Goal: Contribute content: Contribute content

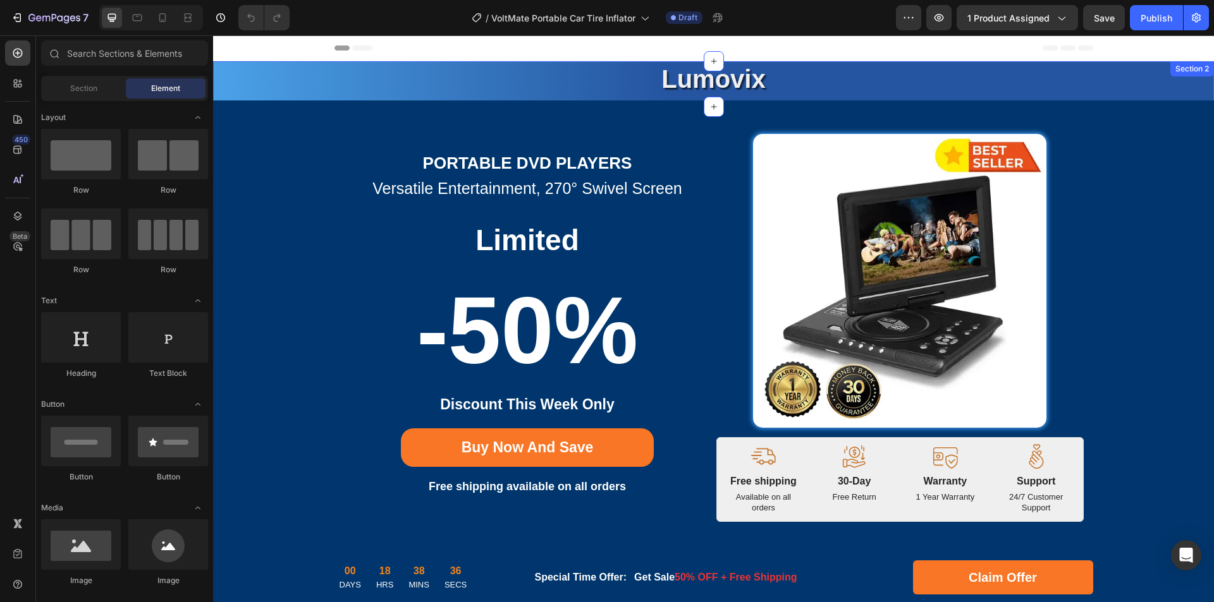
drag, startPoint x: 718, startPoint y: 90, endPoint x: 723, endPoint y: 86, distance: 6.8
click at [718, 90] on strong "Lumovix" at bounding box center [713, 79] width 104 height 28
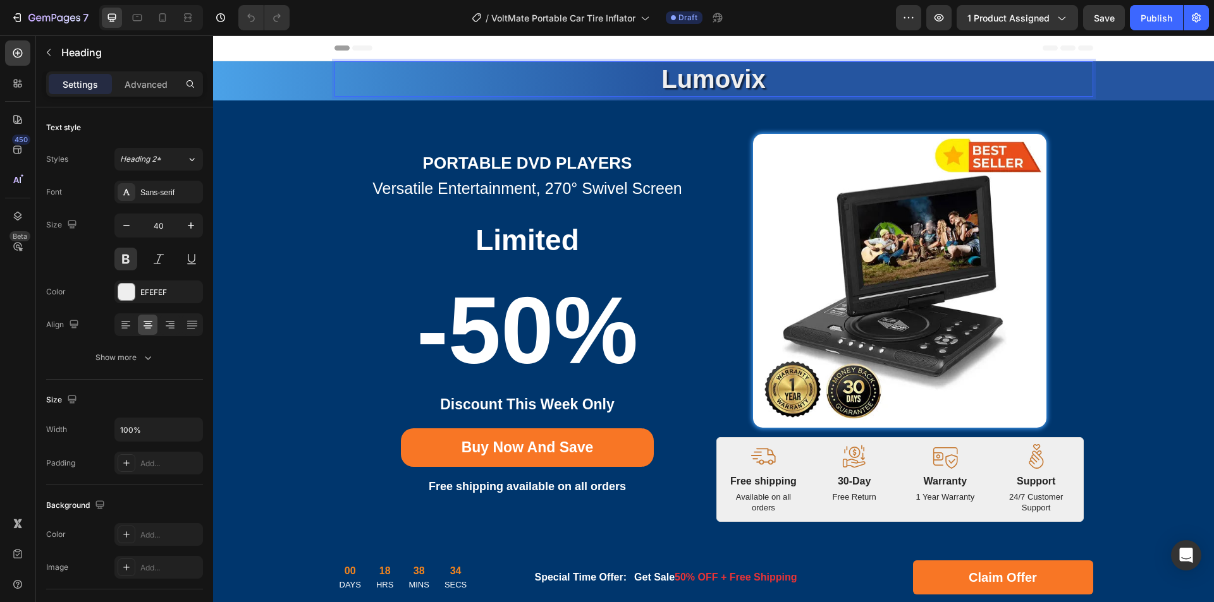
click at [731, 83] on strong "Lumovix" at bounding box center [713, 79] width 104 height 28
click at [496, 160] on strong "Portable DVD Players" at bounding box center [527, 163] width 209 height 19
click at [584, 166] on strong "Portable DVD Players" at bounding box center [527, 163] width 209 height 19
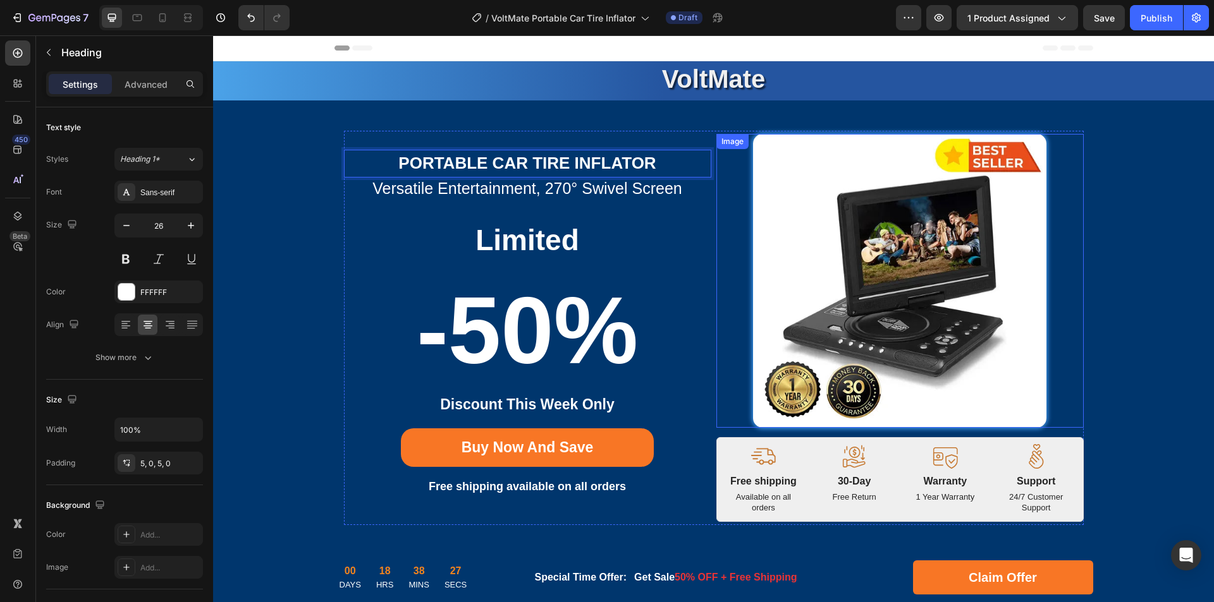
click at [846, 262] on img at bounding box center [900, 281] width 294 height 294
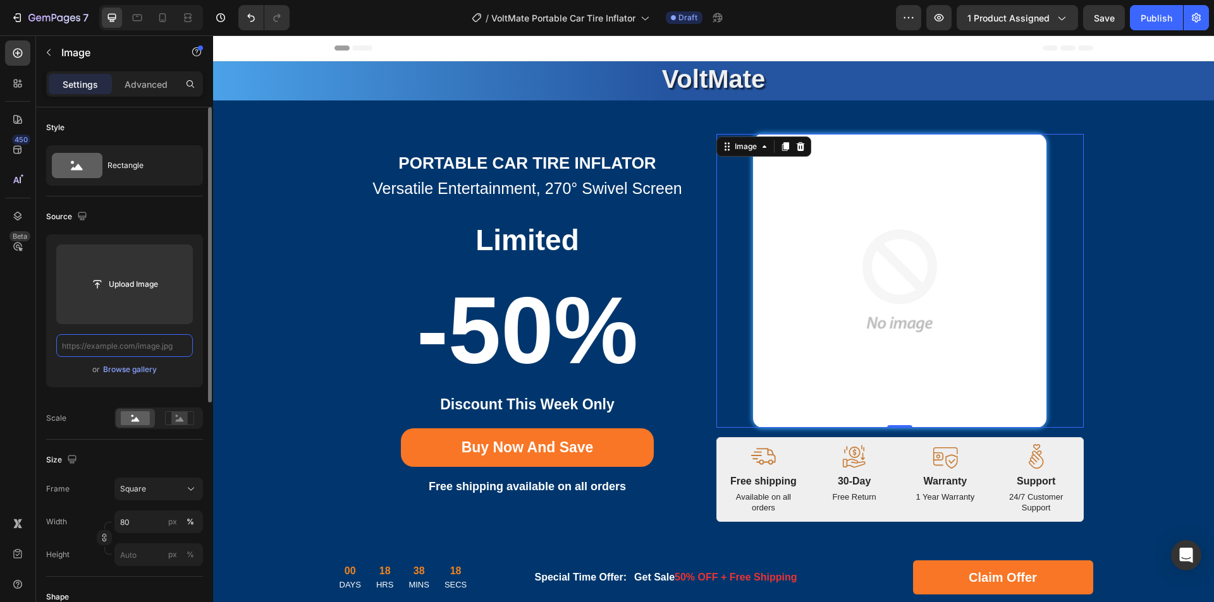
paste input "[URL][DOMAIN_NAME]"
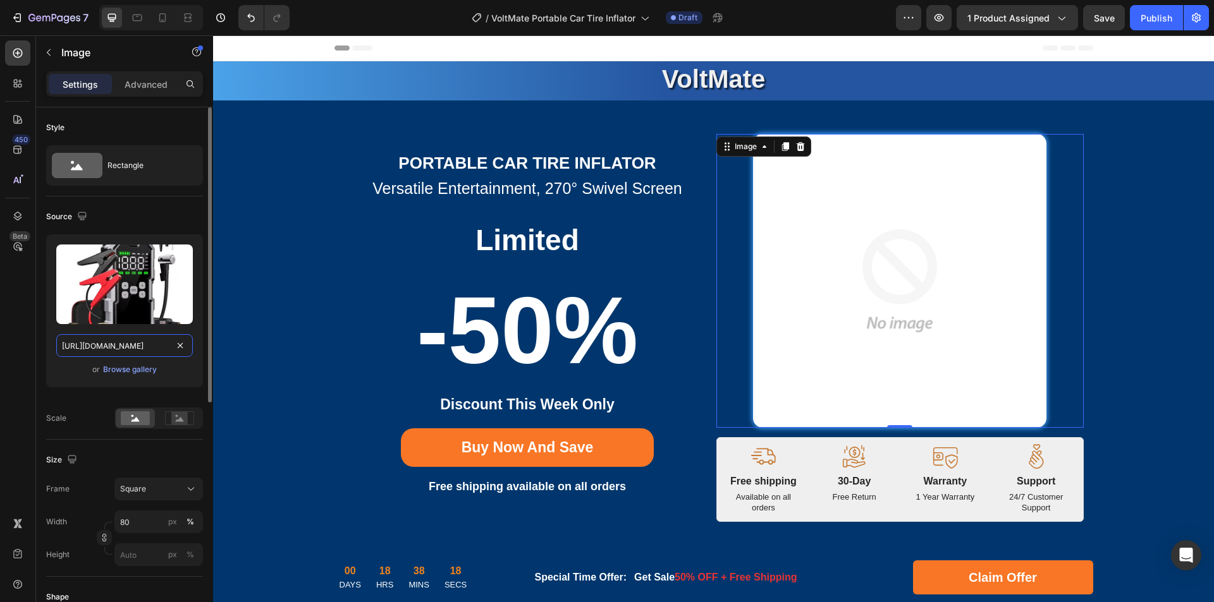
scroll to position [0, 211]
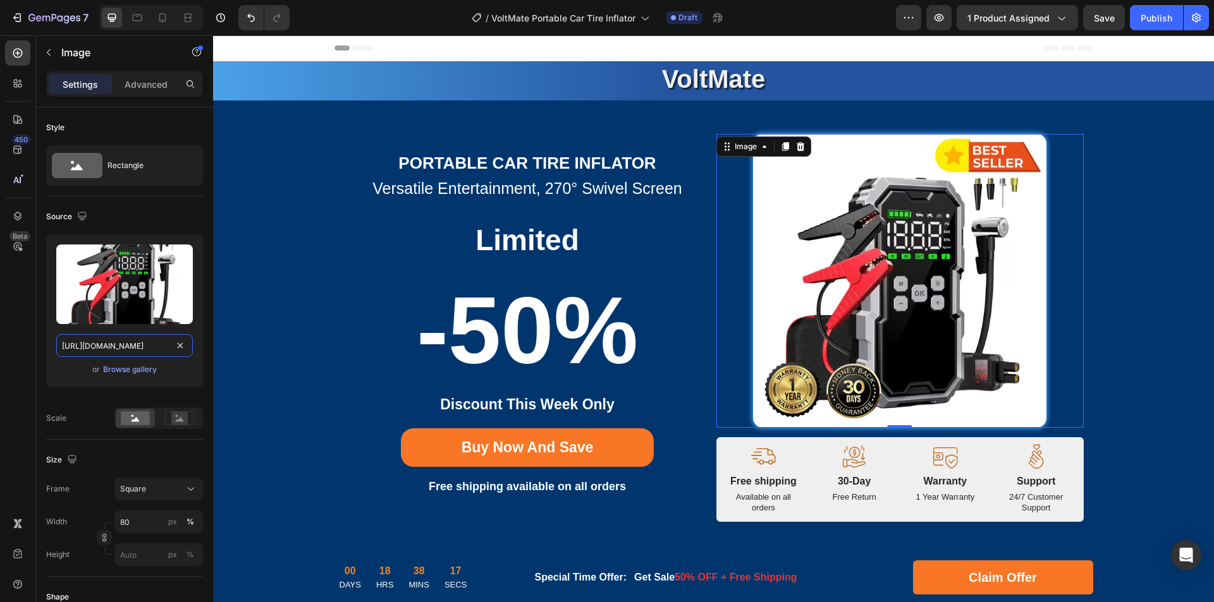
drag, startPoint x: 324, startPoint y: 382, endPoint x: 243, endPoint y: 358, distance: 85.2
type input "[URL][DOMAIN_NAME]"
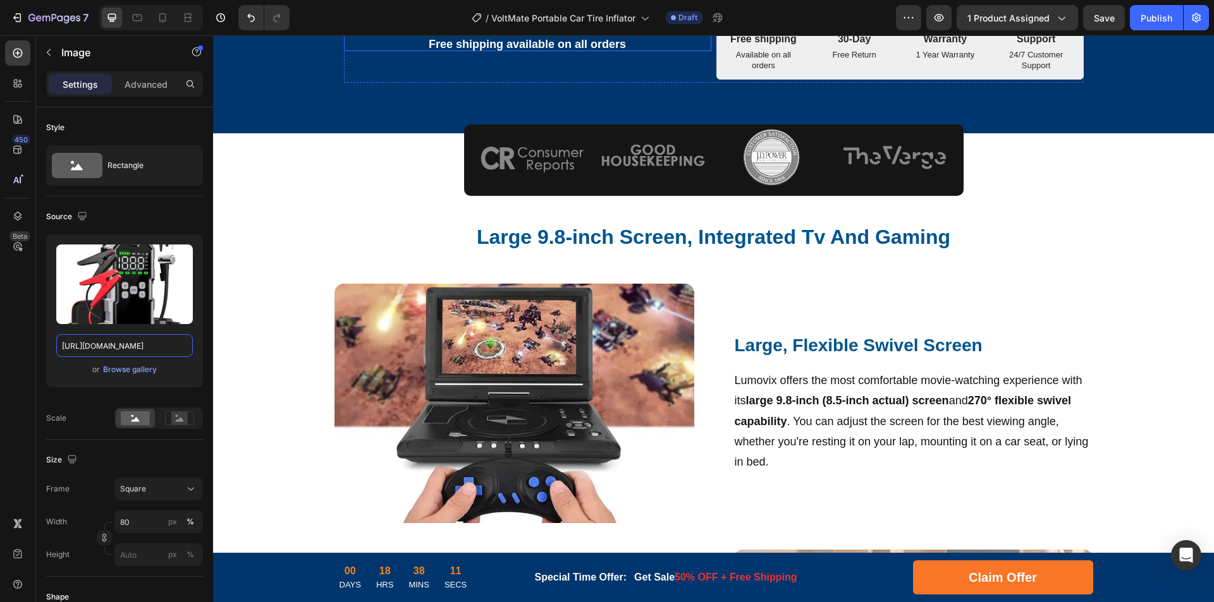
scroll to position [506, 0]
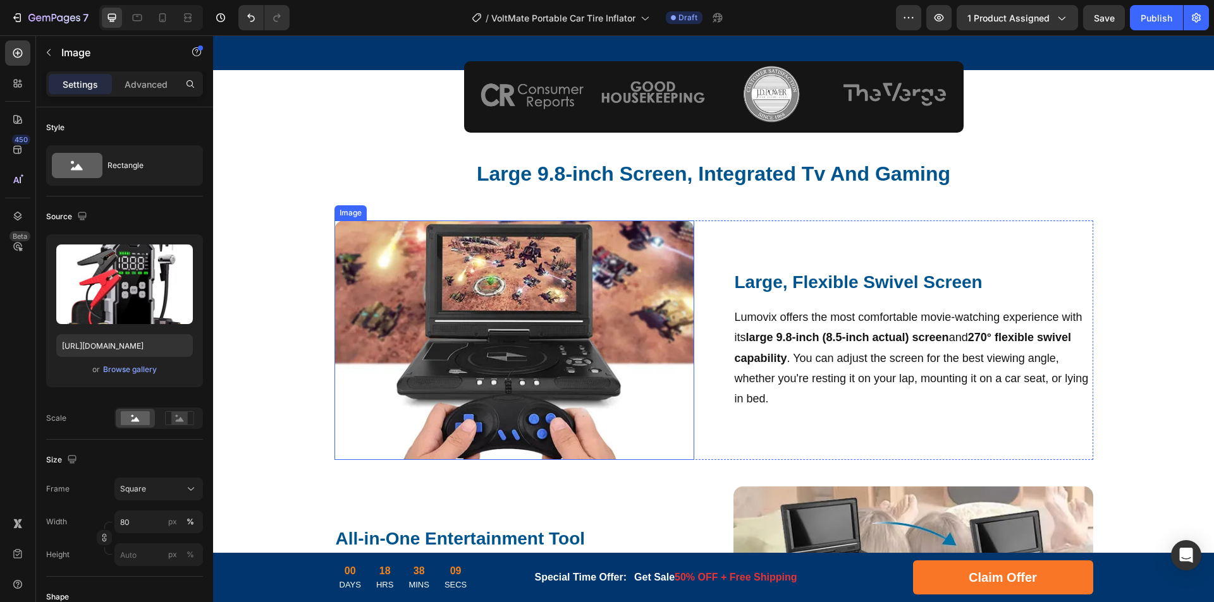
click at [562, 342] on img at bounding box center [514, 341] width 360 height 240
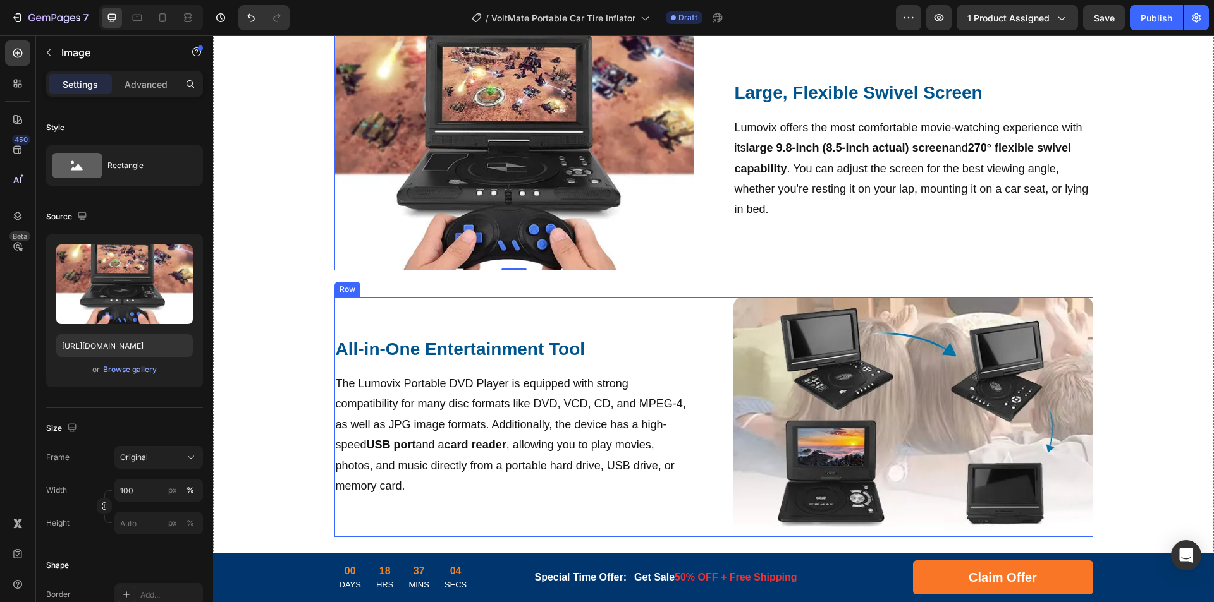
scroll to position [759, 0]
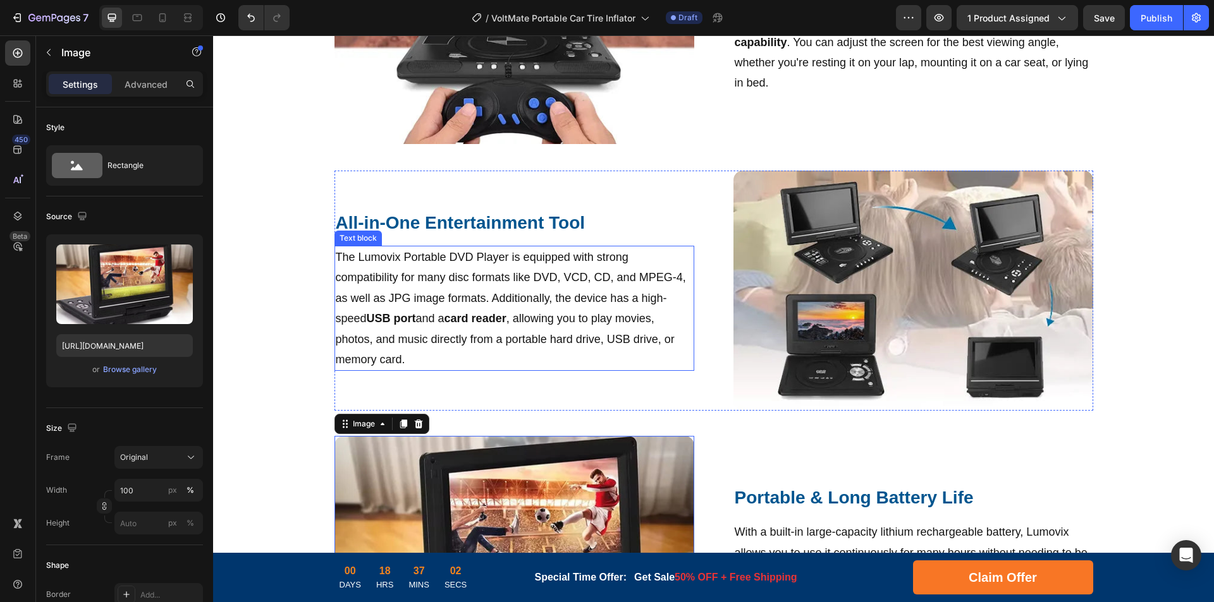
scroll to position [632, 0]
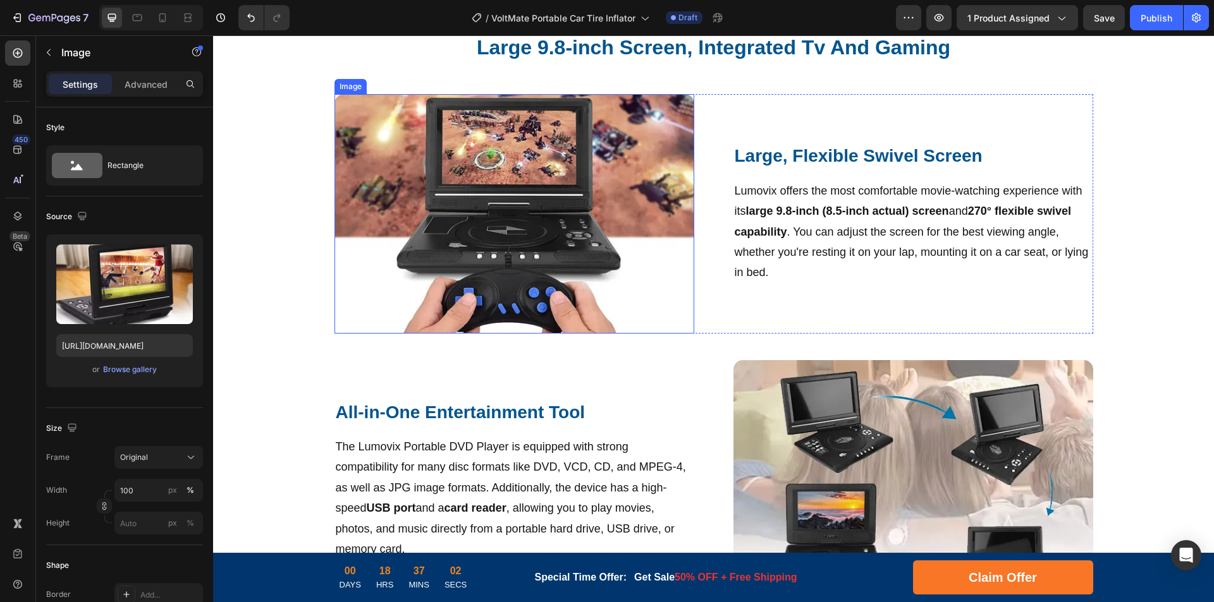
click at [513, 206] on img at bounding box center [514, 214] width 360 height 240
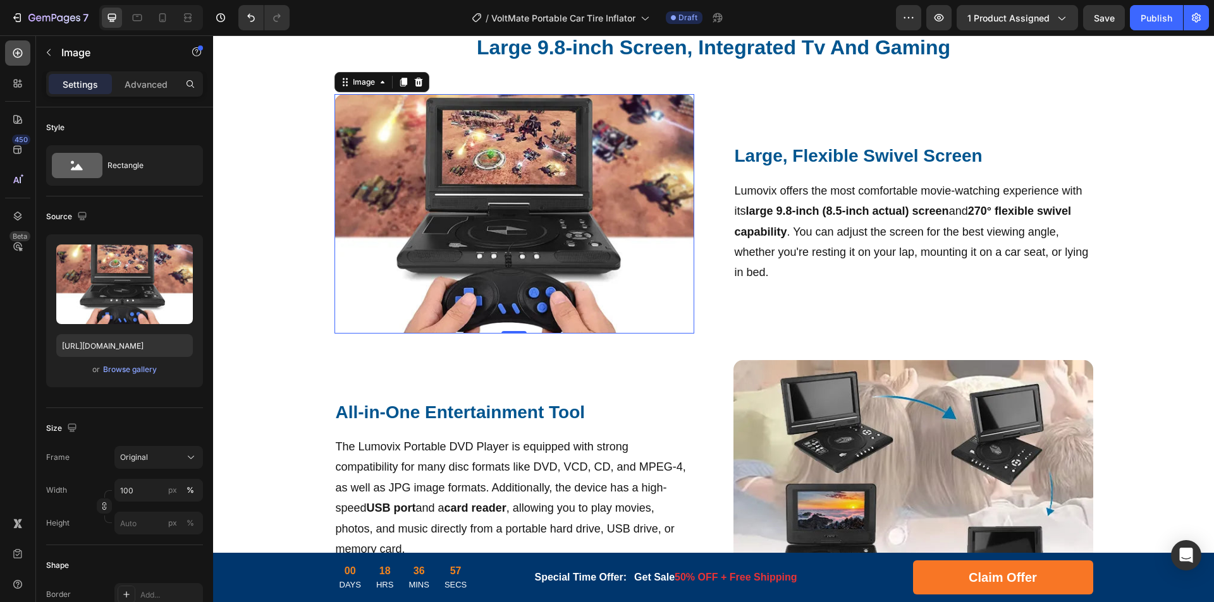
click at [18, 54] on icon at bounding box center [17, 53] width 13 height 13
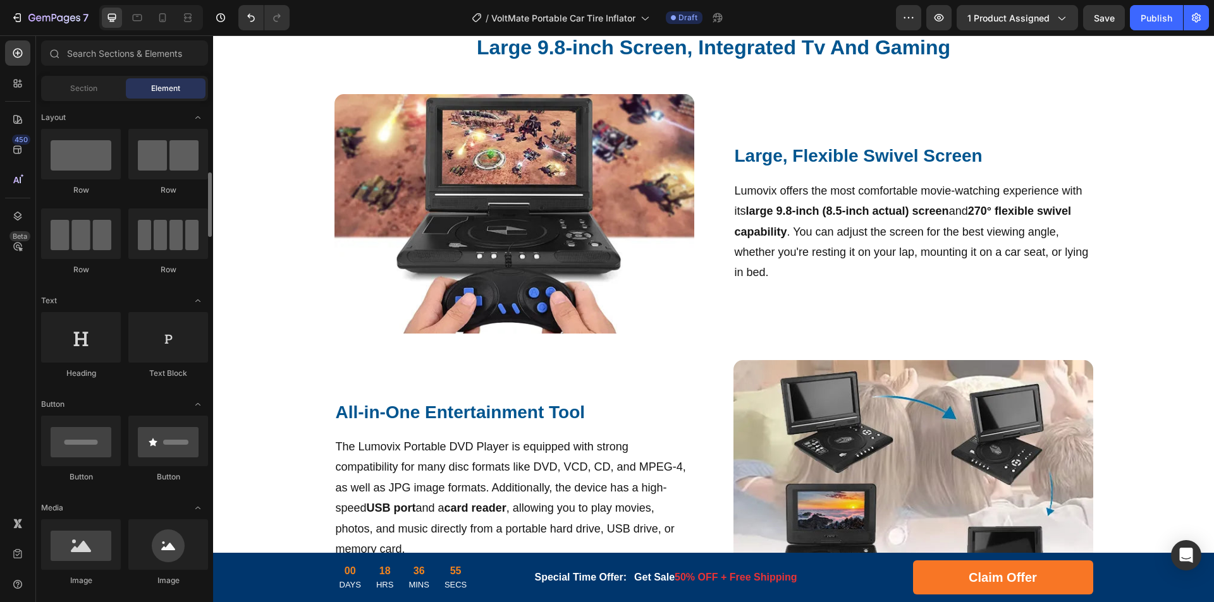
scroll to position [63, 0]
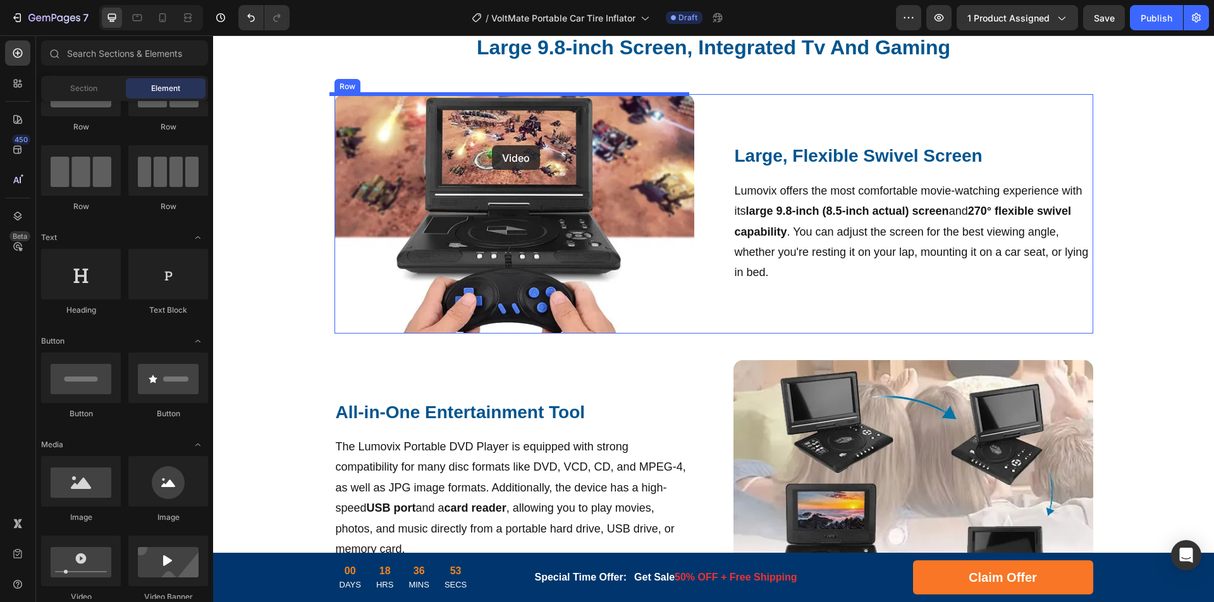
drag, startPoint x: 382, startPoint y: 369, endPoint x: 492, endPoint y: 145, distance: 249.1
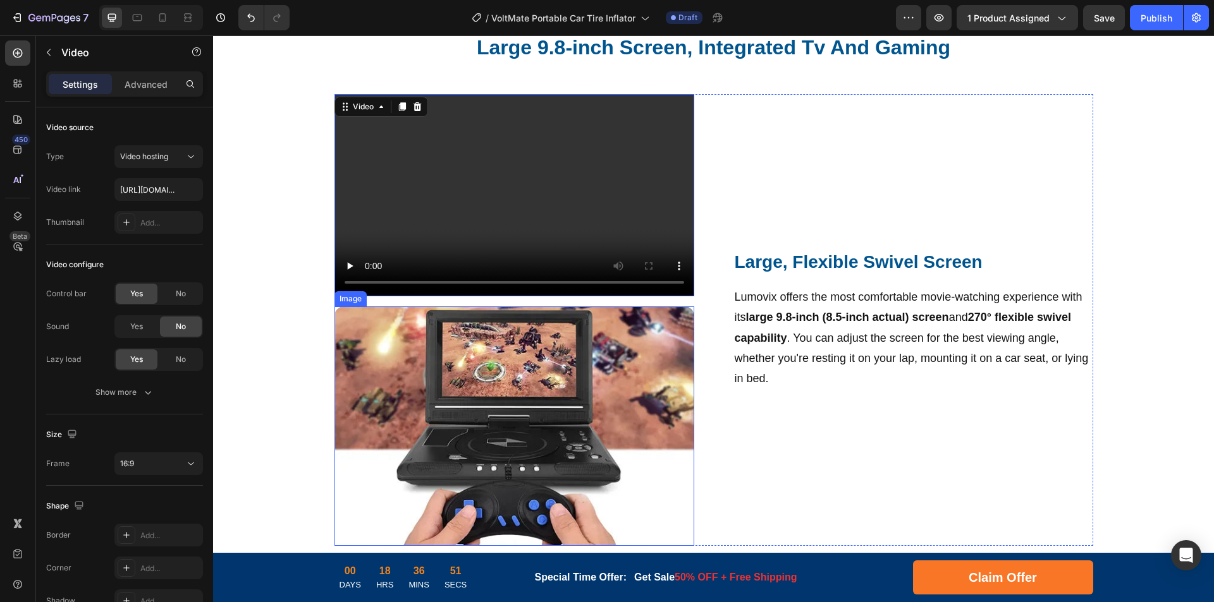
click at [506, 376] on img at bounding box center [514, 427] width 360 height 240
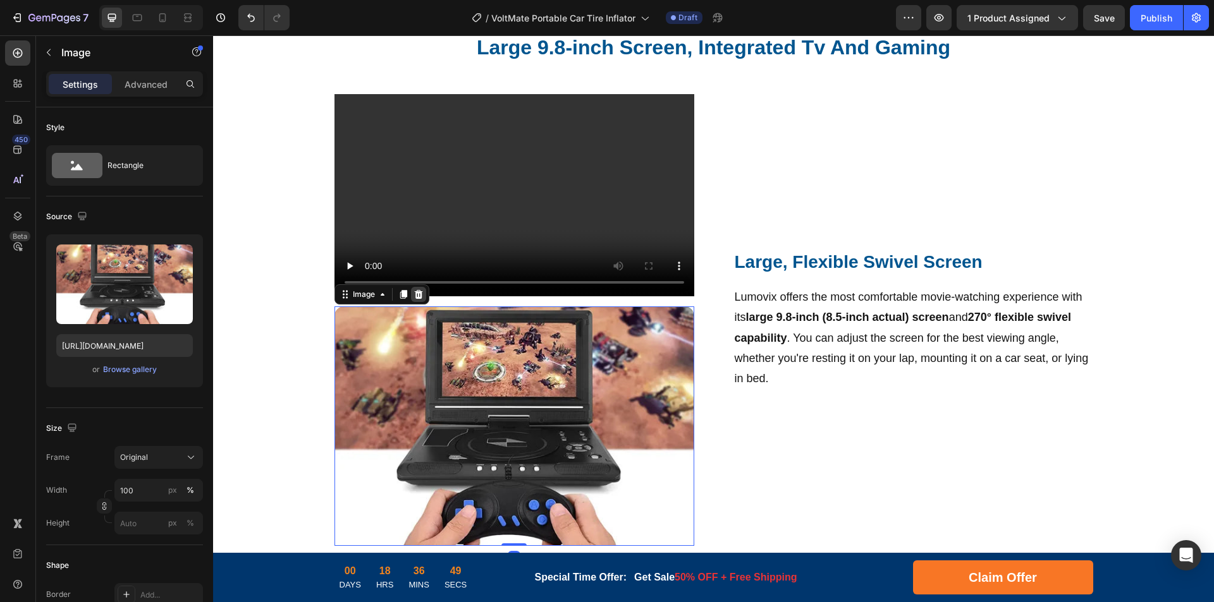
click at [414, 293] on icon at bounding box center [418, 294] width 8 height 9
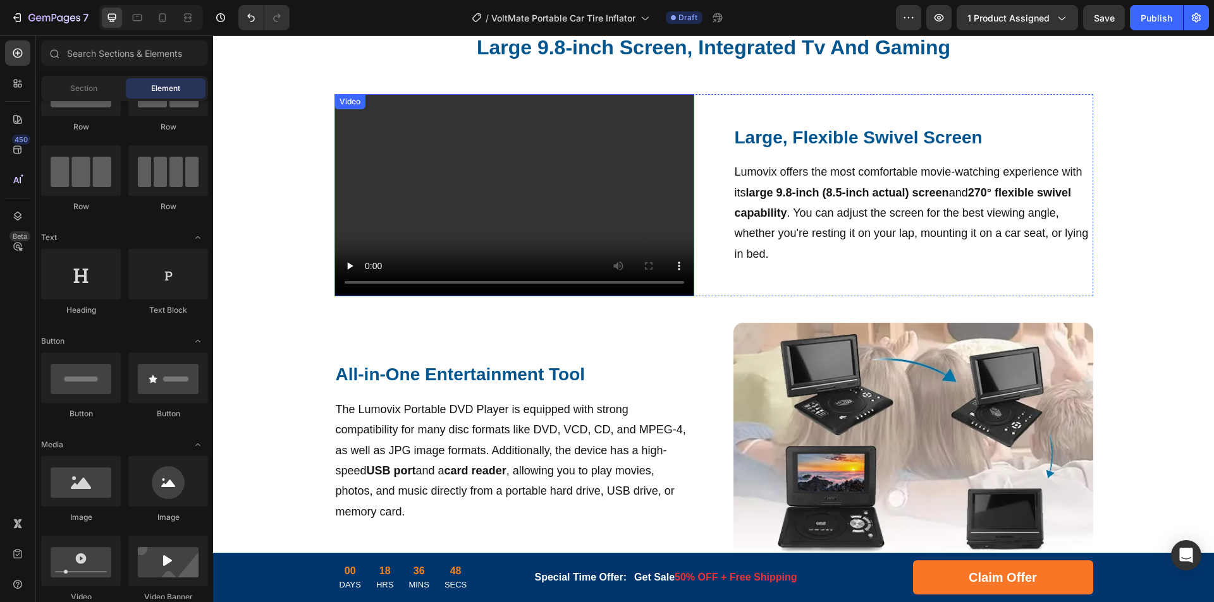
click at [434, 185] on video at bounding box center [514, 195] width 360 height 202
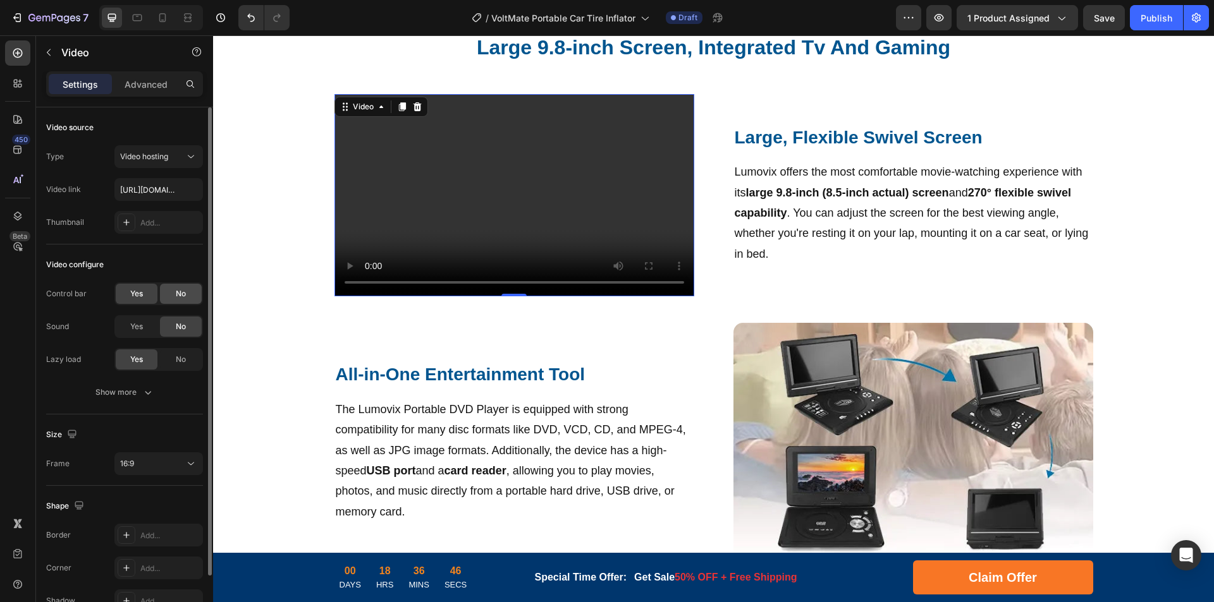
click at [176, 296] on span "No" at bounding box center [181, 293] width 10 height 11
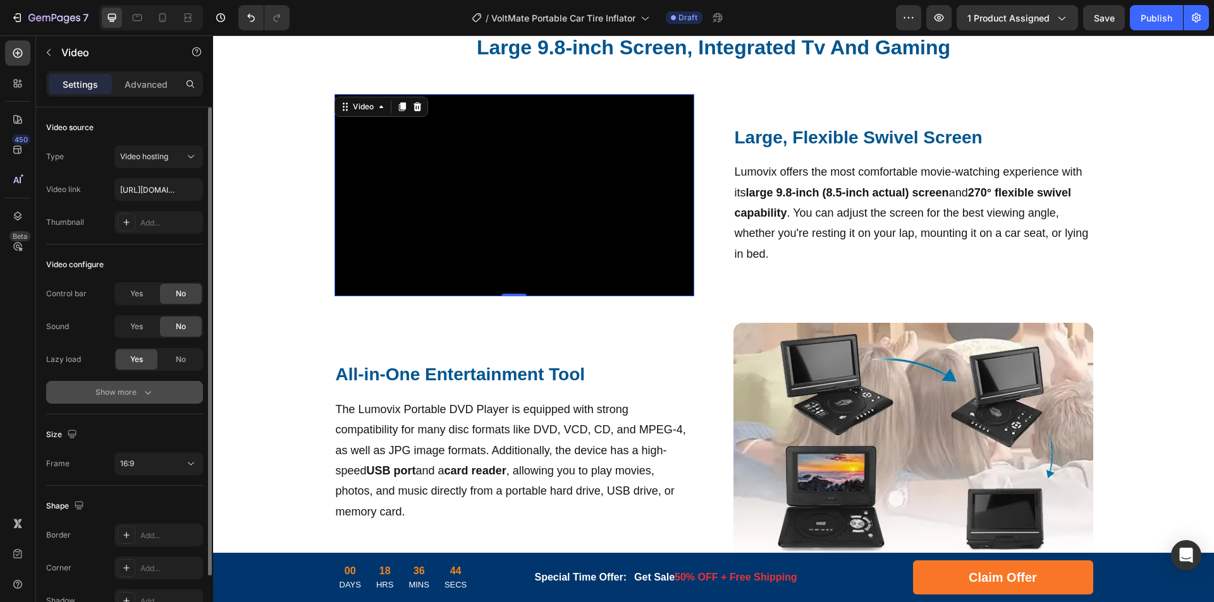
click at [145, 388] on icon "button" at bounding box center [148, 392] width 13 height 13
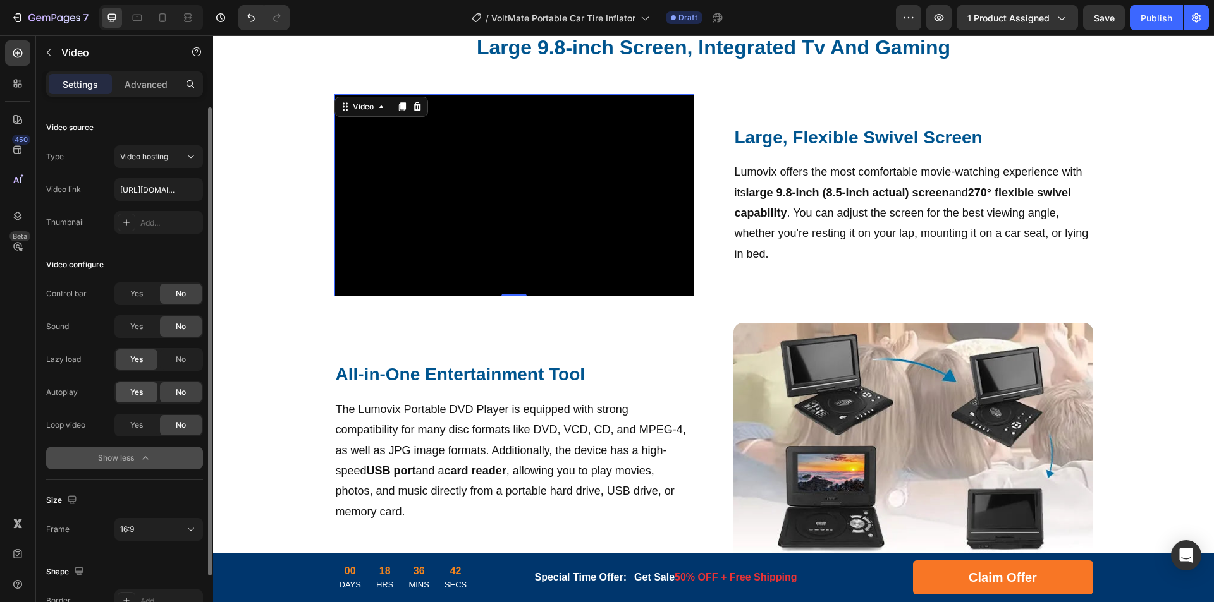
click at [137, 395] on span "Yes" at bounding box center [136, 392] width 13 height 11
click at [149, 428] on div "Yes" at bounding box center [137, 425] width 42 height 20
paste input "[URL][DOMAIN_NAME]"
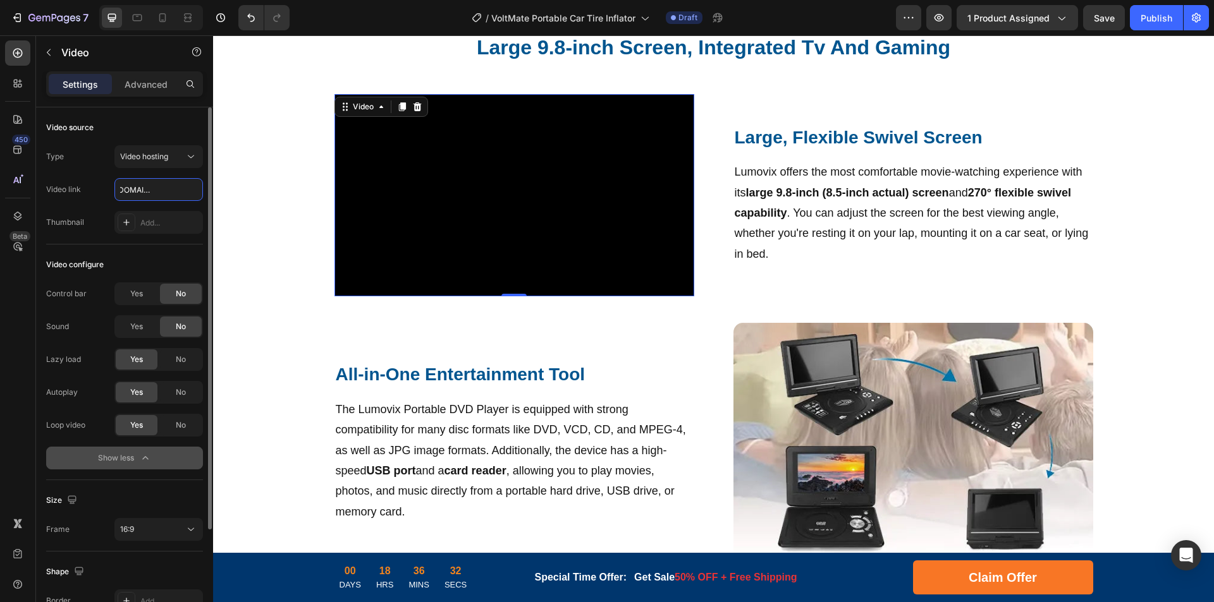
type input "[URL][DOMAIN_NAME]"
click at [542, 211] on video at bounding box center [514, 195] width 360 height 202
click at [398, 106] on icon at bounding box center [401, 106] width 7 height 9
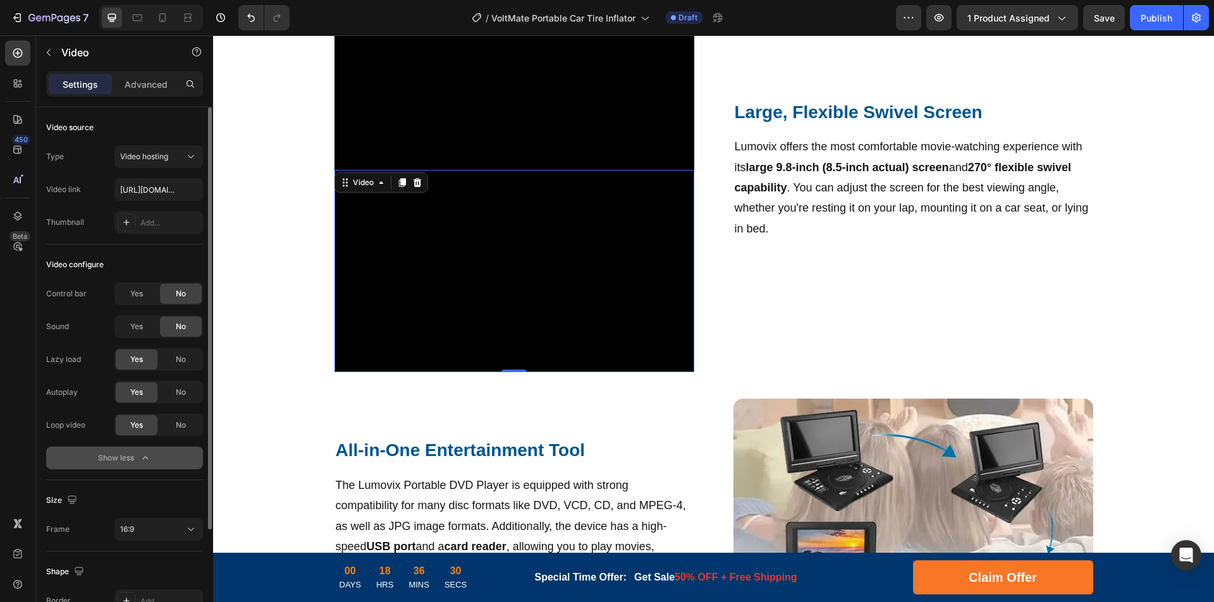
scroll to position [822, 0]
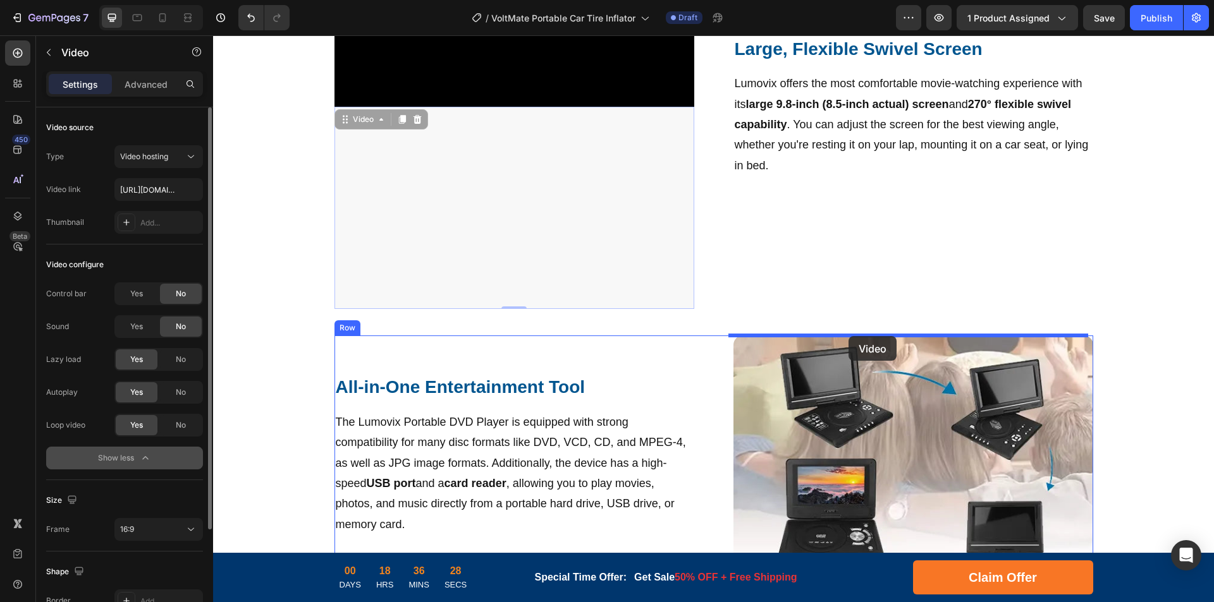
drag, startPoint x: 557, startPoint y: 246, endPoint x: 845, endPoint y: 332, distance: 300.2
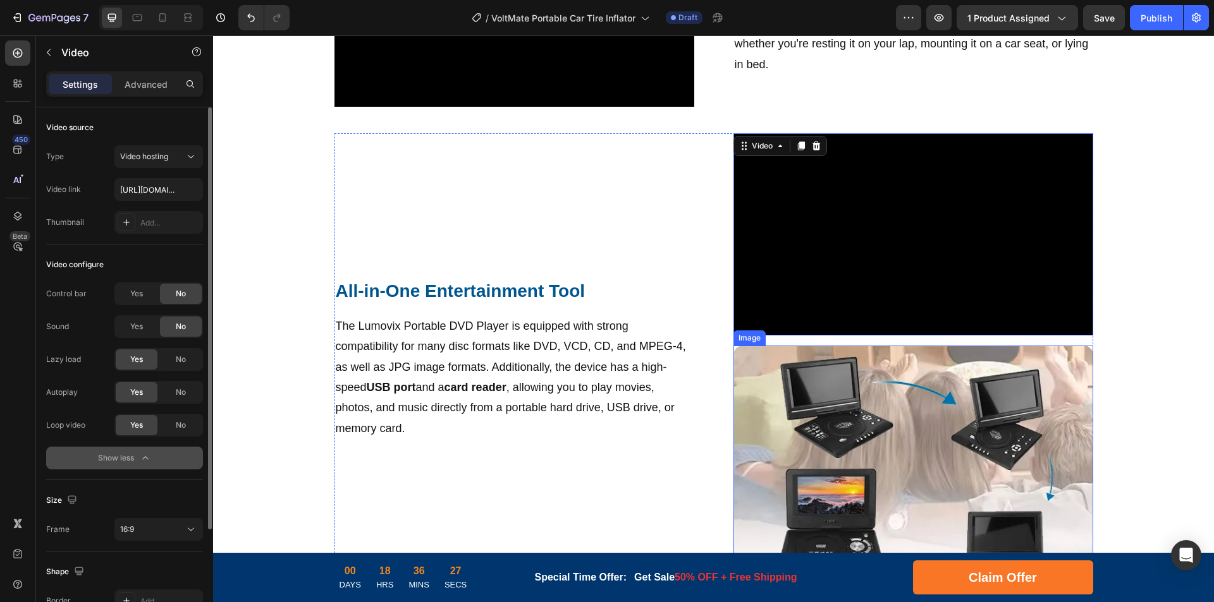
click at [816, 398] on img at bounding box center [913, 466] width 360 height 240
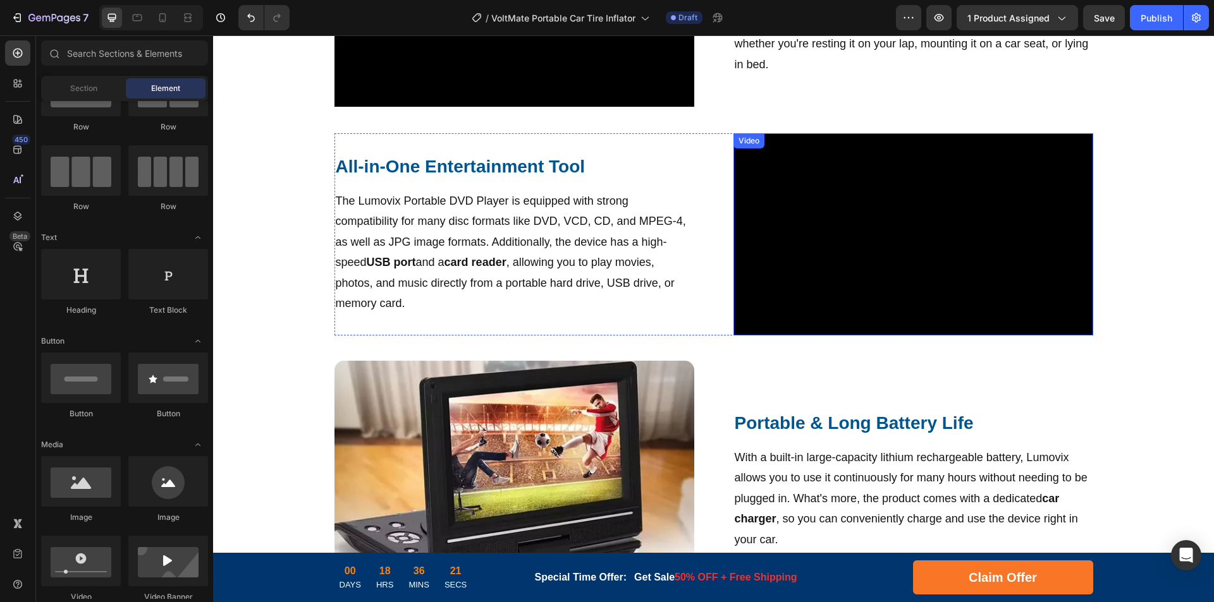
click at [924, 255] on video at bounding box center [913, 234] width 360 height 202
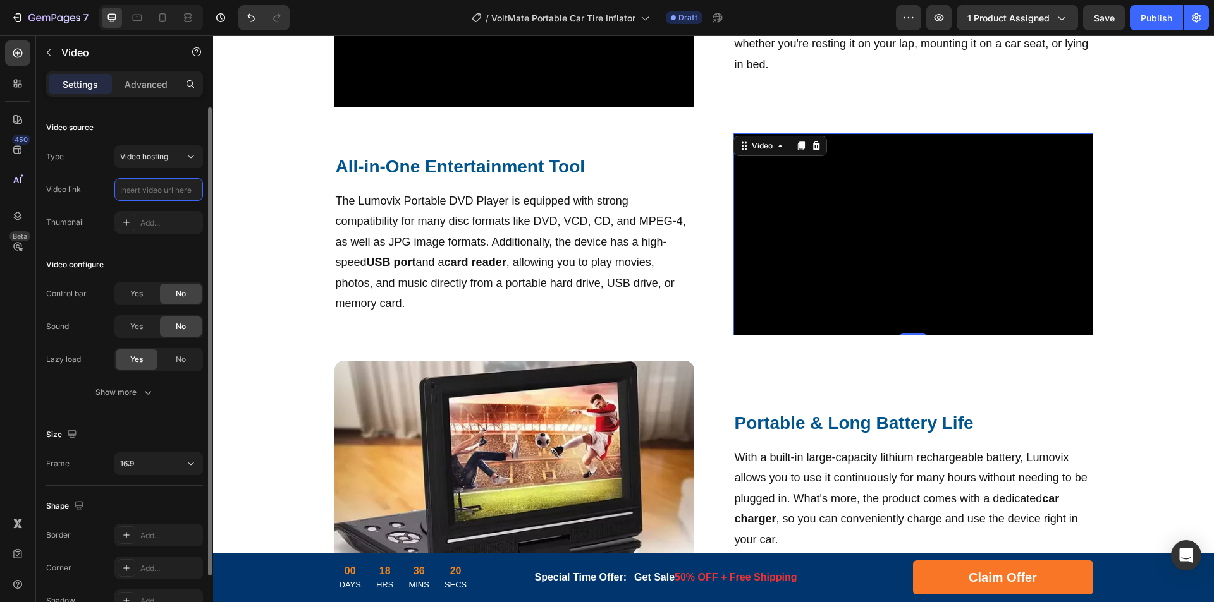
scroll to position [0, 0]
paste input "[URL][DOMAIN_NAME]"
type input "[URL][DOMAIN_NAME]"
click at [797, 145] on icon at bounding box center [800, 146] width 7 height 9
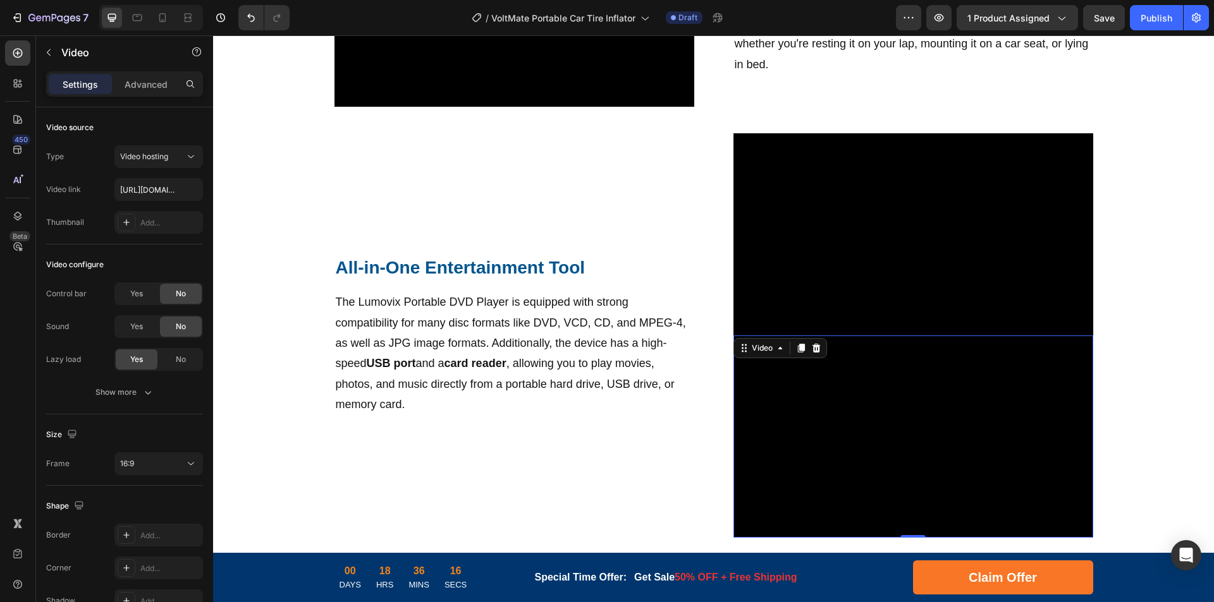
scroll to position [1138, 0]
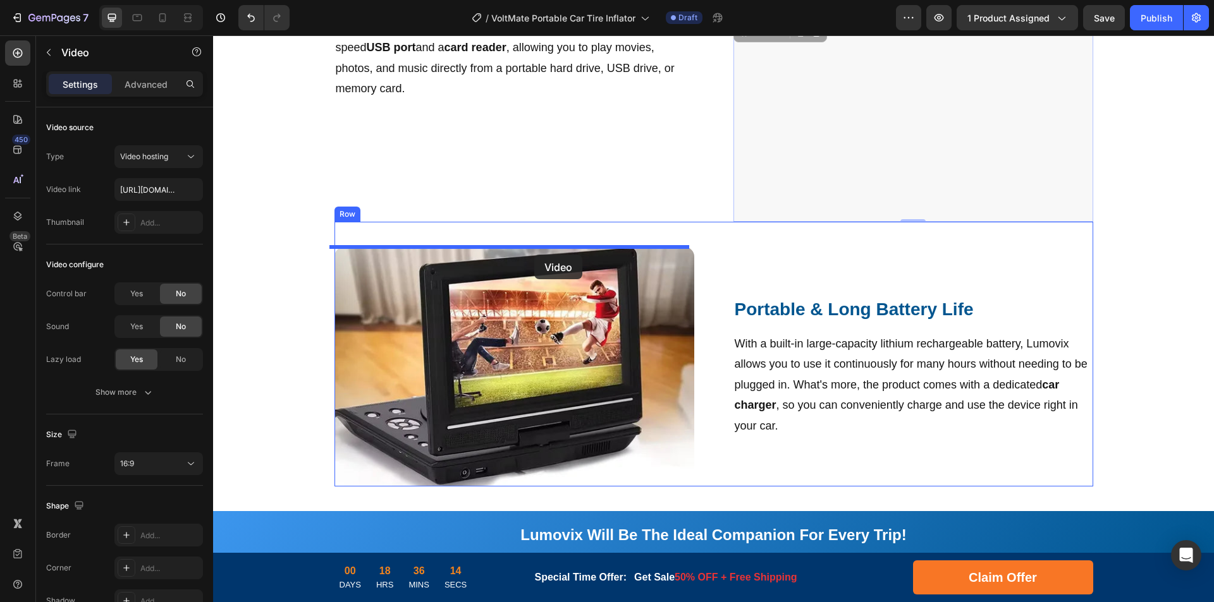
drag, startPoint x: 780, startPoint y: 200, endPoint x: 534, endPoint y: 255, distance: 252.0
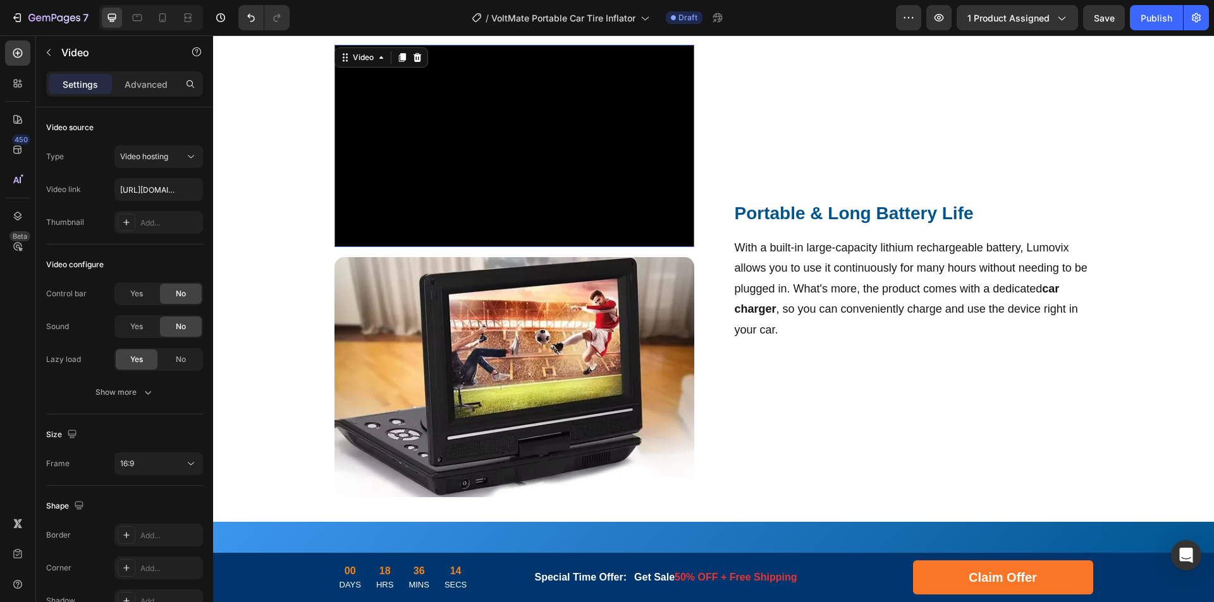
scroll to position [1037, 0]
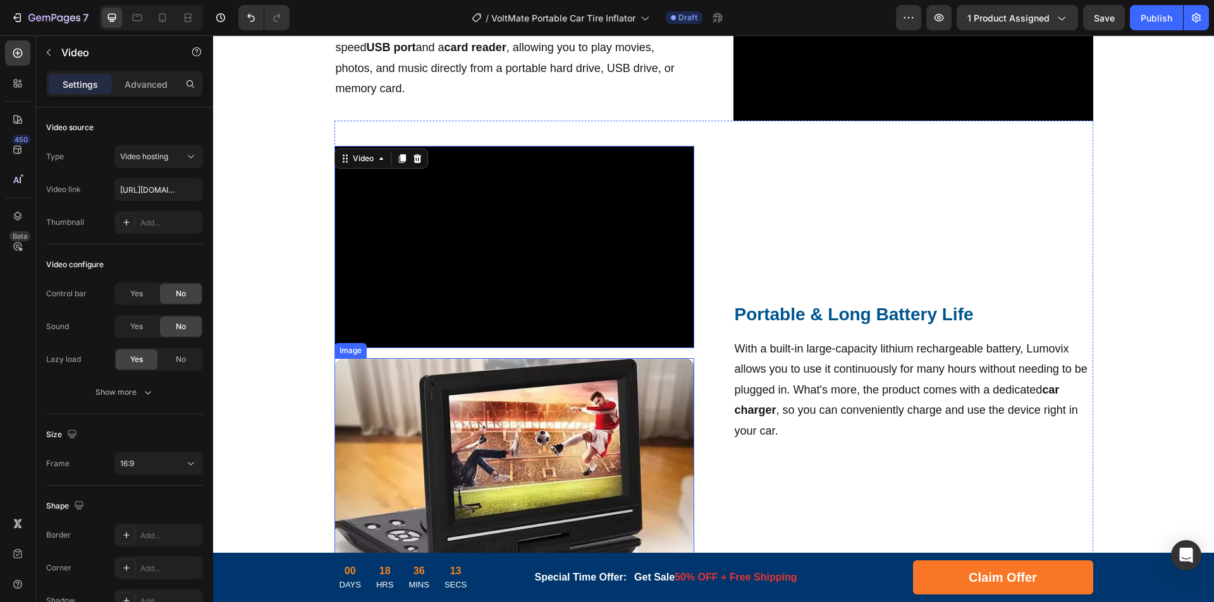
click at [499, 398] on img at bounding box center [514, 478] width 360 height 240
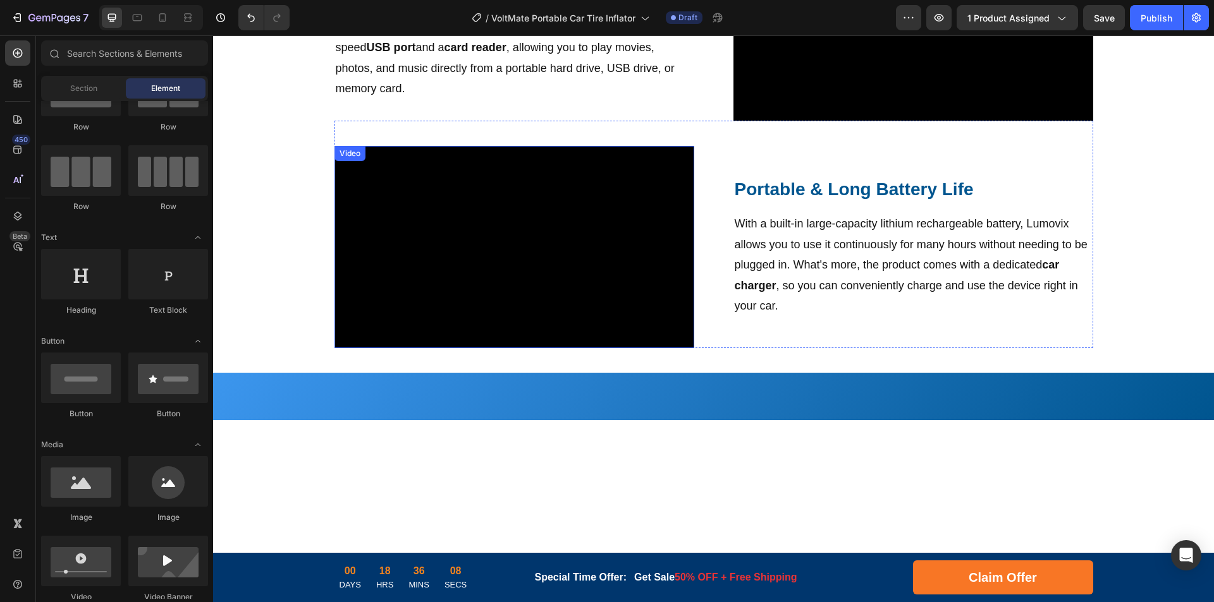
click at [568, 241] on video at bounding box center [514, 247] width 360 height 202
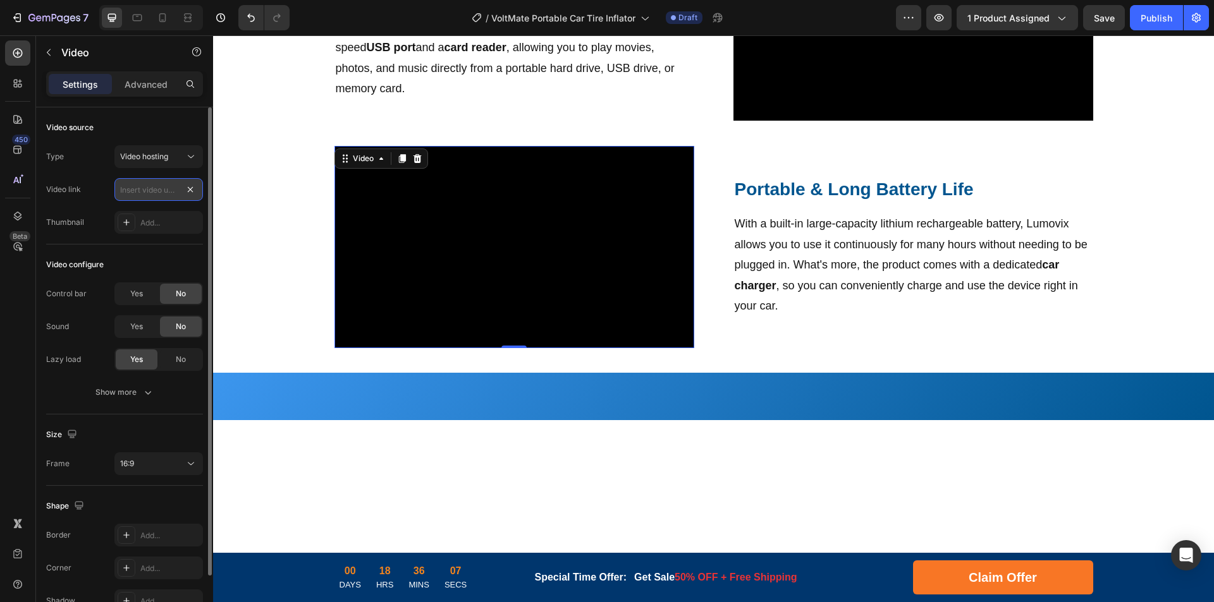
scroll to position [0, 0]
paste input "[URL][DOMAIN_NAME]"
type input "[URL][DOMAIN_NAME]"
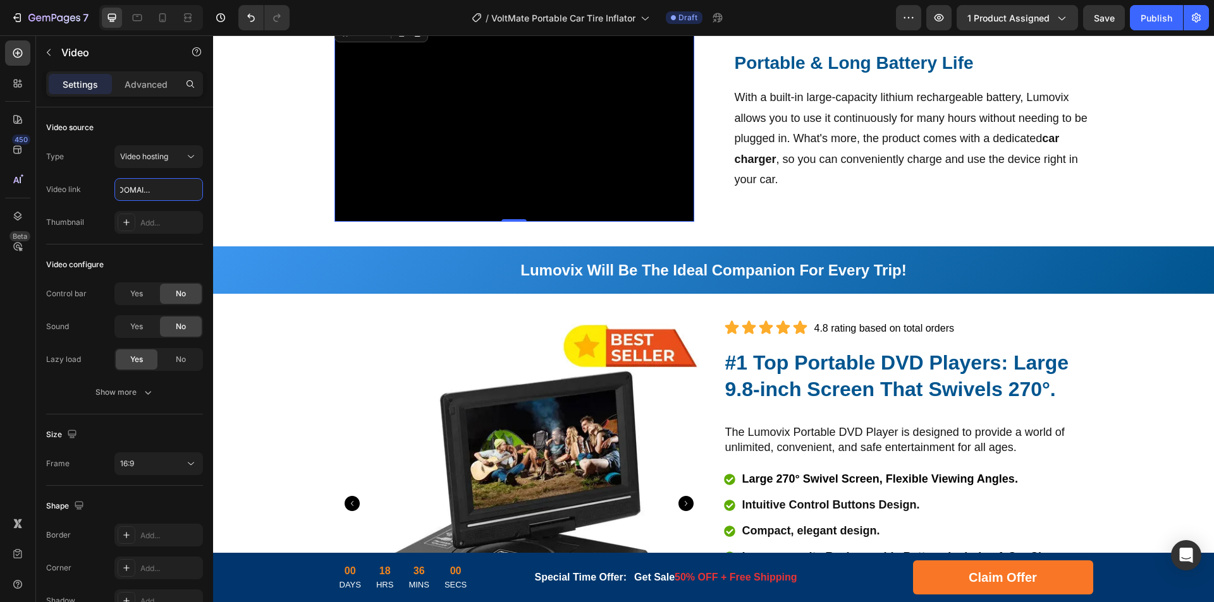
scroll to position [1290, 0]
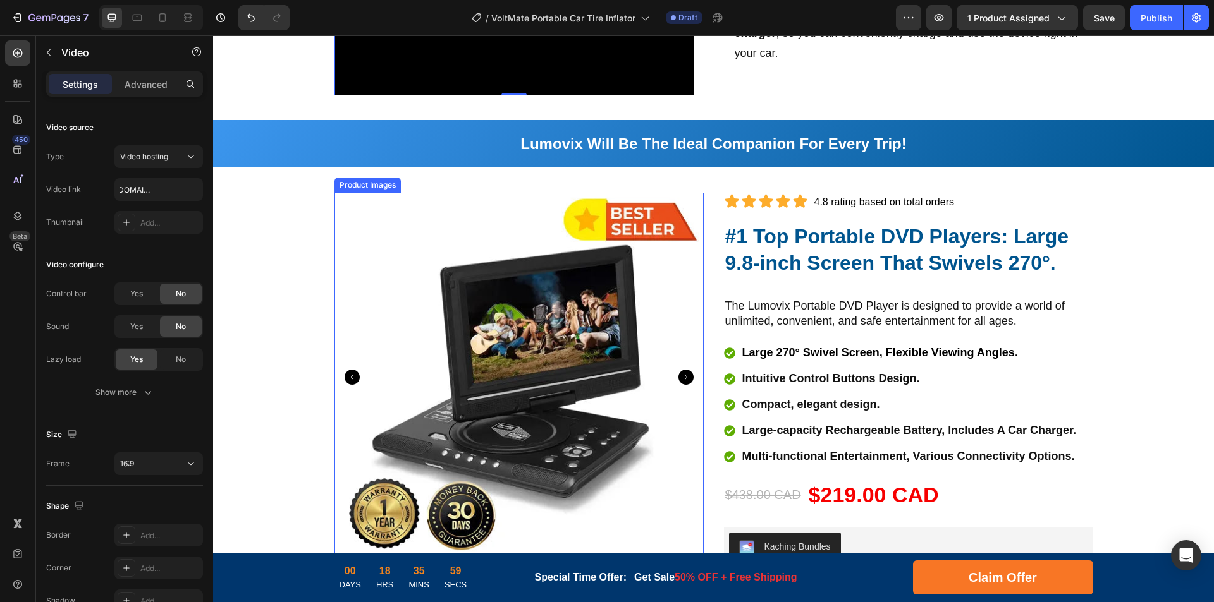
click at [358, 187] on div "Product Images" at bounding box center [367, 185] width 61 height 11
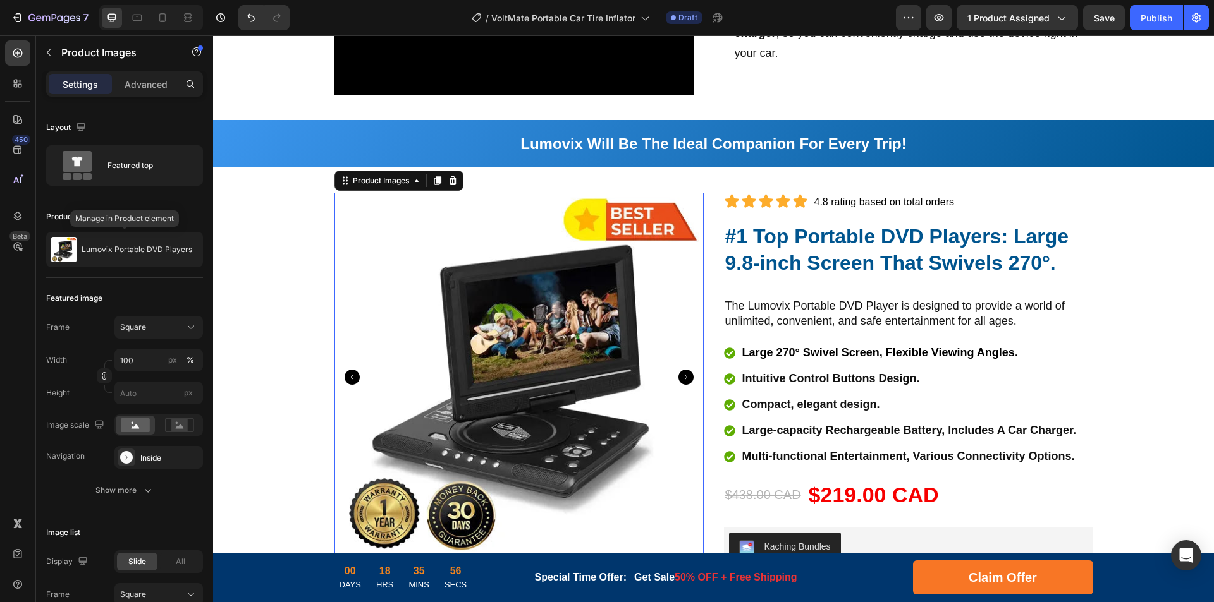
click at [125, 250] on p "Lumovix Portable DVD Players" at bounding box center [137, 249] width 111 height 9
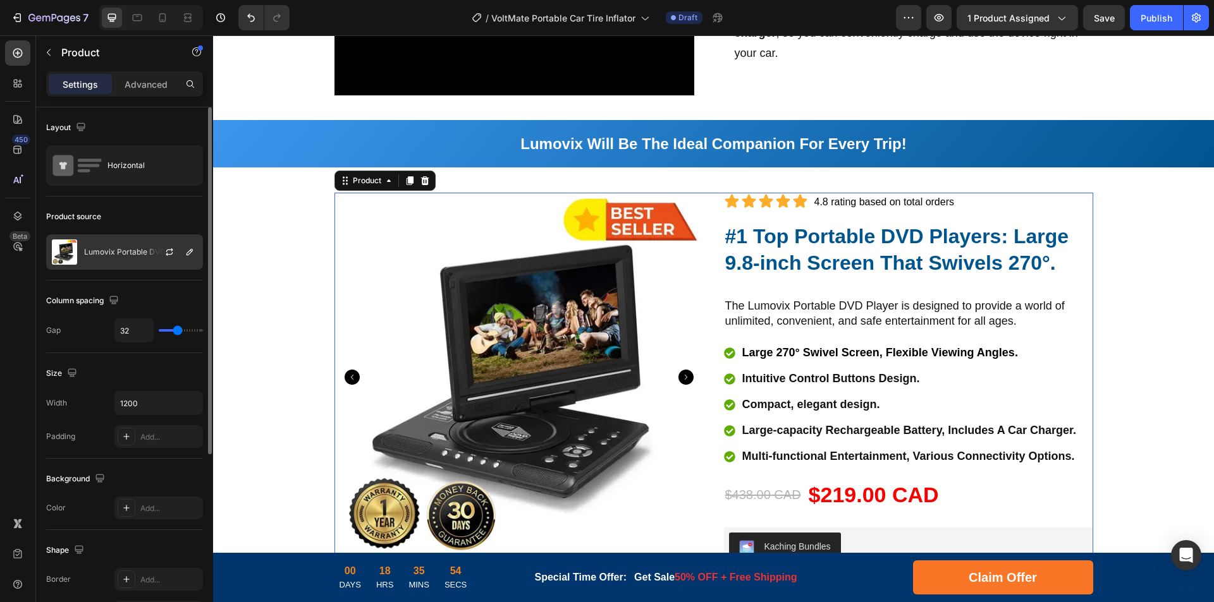
click at [127, 255] on p "Lumovix Portable DVD Players" at bounding box center [139, 252] width 111 height 9
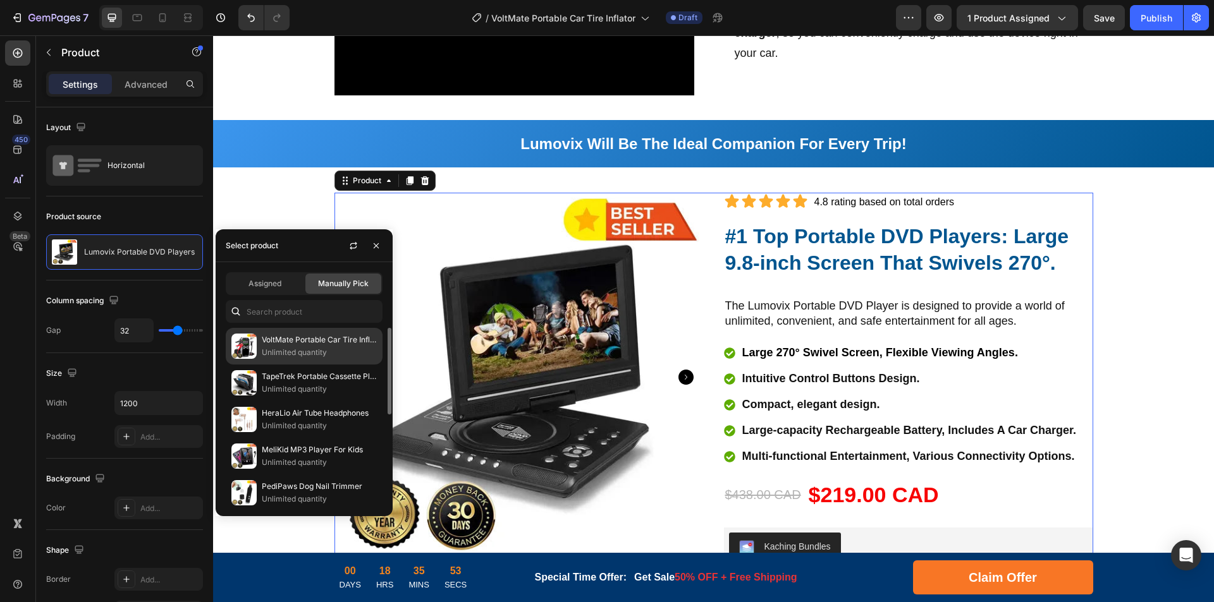
click at [291, 342] on p "VoltMate Portable Car Tire Inflator" at bounding box center [319, 340] width 115 height 13
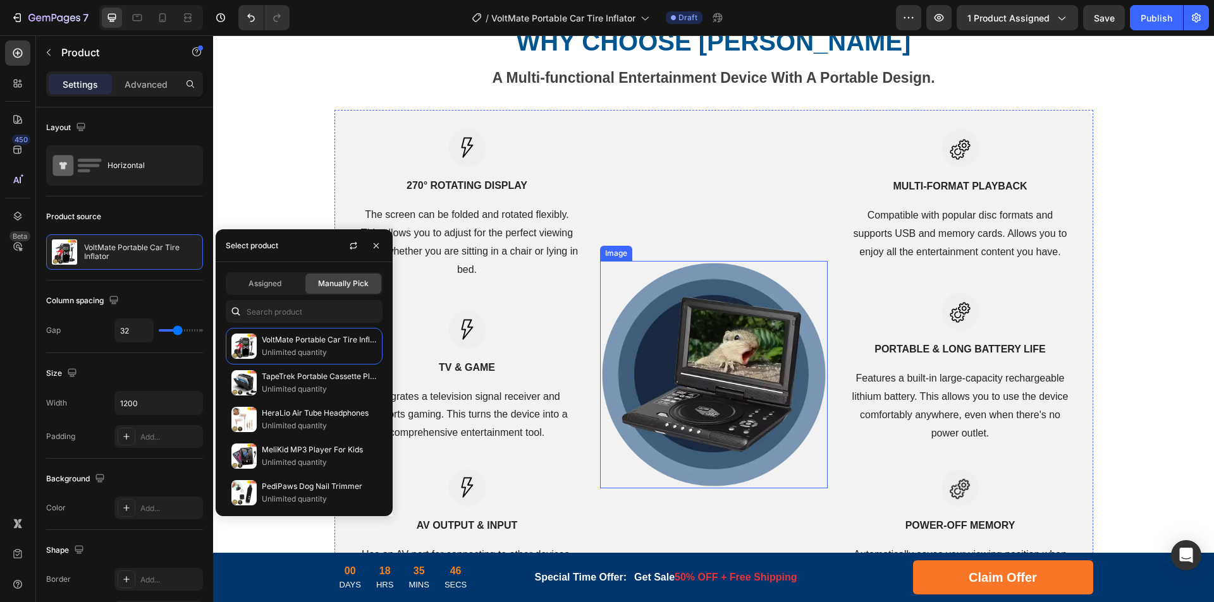
scroll to position [2364, 0]
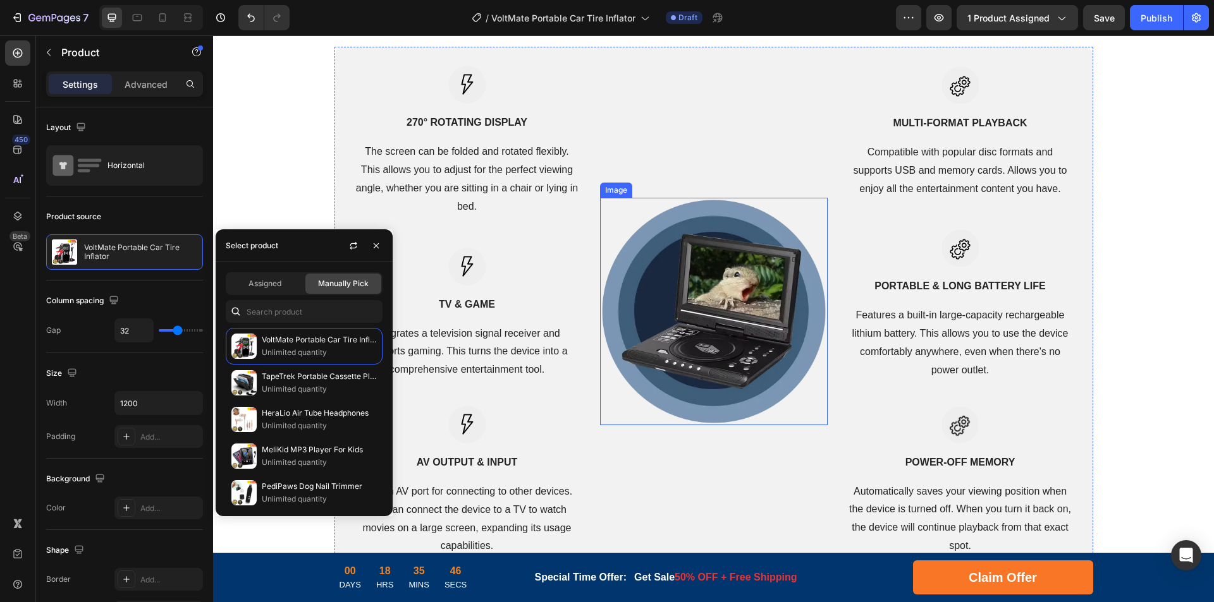
click at [717, 305] on img at bounding box center [714, 312] width 228 height 228
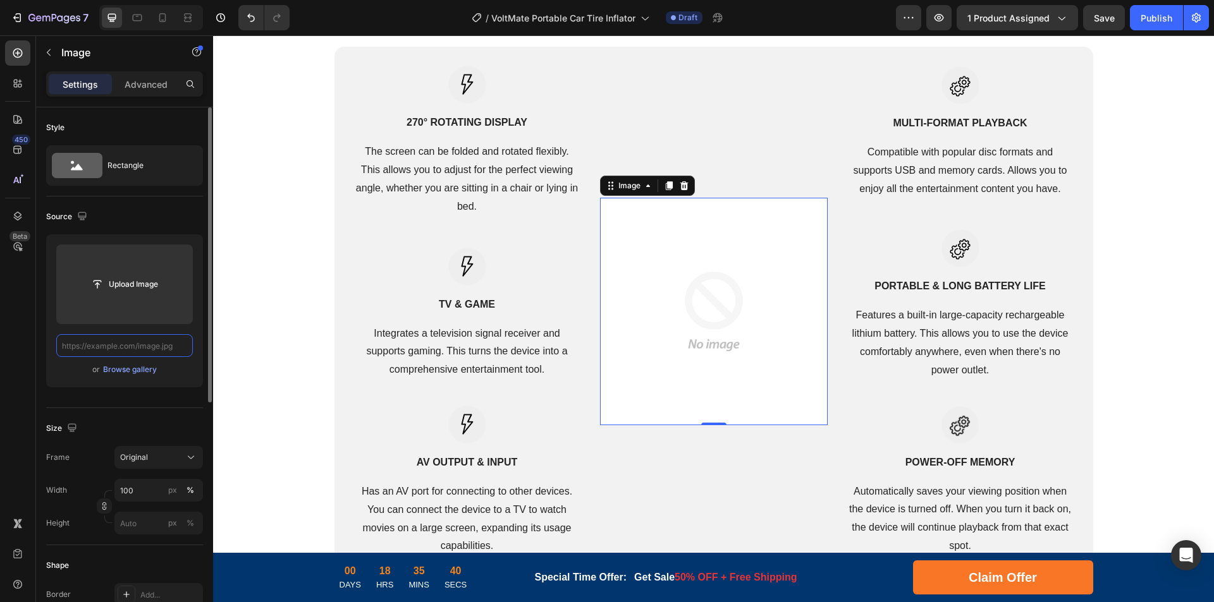
scroll to position [0, 0]
paste input "[URL][DOMAIN_NAME]"
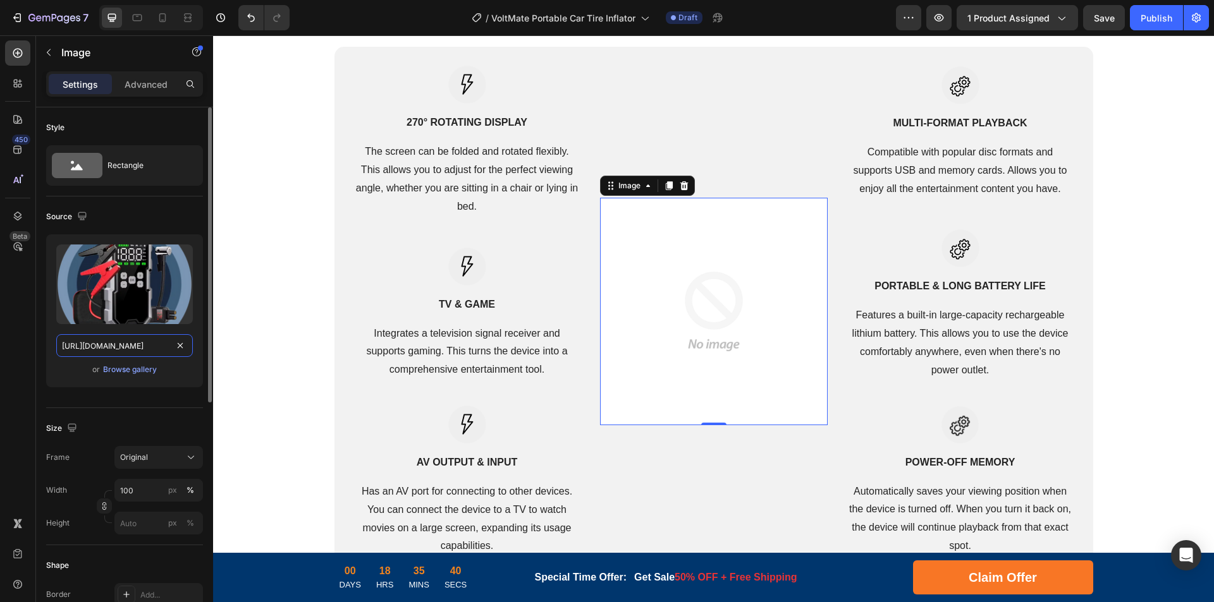
scroll to position [0, 207]
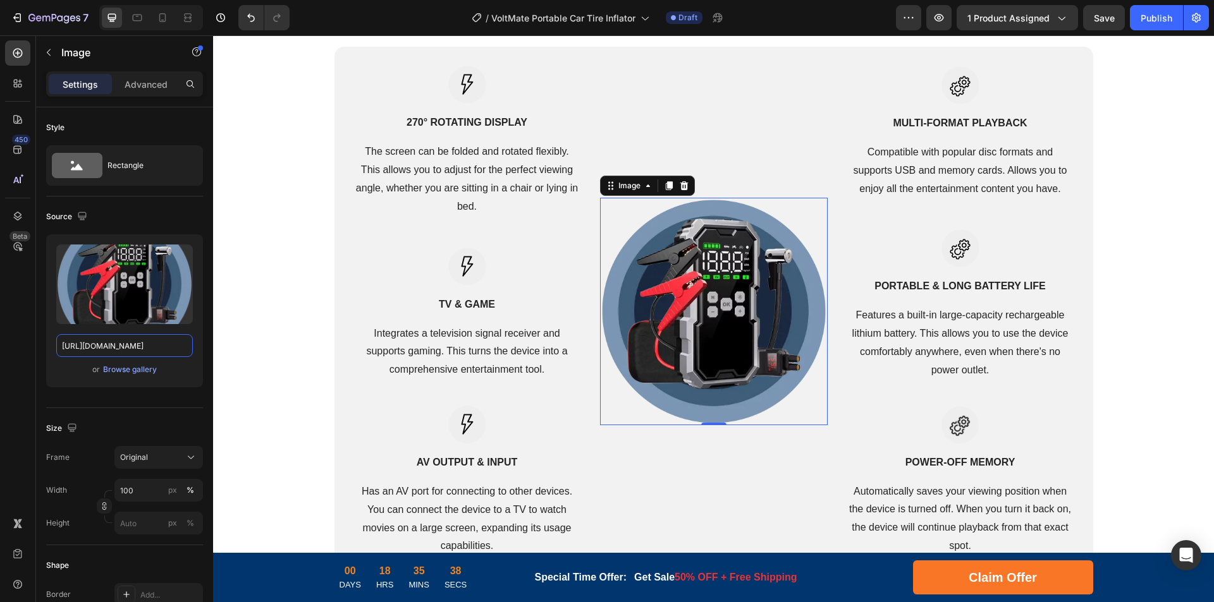
drag, startPoint x: 325, startPoint y: 384, endPoint x: 219, endPoint y: 351, distance: 110.4
type input "[URL][DOMAIN_NAME]"
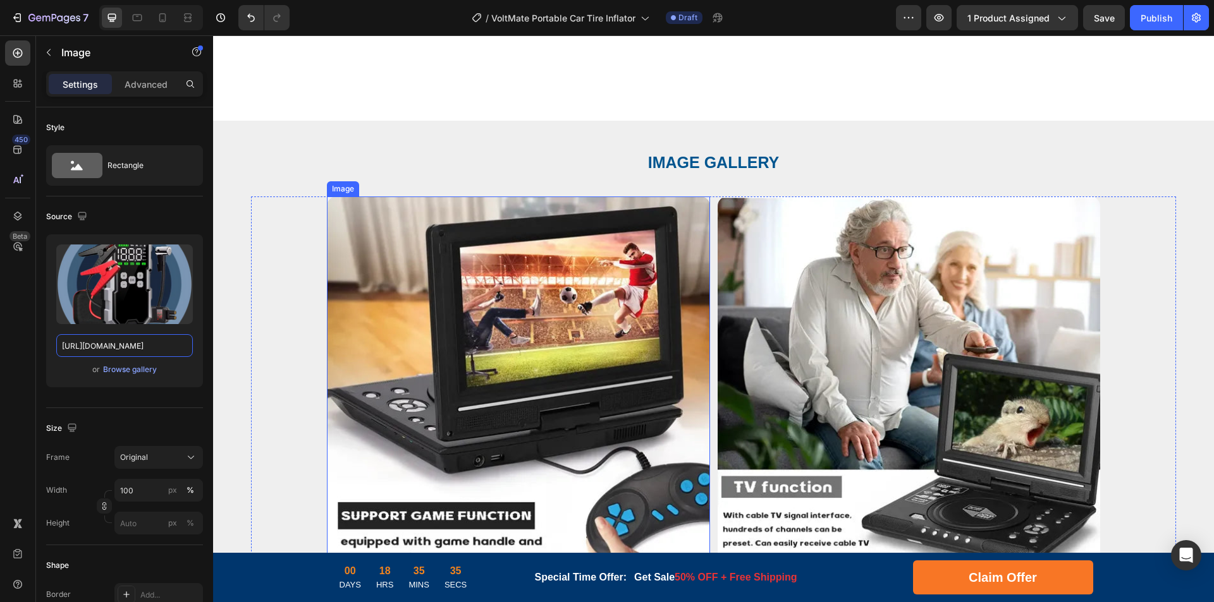
scroll to position [2997, 0]
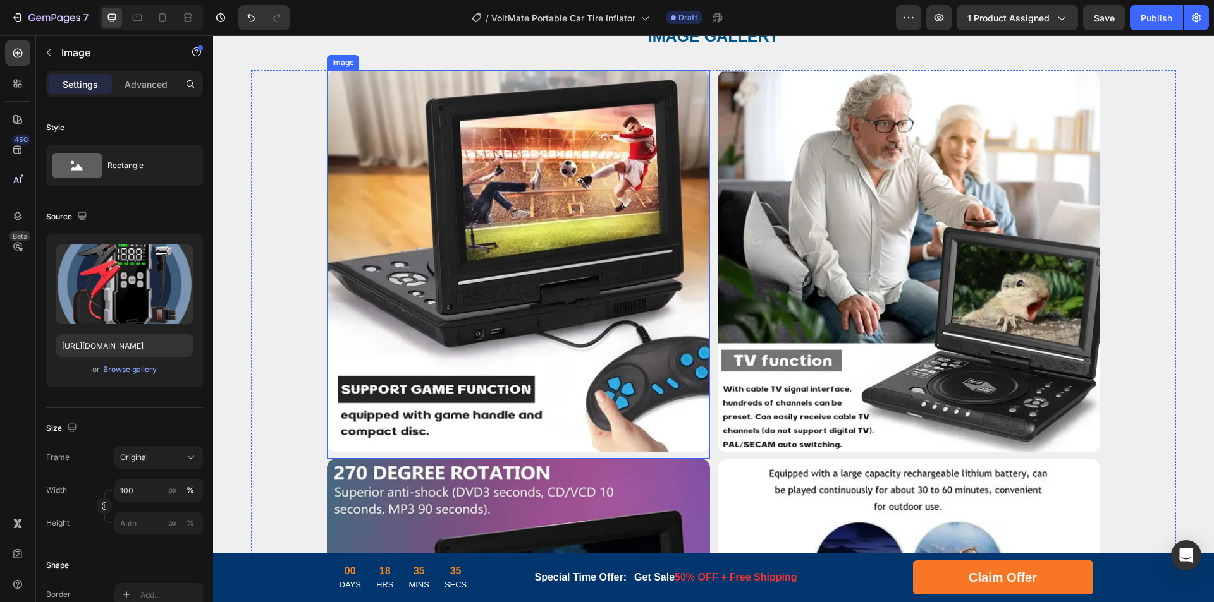
click at [546, 295] on img at bounding box center [518, 261] width 383 height 383
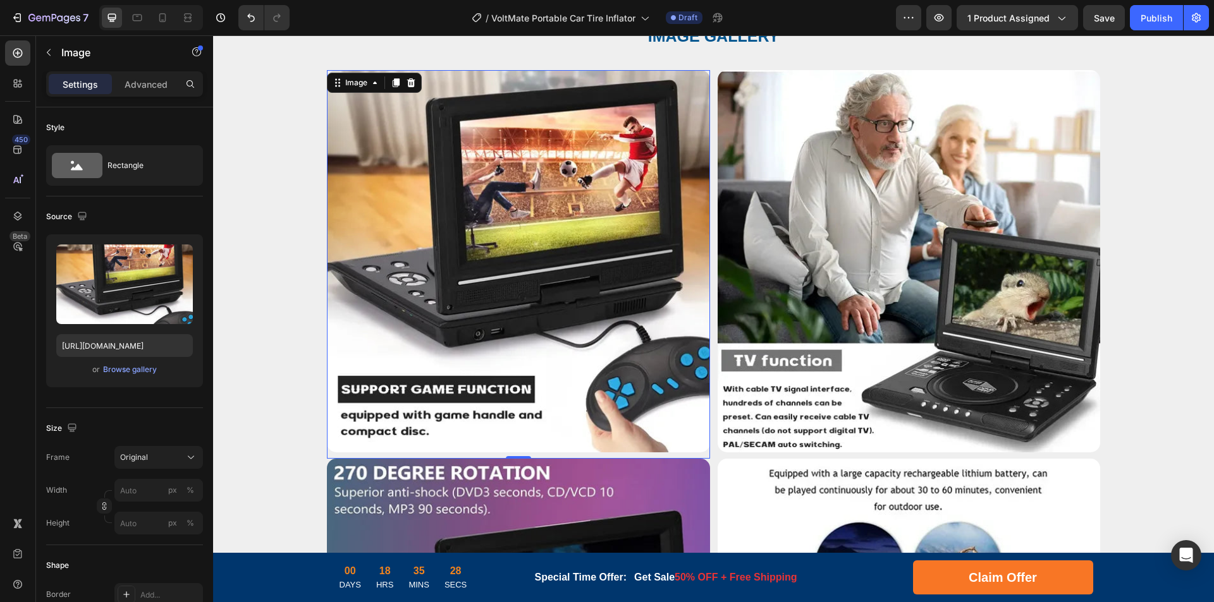
click at [549, 222] on img at bounding box center [518, 261] width 383 height 383
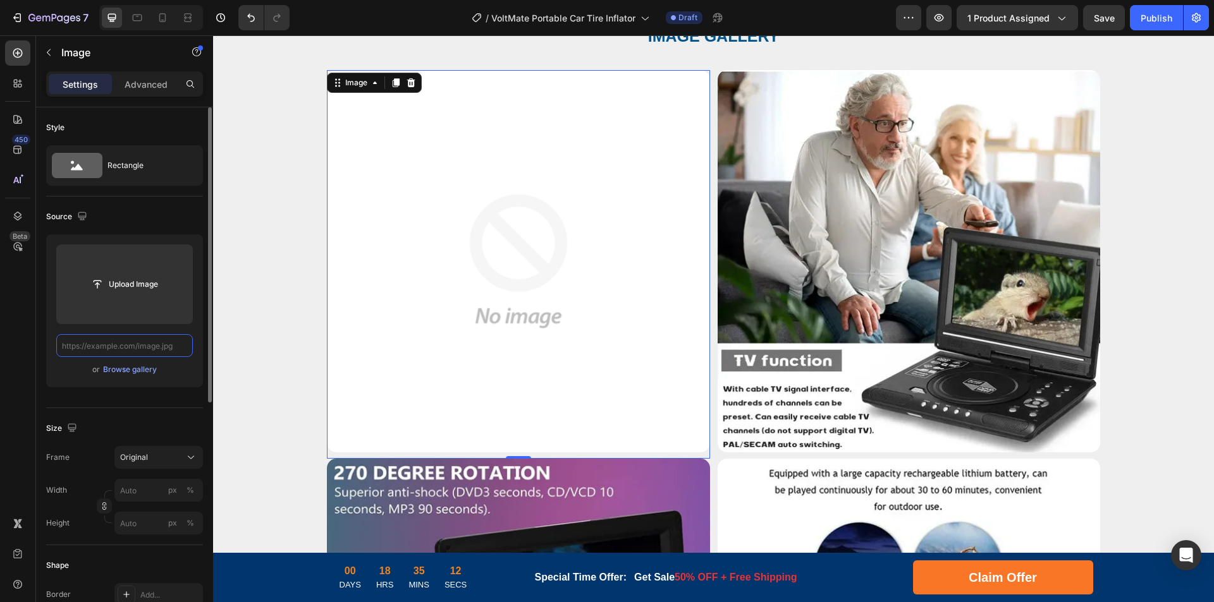
scroll to position [0, 0]
paste input "[URL][DOMAIN_NAME]"
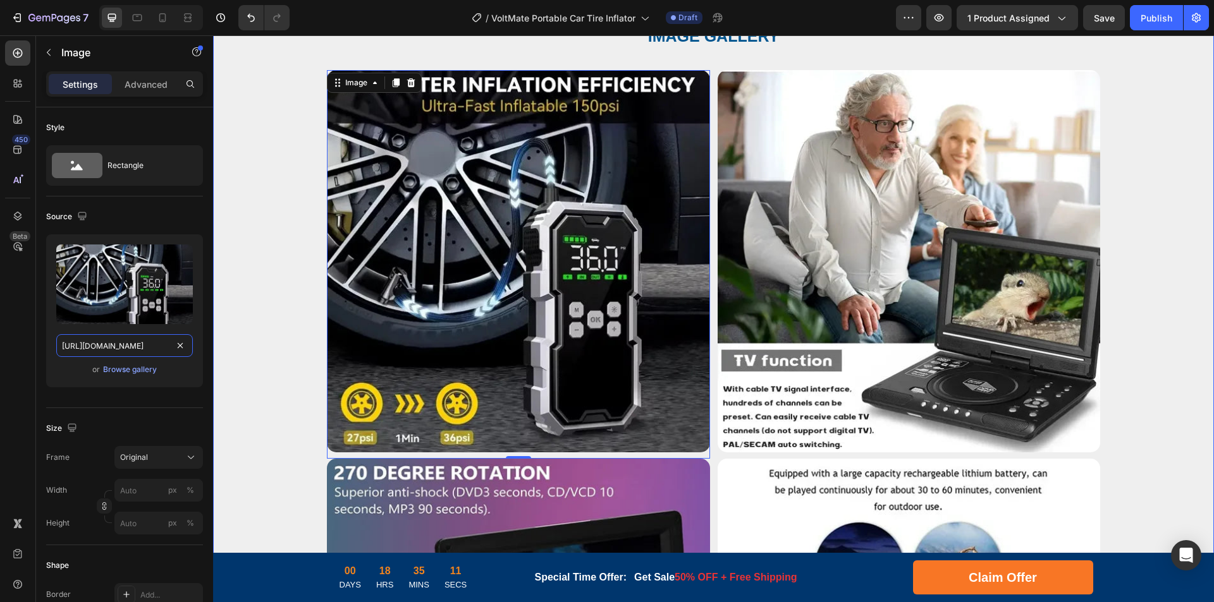
drag, startPoint x: 325, startPoint y: 386, endPoint x: 228, endPoint y: 355, distance: 102.4
type input "[URL][DOMAIN_NAME]"
click at [847, 307] on img at bounding box center [909, 261] width 383 height 383
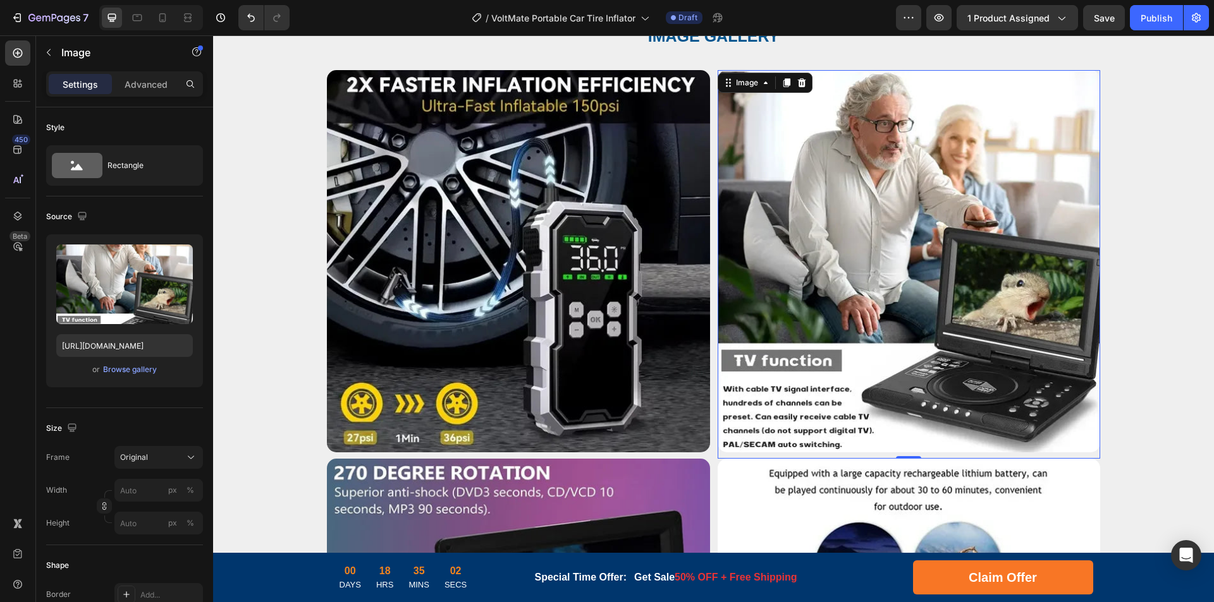
click at [824, 287] on img at bounding box center [909, 261] width 383 height 383
click at [171, 346] on input "[URL][DOMAIN_NAME]" at bounding box center [124, 345] width 137 height 23
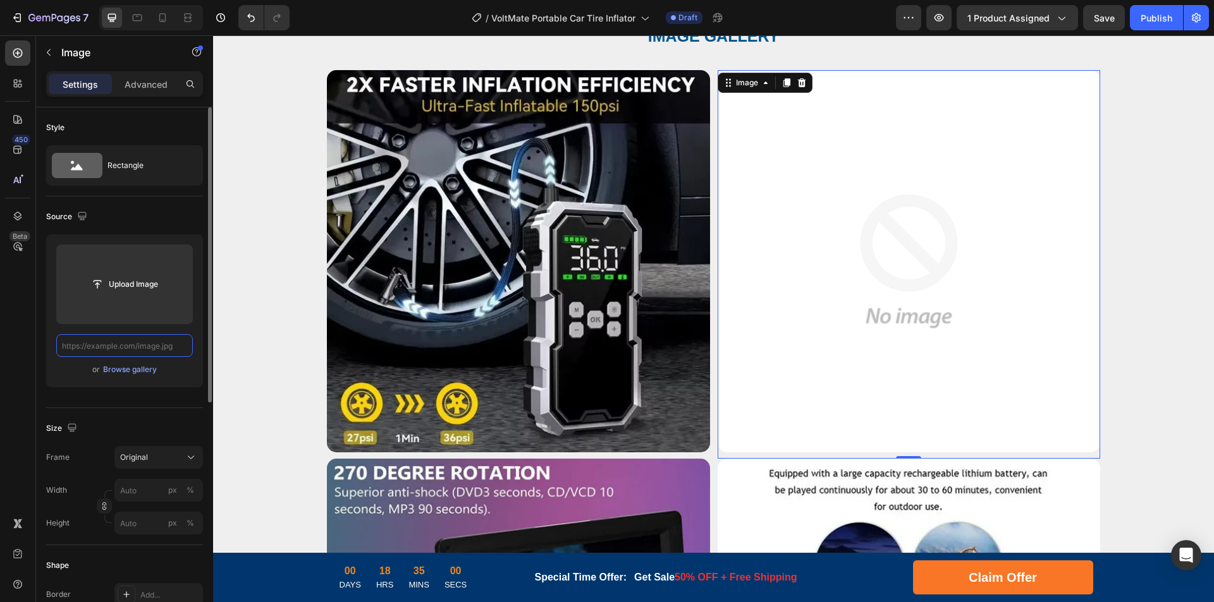
paste input "[URL][DOMAIN_NAME]"
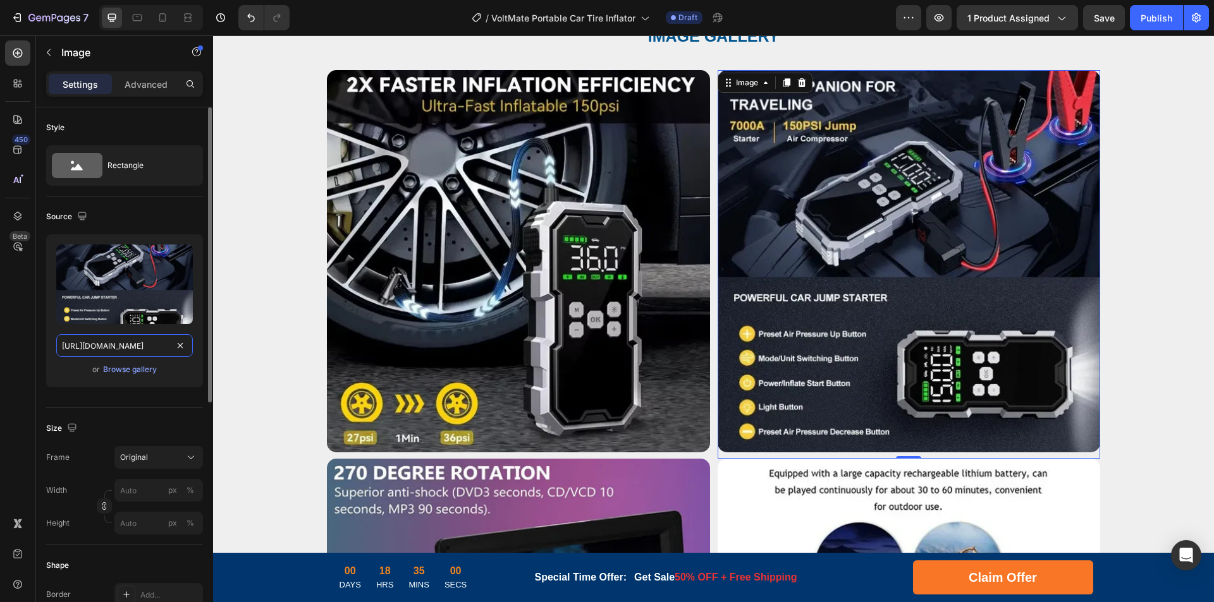
scroll to position [0, 212]
drag, startPoint x: 323, startPoint y: 383, endPoint x: 291, endPoint y: 369, distance: 35.4
type input "[URL][DOMAIN_NAME]"
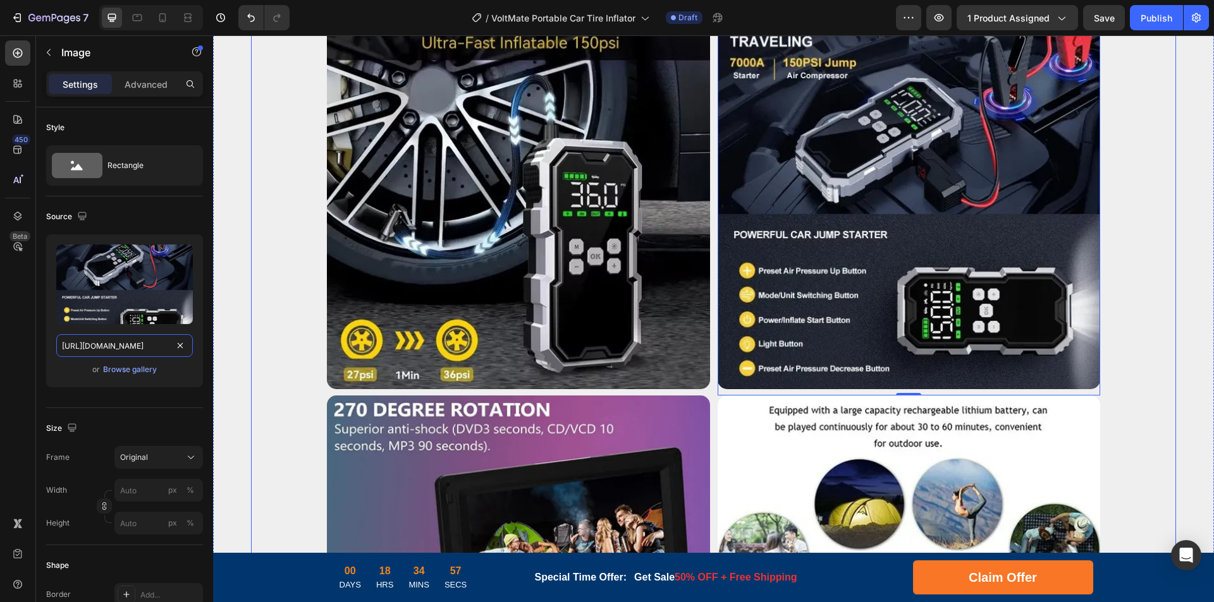
scroll to position [3123, 0]
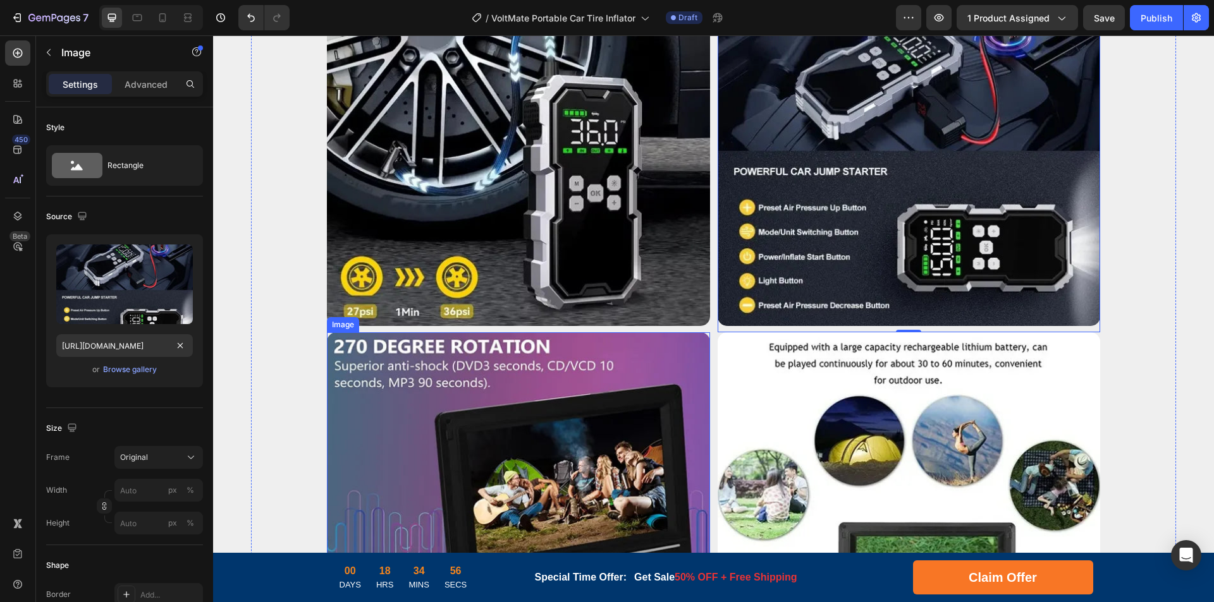
click at [558, 415] on img at bounding box center [518, 524] width 383 height 383
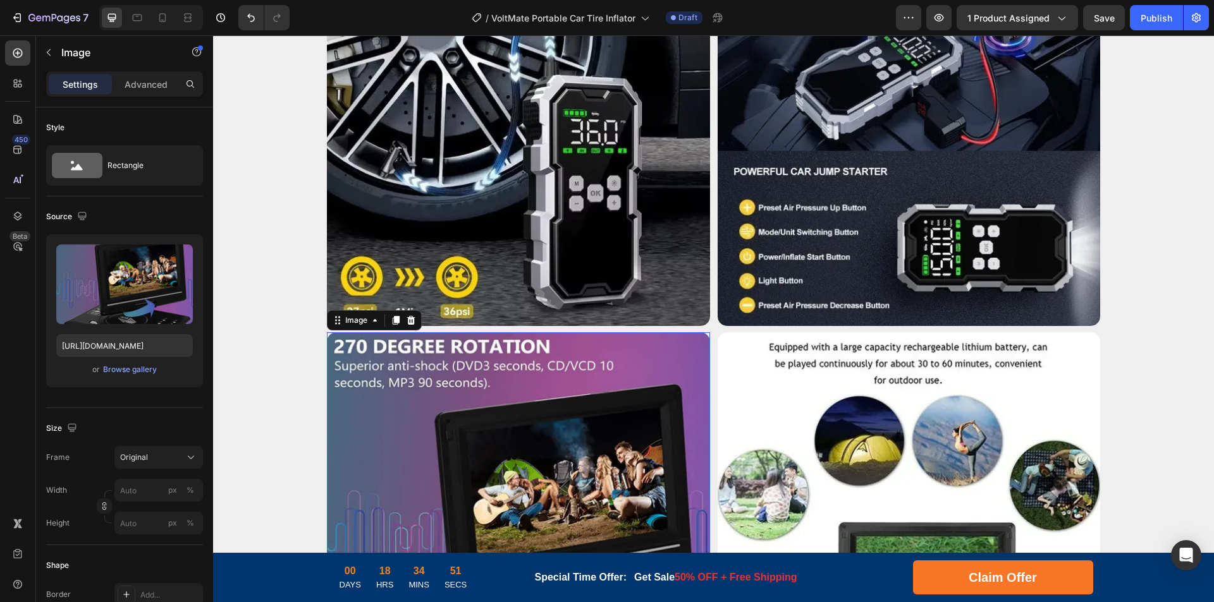
click at [468, 415] on img at bounding box center [518, 524] width 383 height 383
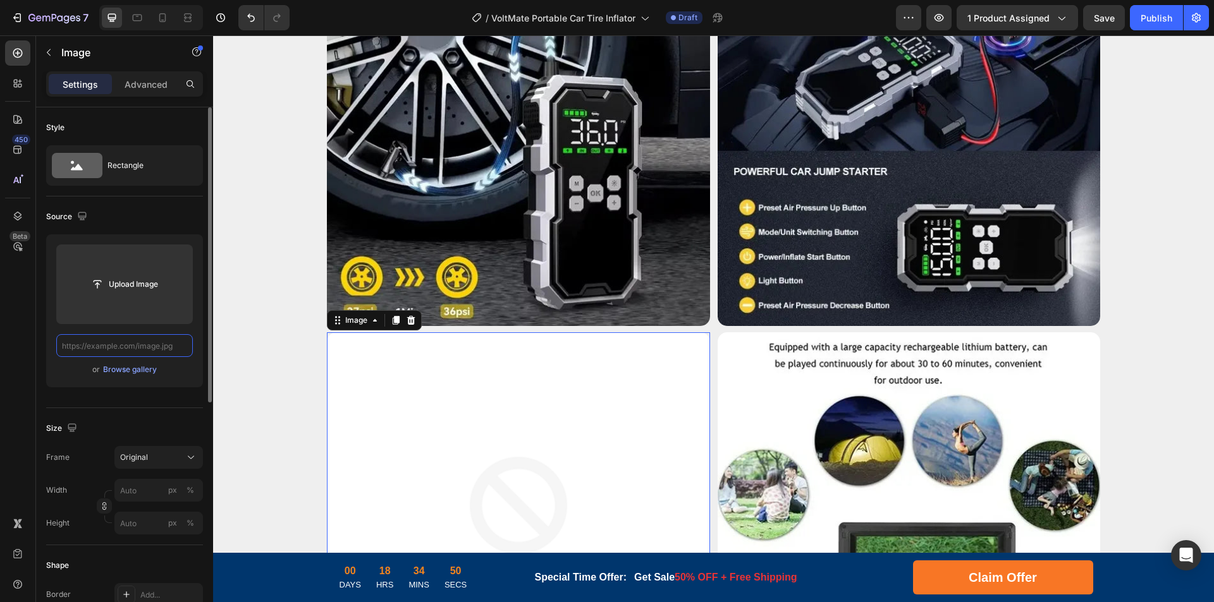
scroll to position [0, 0]
paste input "[URL][DOMAIN_NAME]"
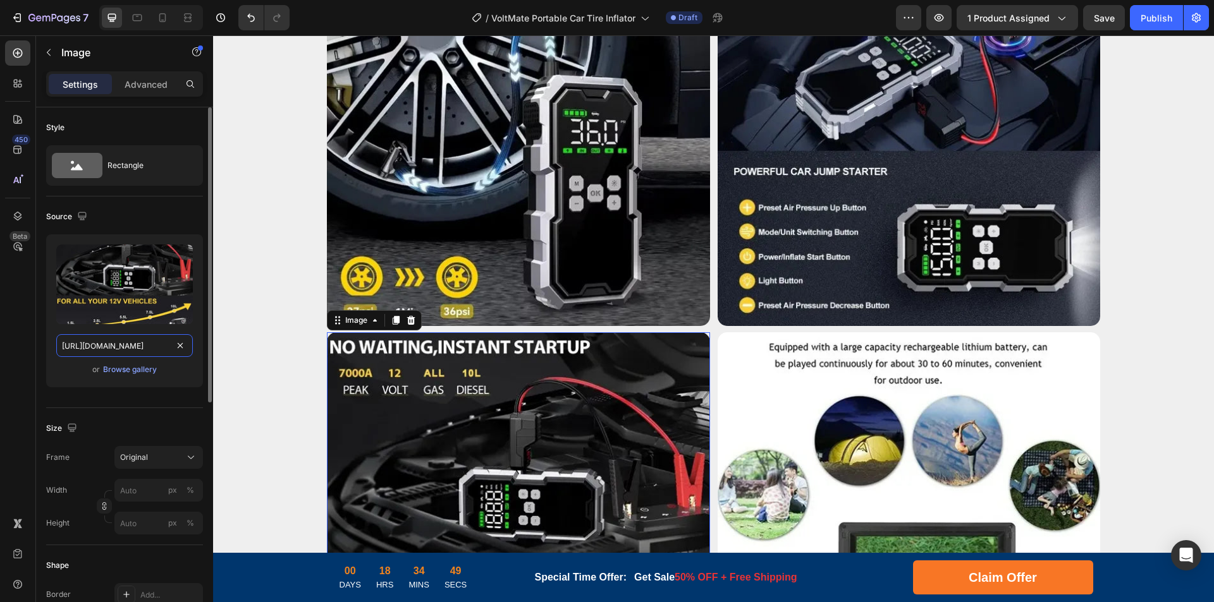
drag, startPoint x: 111, startPoint y: 348, endPoint x: 193, endPoint y: 347, distance: 82.2
click at [193, 347] on div "Upload Image [URL][DOMAIN_NAME] or Browse gallery" at bounding box center [124, 311] width 157 height 153
type input "[URL][DOMAIN_NAME]"
click at [898, 437] on img at bounding box center [909, 524] width 383 height 383
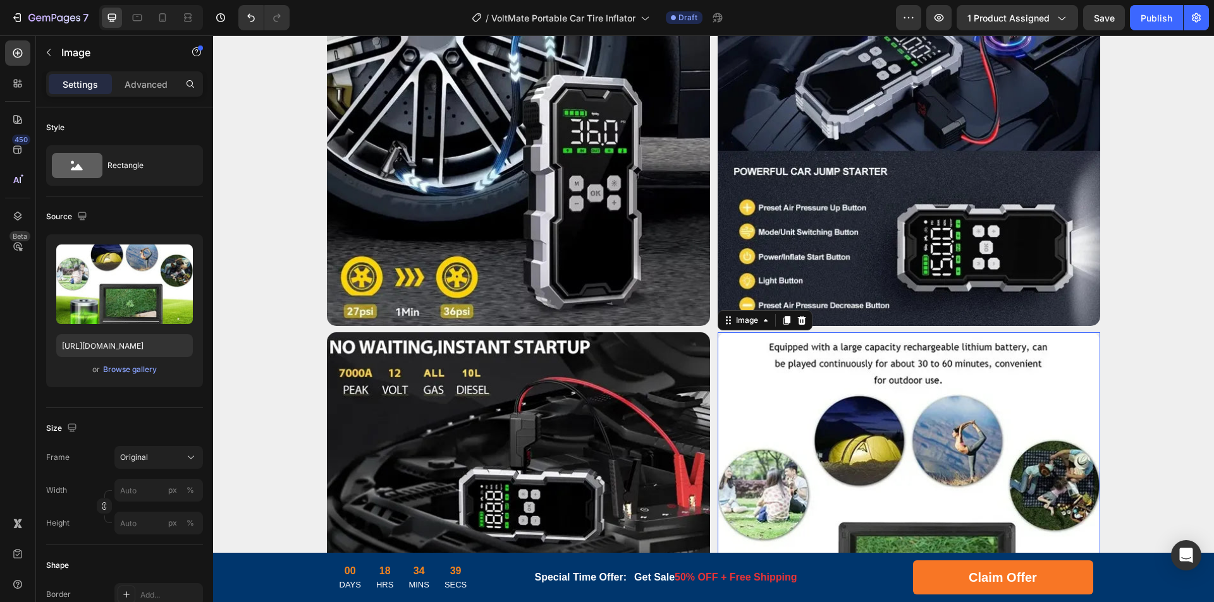
click at [852, 426] on img at bounding box center [909, 524] width 383 height 383
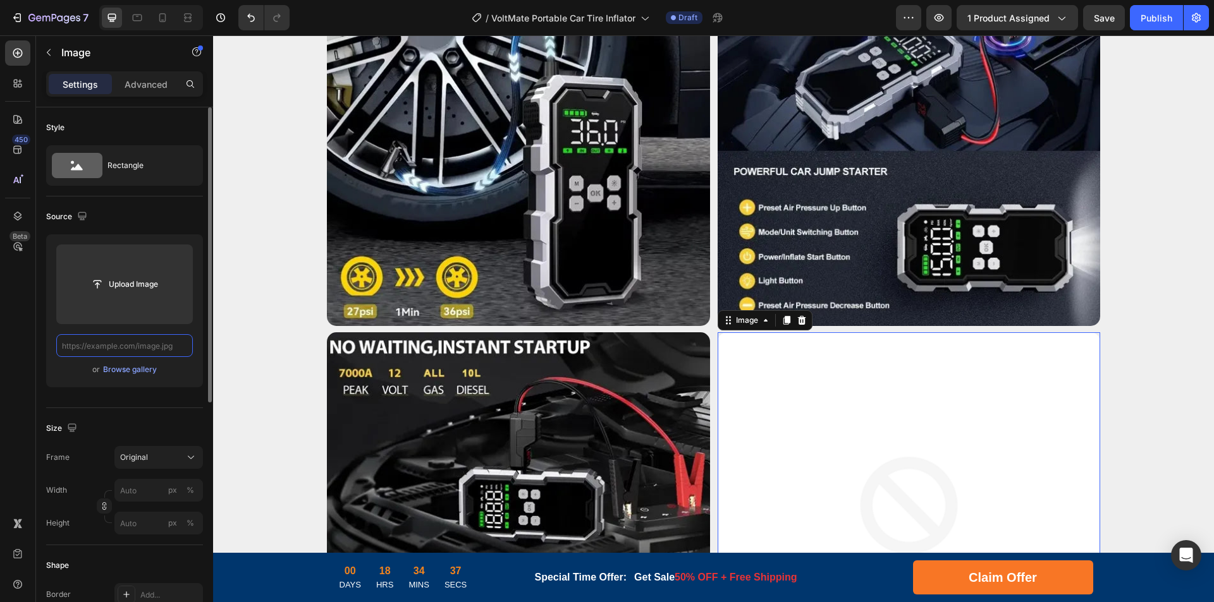
scroll to position [0, 0]
paste input "[URL][DOMAIN_NAME]"
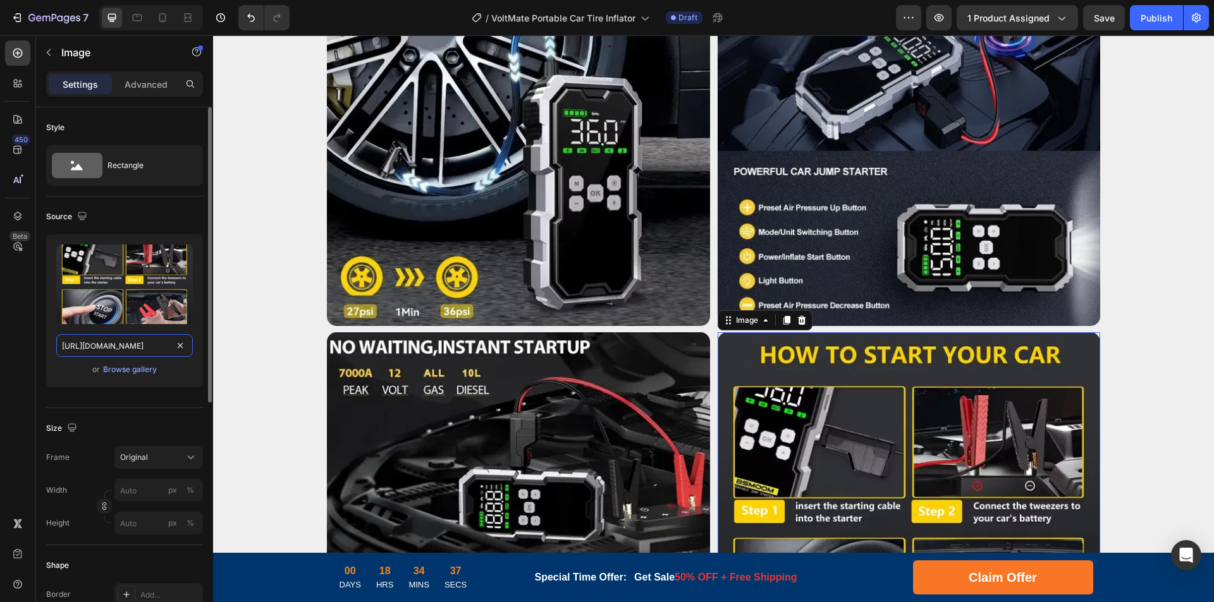
scroll to position [0, 209]
drag, startPoint x: 326, startPoint y: 381, endPoint x: 254, endPoint y: 344, distance: 81.7
type input "[URL][DOMAIN_NAME]"
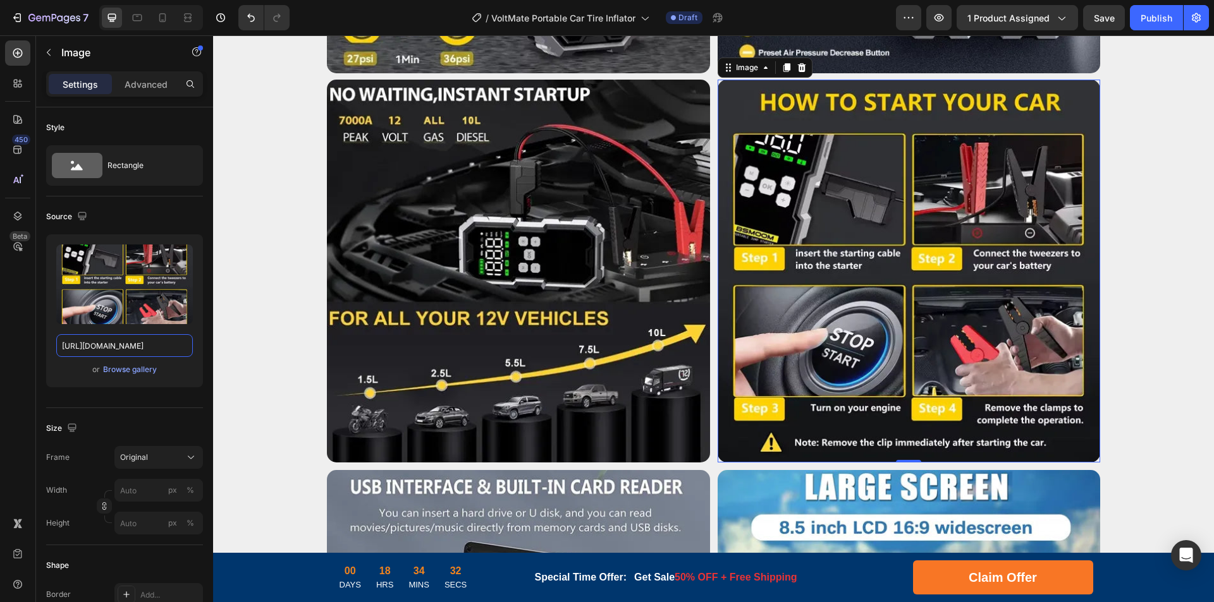
scroll to position [3692, 0]
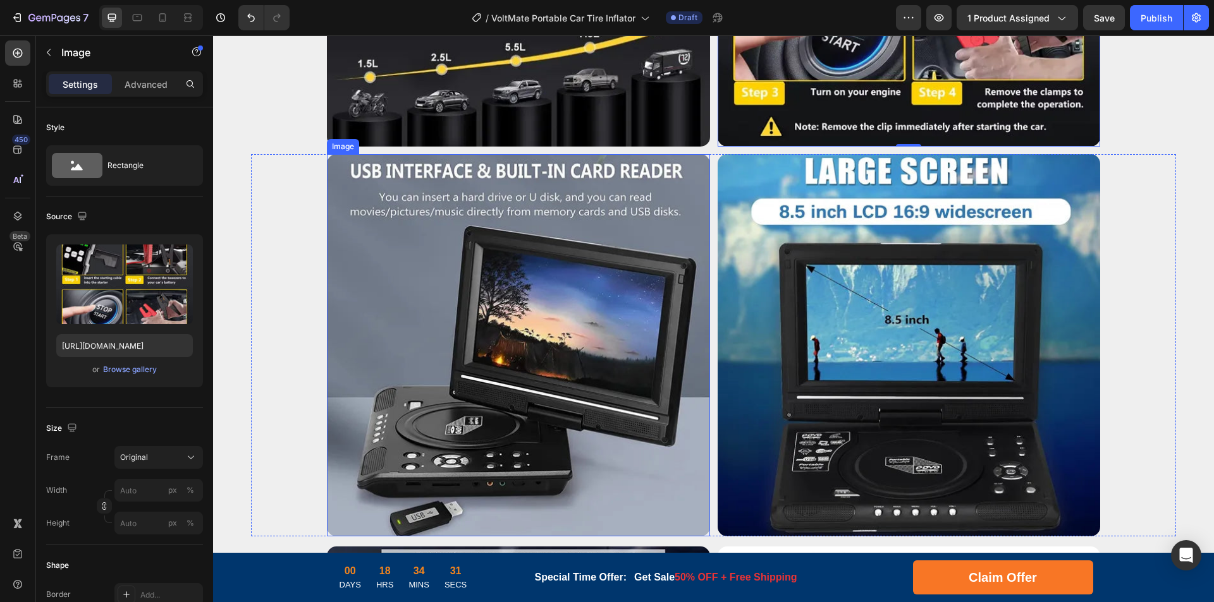
click at [486, 345] on img at bounding box center [518, 345] width 383 height 383
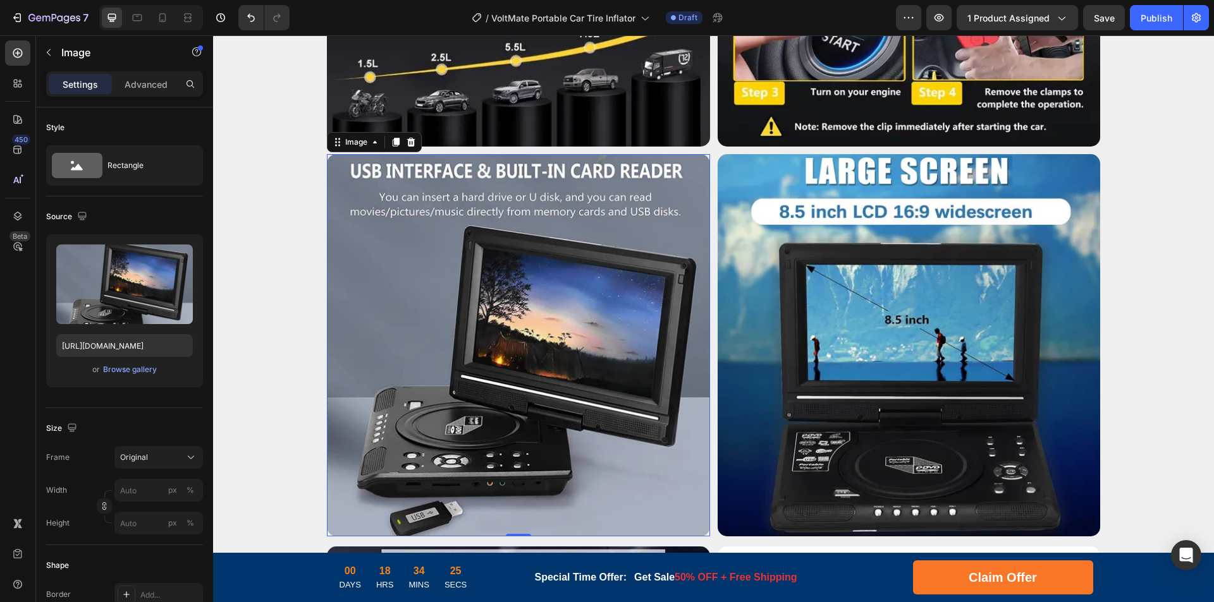
click at [587, 315] on img at bounding box center [518, 345] width 383 height 383
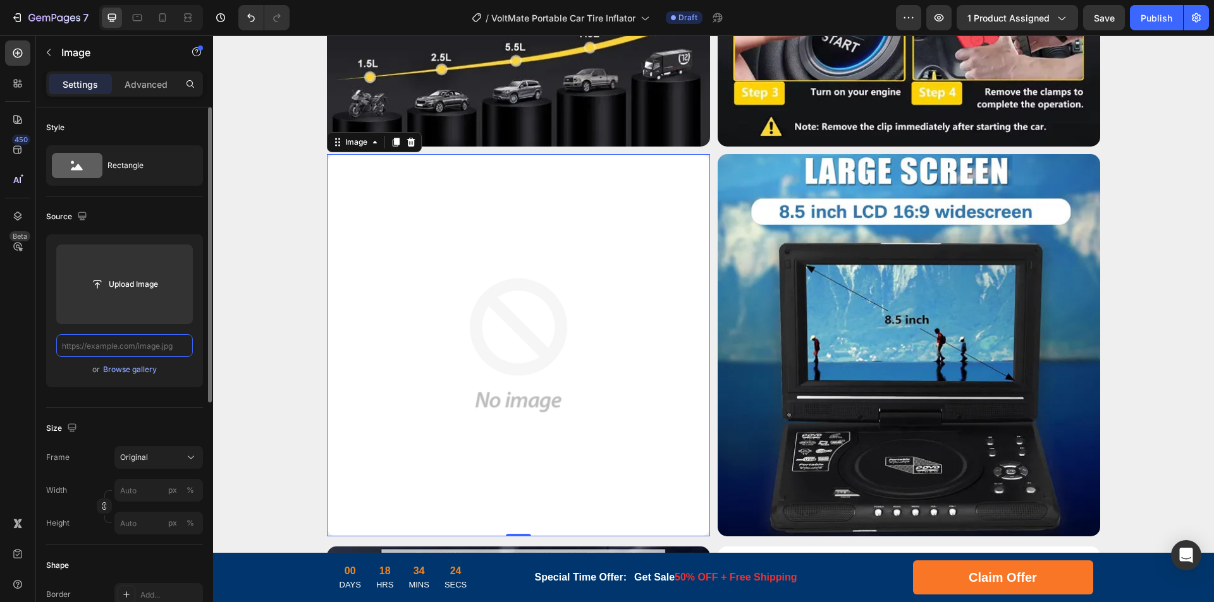
scroll to position [0, 0]
paste input "[URL][DOMAIN_NAME]"
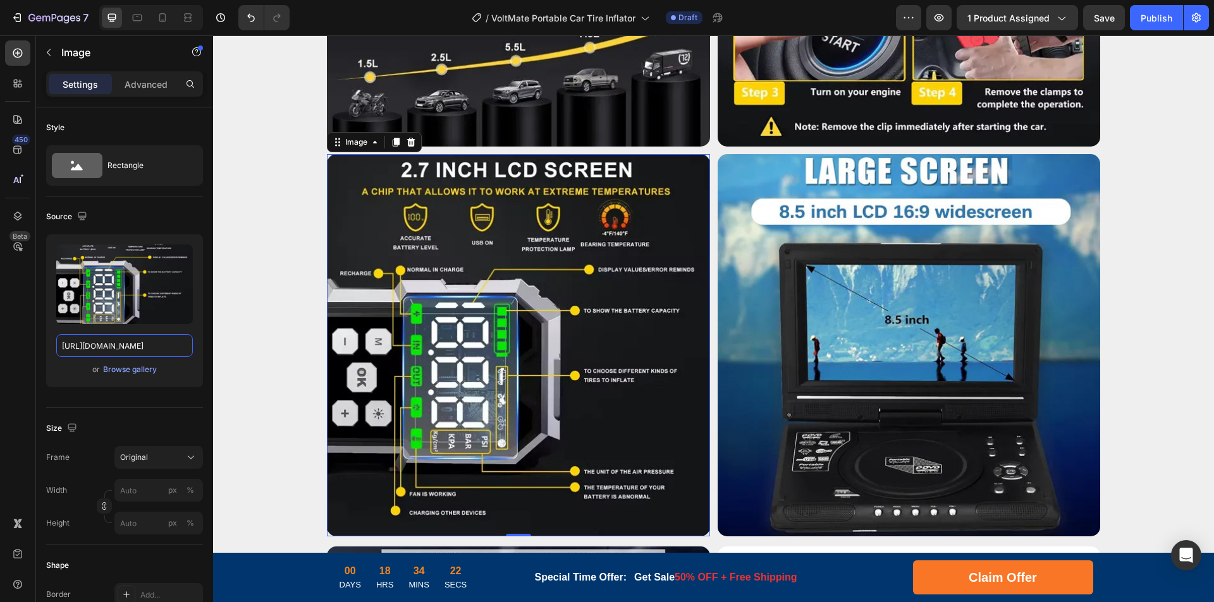
drag, startPoint x: 325, startPoint y: 382, endPoint x: 237, endPoint y: 346, distance: 95.0
type input "[URL][DOMAIN_NAME]"
click at [901, 364] on img at bounding box center [909, 345] width 383 height 383
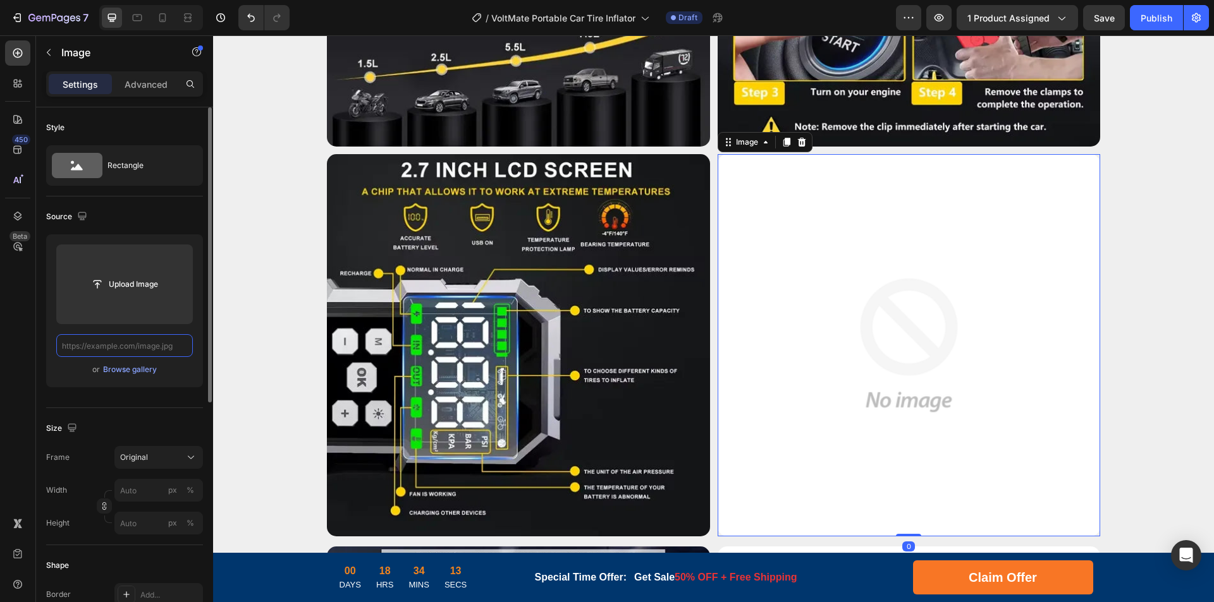
paste input "[URL][DOMAIN_NAME]"
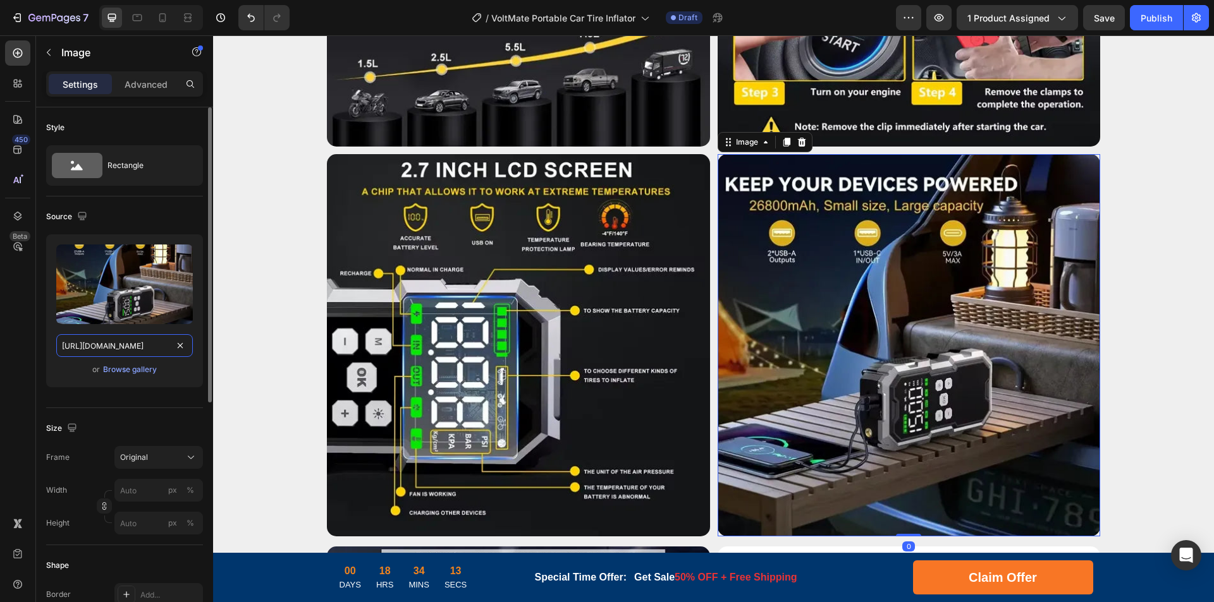
scroll to position [0, 211]
drag, startPoint x: 111, startPoint y: 348, endPoint x: 212, endPoint y: 348, distance: 101.2
click at [211, 348] on div "Style Rectangle Source Upload Image [URL][DOMAIN_NAME] or Browse gallery Size F…" at bounding box center [124, 372] width 177 height 531
type input "[URL][DOMAIN_NAME]"
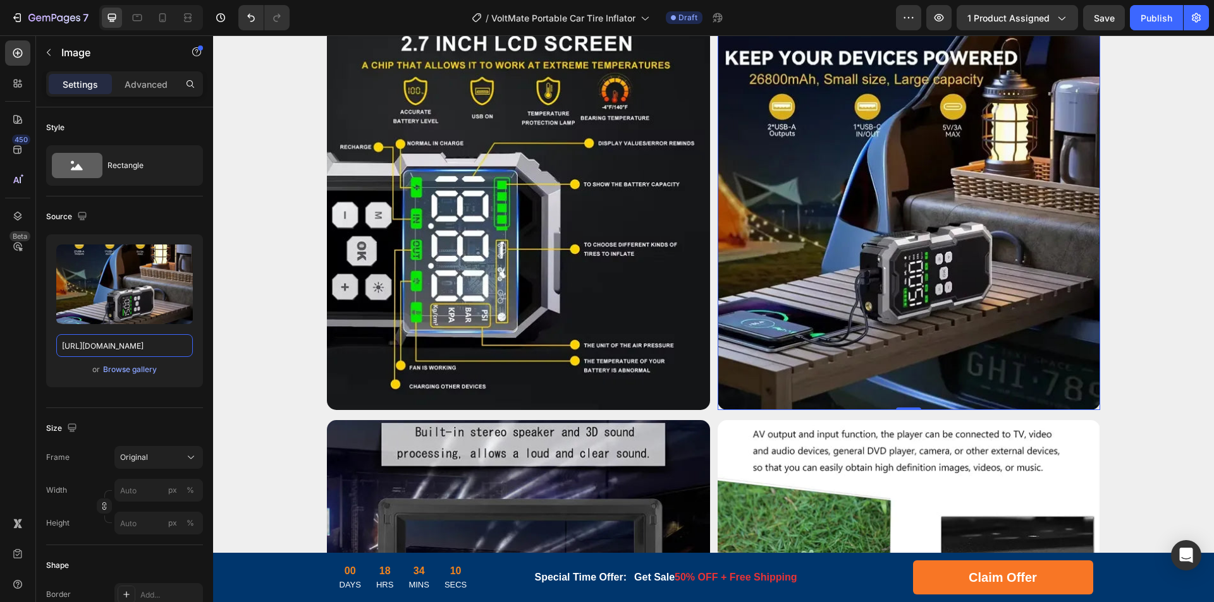
scroll to position [3945, 0]
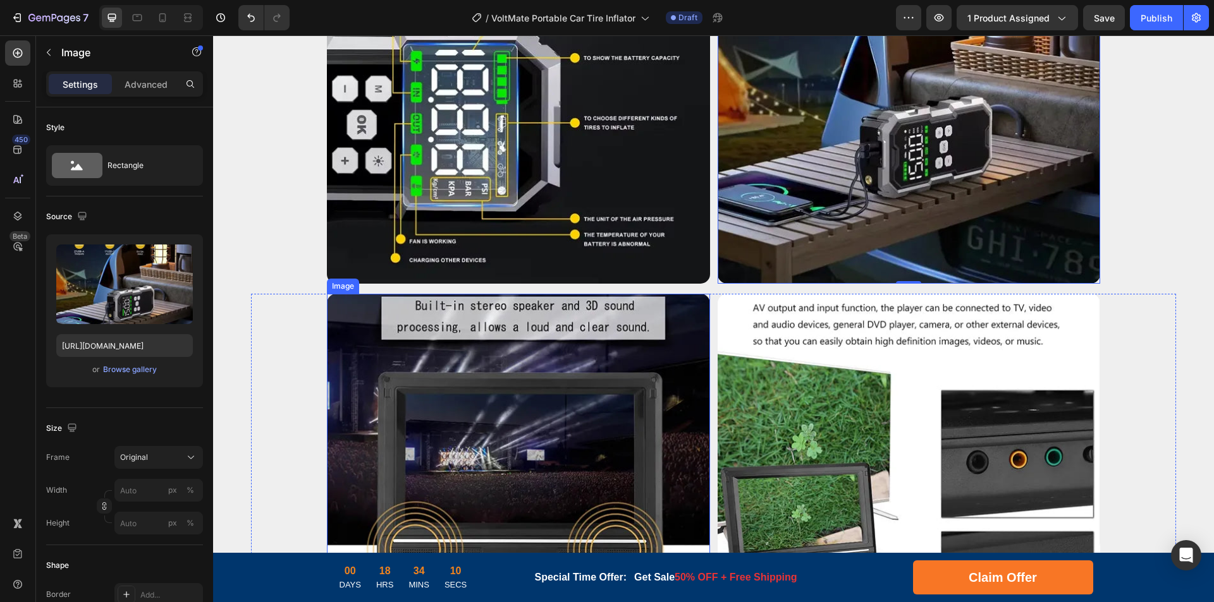
click at [566, 391] on img at bounding box center [518, 485] width 383 height 383
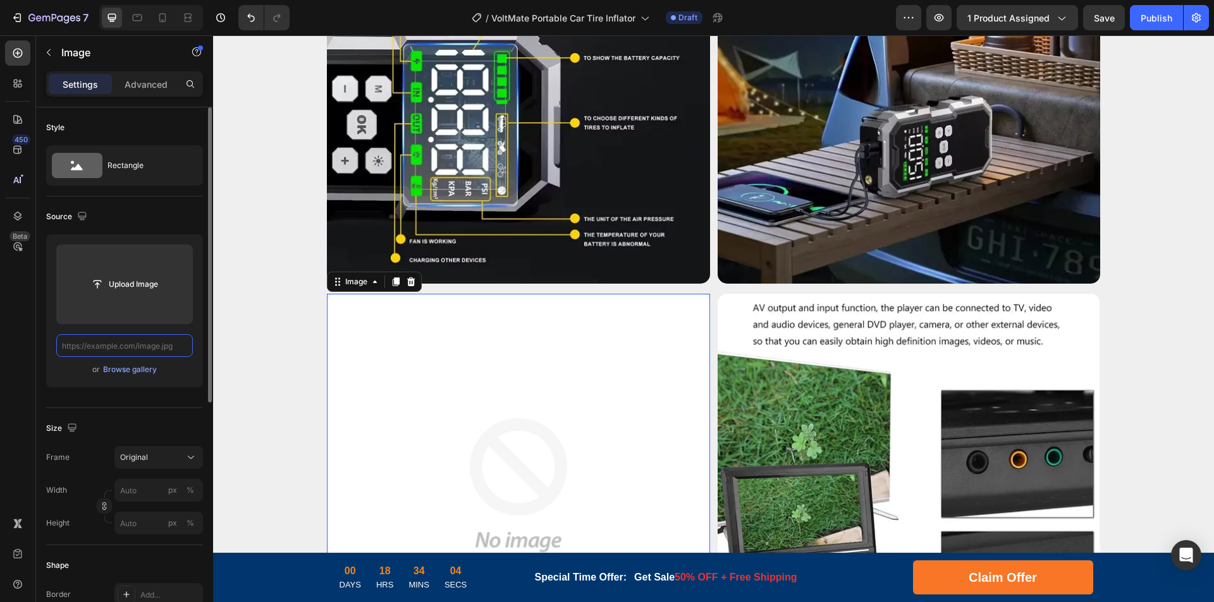
scroll to position [0, 0]
paste input "[URL][DOMAIN_NAME]"
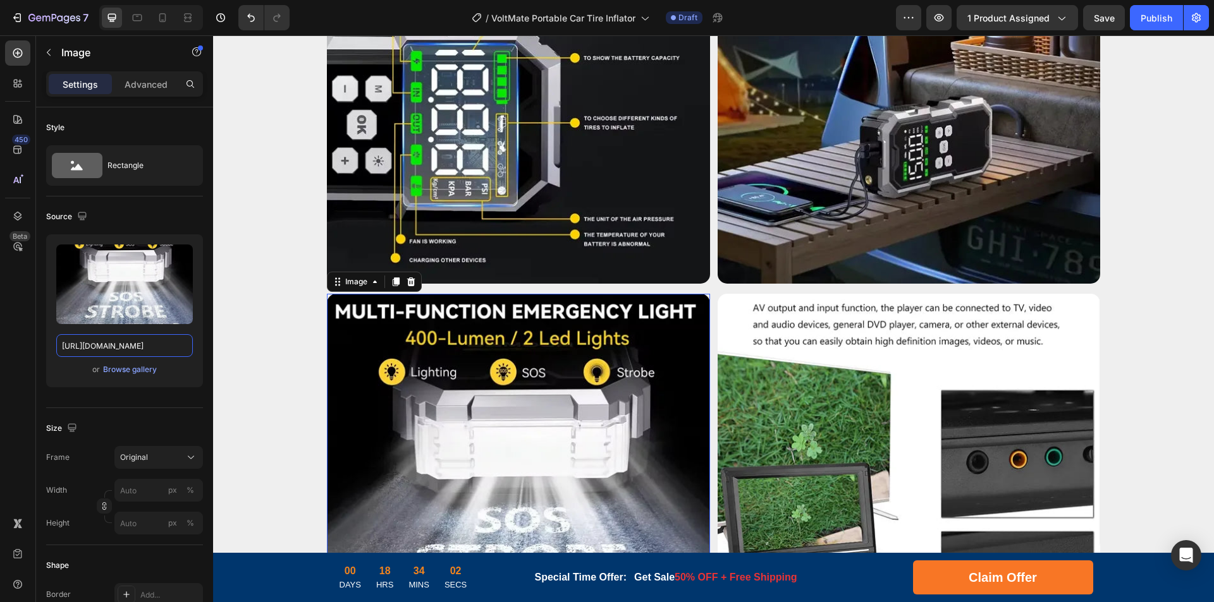
drag, startPoint x: 324, startPoint y: 383, endPoint x: 225, endPoint y: 352, distance: 104.0
type input "[URL][DOMAIN_NAME]"
click at [877, 424] on img at bounding box center [909, 485] width 383 height 383
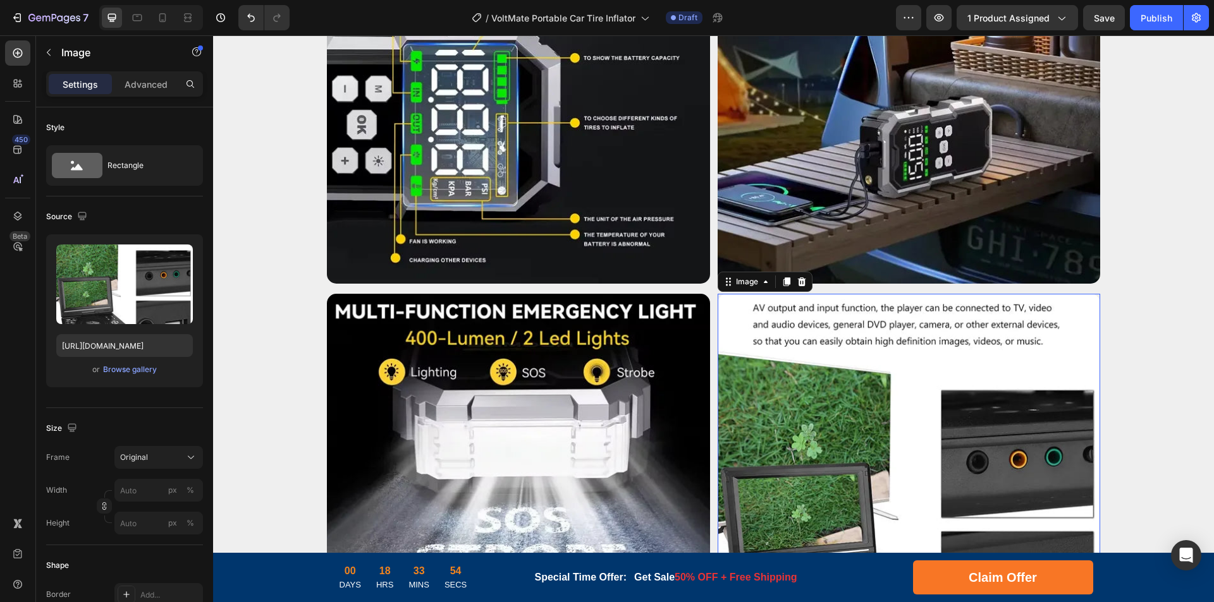
click at [902, 380] on img at bounding box center [909, 485] width 383 height 383
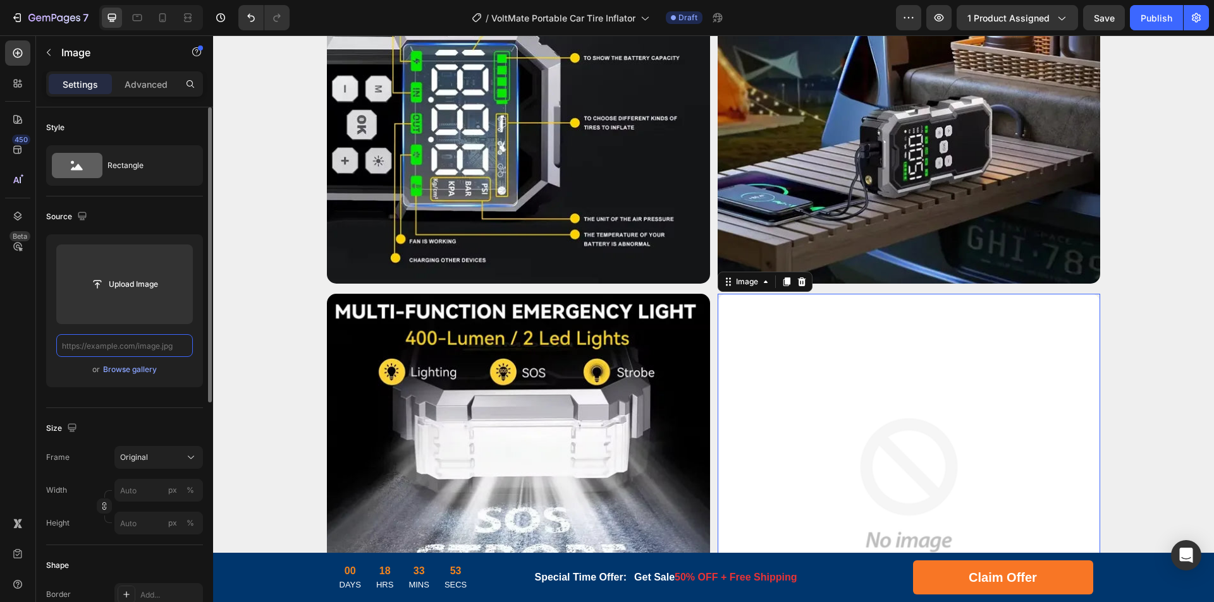
scroll to position [0, 0]
paste input "[URL][DOMAIN_NAME]"
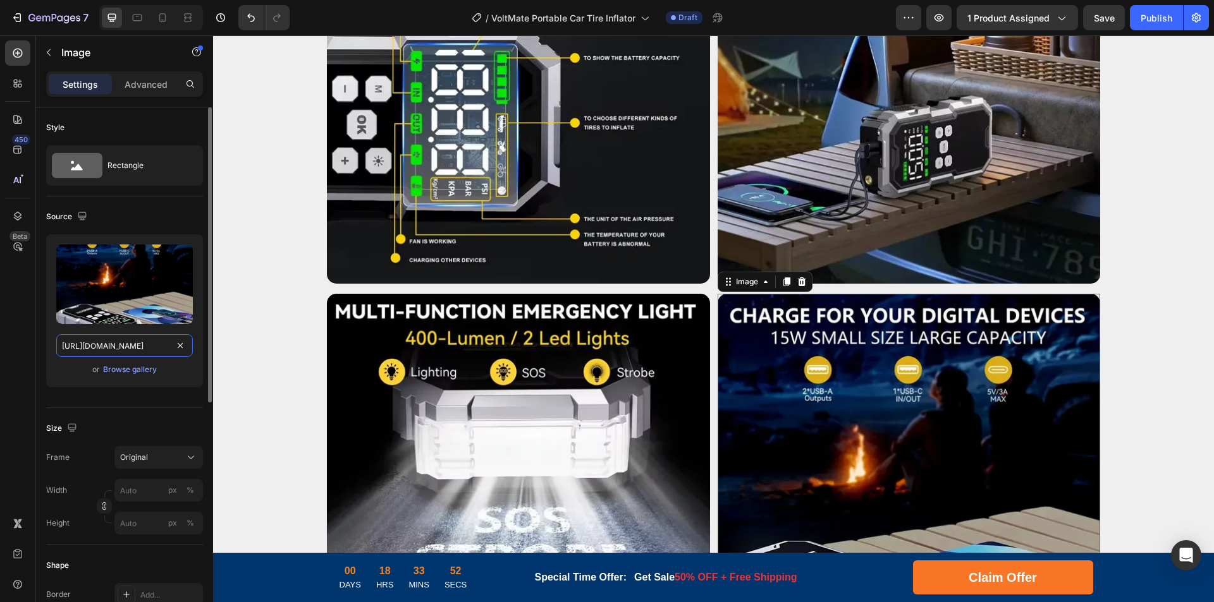
scroll to position [0, 211]
drag, startPoint x: 326, startPoint y: 381, endPoint x: 223, endPoint y: 348, distance: 107.6
type input "[URL][DOMAIN_NAME]"
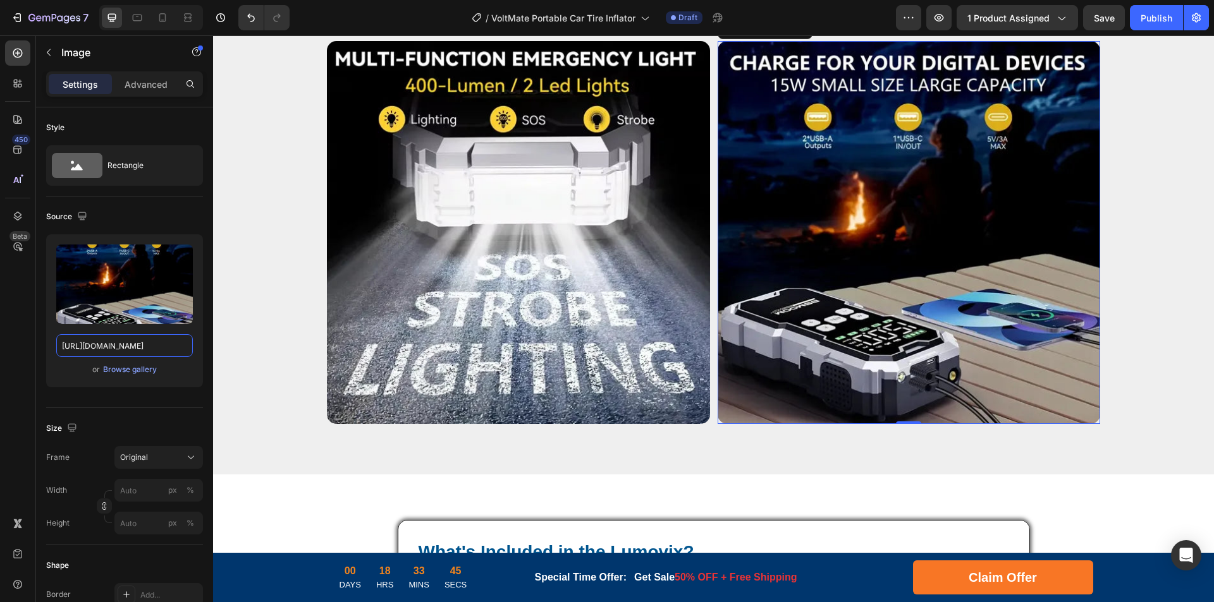
scroll to position [4514, 0]
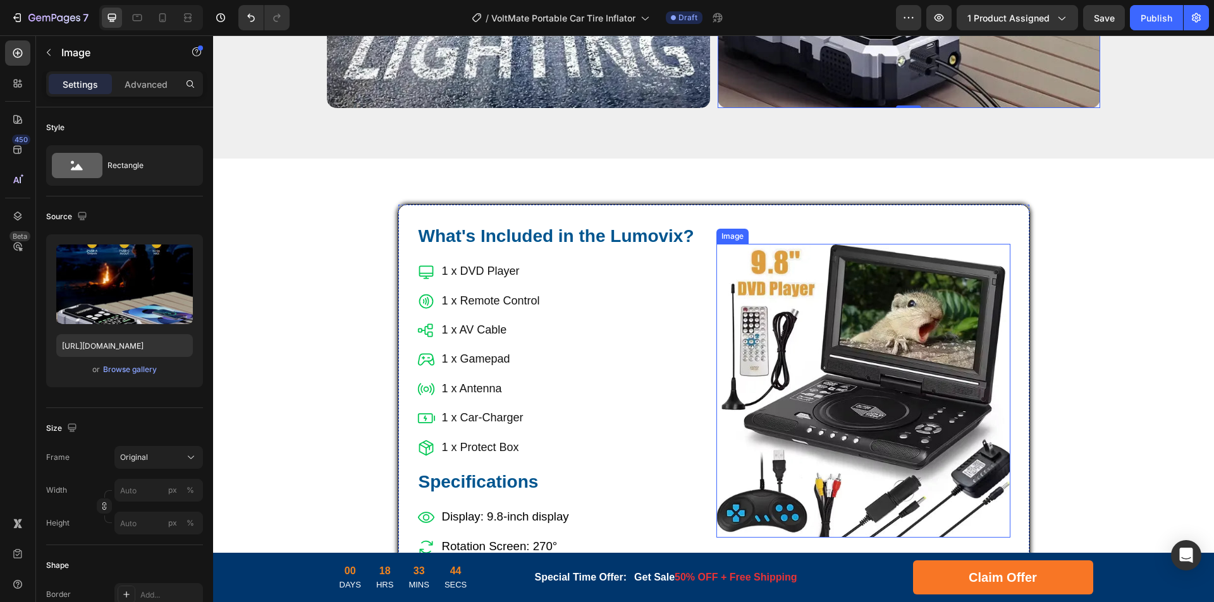
click at [804, 388] on img at bounding box center [863, 391] width 294 height 294
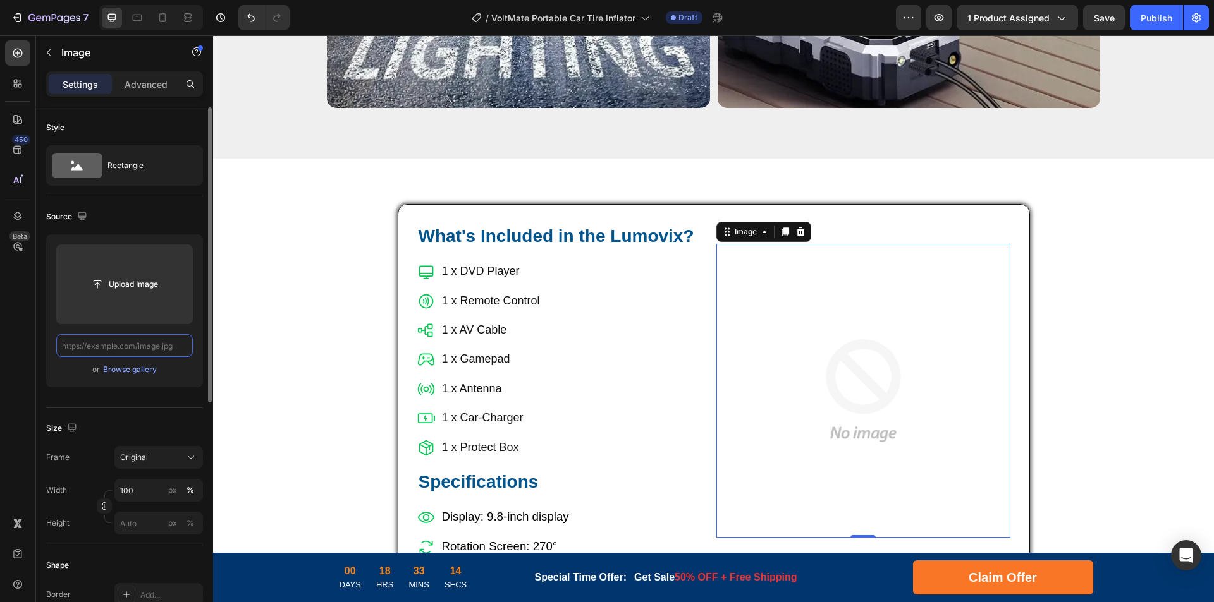
scroll to position [0, 0]
paste input "[URL][DOMAIN_NAME]"
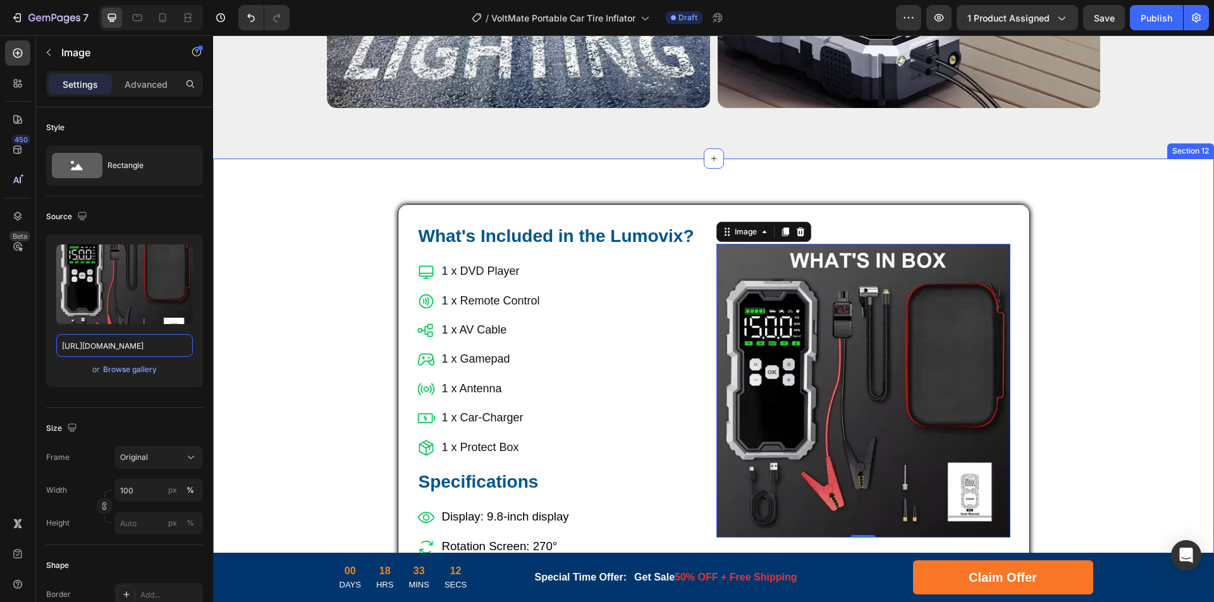
drag, startPoint x: 324, startPoint y: 382, endPoint x: 253, endPoint y: 351, distance: 77.5
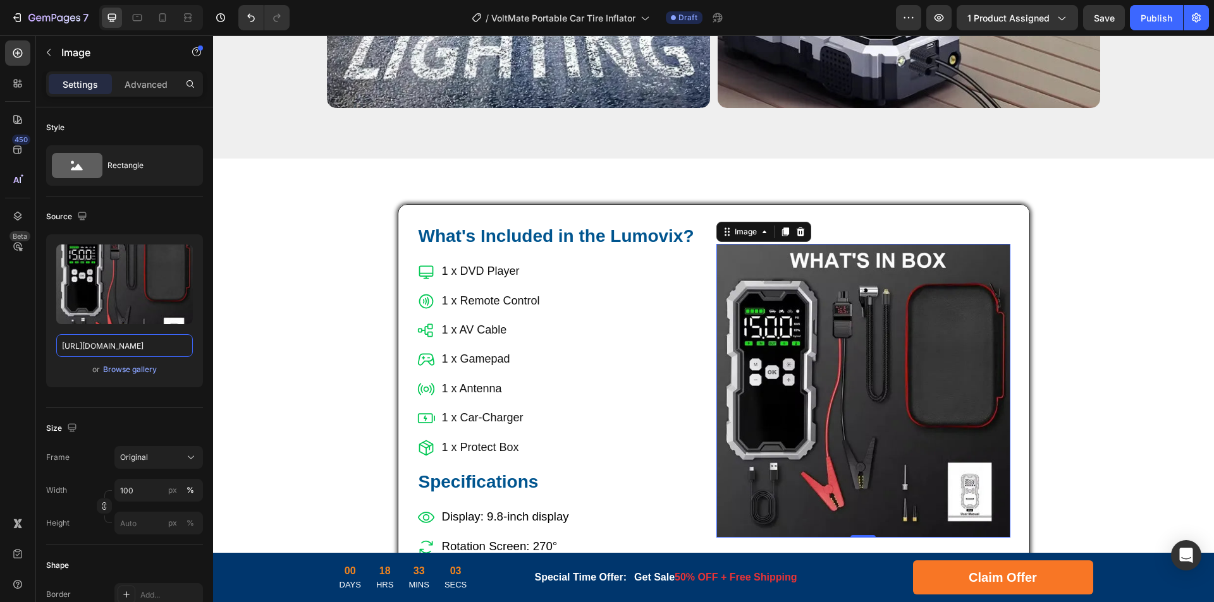
type input "[URL][DOMAIN_NAME]"
click at [492, 261] on p "1 x DVD Player" at bounding box center [491, 271] width 98 height 20
click at [499, 261] on p "1 x DVD Player" at bounding box center [491, 271] width 98 height 20
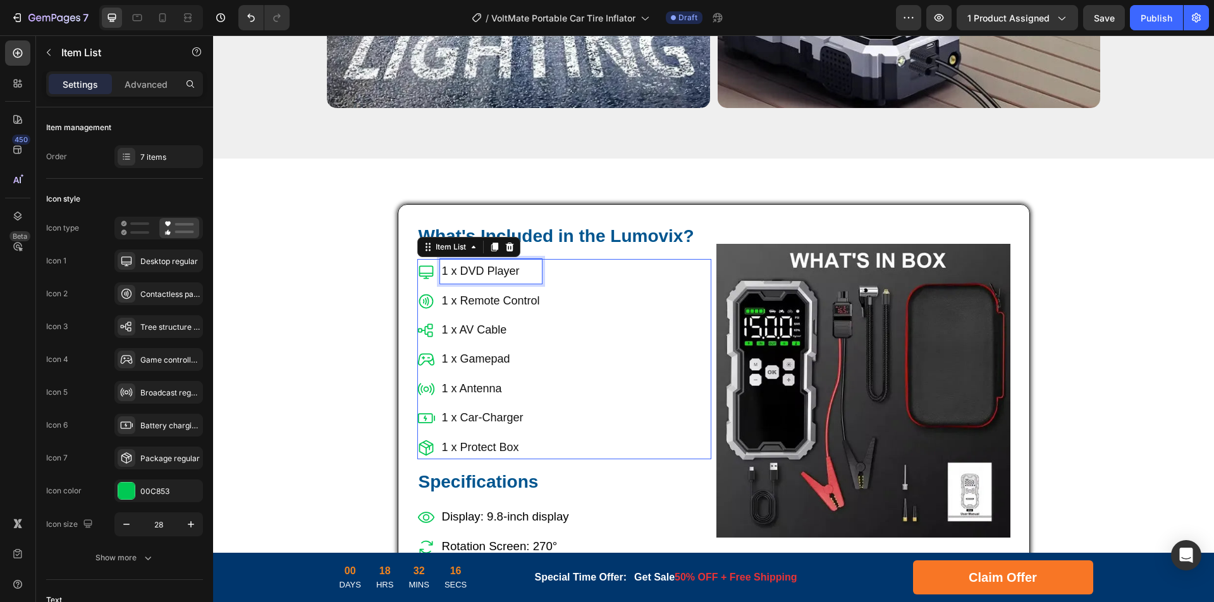
click at [489, 261] on p "1 x DVD Player" at bounding box center [491, 271] width 98 height 20
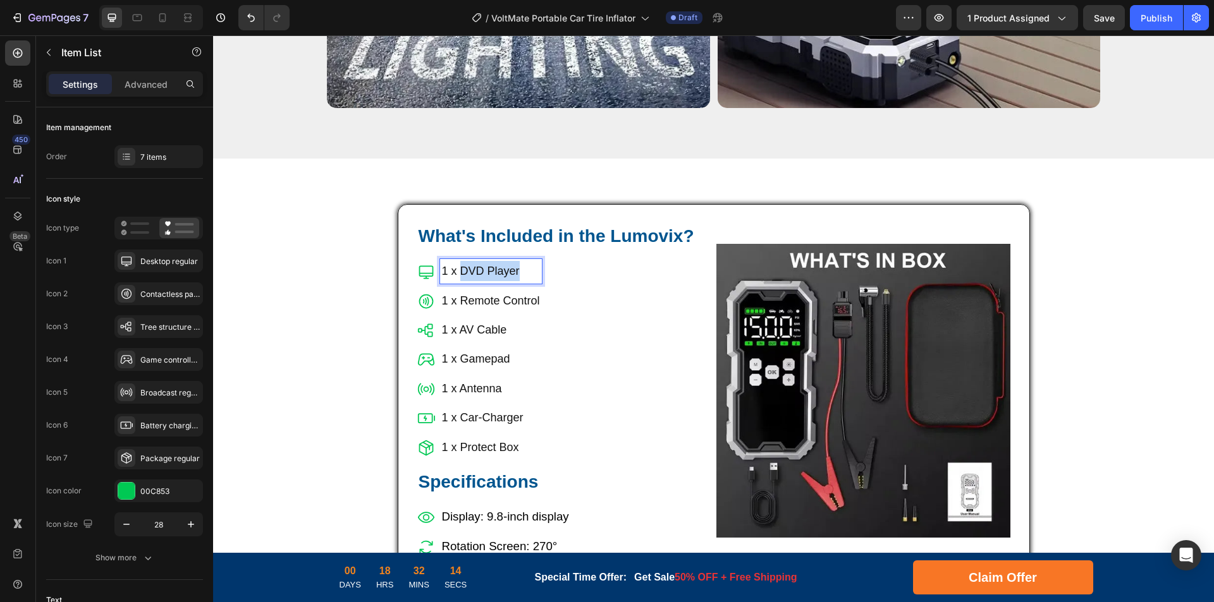
drag, startPoint x: 457, startPoint y: 255, endPoint x: 521, endPoint y: 255, distance: 63.9
click at [521, 261] on p "1 x DVD Player" at bounding box center [491, 271] width 98 height 20
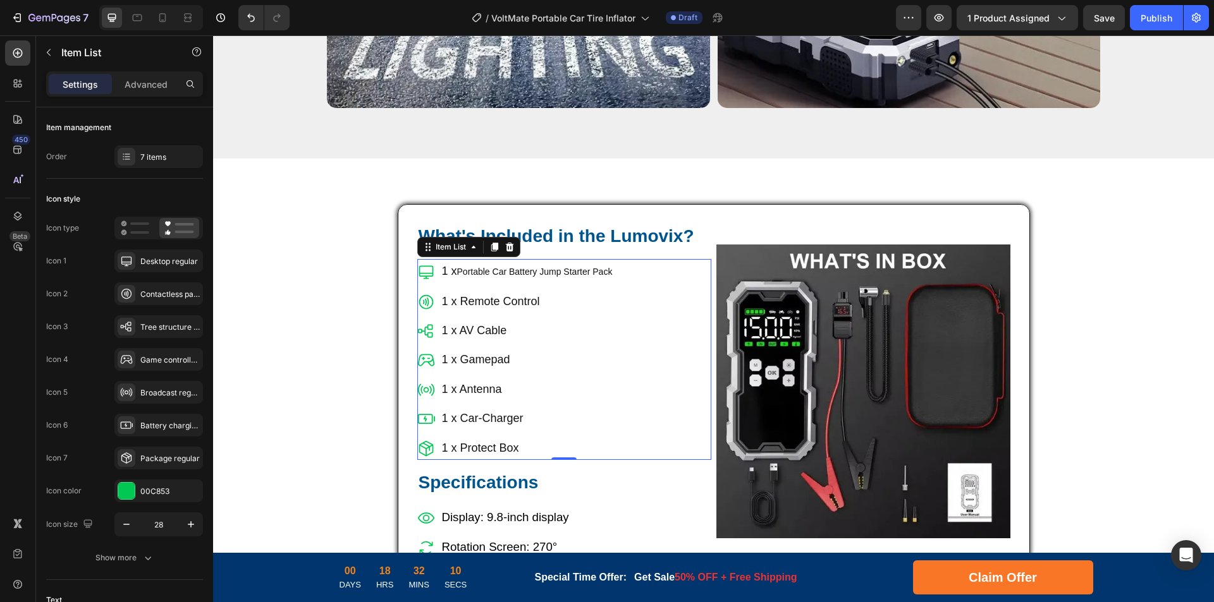
click at [511, 267] on span "Portable Car Battery Jump Starter Pack" at bounding box center [535, 272] width 156 height 10
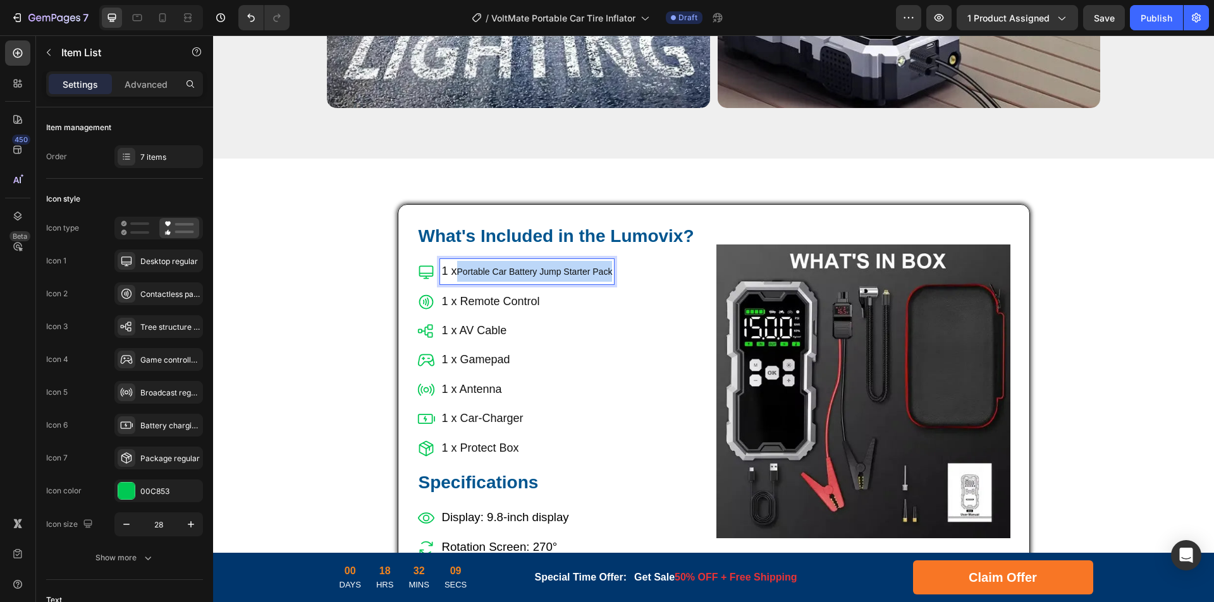
drag, startPoint x: 455, startPoint y: 254, endPoint x: 730, endPoint y: 266, distance: 275.3
click at [730, 266] on div "What's Included in the Lumovix? Heading 1 x Portable Car Battery Jump Starter P…" at bounding box center [714, 391] width 632 height 375
click at [579, 261] on p "1 x Portable Car Battery Jump Starter Pack" at bounding box center [551, 271] width 218 height 20
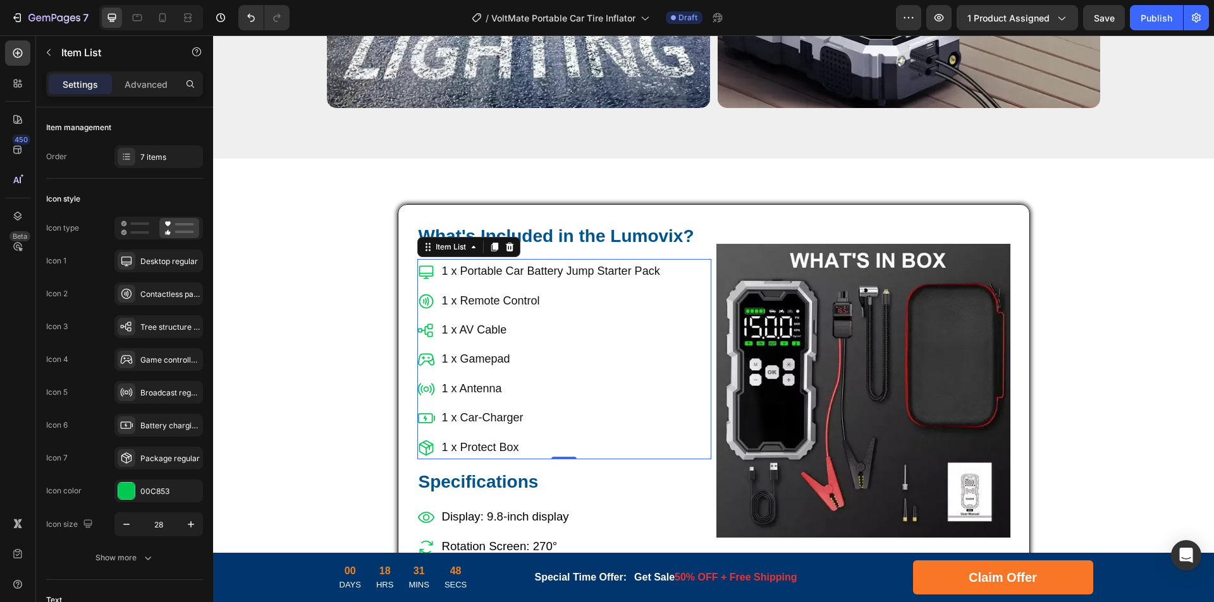
click at [486, 408] on p "1 x Car-Charger" at bounding box center [551, 418] width 218 height 20
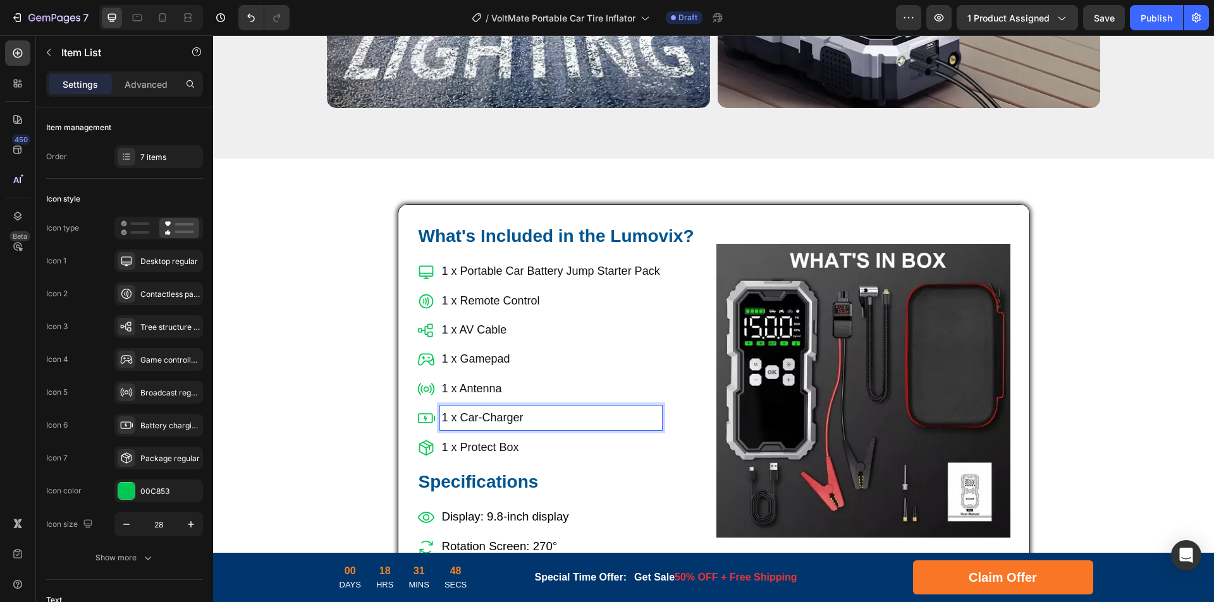
click at [504, 408] on p "1 x Car-Charger" at bounding box center [551, 418] width 218 height 20
drag, startPoint x: 456, startPoint y: 400, endPoint x: 557, endPoint y: 400, distance: 100.5
click at [557, 408] on p "1 x Car-Charger" at bounding box center [551, 418] width 218 height 20
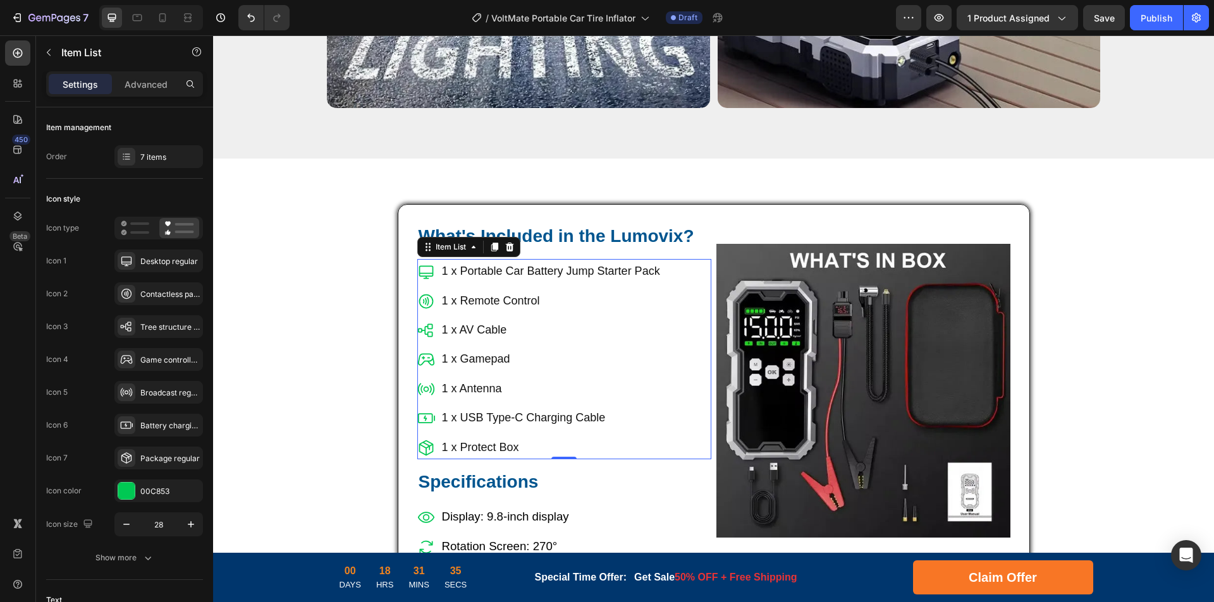
click at [475, 437] on p "1 x Protect Box" at bounding box center [551, 447] width 218 height 20
click at [491, 437] on p "1 x Protect Box" at bounding box center [551, 447] width 218 height 20
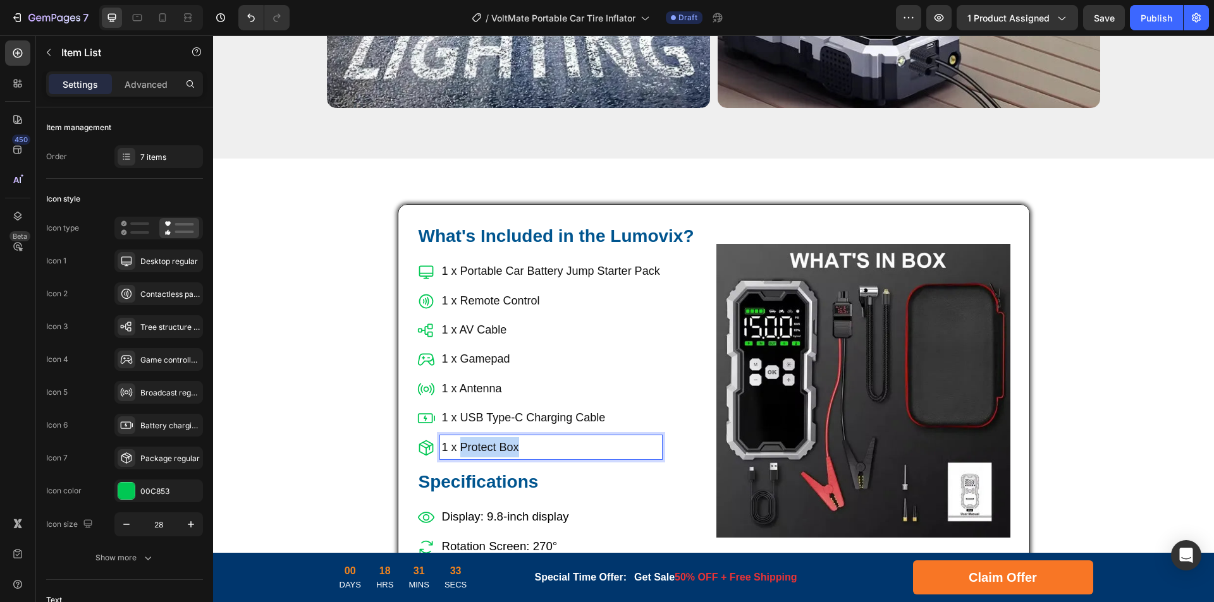
drag, startPoint x: 458, startPoint y: 429, endPoint x: 565, endPoint y: 429, distance: 106.8
click at [565, 437] on p "1 x Protect Box" at bounding box center [551, 447] width 218 height 20
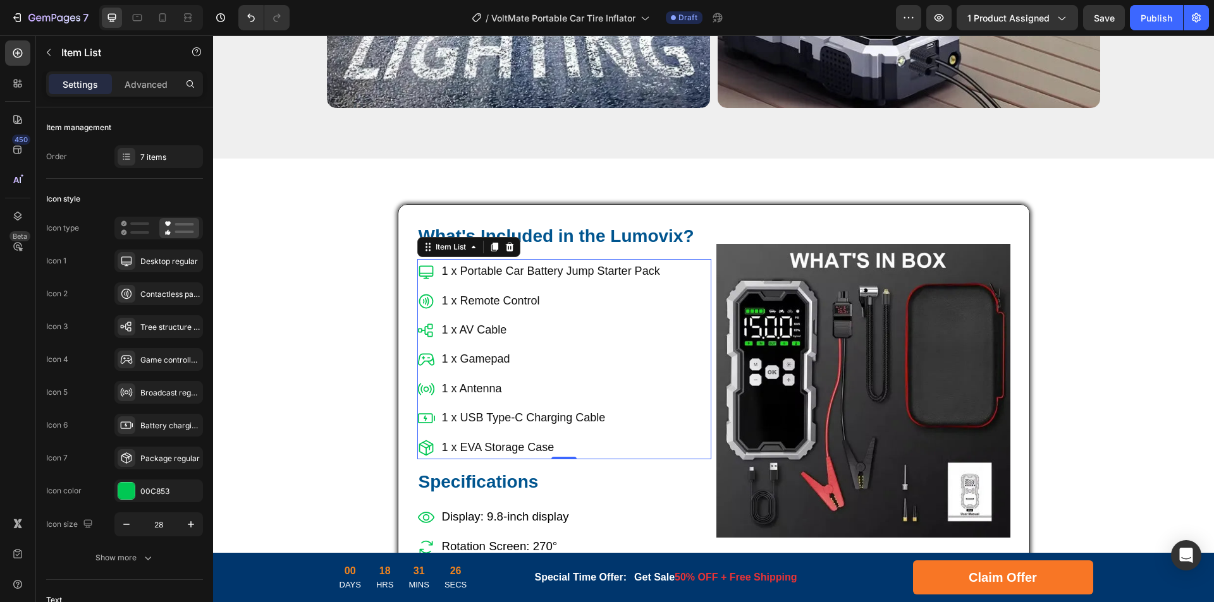
click at [484, 291] on p "1 x Remote Control" at bounding box center [551, 301] width 218 height 20
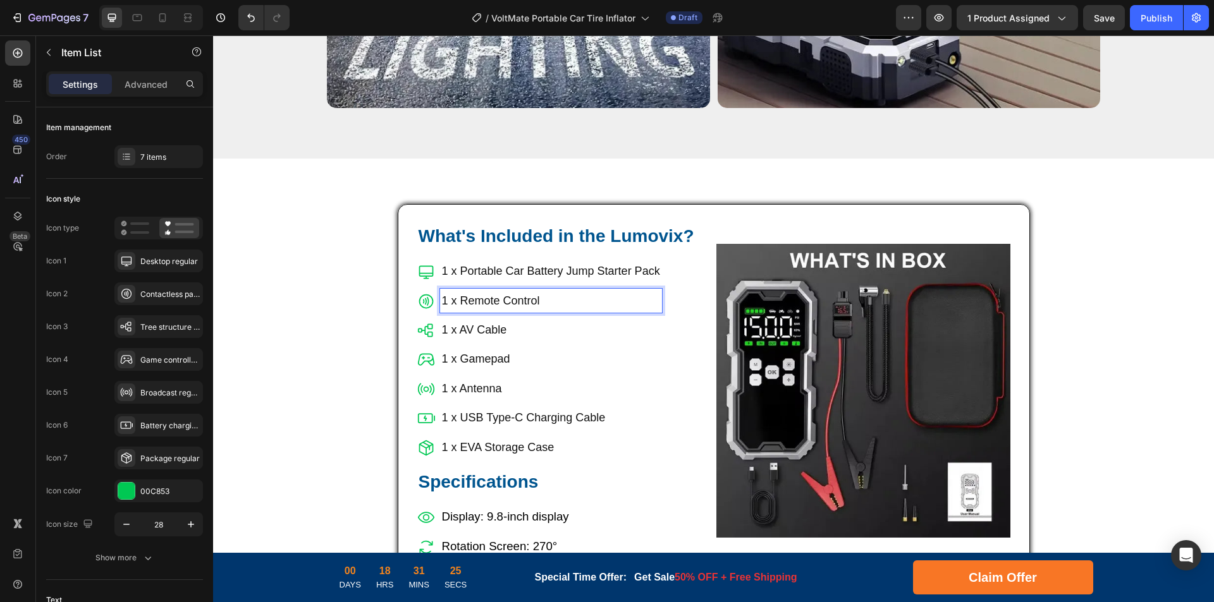
click at [507, 291] on p "1 x Remote Control" at bounding box center [551, 301] width 218 height 20
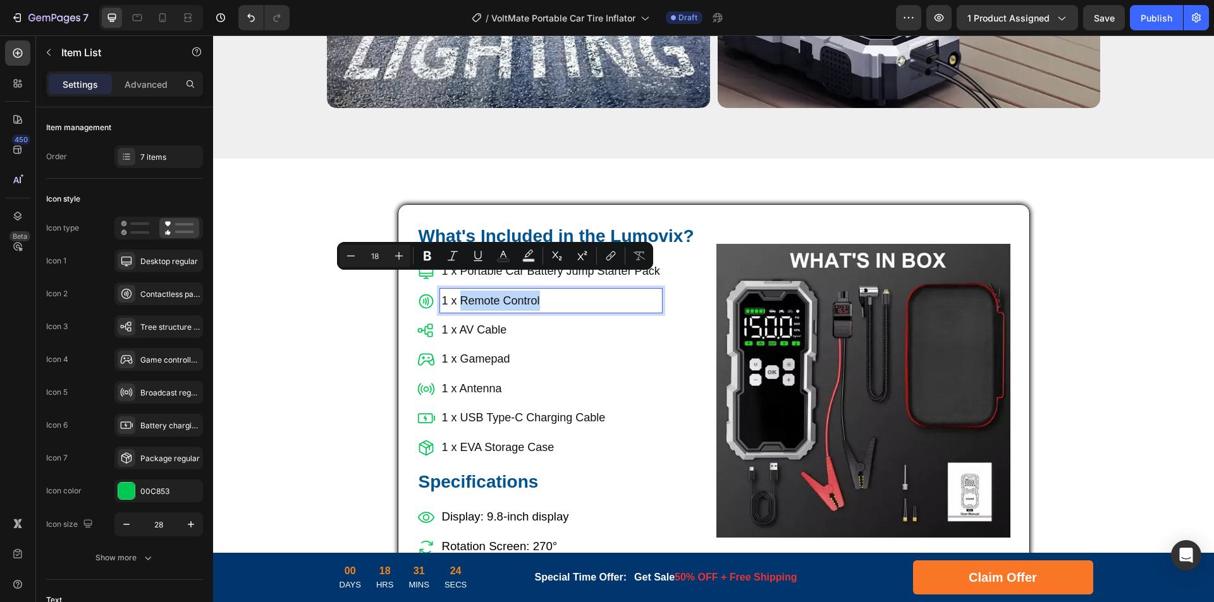
drag, startPoint x: 456, startPoint y: 285, endPoint x: 615, endPoint y: 295, distance: 159.0
click at [615, 295] on div "1 x Portable Car Battery Jump Starter Pack 1 x Remote Control 1 x AV Cable 1 x …" at bounding box center [539, 359] width 245 height 200
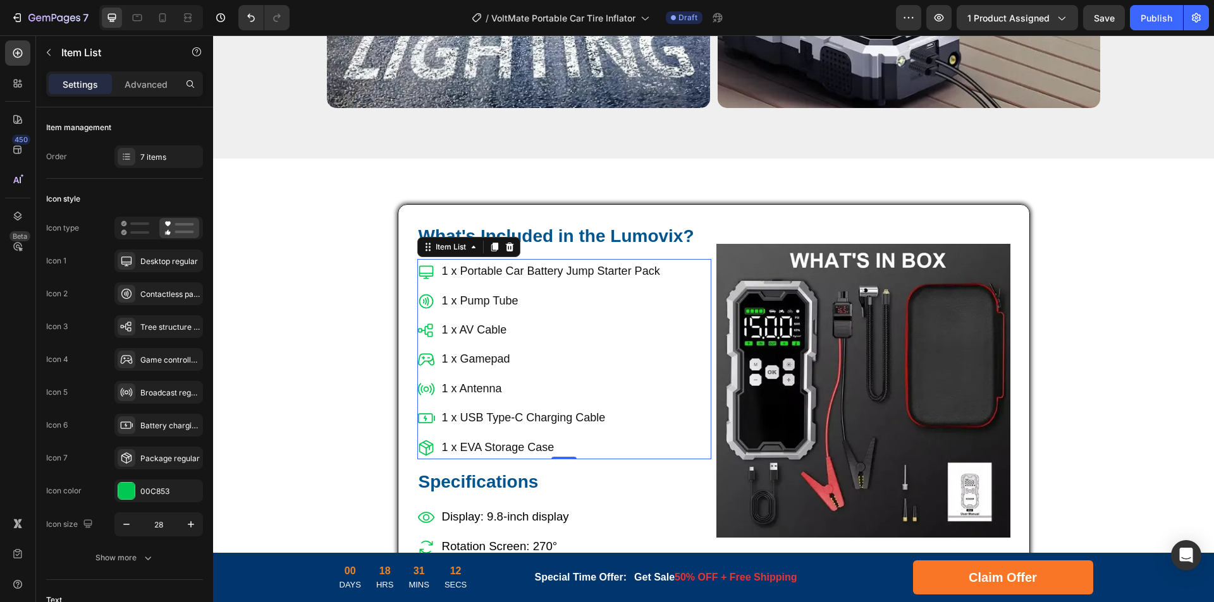
click at [453, 291] on p "1 x Pump Tube" at bounding box center [551, 301] width 218 height 20
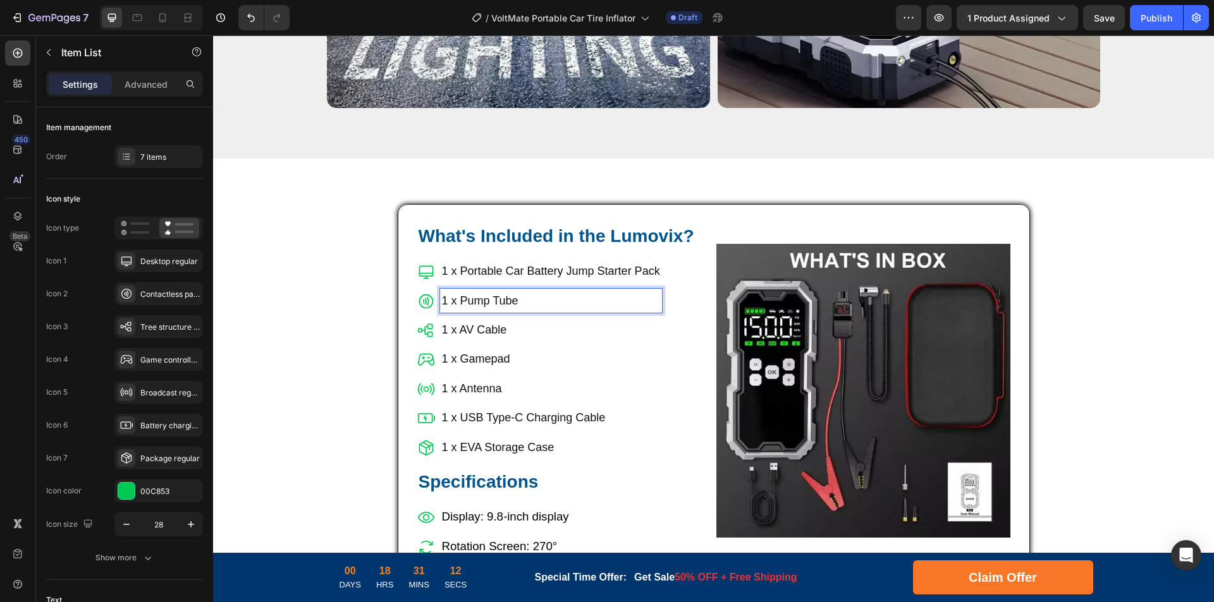
click at [463, 320] on p "1 x AV Cable" at bounding box center [551, 330] width 218 height 20
click at [442, 320] on p "1 x AV Cable" at bounding box center [551, 330] width 218 height 20
drag, startPoint x: 455, startPoint y: 314, endPoint x: 561, endPoint y: 315, distance: 106.2
click at [561, 320] on p "4 x AV Cable" at bounding box center [551, 330] width 218 height 20
click at [518, 291] on p "1 x Pump Tube" at bounding box center [551, 301] width 218 height 20
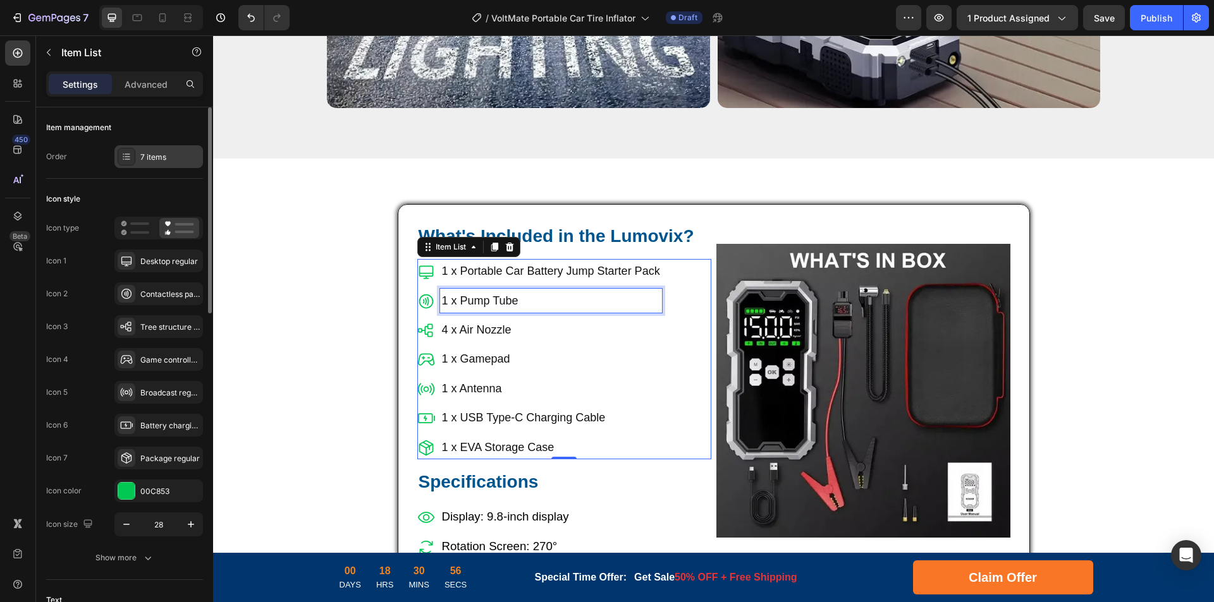
click at [166, 156] on div "7 items" at bounding box center [169, 157] width 59 height 11
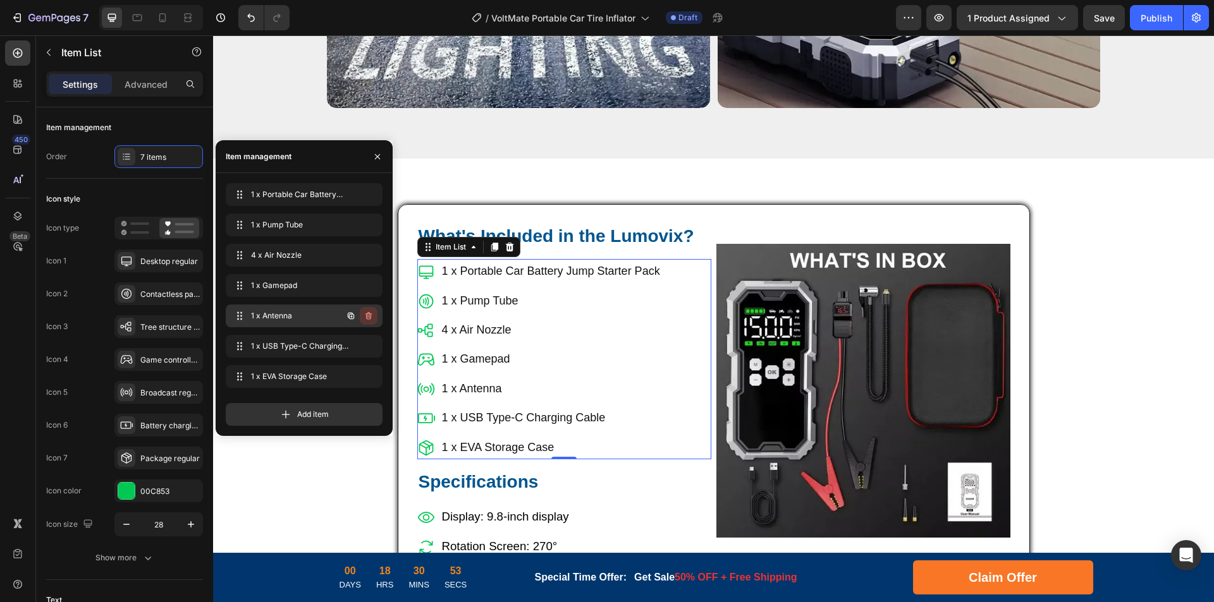
click at [366, 315] on icon "button" at bounding box center [369, 316] width 10 height 10
click at [366, 315] on div "Delete" at bounding box center [359, 315] width 23 height 11
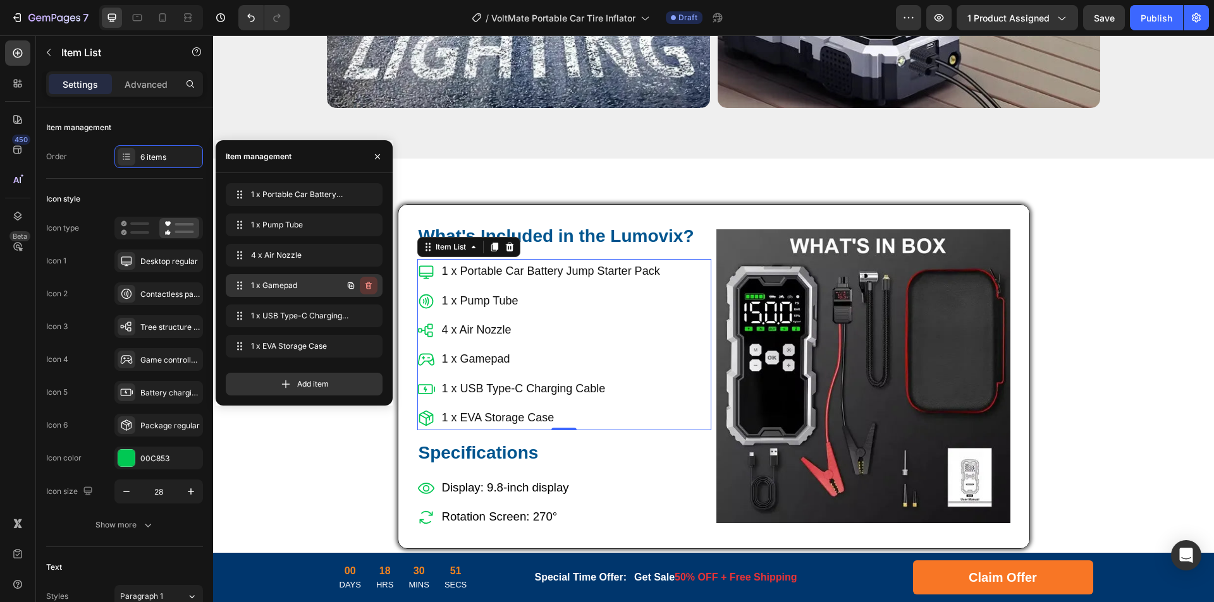
click at [366, 286] on icon "button" at bounding box center [369, 286] width 10 height 10
click at [366, 286] on div "Delete" at bounding box center [359, 285] width 23 height 11
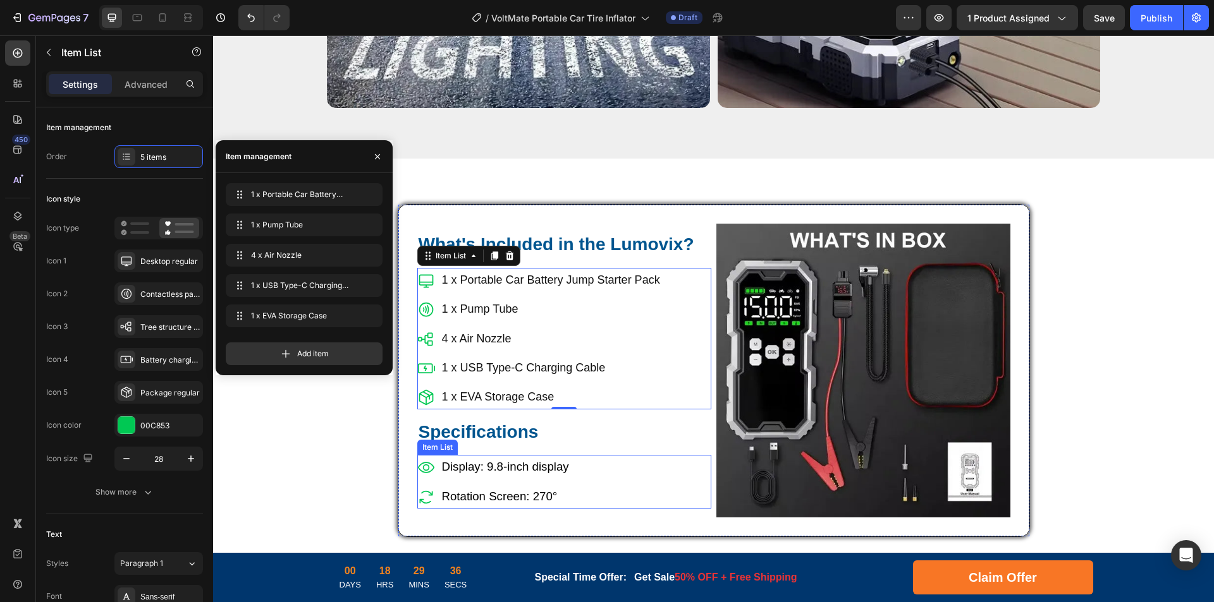
drag, startPoint x: 511, startPoint y: 444, endPoint x: 494, endPoint y: 449, distance: 18.0
click at [511, 460] on span "Display: 9.8-inch display" at bounding box center [505, 466] width 127 height 13
click at [493, 460] on span "Display: 9.8-inch display" at bounding box center [505, 466] width 127 height 13
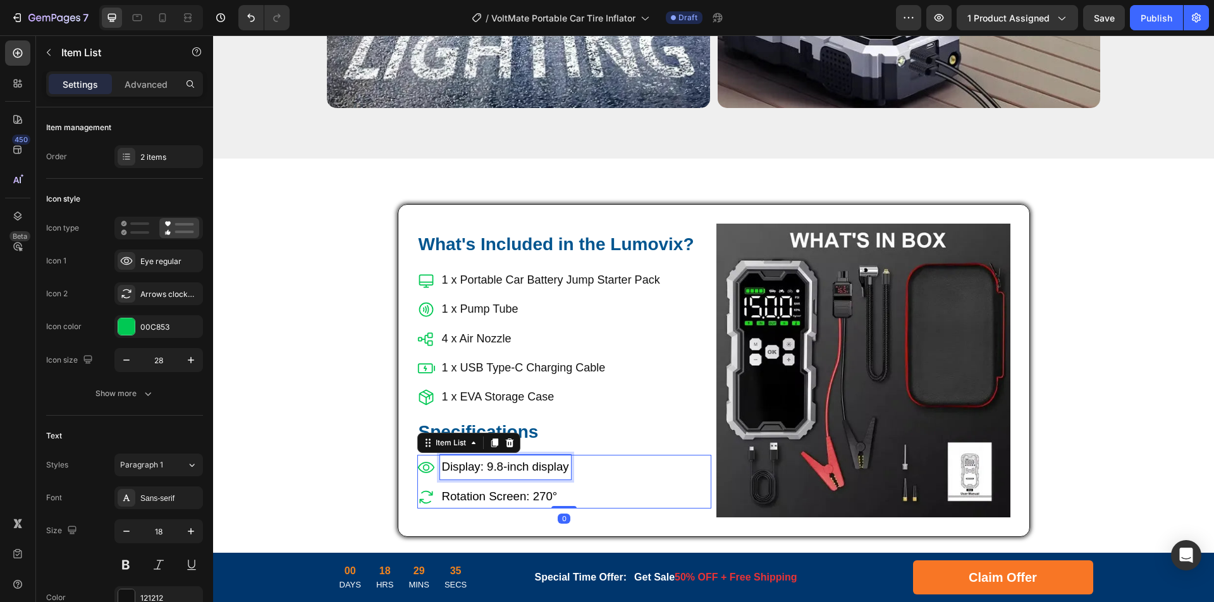
click at [529, 460] on span "Display: 9.8-inch display" at bounding box center [505, 466] width 127 height 13
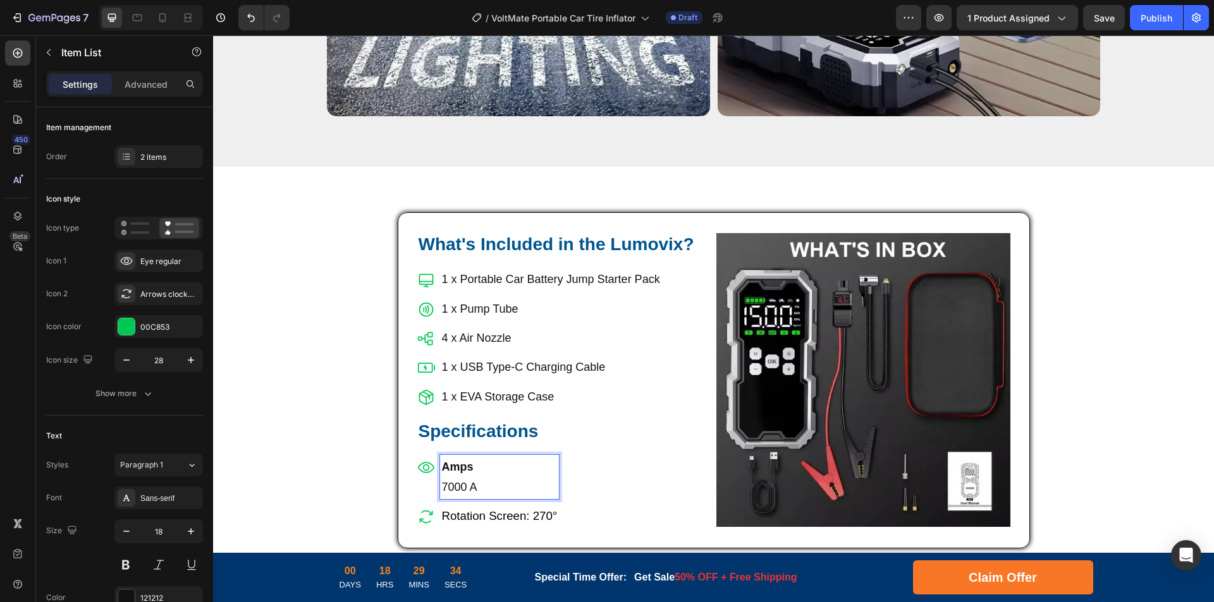
click at [470, 457] on p "Amps" at bounding box center [500, 467] width 116 height 20
click at [458, 477] on p "7000 A" at bounding box center [500, 487] width 116 height 20
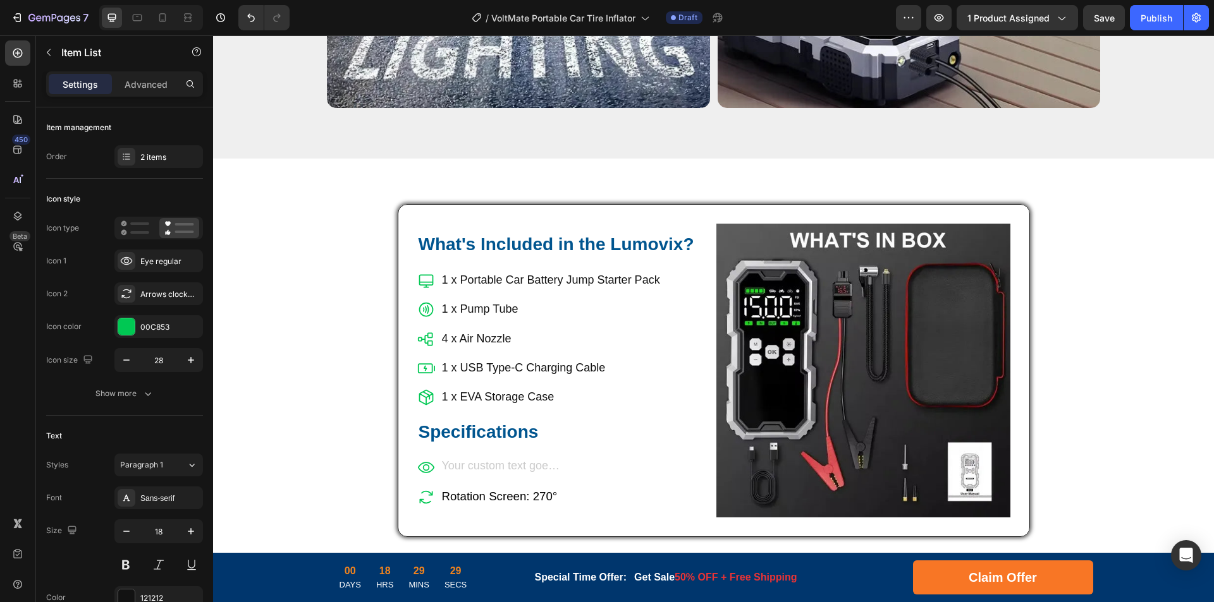
scroll to position [4510, 0]
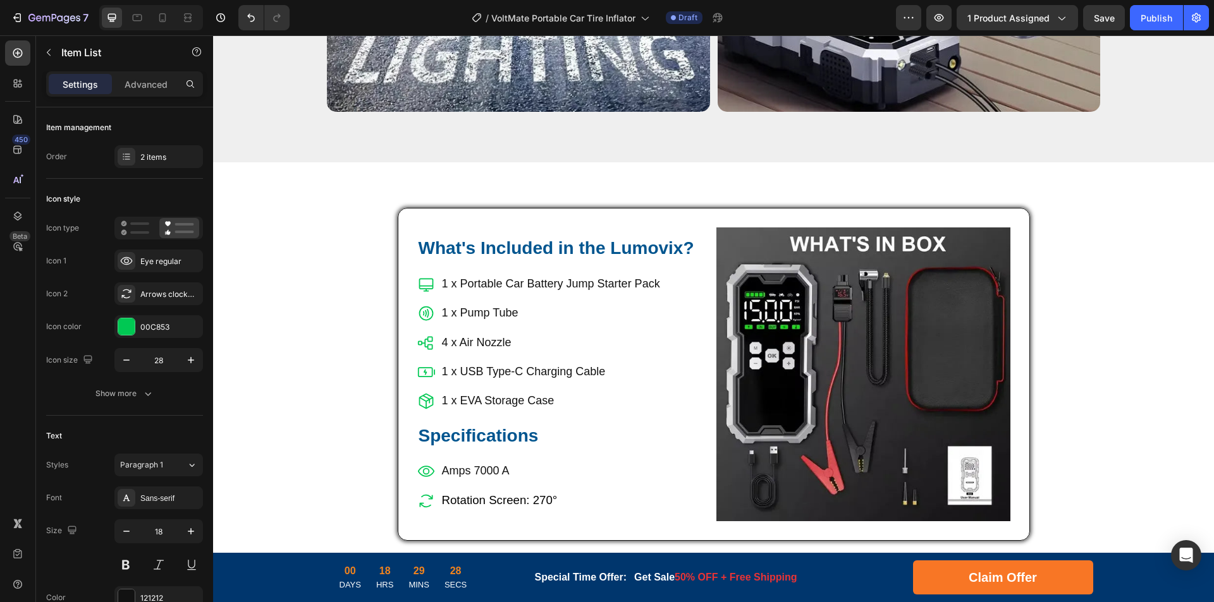
click at [465, 461] on p "Amps 7000 A" at bounding box center [500, 471] width 116 height 20
click at [456, 494] on span "Rotation Screen: 270°" at bounding box center [500, 500] width 116 height 13
click at [491, 494] on span "Rotation Screen: 270°" at bounding box center [500, 500] width 116 height 13
click at [460, 494] on span "Battery capacity: 26800 mAh" at bounding box center [517, 500] width 151 height 13
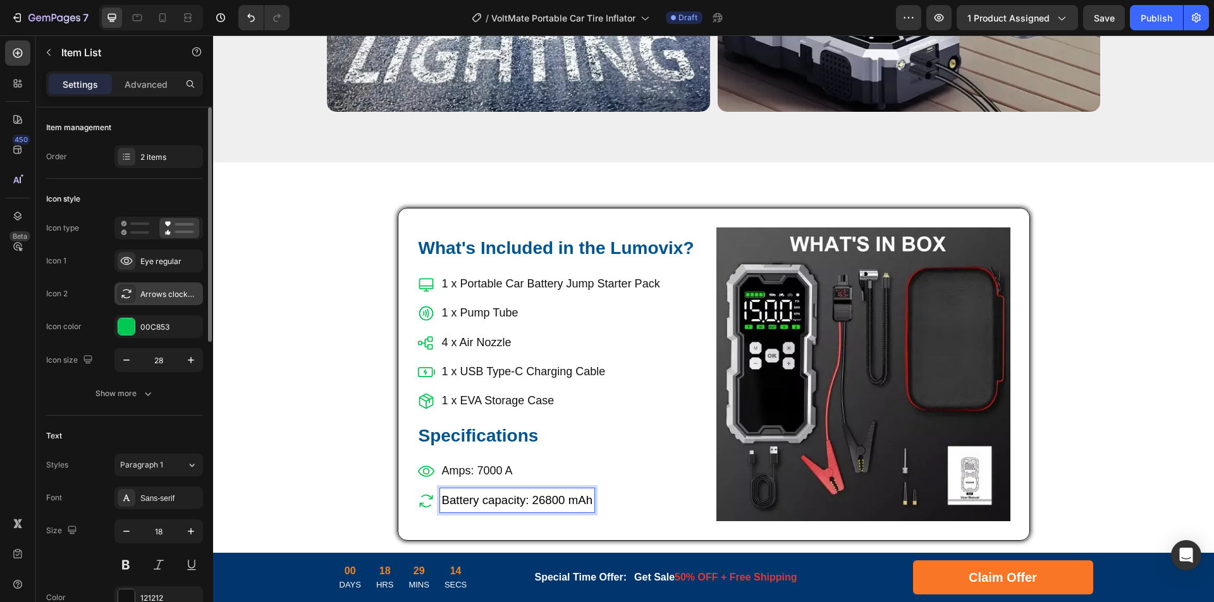
click at [155, 298] on div "Arrows clockwise regular" at bounding box center [169, 294] width 59 height 11
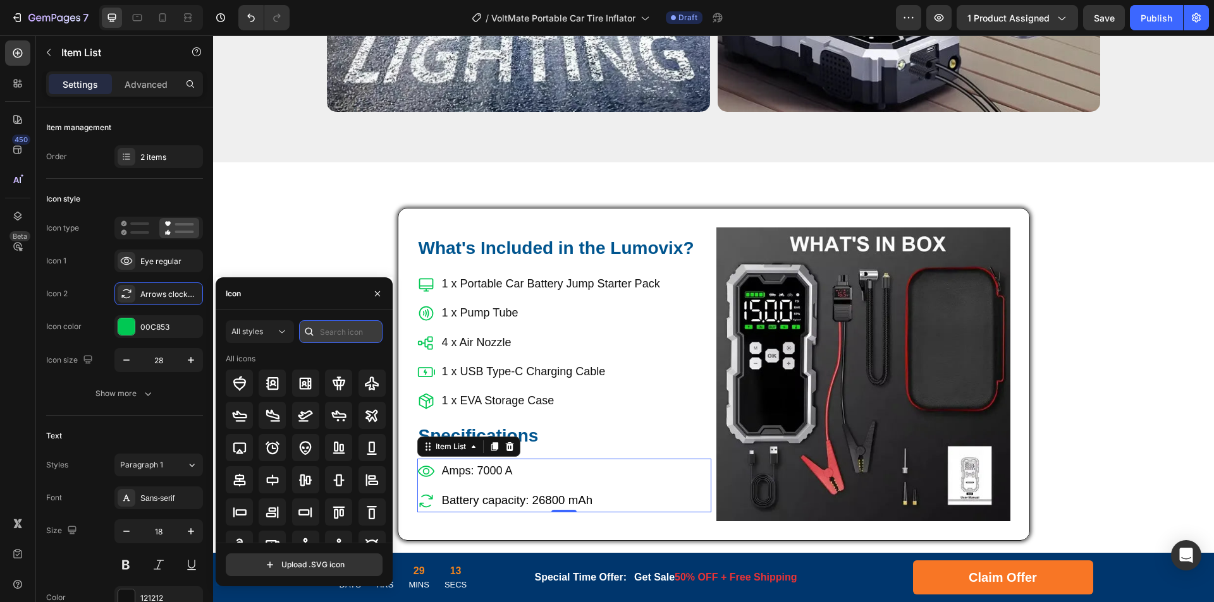
click at [349, 336] on input "text" at bounding box center [340, 332] width 83 height 23
click at [255, 331] on span "All styles" at bounding box center [247, 331] width 32 height 9
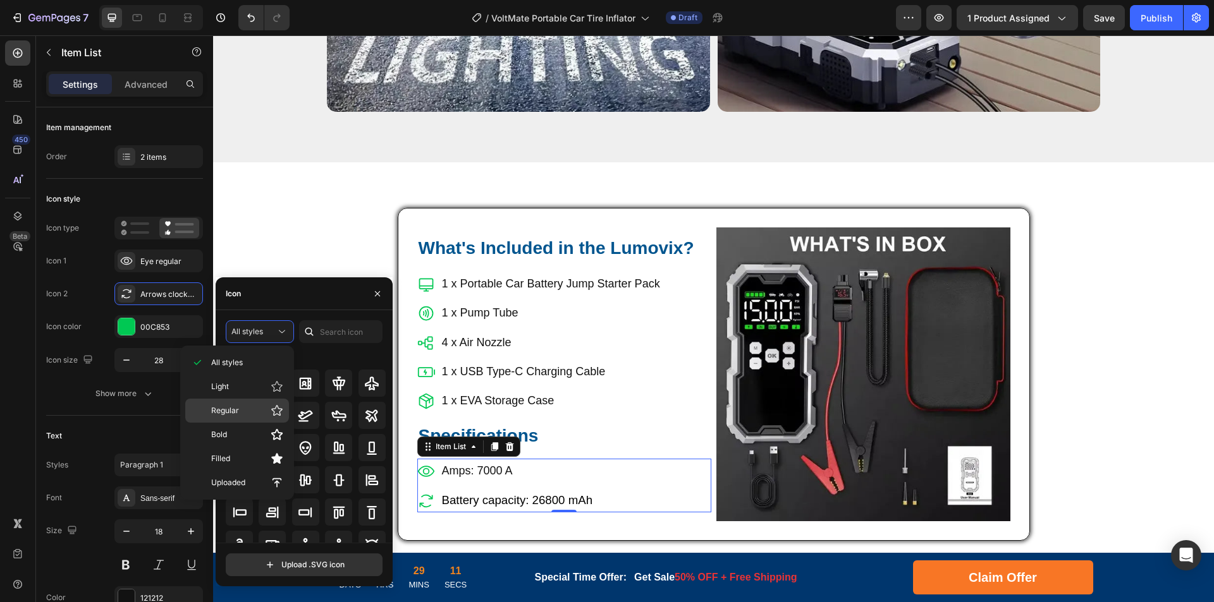
click at [227, 408] on span "Regular" at bounding box center [225, 410] width 28 height 11
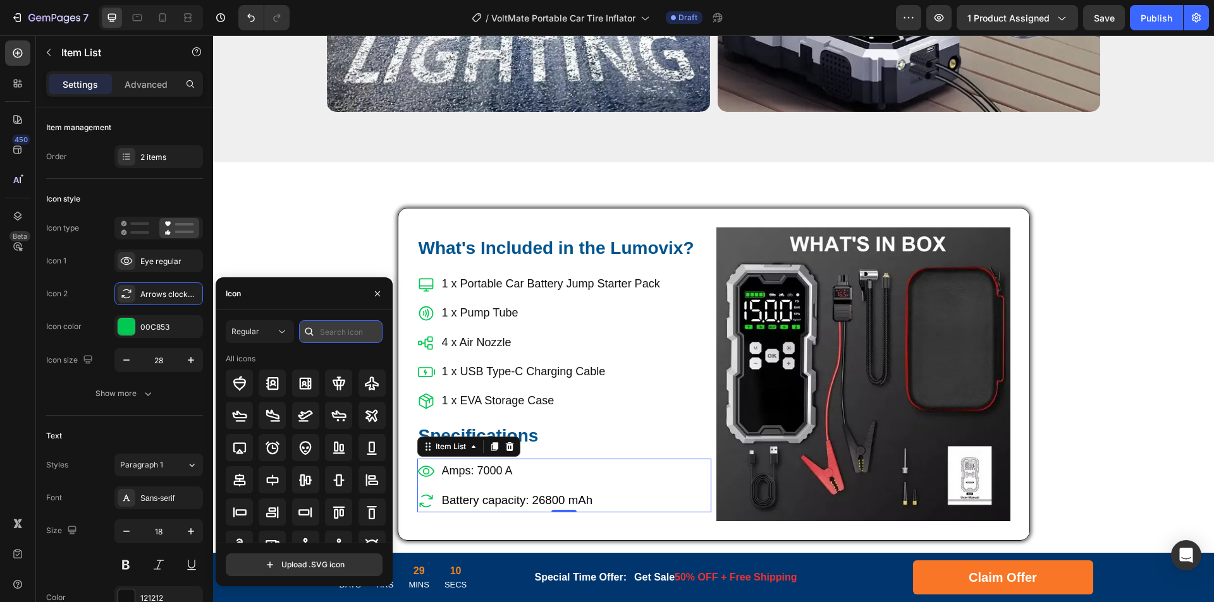
click at [345, 327] on input "text" at bounding box center [340, 332] width 83 height 23
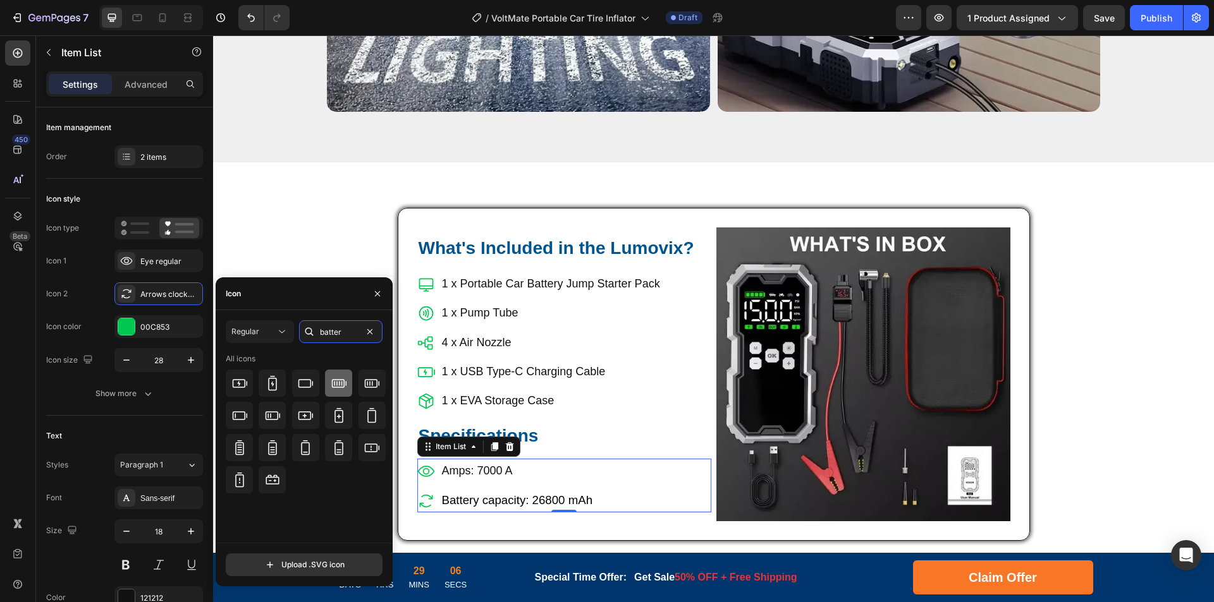
type input "batter"
click at [339, 379] on icon at bounding box center [338, 383] width 15 height 9
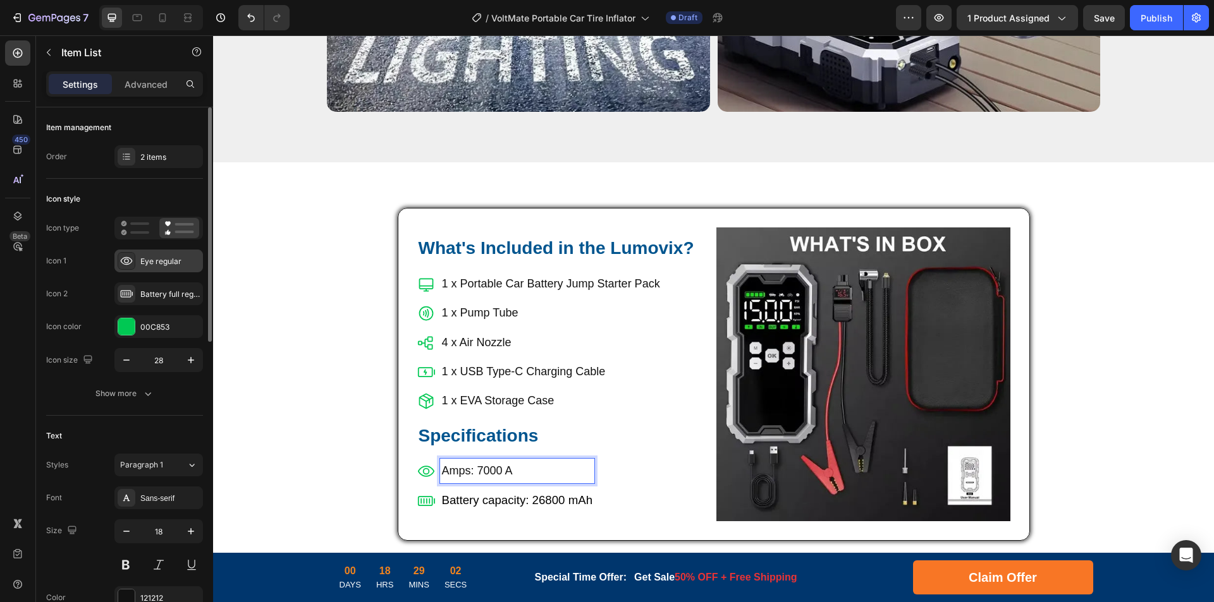
click at [150, 268] on div "Eye regular" at bounding box center [158, 261] width 89 height 23
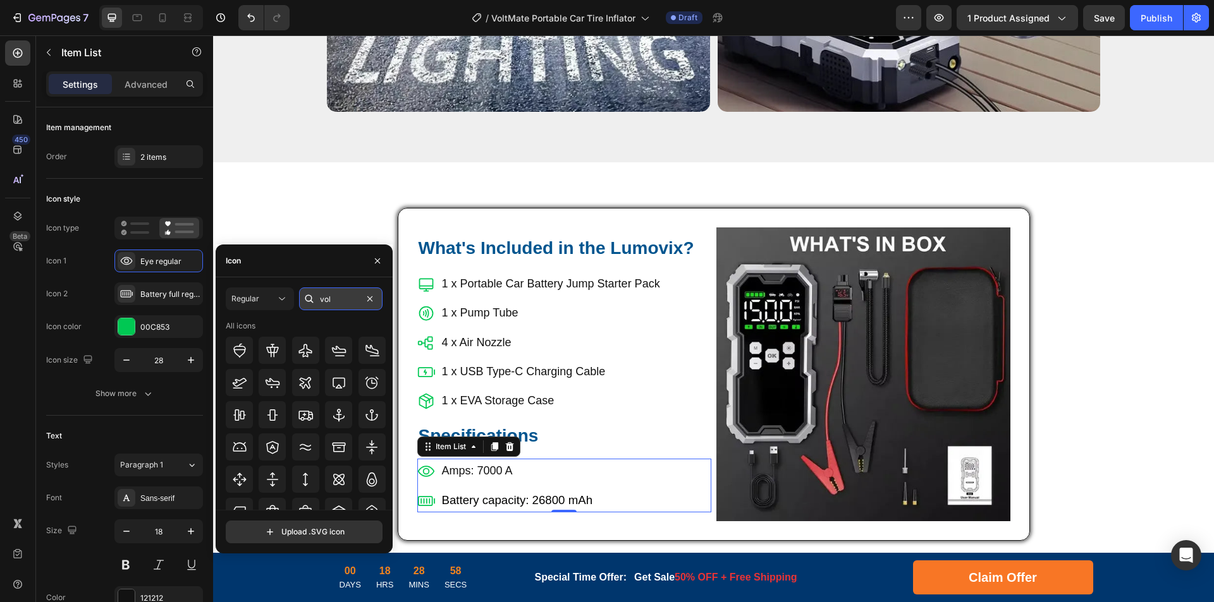
type input "volt"
click at [343, 299] on input "text" at bounding box center [340, 299] width 83 height 23
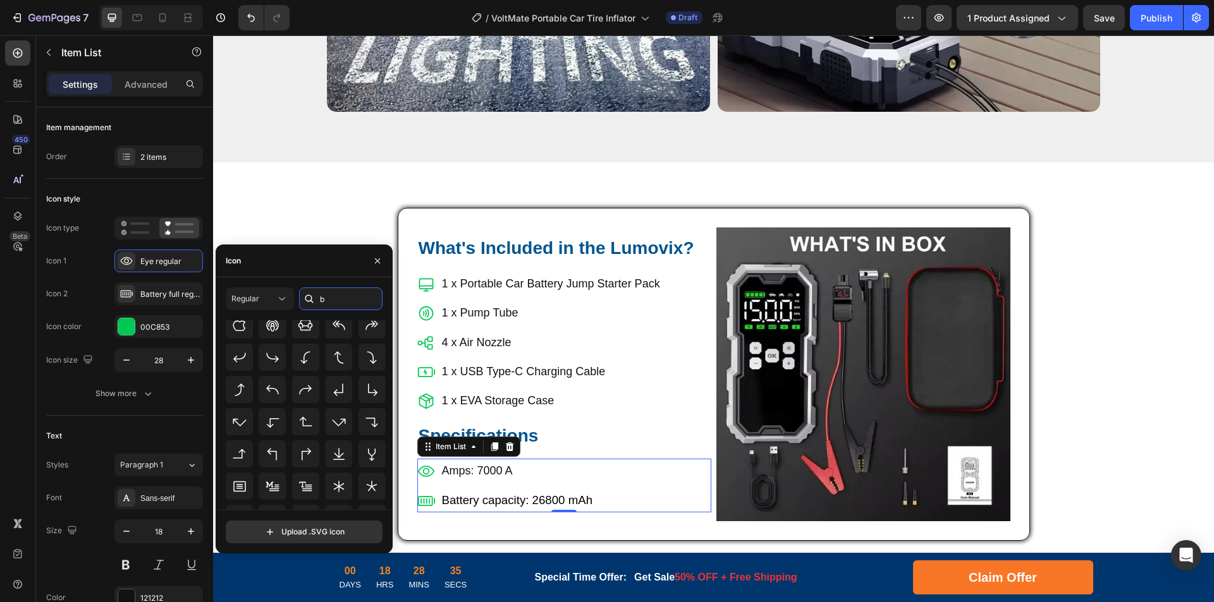
scroll to position [0, 0]
drag, startPoint x: 331, startPoint y: 300, endPoint x: 283, endPoint y: 296, distance: 47.6
click at [283, 296] on div "Regular b" at bounding box center [304, 299] width 157 height 23
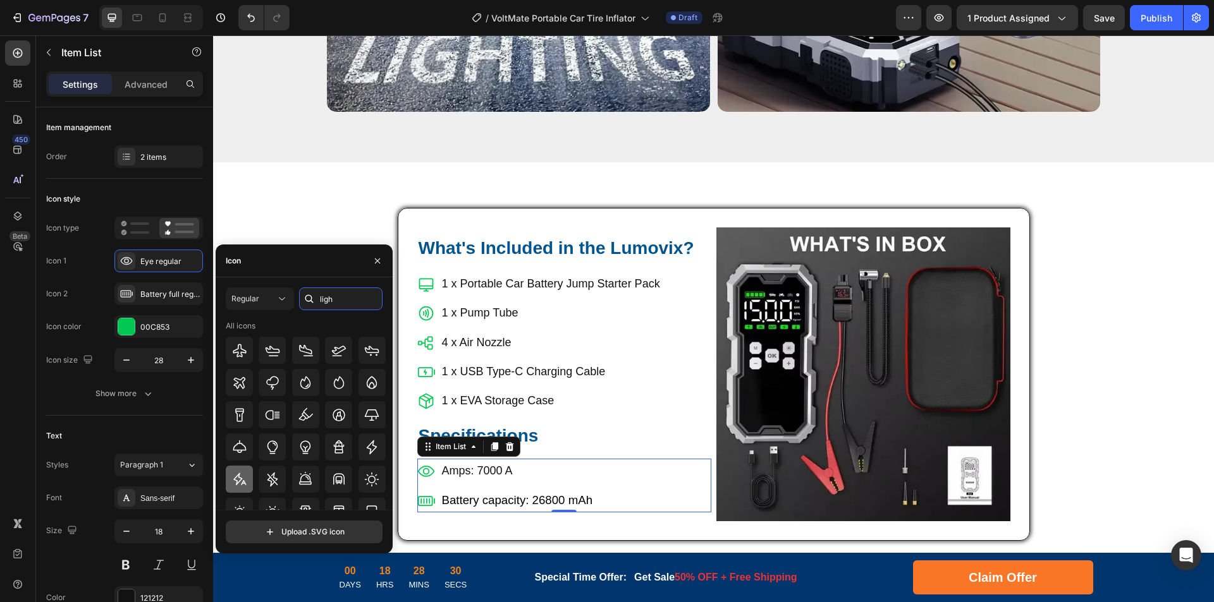
type input "ligh"
click at [238, 477] on icon at bounding box center [239, 479] width 13 height 12
click at [522, 333] on p "4 x Air Nozzle" at bounding box center [551, 343] width 218 height 20
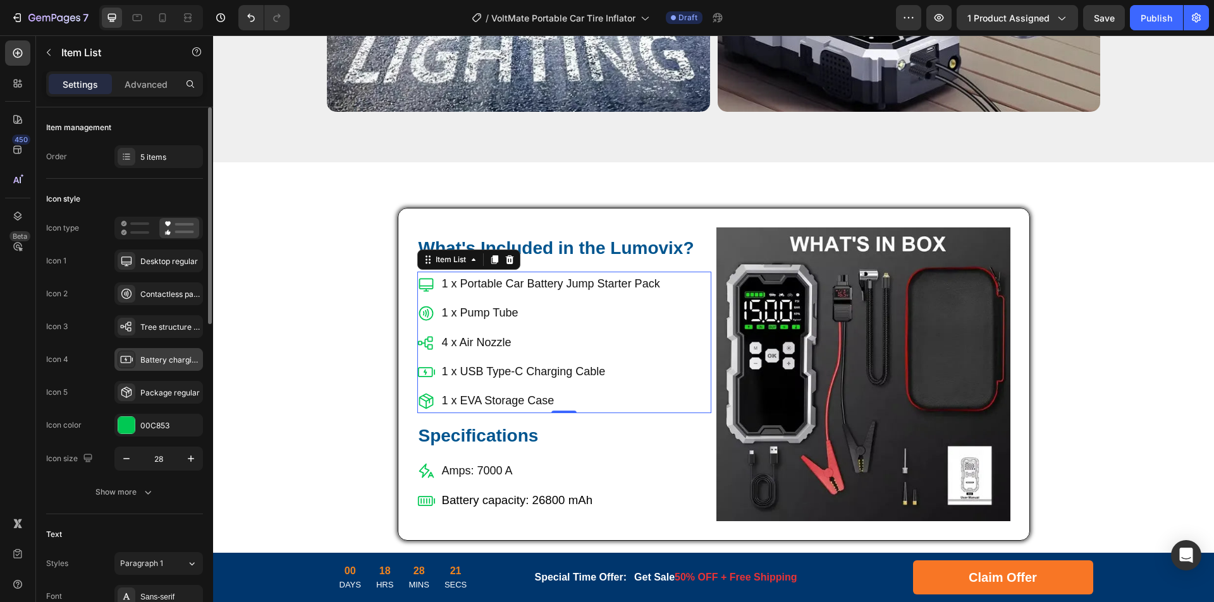
click at [160, 363] on div "Battery charging regular" at bounding box center [169, 360] width 59 height 11
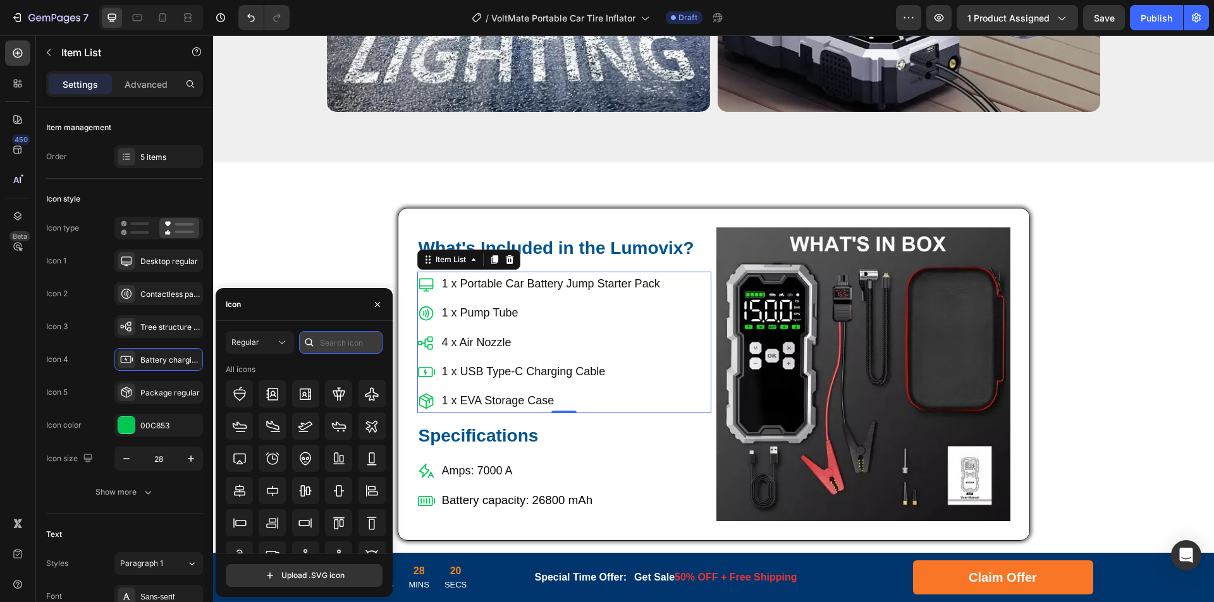
click at [352, 352] on input "text" at bounding box center [340, 342] width 83 height 23
type input "char"
click at [240, 398] on icon at bounding box center [239, 394] width 15 height 9
click at [159, 326] on div "Tree structure regular" at bounding box center [169, 327] width 59 height 11
click at [344, 347] on input "char" at bounding box center [340, 342] width 83 height 23
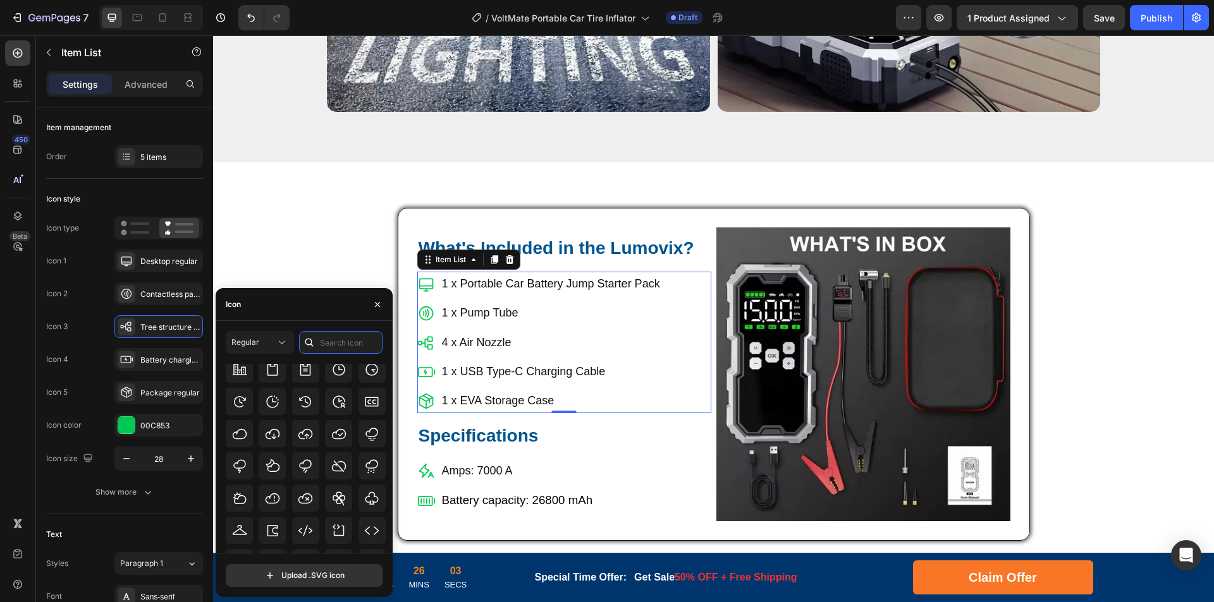
scroll to position [1928, 0]
click at [341, 396] on icon at bounding box center [339, 398] width 13 height 13
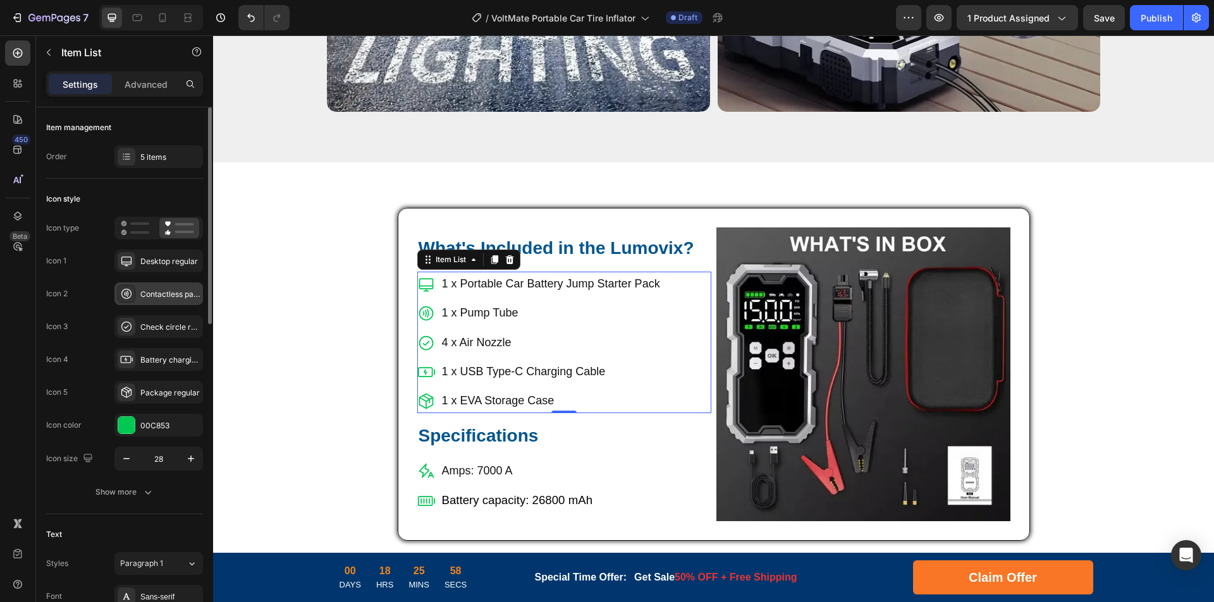
click at [176, 297] on div "Contactless payment regular" at bounding box center [169, 294] width 59 height 11
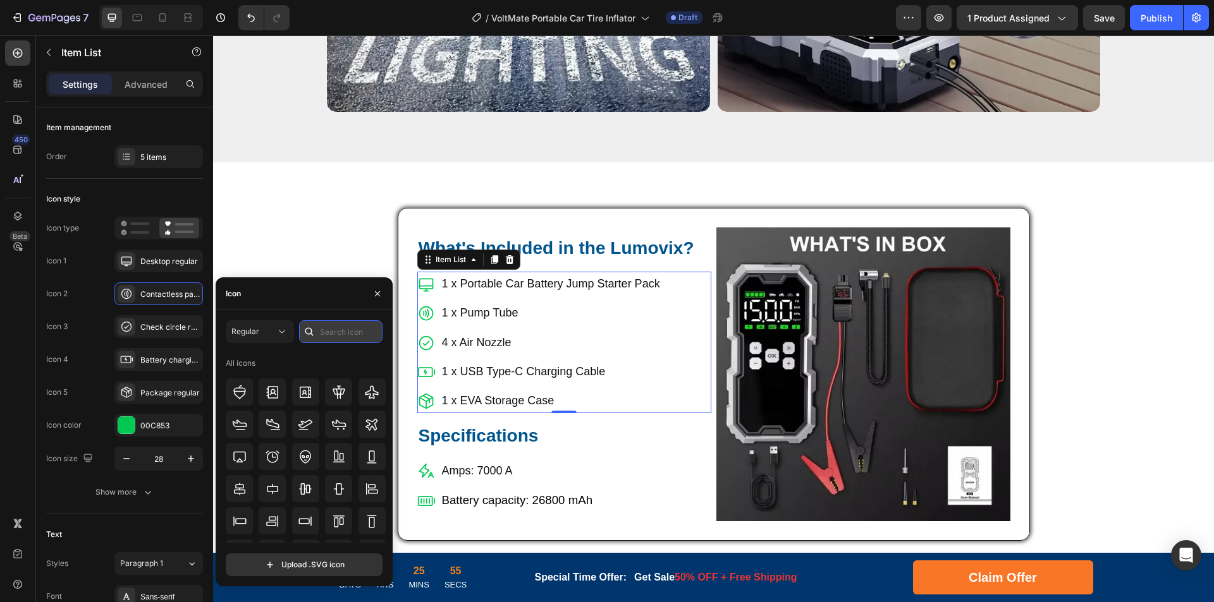
click at [348, 335] on input "text" at bounding box center [340, 332] width 83 height 23
type input "tube"
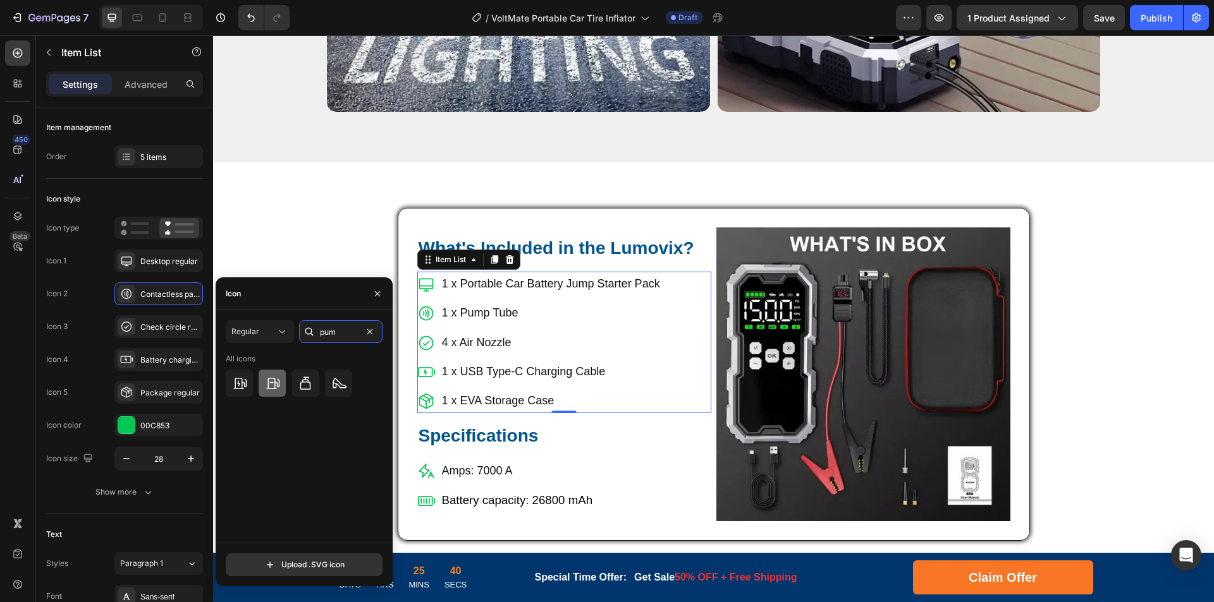
type input "pum"
click at [281, 384] on div at bounding box center [272, 383] width 27 height 27
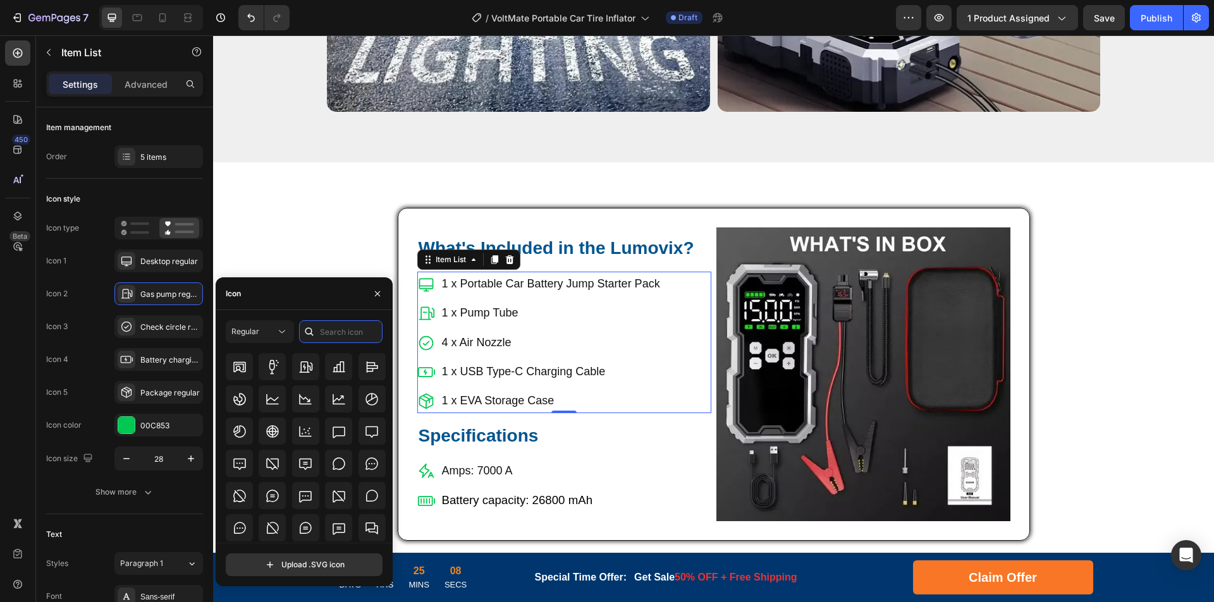
scroll to position [1897, 0]
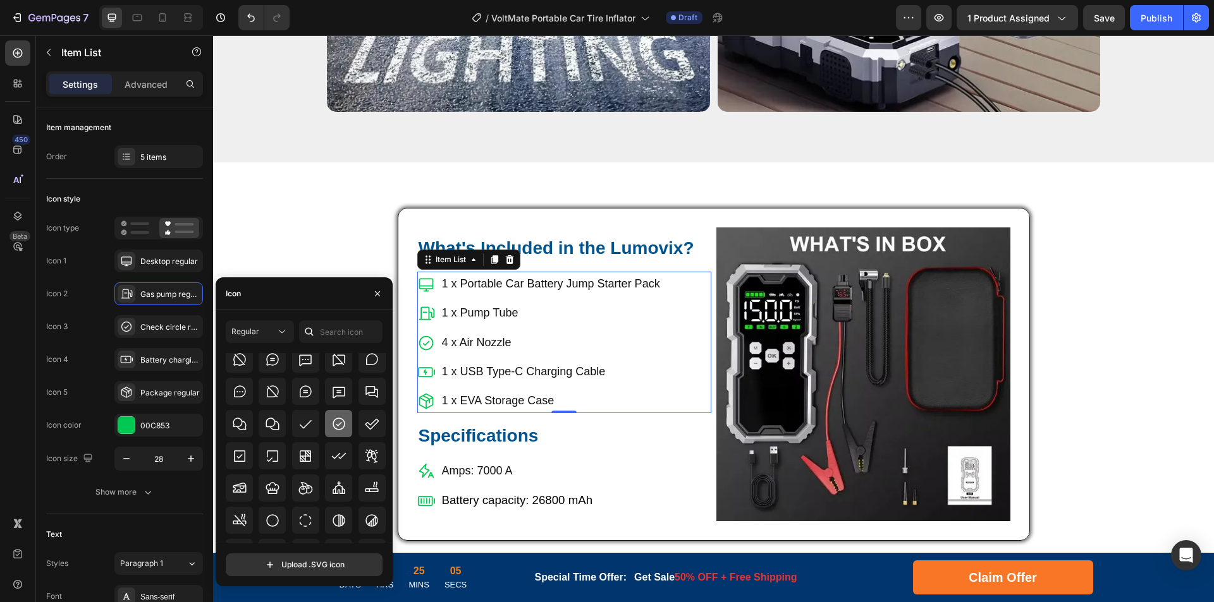
click at [339, 419] on icon at bounding box center [338, 424] width 15 height 15
click at [244, 464] on div at bounding box center [239, 456] width 27 height 27
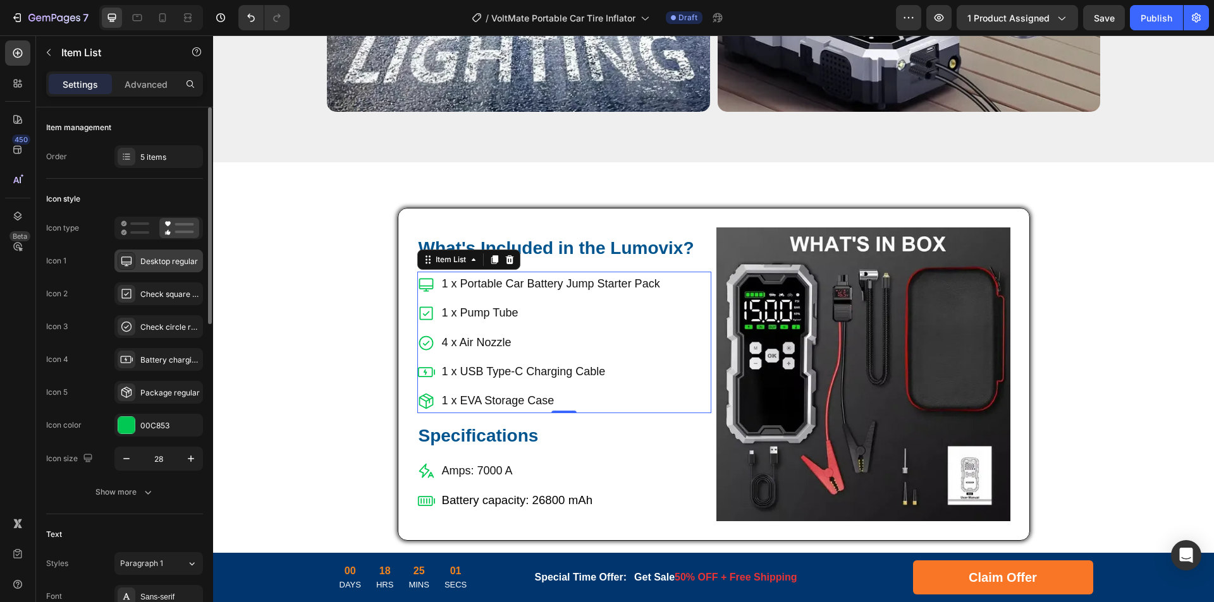
click at [154, 269] on div "Desktop regular" at bounding box center [158, 261] width 89 height 23
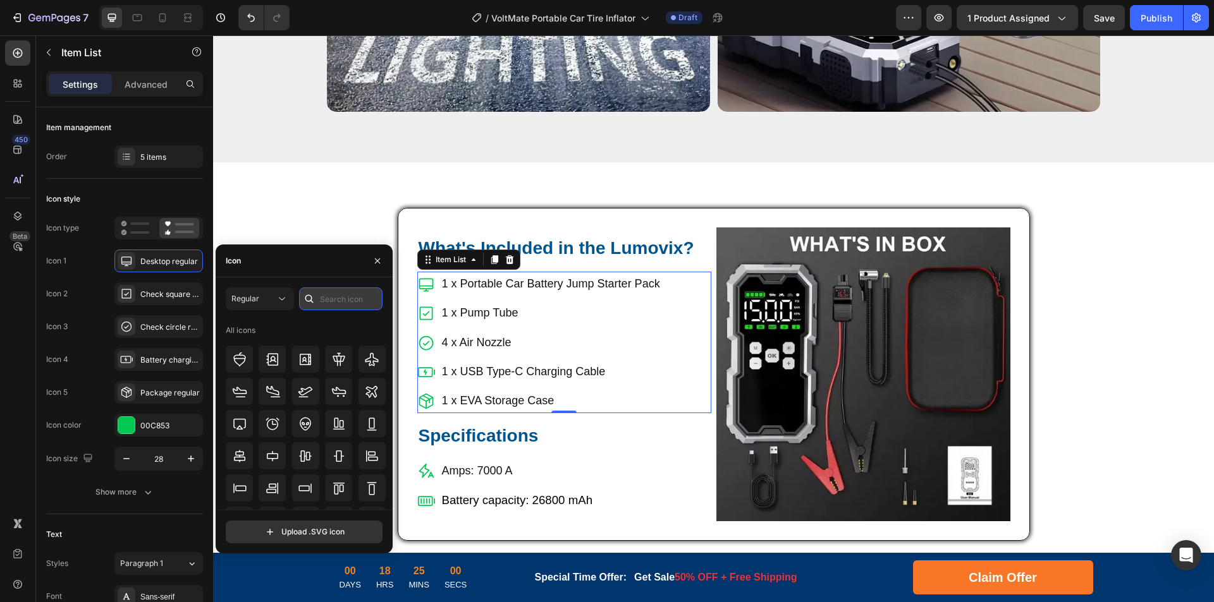
click at [331, 302] on input "text" at bounding box center [340, 299] width 83 height 23
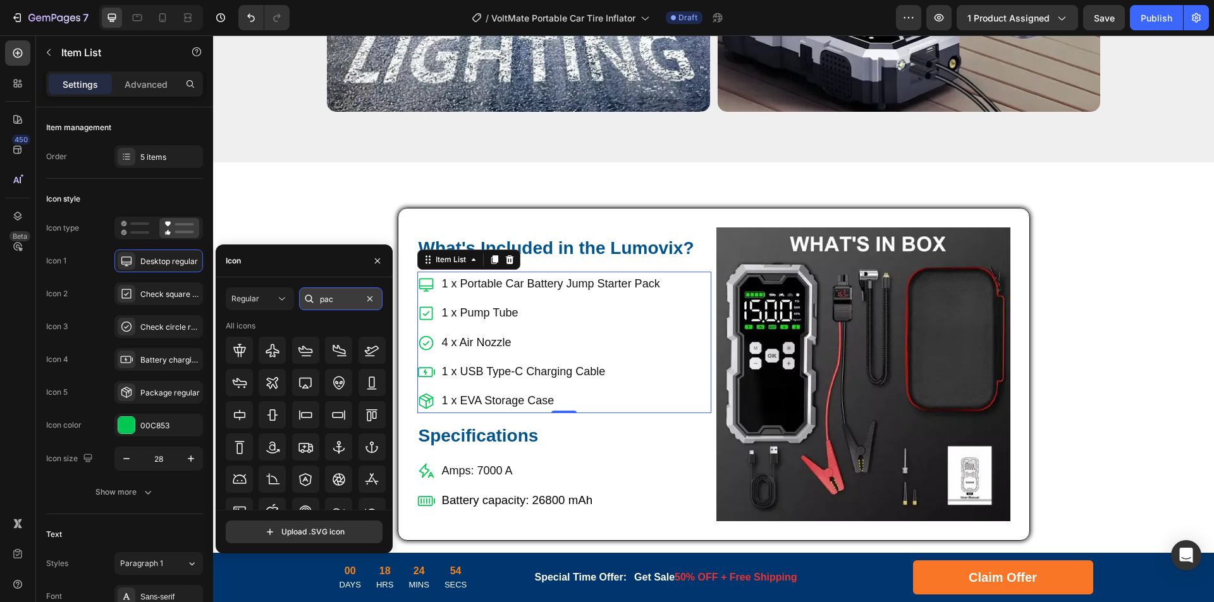
type input "pack"
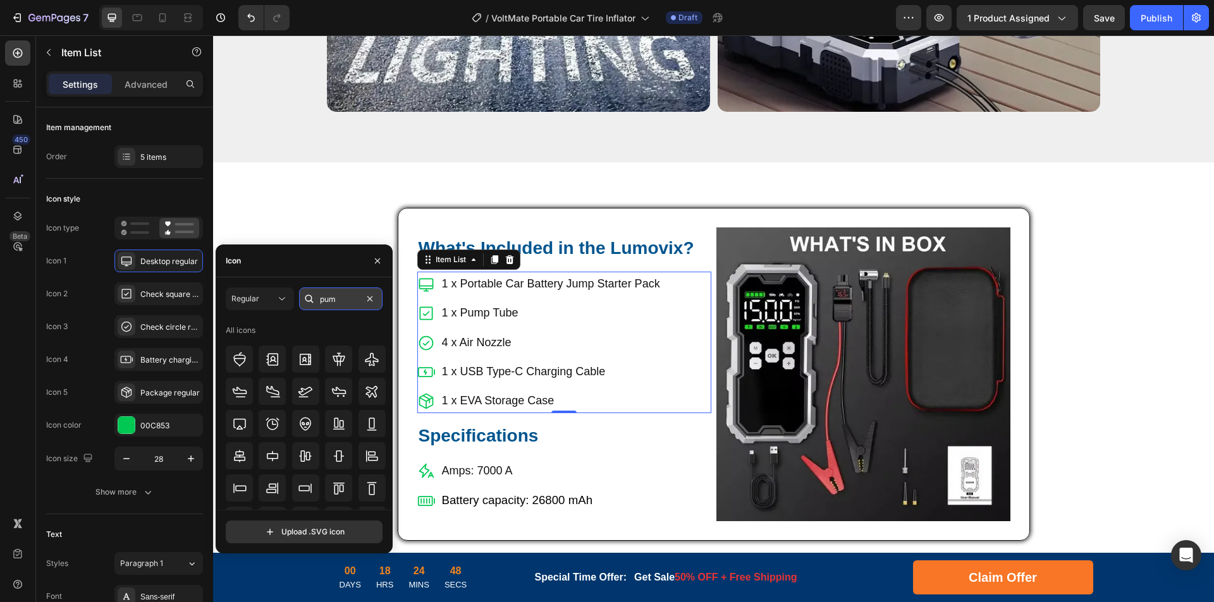
type input "pump"
click at [352, 303] on input "text" at bounding box center [340, 299] width 83 height 23
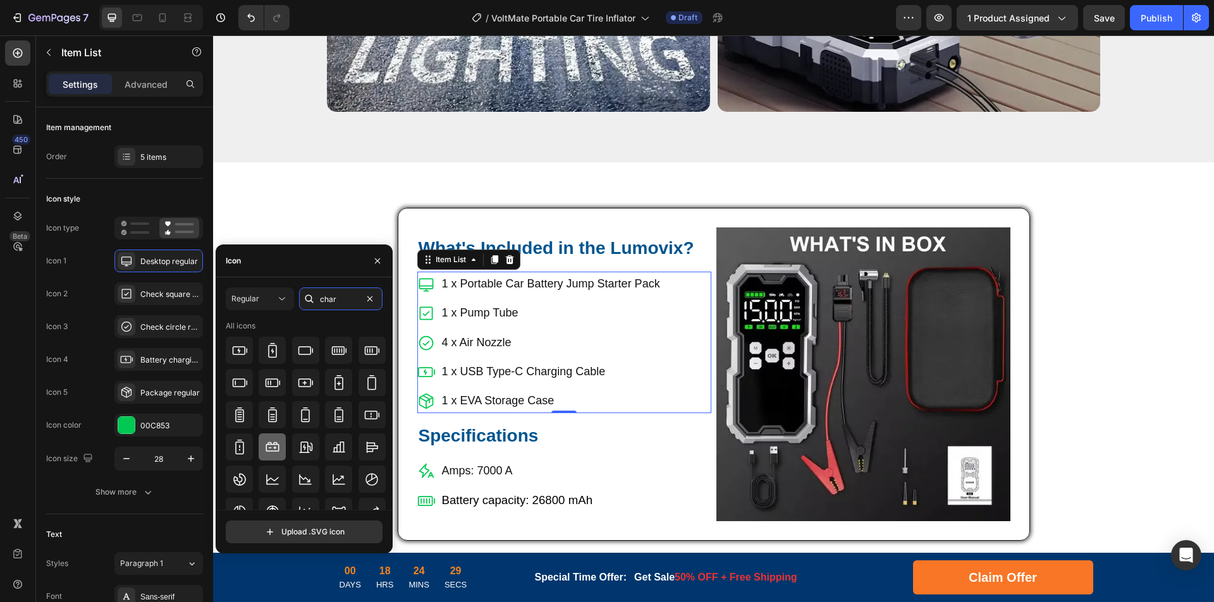
type input "char"
click at [272, 447] on icon at bounding box center [272, 447] width 15 height 15
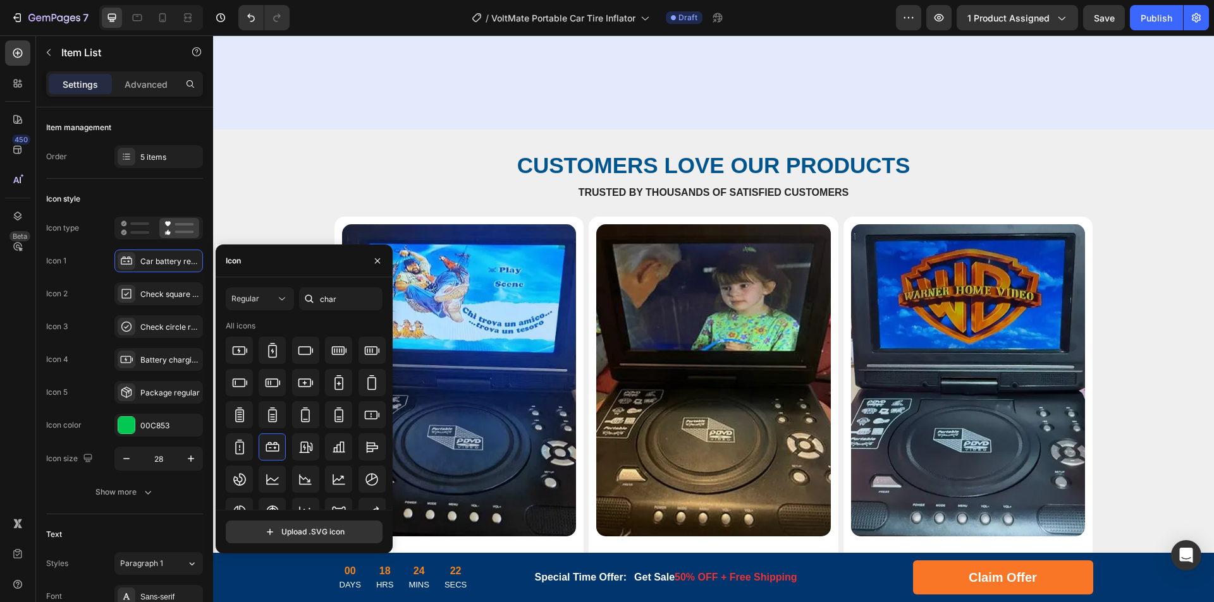
scroll to position [5648, 0]
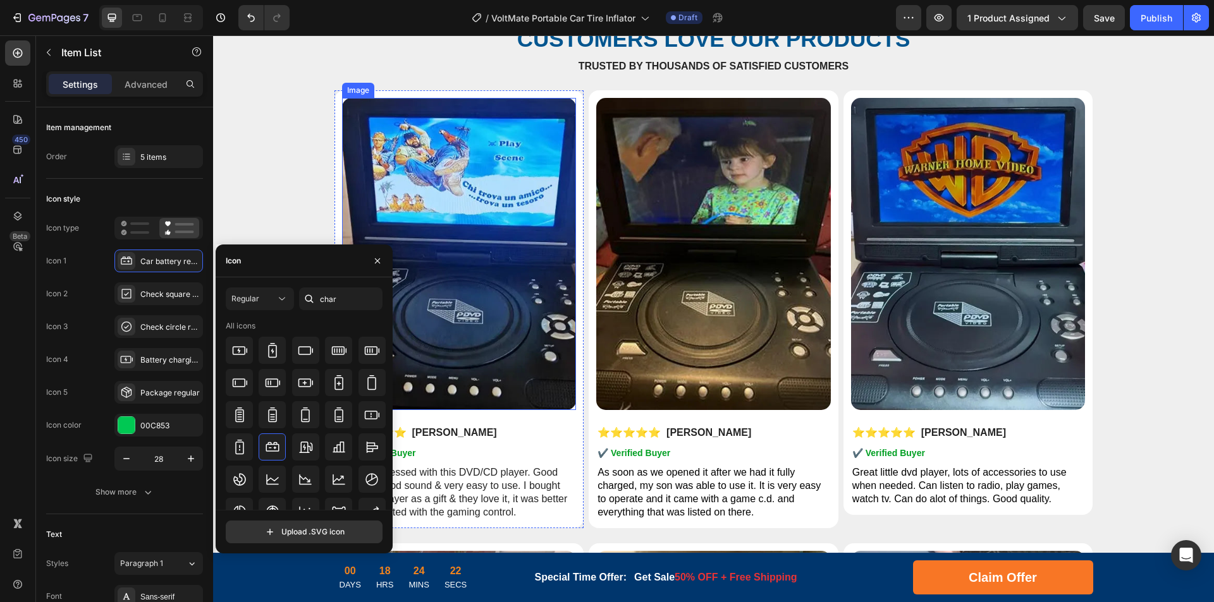
click at [480, 307] on img at bounding box center [459, 254] width 235 height 312
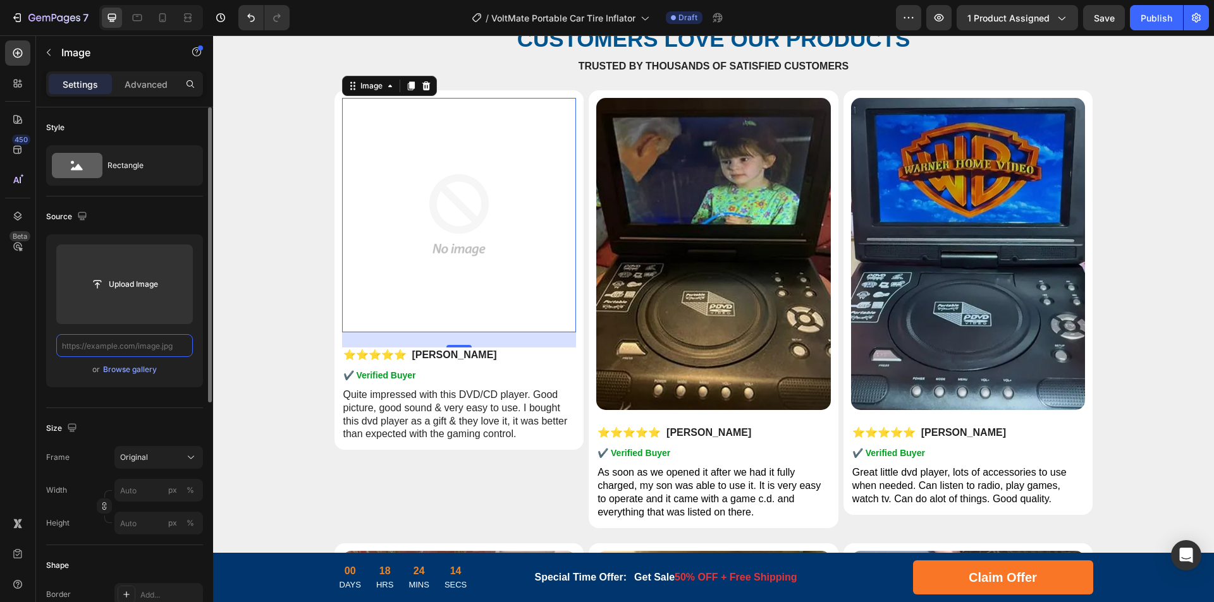
scroll to position [0, 0]
paste input "[URL][DOMAIN_NAME]"
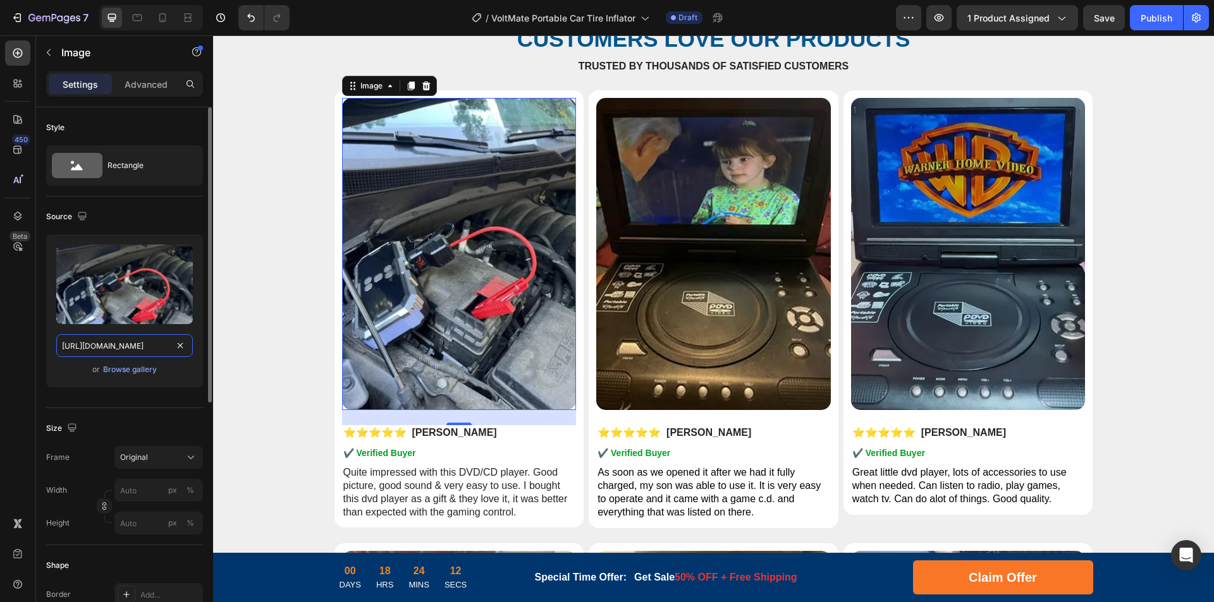
scroll to position [0, 219]
drag, startPoint x: 111, startPoint y: 346, endPoint x: 208, endPoint y: 344, distance: 96.7
click at [208, 344] on div "Style Rectangle Source Upload Image [URL][DOMAIN_NAME] or Browse gallery Size F…" at bounding box center [124, 372] width 177 height 531
type input "[URL][DOMAIN_NAME]"
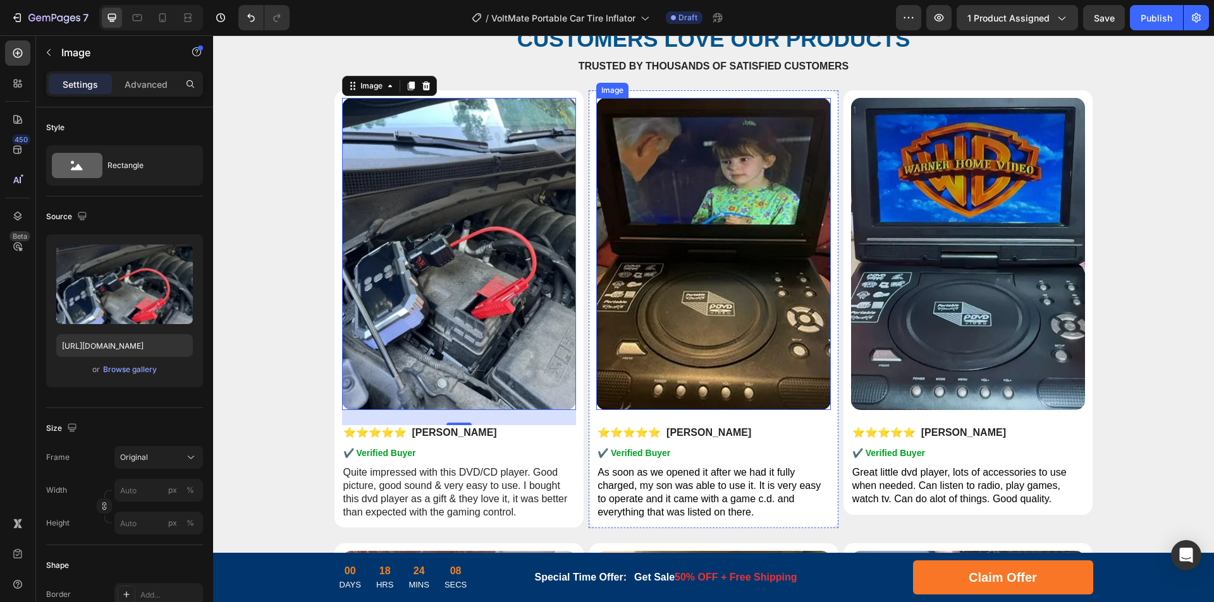
click at [718, 321] on img at bounding box center [713, 254] width 235 height 312
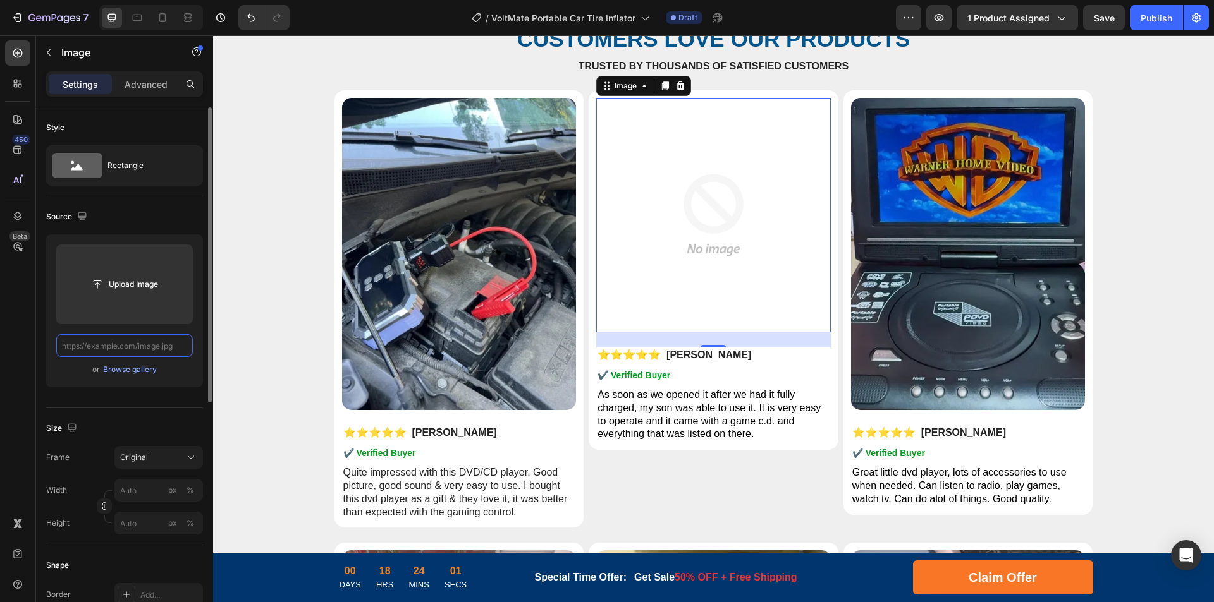
scroll to position [0, 0]
paste input "[URL][DOMAIN_NAME]"
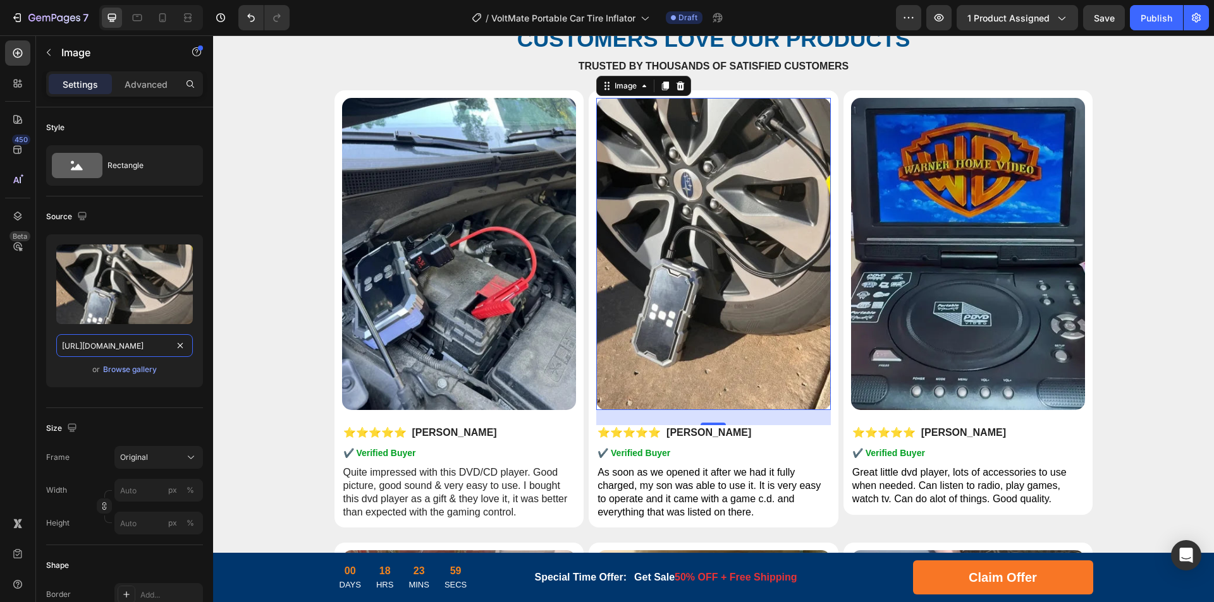
drag, startPoint x: 327, startPoint y: 385, endPoint x: 264, endPoint y: 355, distance: 70.1
type input "[URL][DOMAIN_NAME]"
click at [919, 293] on img at bounding box center [968, 254] width 235 height 312
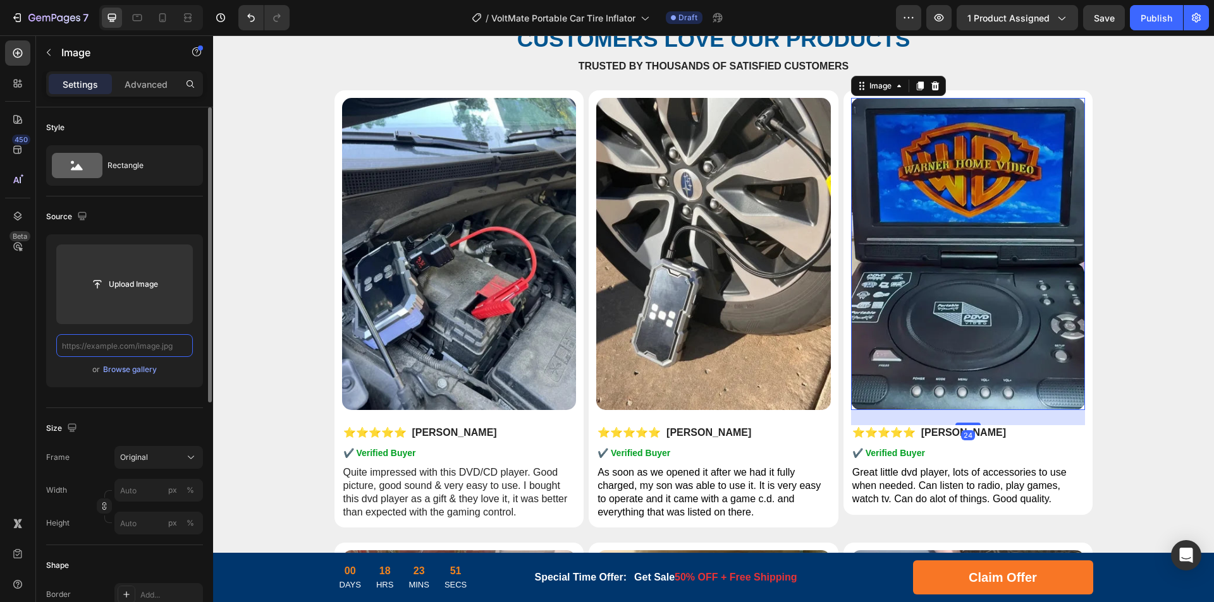
paste input "[URL][DOMAIN_NAME]"
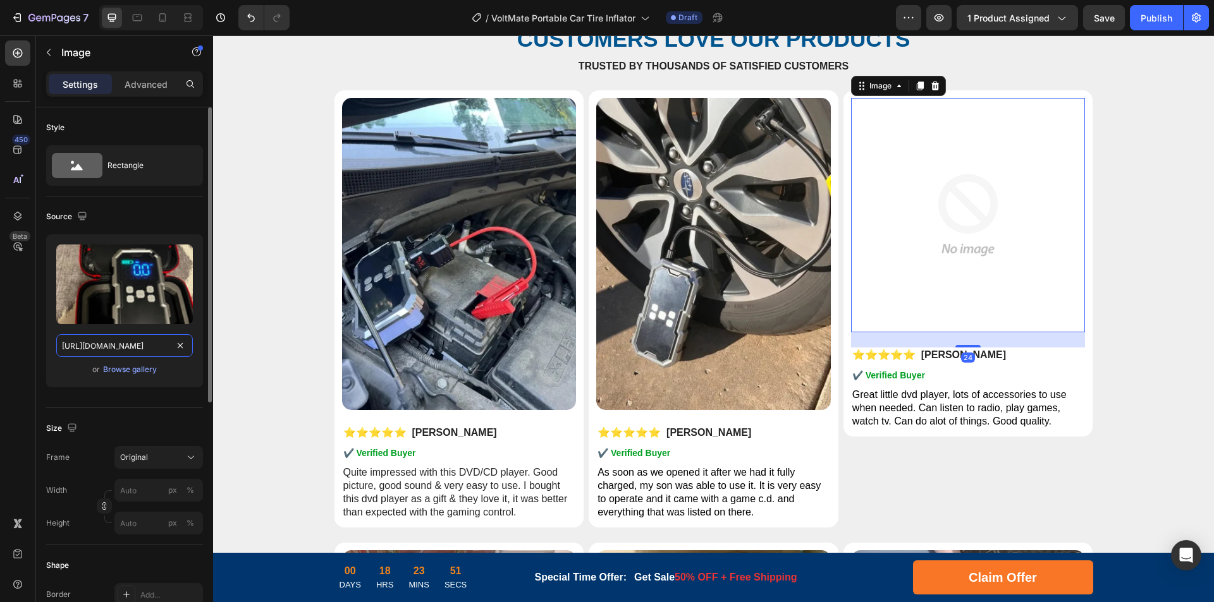
scroll to position [0, 219]
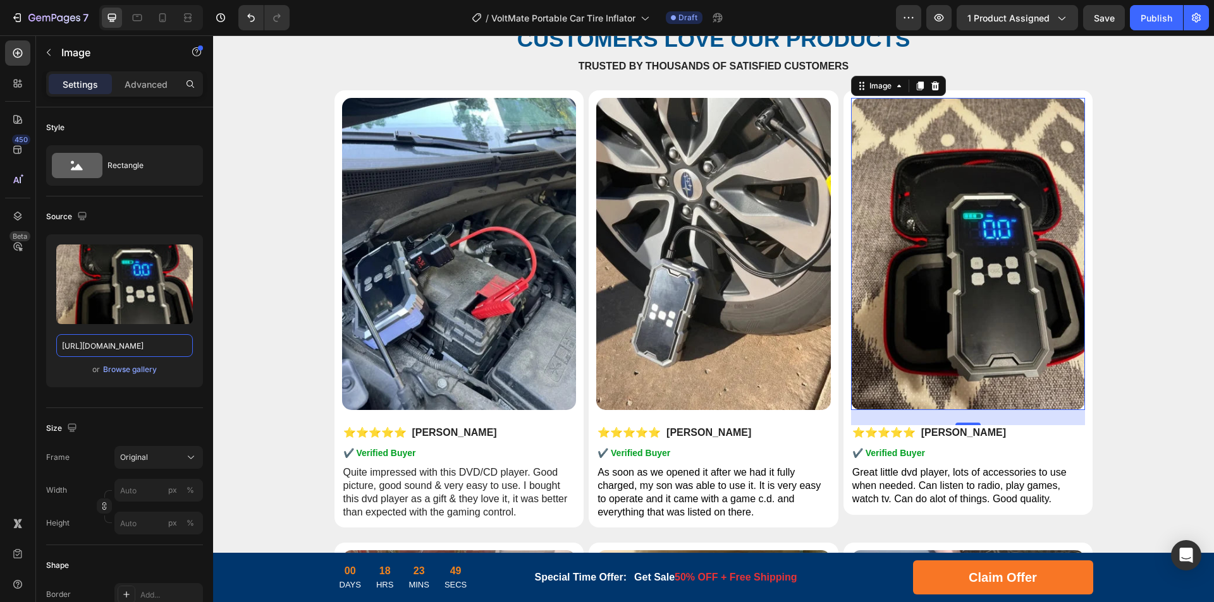
drag, startPoint x: 329, startPoint y: 381, endPoint x: 233, endPoint y: 345, distance: 102.6
type input "[URL][DOMAIN_NAME]"
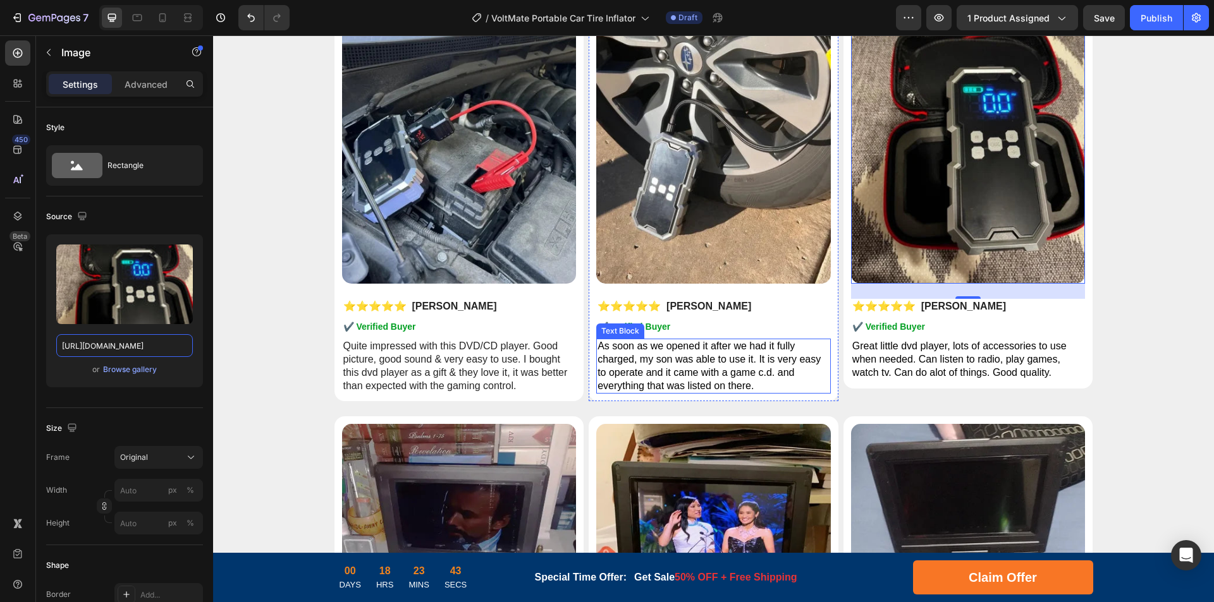
scroll to position [5901, 0]
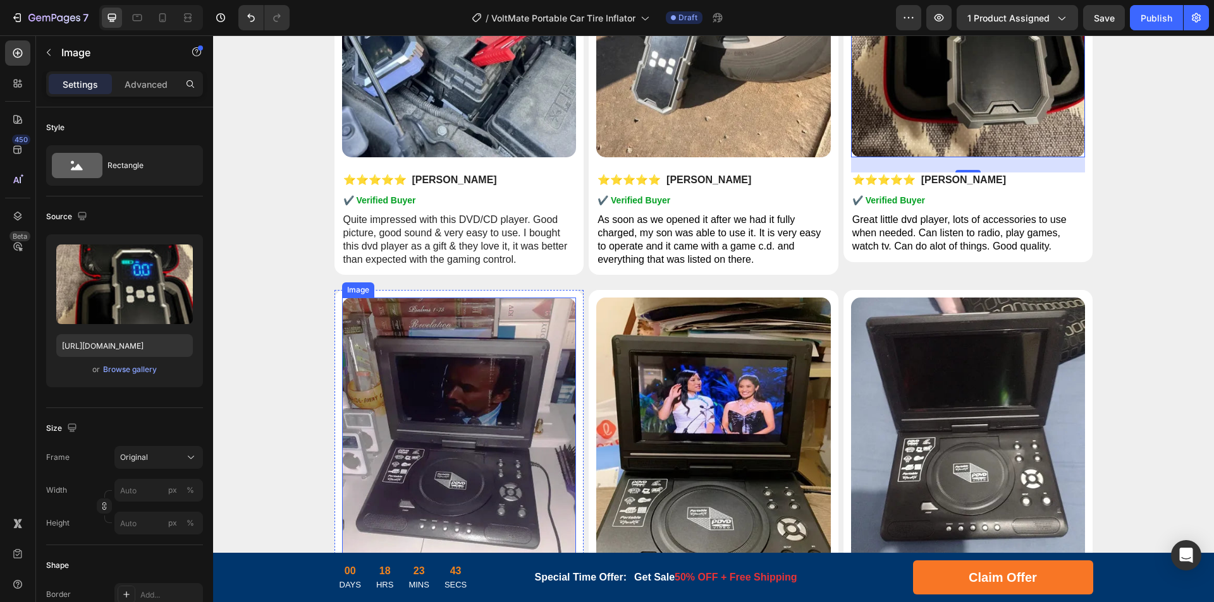
click at [464, 440] on img at bounding box center [459, 454] width 235 height 312
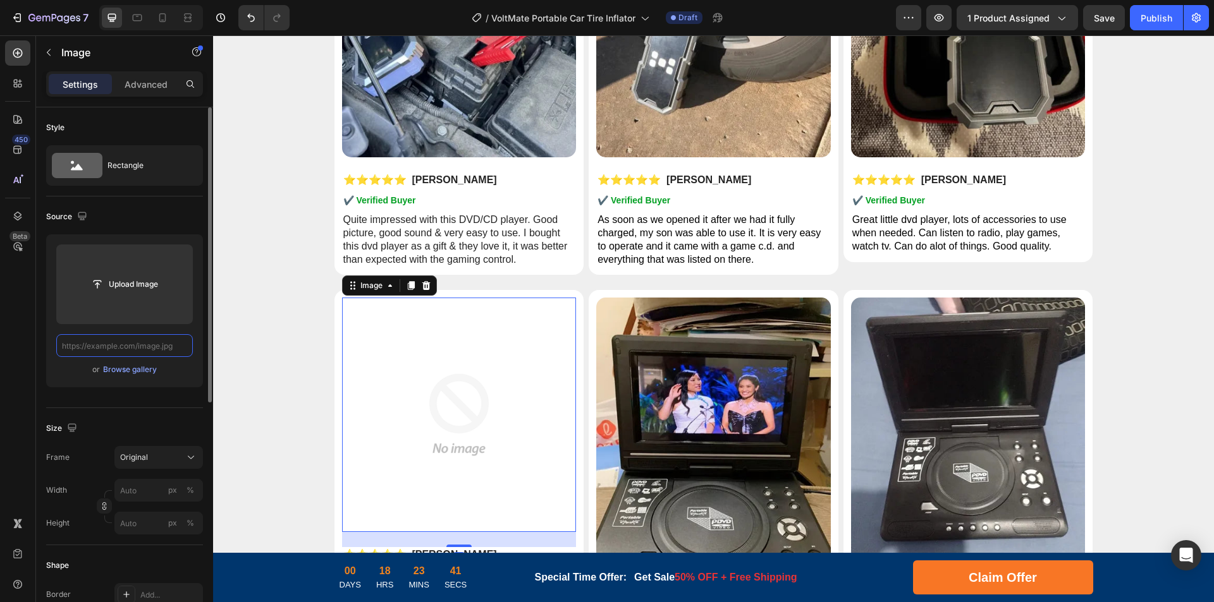
scroll to position [0, 0]
paste input "[URL][DOMAIN_NAME]"
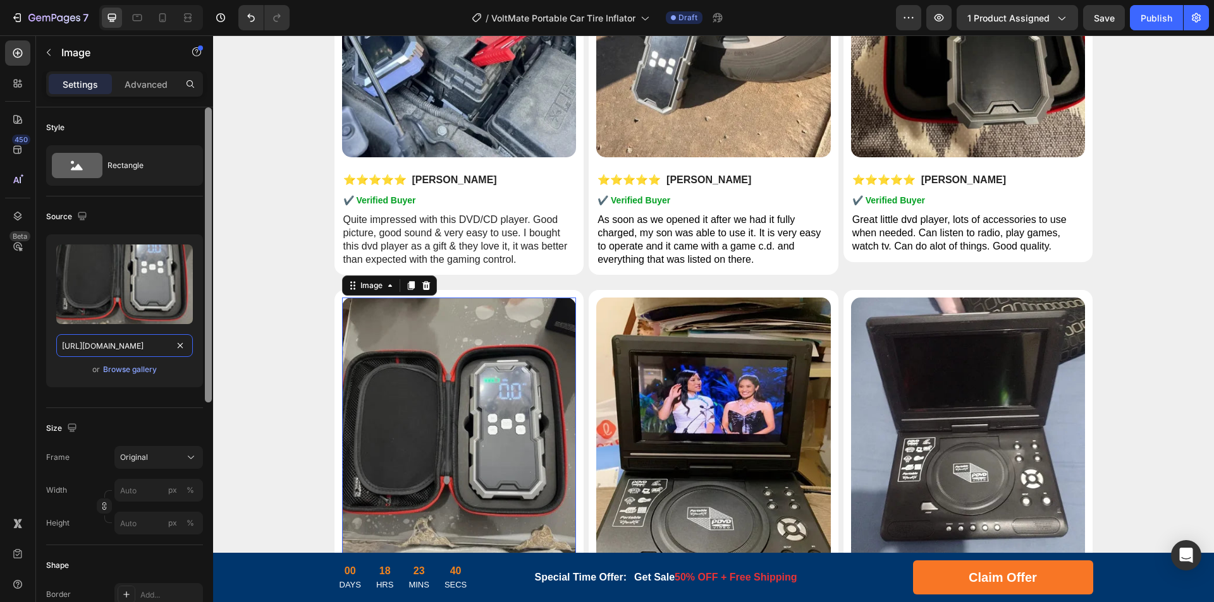
drag, startPoint x: 114, startPoint y: 345, endPoint x: 208, endPoint y: 345, distance: 94.2
click at [207, 344] on div "Style Rectangle Source Upload Image [URL][DOMAIN_NAME] or Browse gallery Size F…" at bounding box center [124, 372] width 177 height 531
type input "[URL][DOMAIN_NAME]"
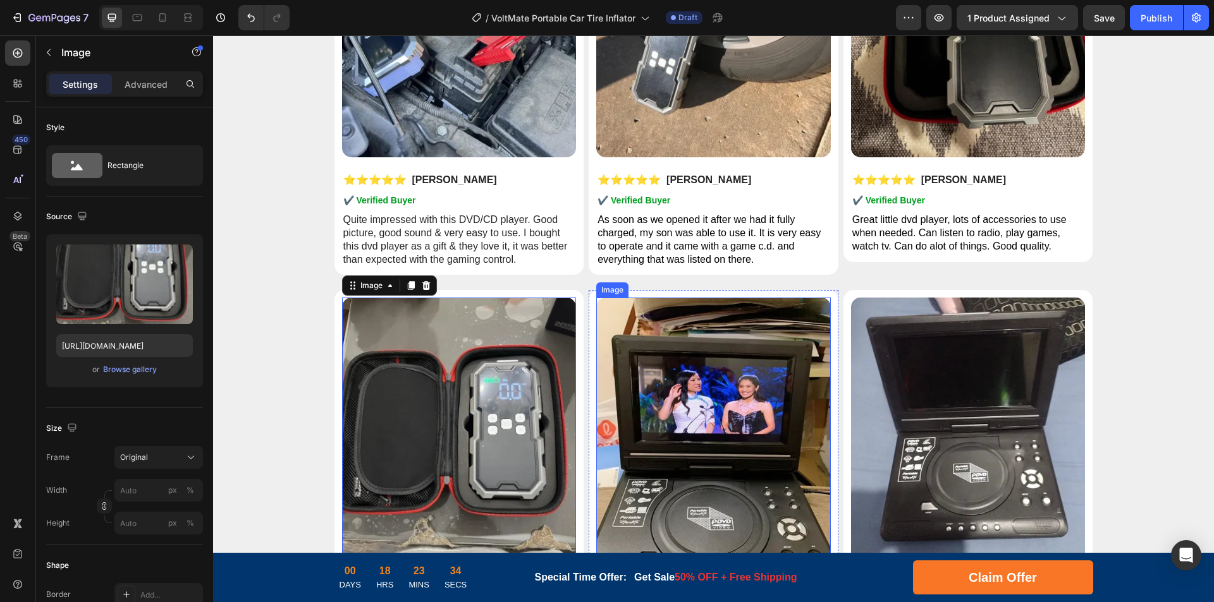
click at [708, 425] on img at bounding box center [713, 454] width 235 height 312
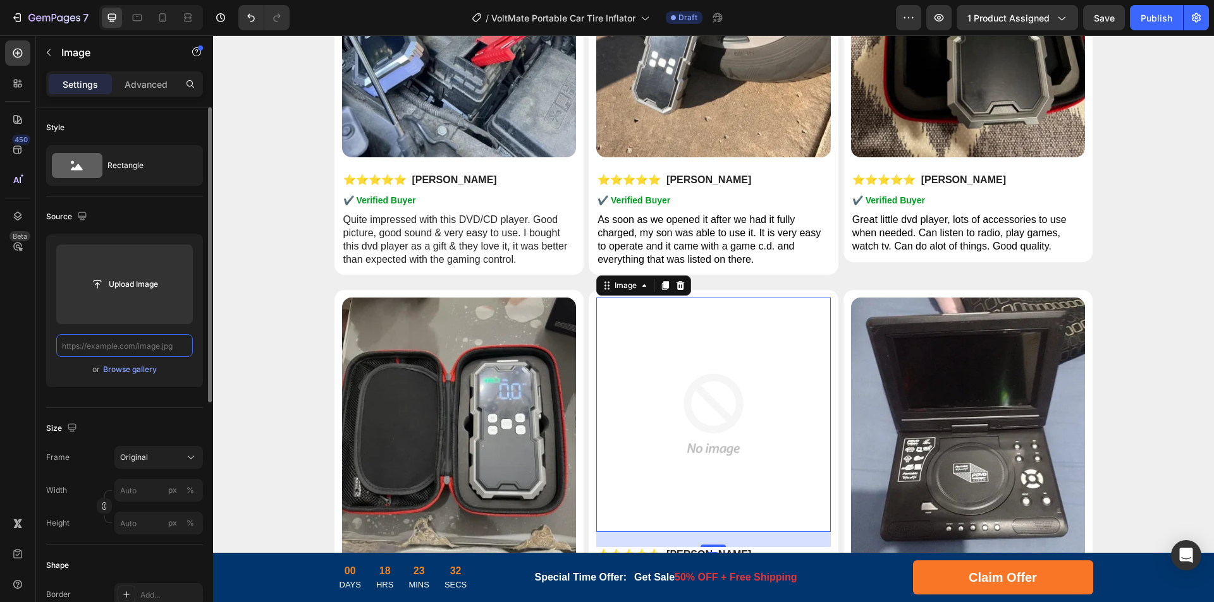
paste input "[URL][DOMAIN_NAME]"
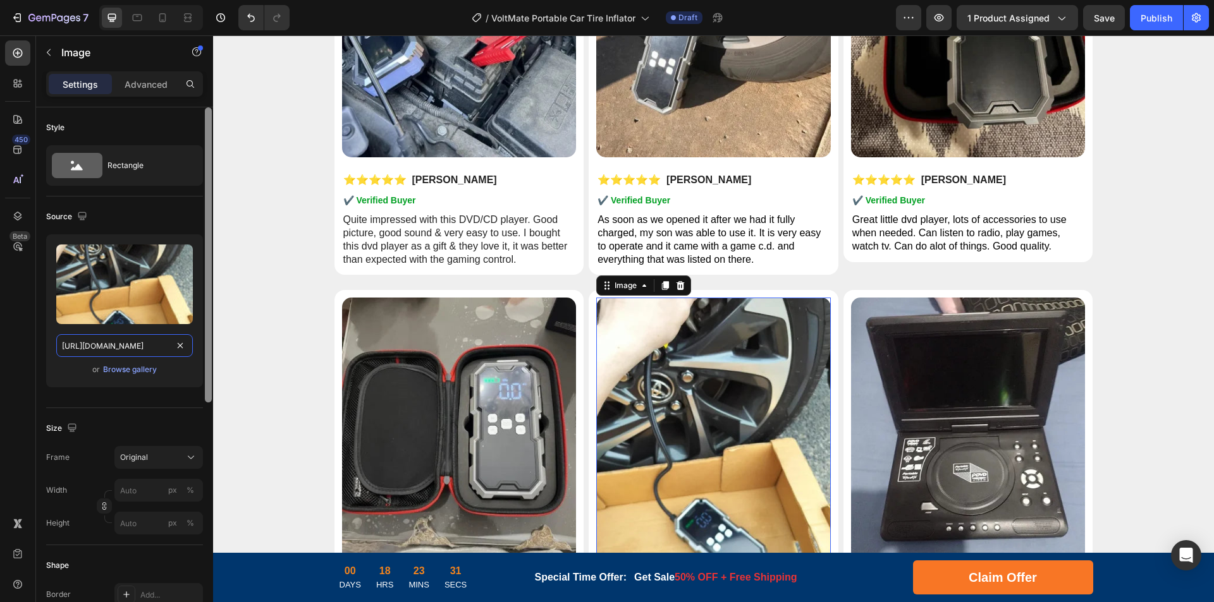
drag, startPoint x: 111, startPoint y: 348, endPoint x: 211, endPoint y: 346, distance: 100.5
click at [209, 346] on div "Style Rectangle Source Upload Image [URL][DOMAIN_NAME] or Browse gallery Size F…" at bounding box center [124, 372] width 177 height 531
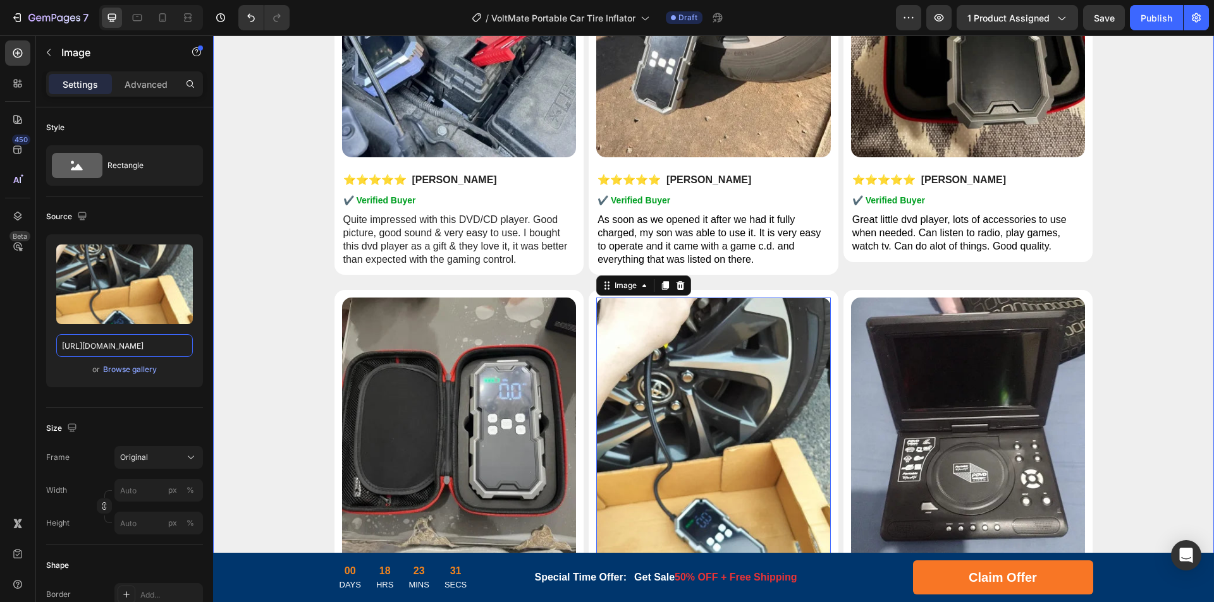
scroll to position [0, 163]
type input "[URL][DOMAIN_NAME]"
click at [959, 429] on img at bounding box center [968, 454] width 235 height 312
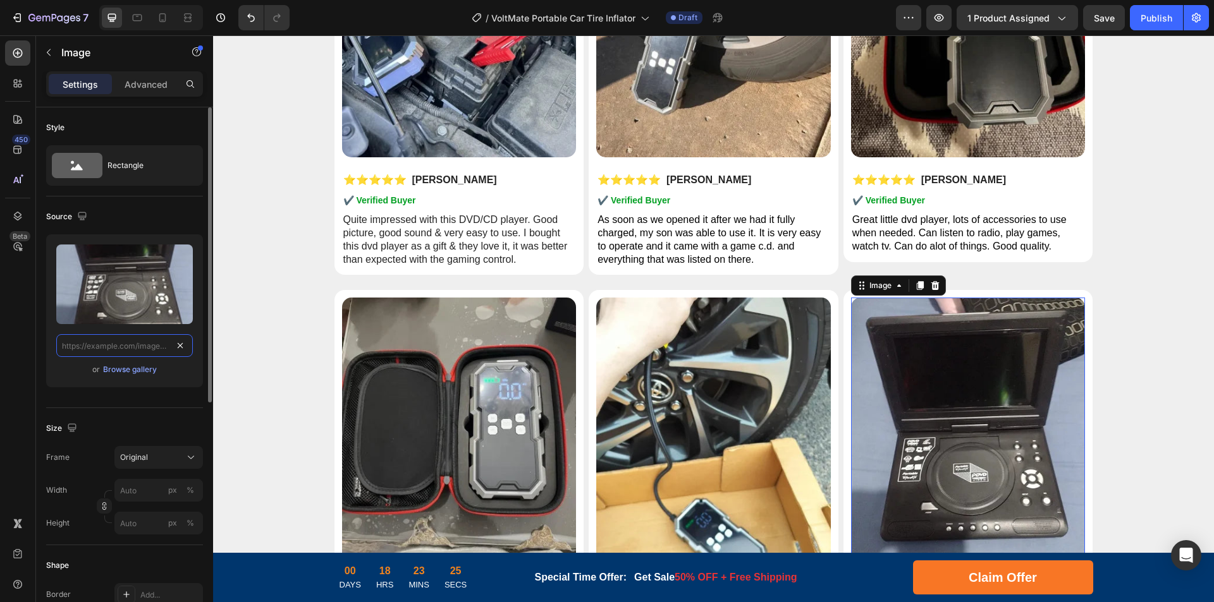
paste input "[URL][DOMAIN_NAME]"
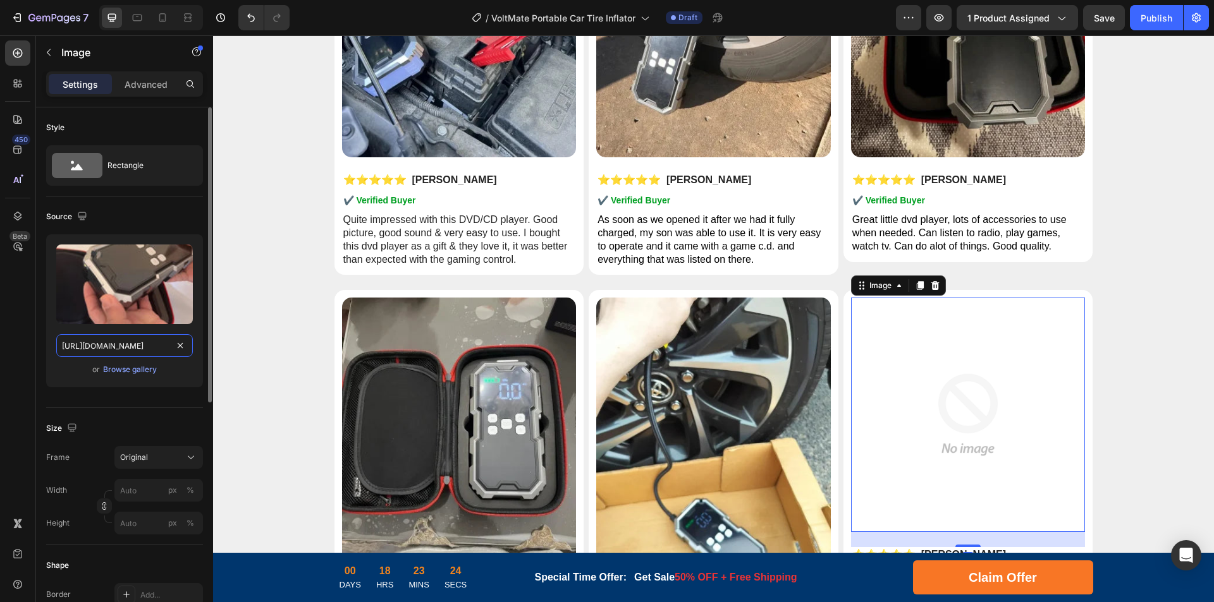
scroll to position [0, 219]
drag, startPoint x: 326, startPoint y: 384, endPoint x: 293, endPoint y: 350, distance: 46.9
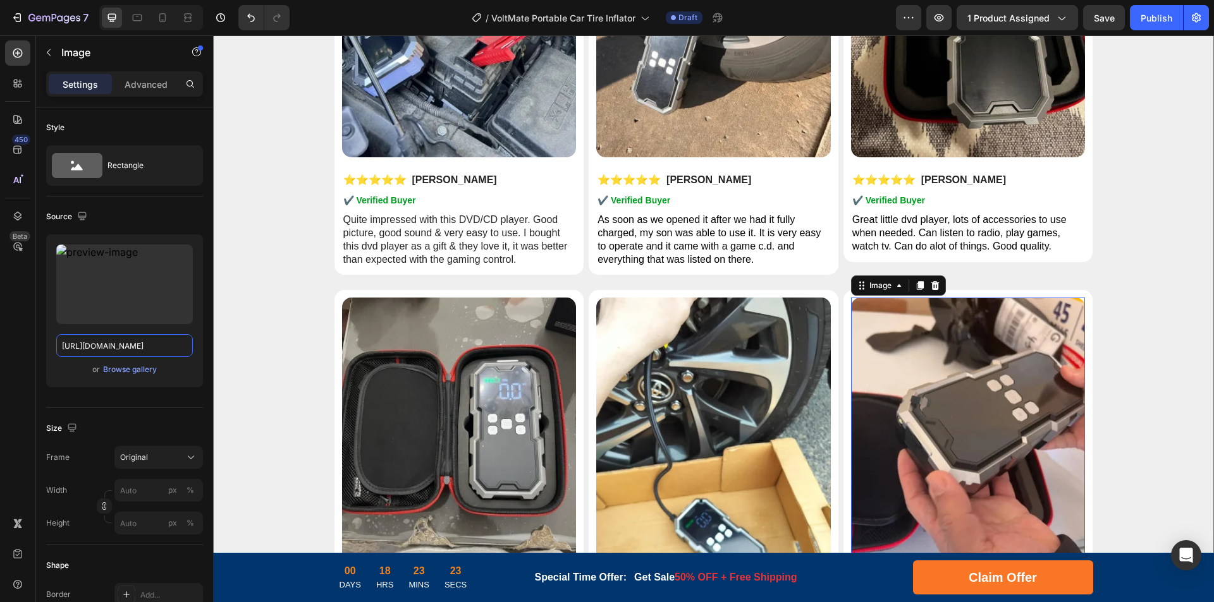
scroll to position [0, 176]
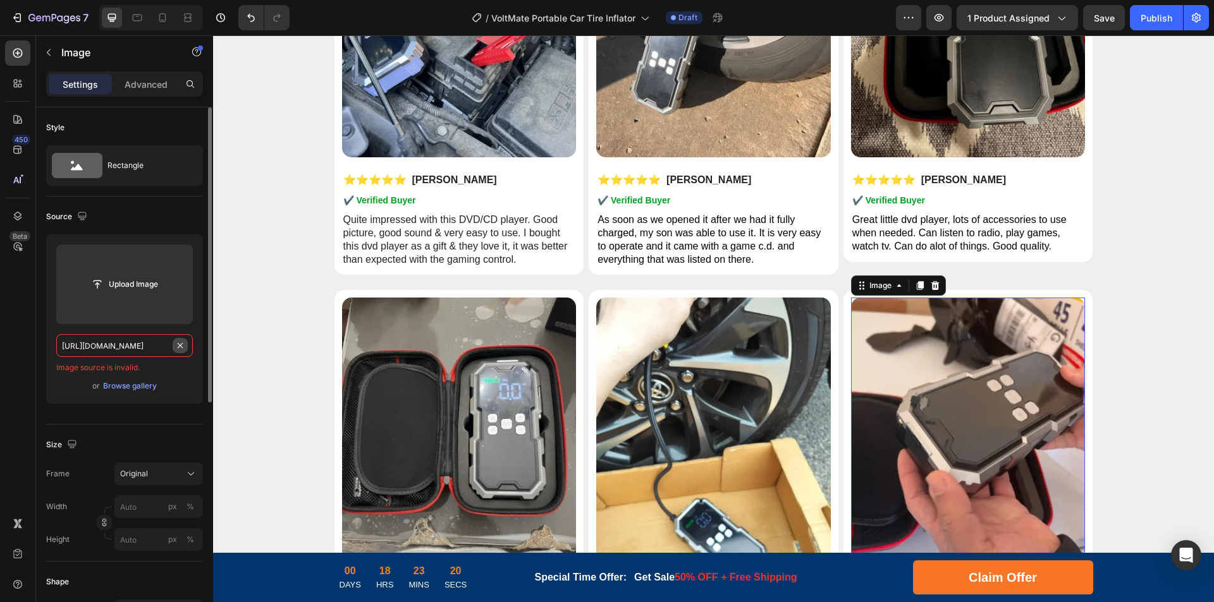
drag, startPoint x: 156, startPoint y: 345, endPoint x: 183, endPoint y: 350, distance: 27.5
click at [183, 350] on div "[URL][DOMAIN_NAME]" at bounding box center [124, 345] width 137 height 23
type input "[URL][DOMAIN_NAME]"
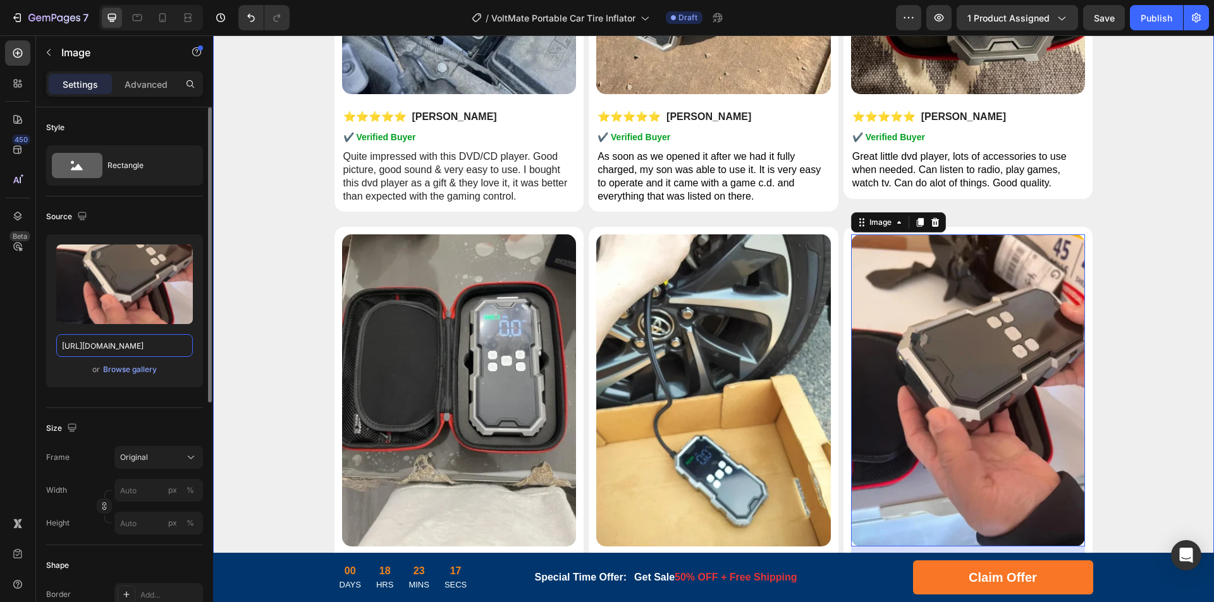
scroll to position [5901, 0]
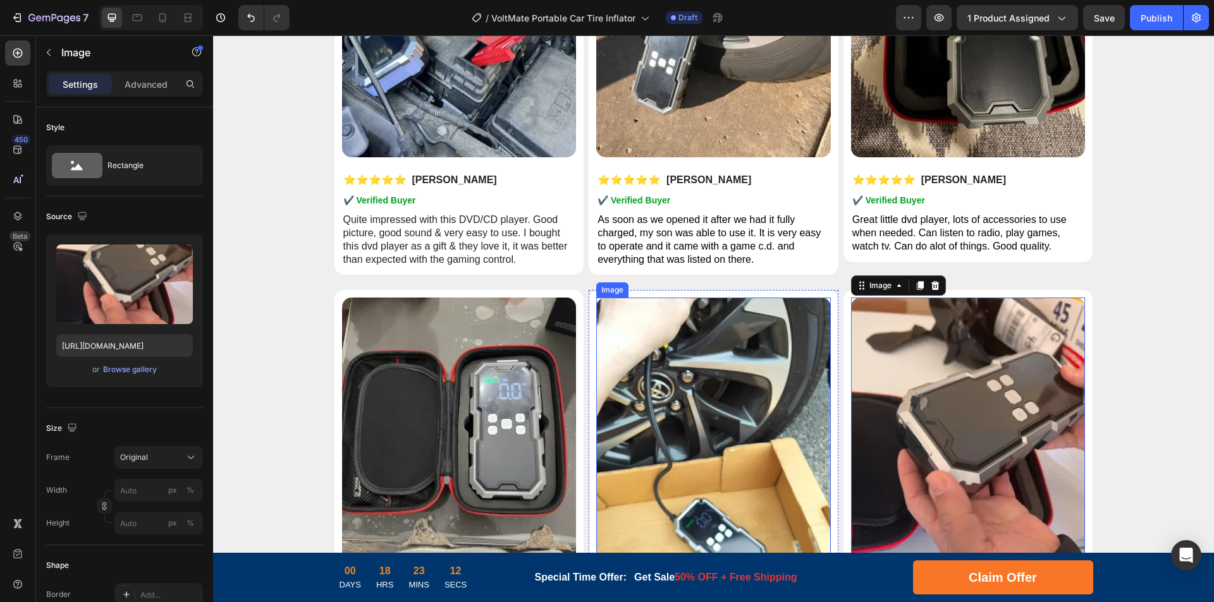
scroll to position [5838, 0]
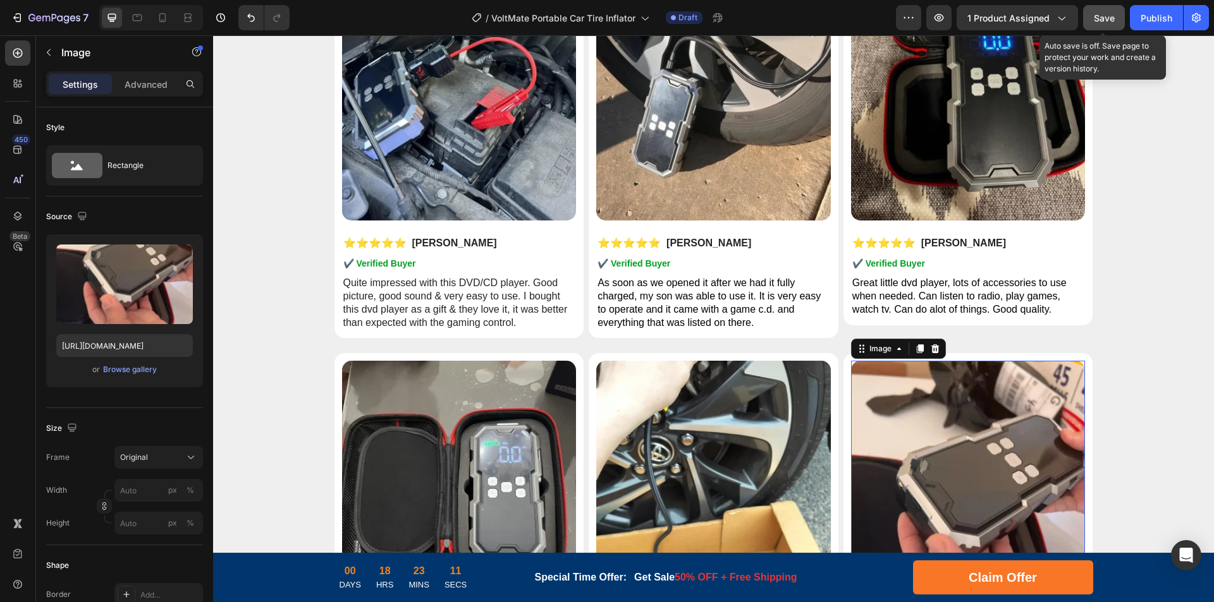
type input "[URL][DOMAIN_NAME]"
click at [1097, 23] on div "Save" at bounding box center [1104, 17] width 21 height 13
click at [1097, 13] on span "Save" at bounding box center [1104, 18] width 21 height 11
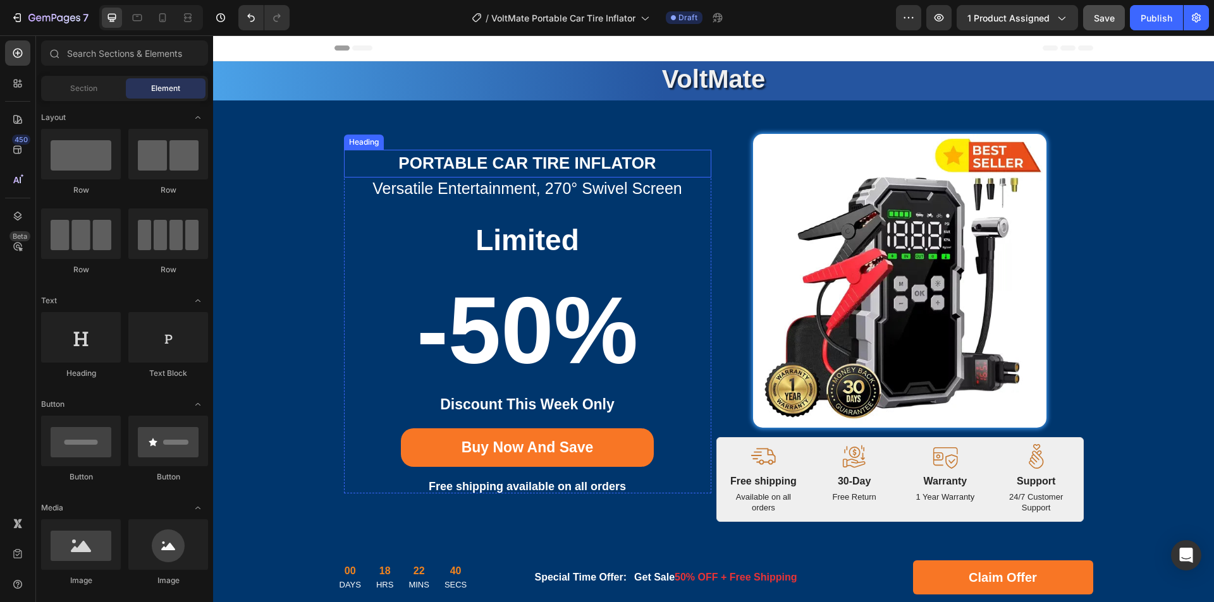
drag, startPoint x: 548, startPoint y: 159, endPoint x: 595, endPoint y: 161, distance: 46.8
click at [548, 159] on strong "Portable Car Tire Inflator" at bounding box center [526, 163] width 257 height 19
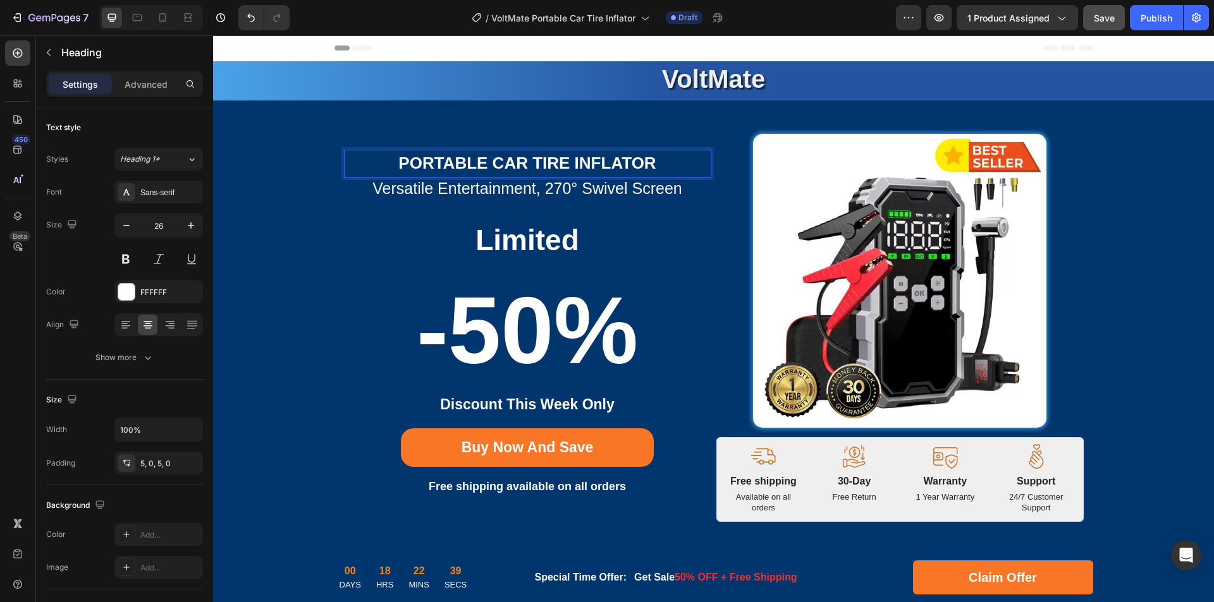
click at [601, 163] on strong "Portable Car Tire Inflator" at bounding box center [526, 163] width 257 height 19
click at [461, 186] on h2 "versatile entertainment, 270° swivel screen" at bounding box center [527, 189] width 367 height 22
click at [527, 189] on h2 "versatile entertainment, 270° swivel screen" at bounding box center [527, 189] width 367 height 22
click at [561, 190] on p "versatile entertainment, 270° swivel screen" at bounding box center [527, 189] width 365 height 16
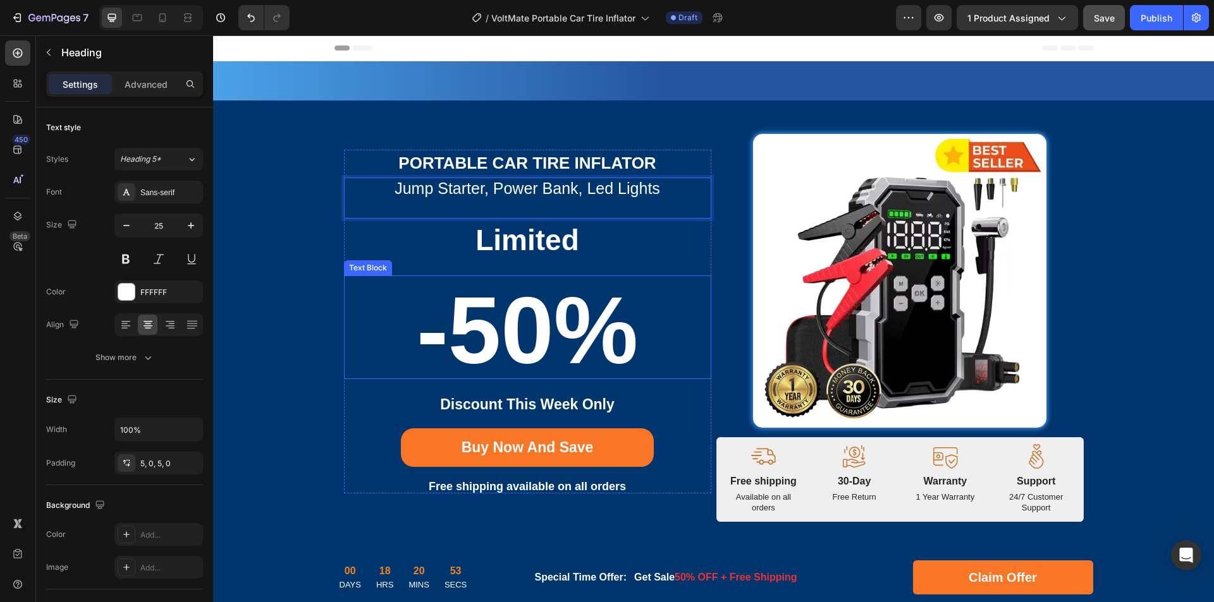
scroll to position [379, 0]
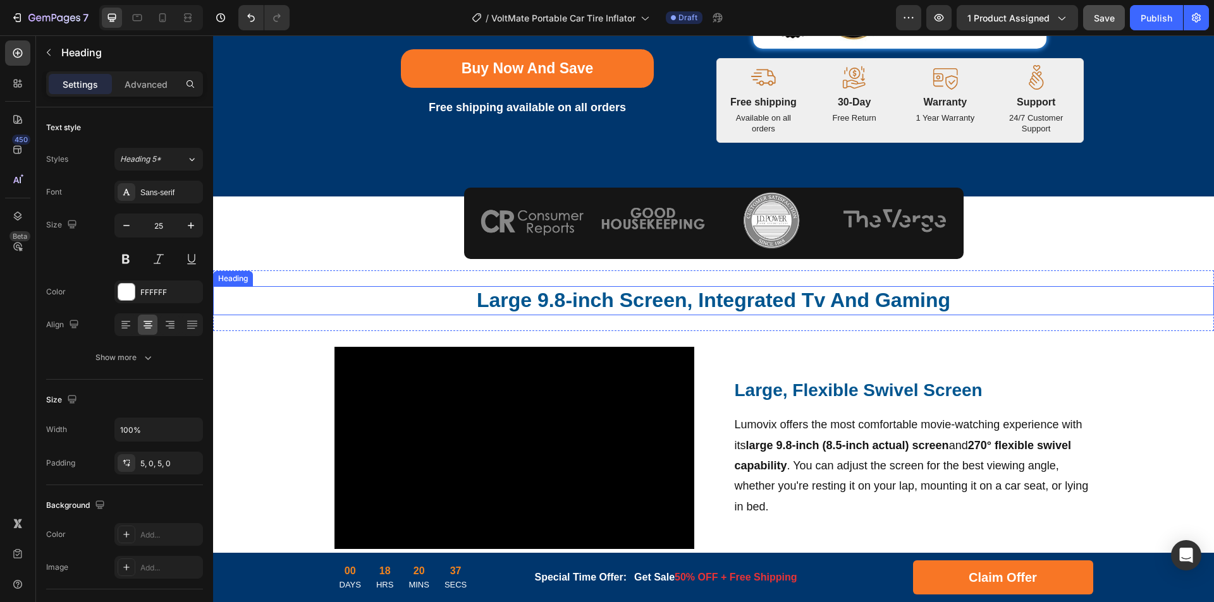
drag, startPoint x: 661, startPoint y: 302, endPoint x: 712, endPoint y: 301, distance: 50.6
click at [661, 302] on h2 "Large 9.8-inch Screen, Integrated Tv And Gaming" at bounding box center [713, 300] width 759 height 29
click at [712, 301] on h2 "Large 9.8-inch Screen, Integrated Tv And Gaming" at bounding box center [713, 300] width 759 height 29
click at [759, 303] on p "Large 9.8-inch Screen, Integrated Tv And Gaming" at bounding box center [714, 301] width 756 height 27
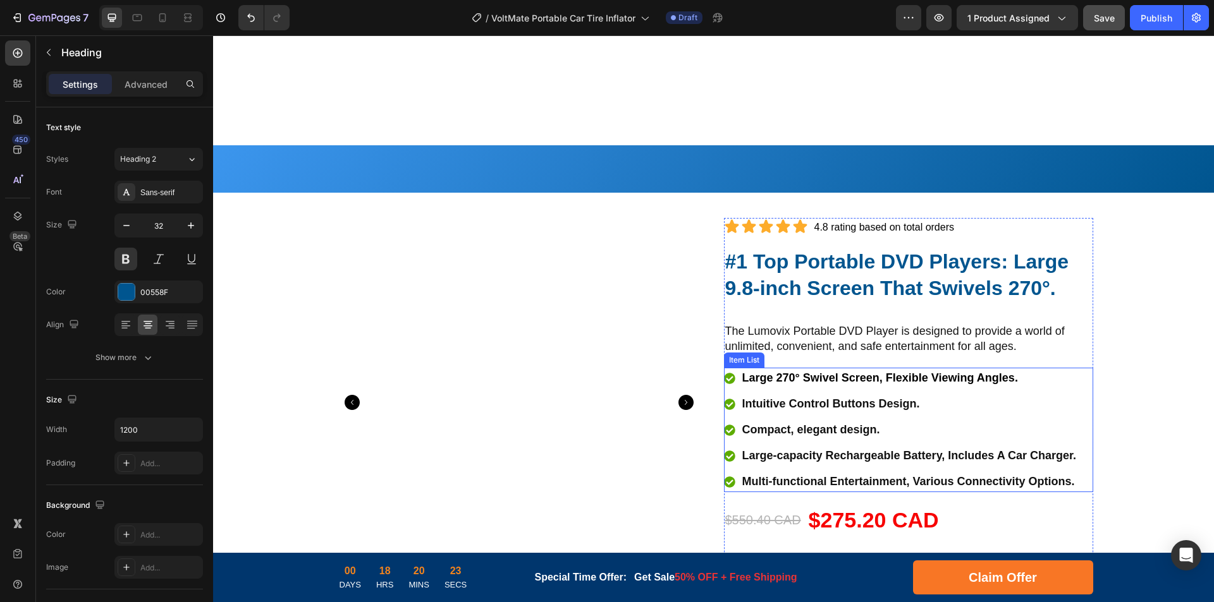
scroll to position [1454, 0]
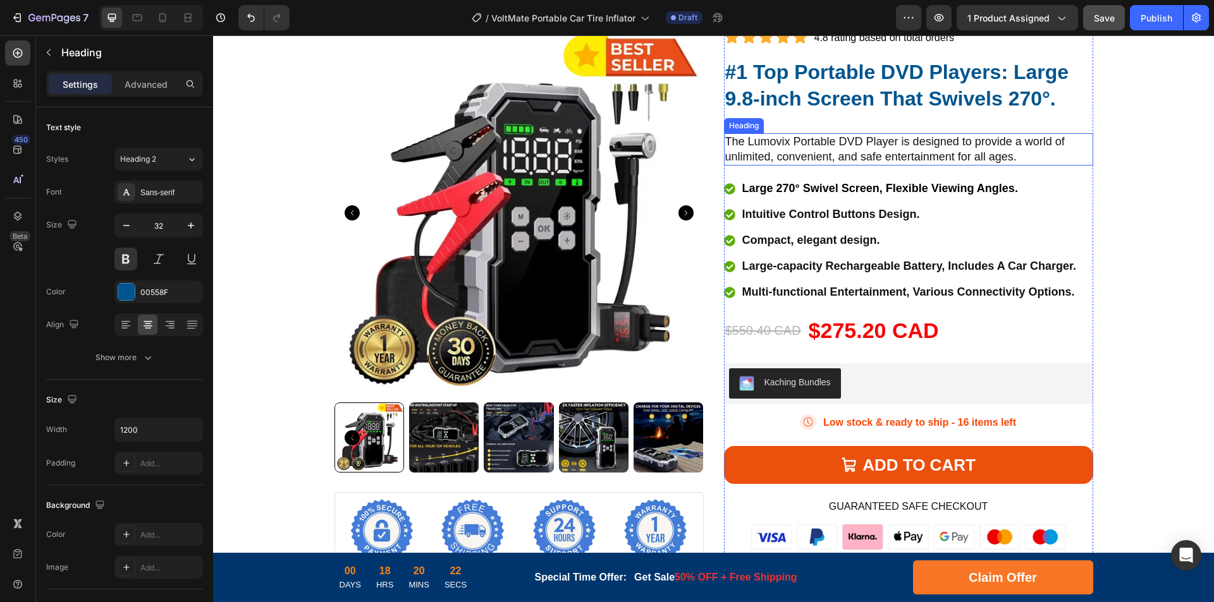
drag, startPoint x: 824, startPoint y: 156, endPoint x: 834, endPoint y: 155, distance: 10.1
click at [824, 156] on h2 "The Lumovix Portable DVD Player is designed to provide a world of unlimited, co…" at bounding box center [908, 149] width 369 height 32
click at [851, 150] on h2 "The Lumovix Portable DVD Player is designed to provide a world of unlimited, co…" at bounding box center [908, 149] width 369 height 32
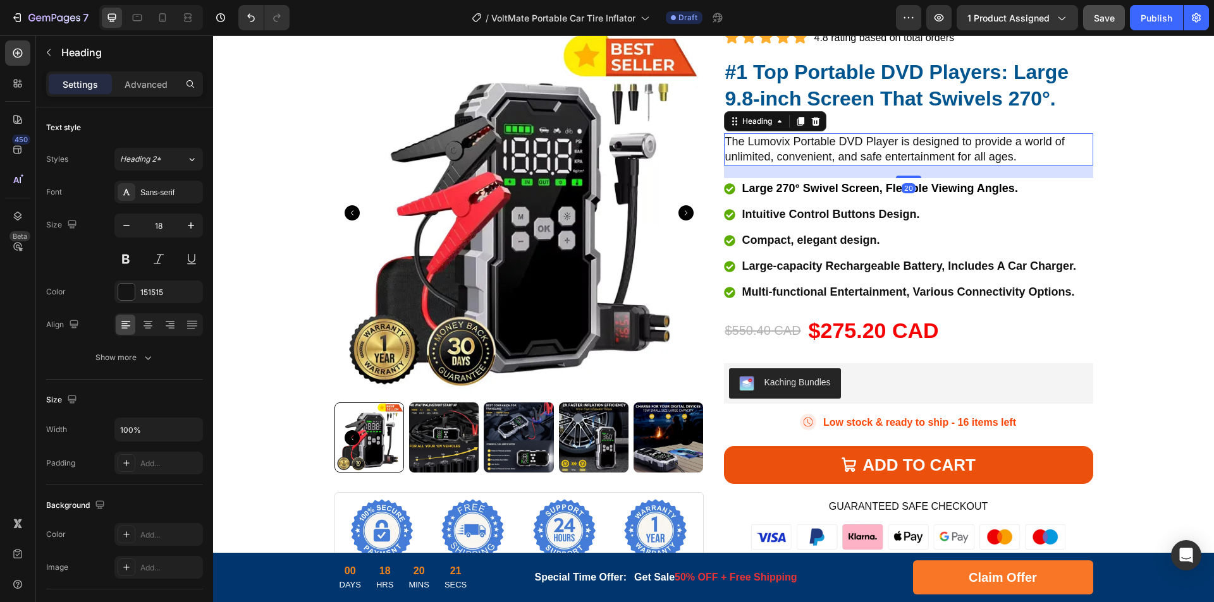
click at [883, 150] on p "The Lumovix Portable DVD Player is designed to provide a world of unlimited, co…" at bounding box center [908, 150] width 367 height 30
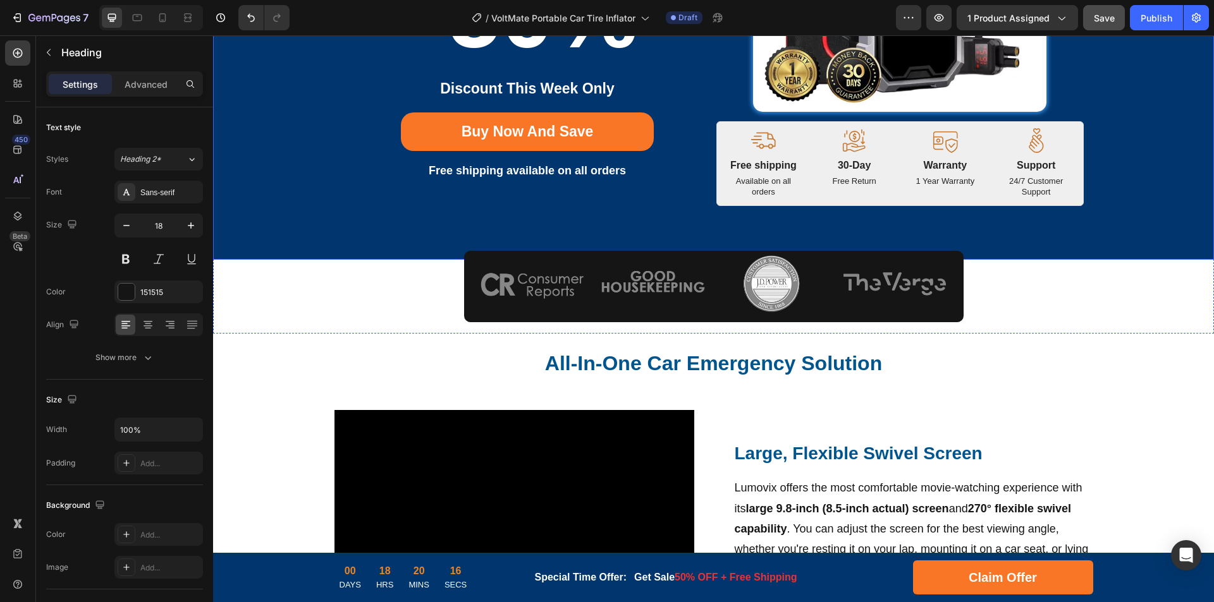
scroll to position [443, 0]
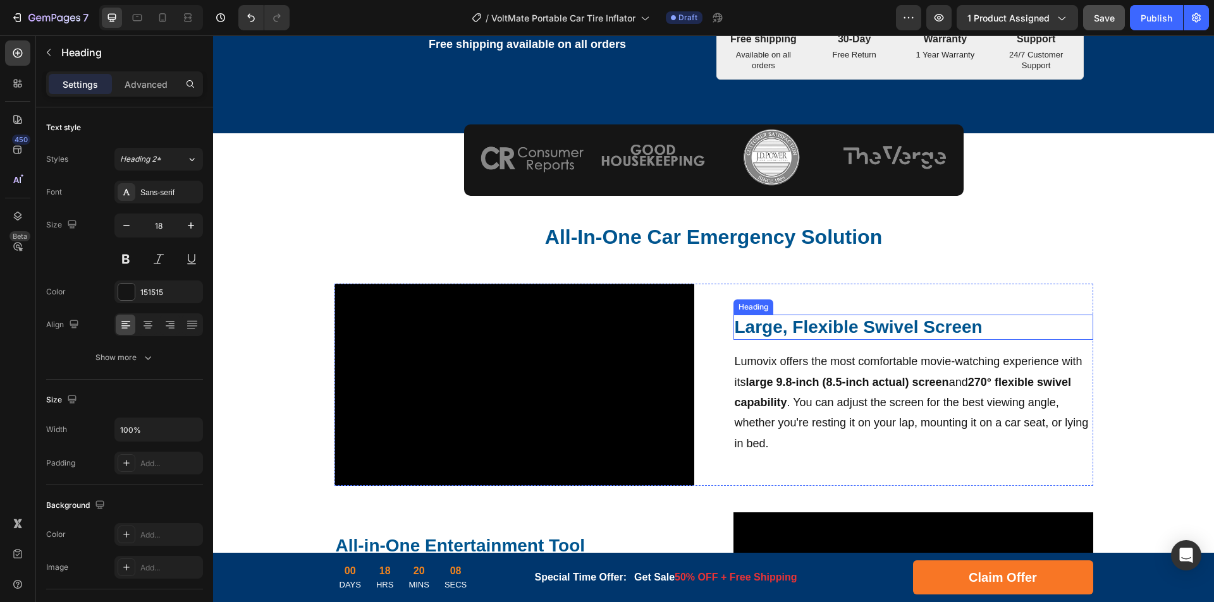
drag, startPoint x: 874, startPoint y: 327, endPoint x: 924, endPoint y: 327, distance: 49.3
click at [874, 327] on h2 "Large, Flexible Swivel Screen" at bounding box center [913, 327] width 360 height 25
click at [924, 327] on h2 "Large, Flexible Swivel Screen" at bounding box center [913, 327] width 360 height 25
click at [896, 327] on p "Large, Flexible Swivel Screen" at bounding box center [913, 327] width 357 height 23
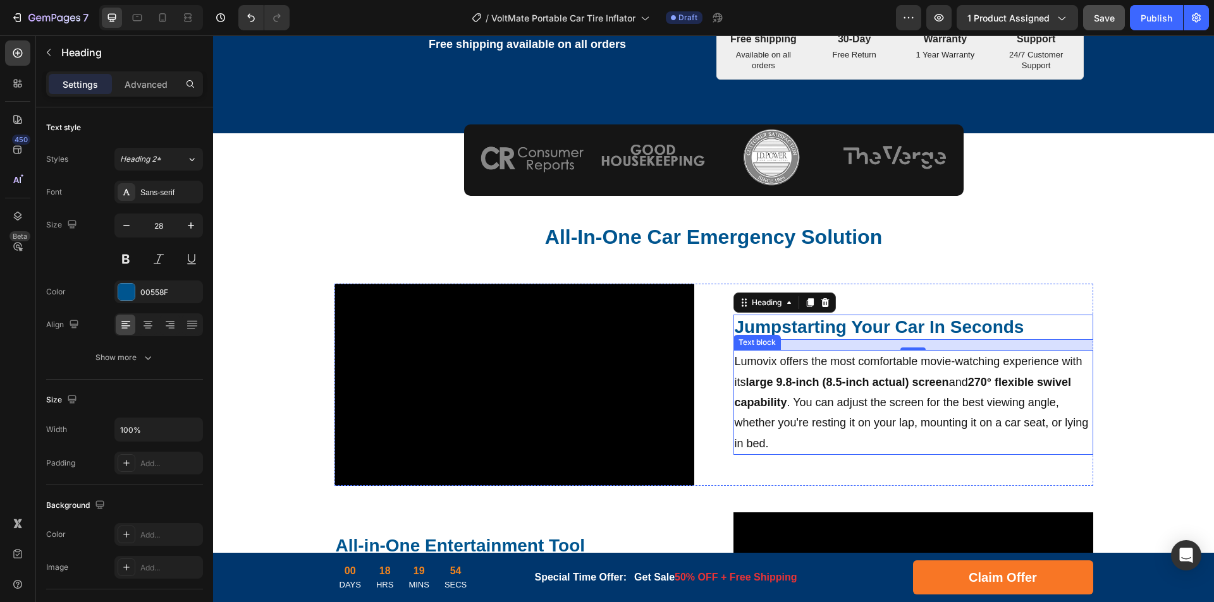
drag, startPoint x: 846, startPoint y: 389, endPoint x: 950, endPoint y: 392, distance: 103.7
click at [846, 389] on p "Lumovix offers the most comfortable movie-watching experience with its large 9.…" at bounding box center [913, 402] width 357 height 102
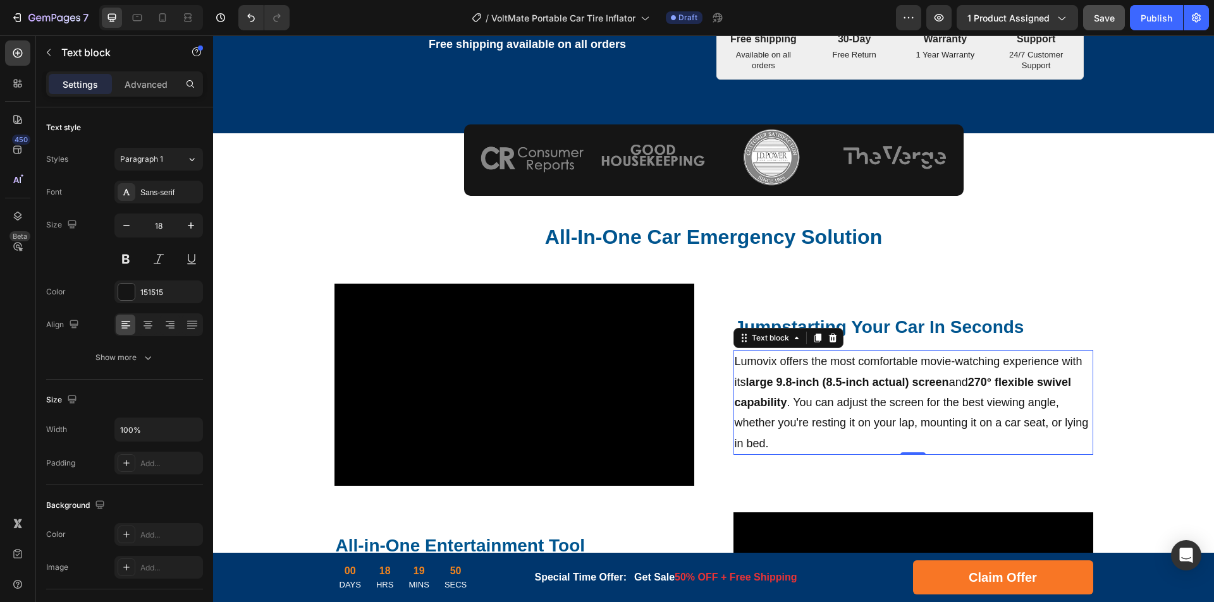
drag, startPoint x: 842, startPoint y: 403, endPoint x: 875, endPoint y: 400, distance: 33.0
click at [842, 403] on p "Lumovix offers the most comfortable movie-watching experience with its large 9.…" at bounding box center [913, 402] width 357 height 102
click at [898, 399] on p "Lumovix offers the most comfortable movie-watching experience with its large 9.…" at bounding box center [913, 402] width 357 height 102
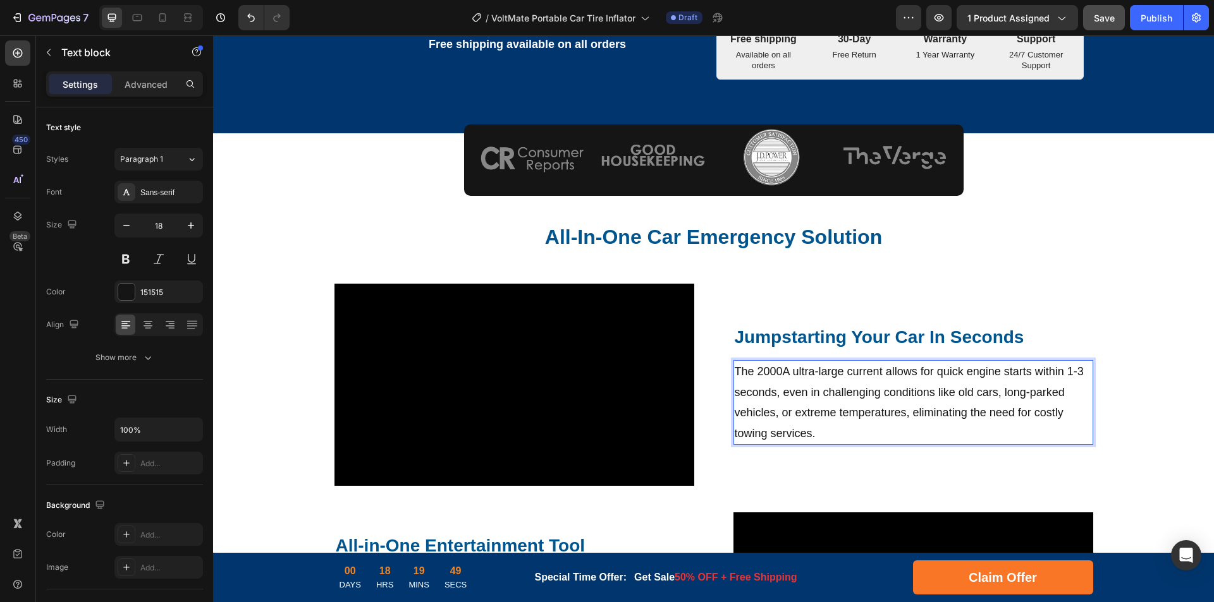
scroll to position [453, 0]
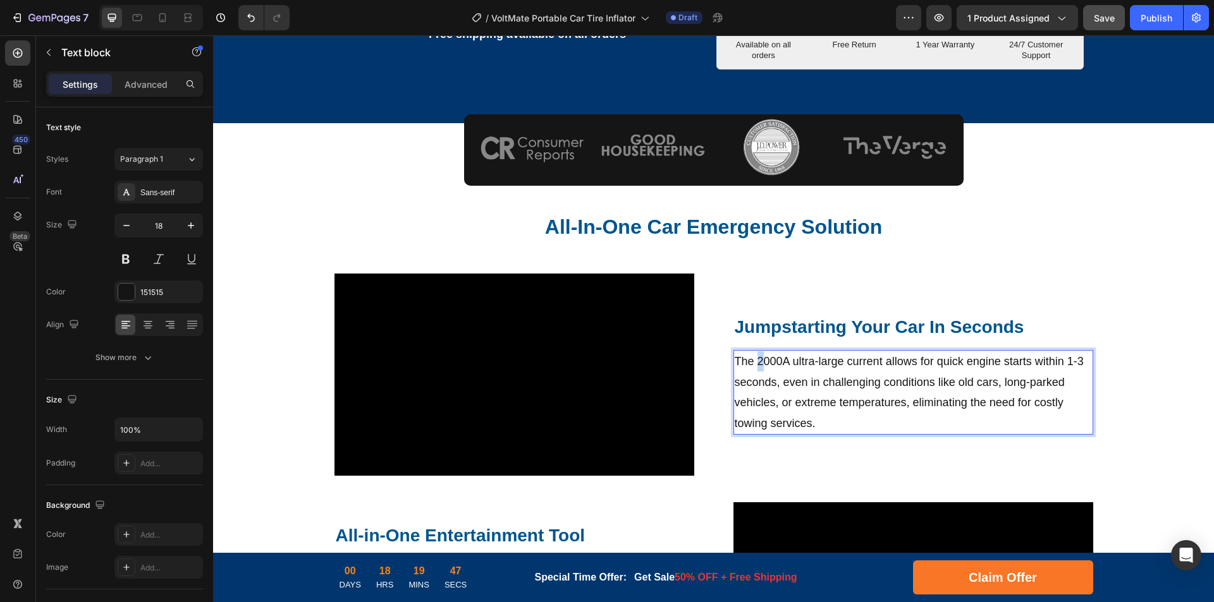
click at [754, 362] on p "The 2000A ultra-large current allows for quick engine starts within 1-3 seconds…" at bounding box center [913, 392] width 357 height 82
click at [910, 321] on strong "Jumpstarting Your Car In Seconds" at bounding box center [880, 327] width 290 height 20
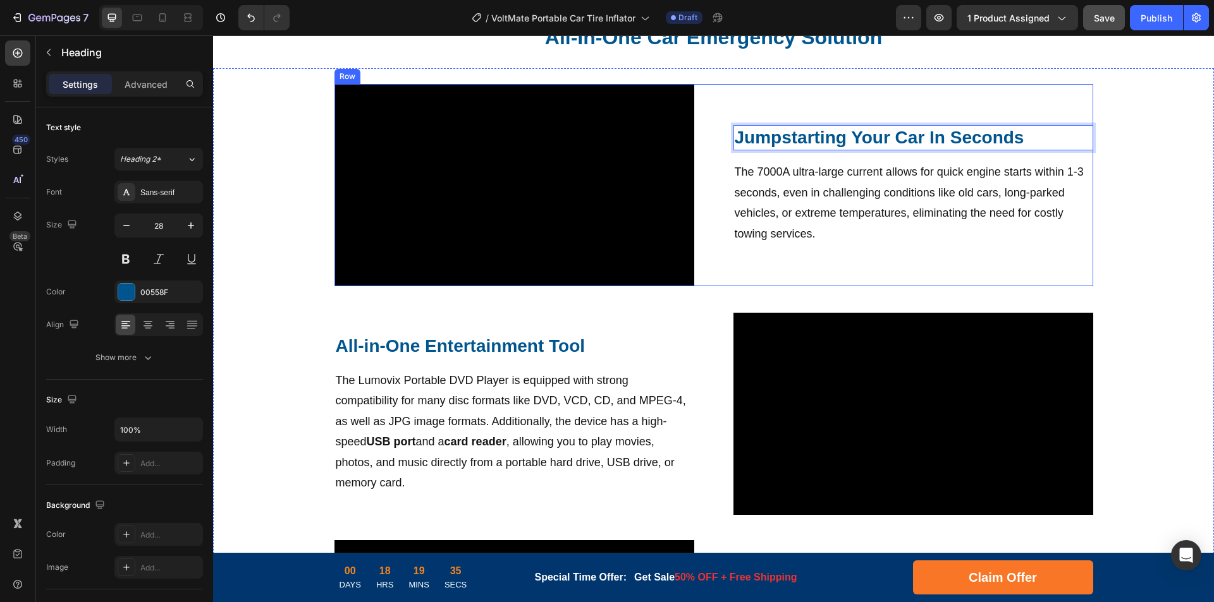
scroll to position [706, 0]
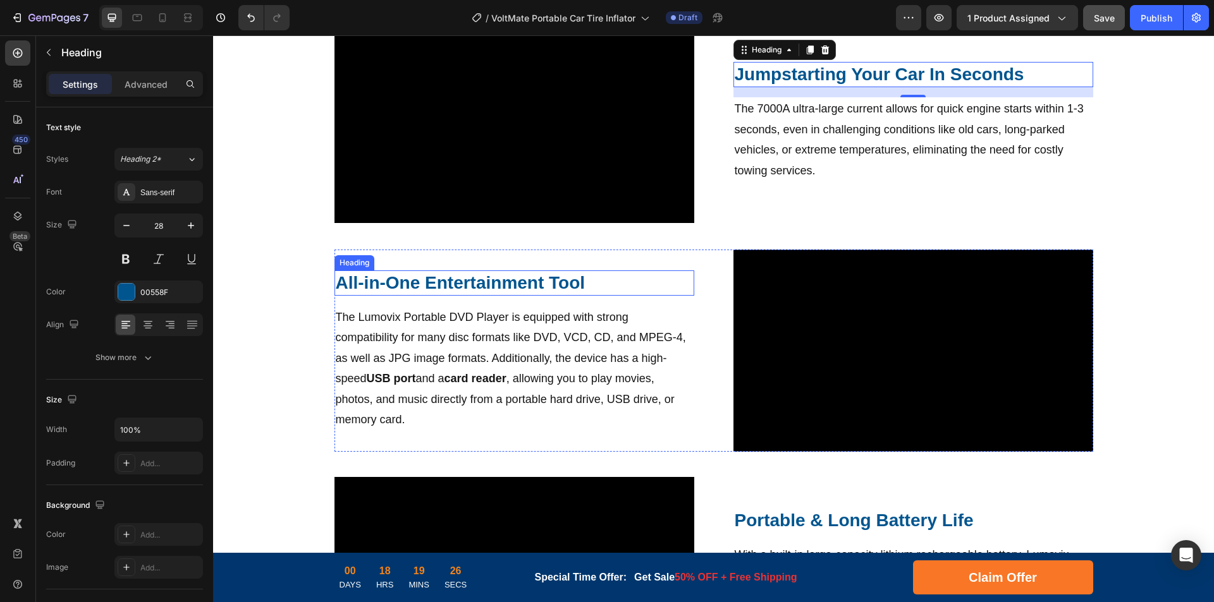
drag, startPoint x: 473, startPoint y: 286, endPoint x: 520, endPoint y: 286, distance: 47.4
click at [473, 286] on strong "All-in-One Entertainment Tool" at bounding box center [461, 283] width 250 height 20
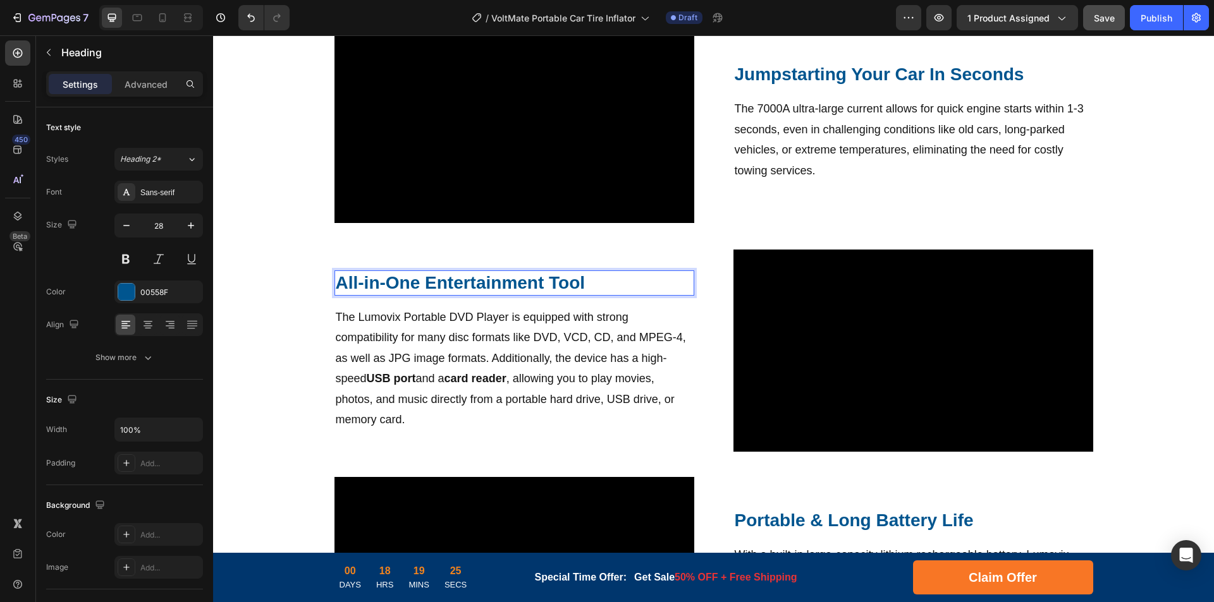
click at [535, 285] on strong "All-in-One Entertainment Tool" at bounding box center [461, 283] width 250 height 20
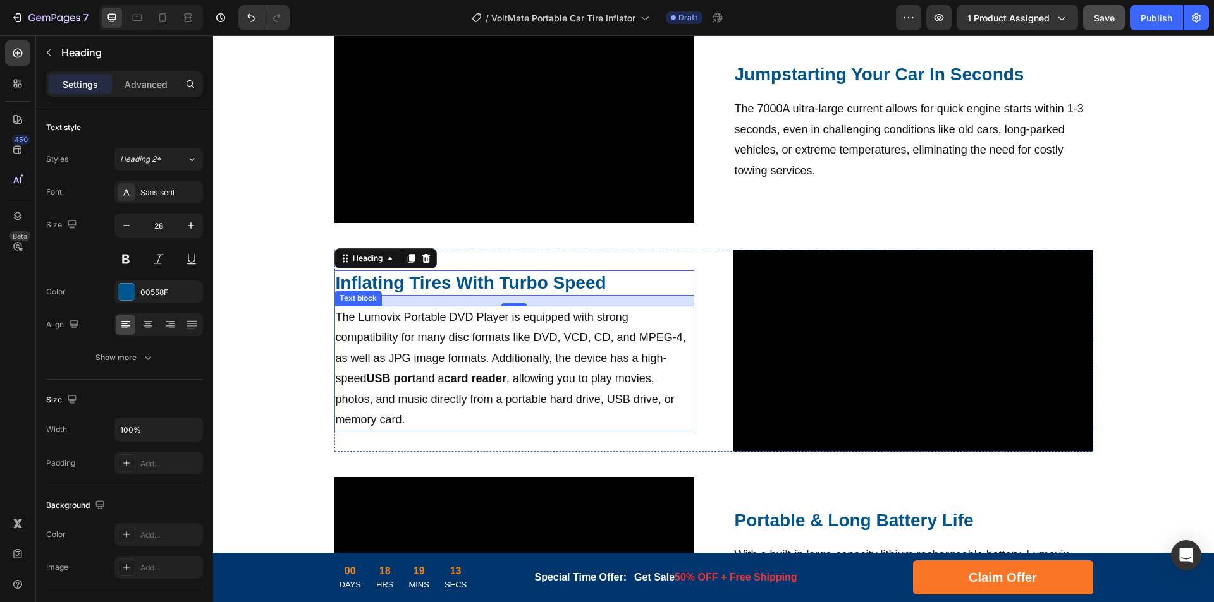
drag, startPoint x: 535, startPoint y: 364, endPoint x: 608, endPoint y: 362, distance: 72.7
click at [535, 364] on p "The Lumovix Portable DVD Player is equipped with strong compatibility for many …" at bounding box center [514, 368] width 357 height 123
click at [608, 362] on p "The Lumovix Portable DVD Player is equipped with strong compatibility for many …" at bounding box center [514, 368] width 357 height 123
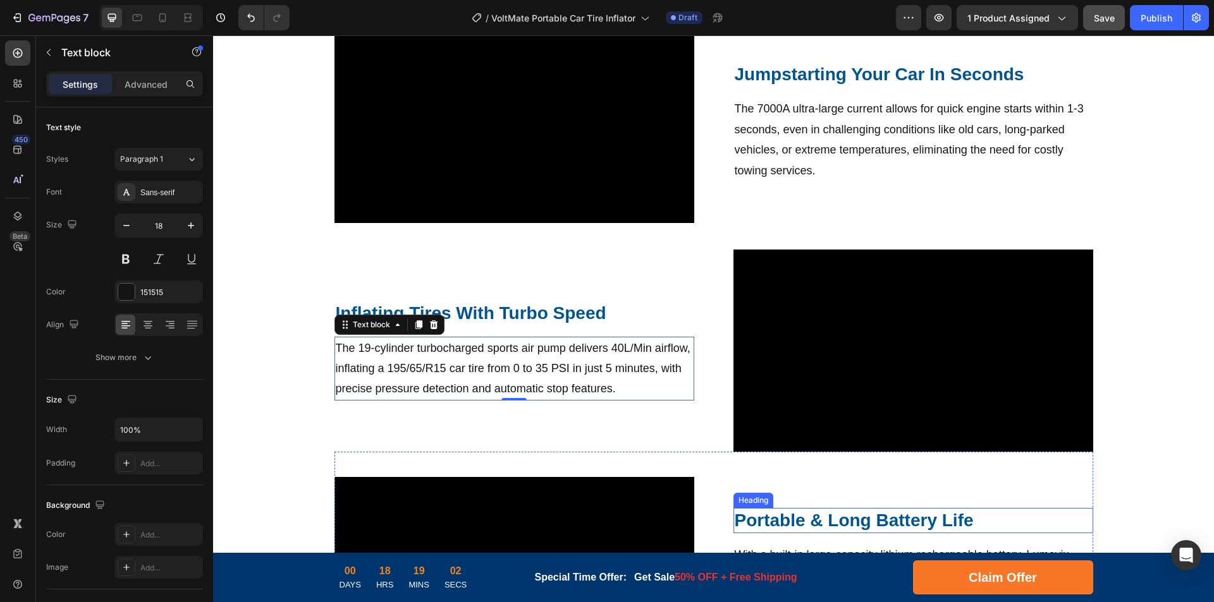
drag, startPoint x: 781, startPoint y: 519, endPoint x: 901, endPoint y: 521, distance: 119.5
click at [781, 519] on h2 "Portable & Long Battery Life" at bounding box center [913, 520] width 360 height 25
click at [901, 521] on h2 "Portable & Long Battery Life" at bounding box center [913, 520] width 360 height 25
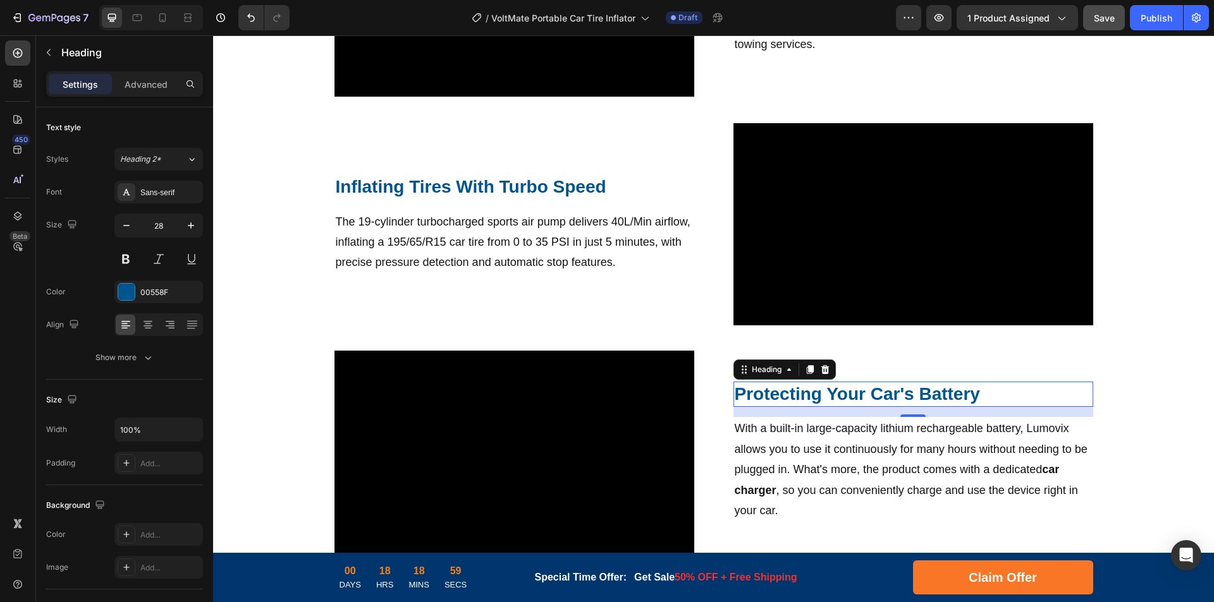
scroll to position [895, 0]
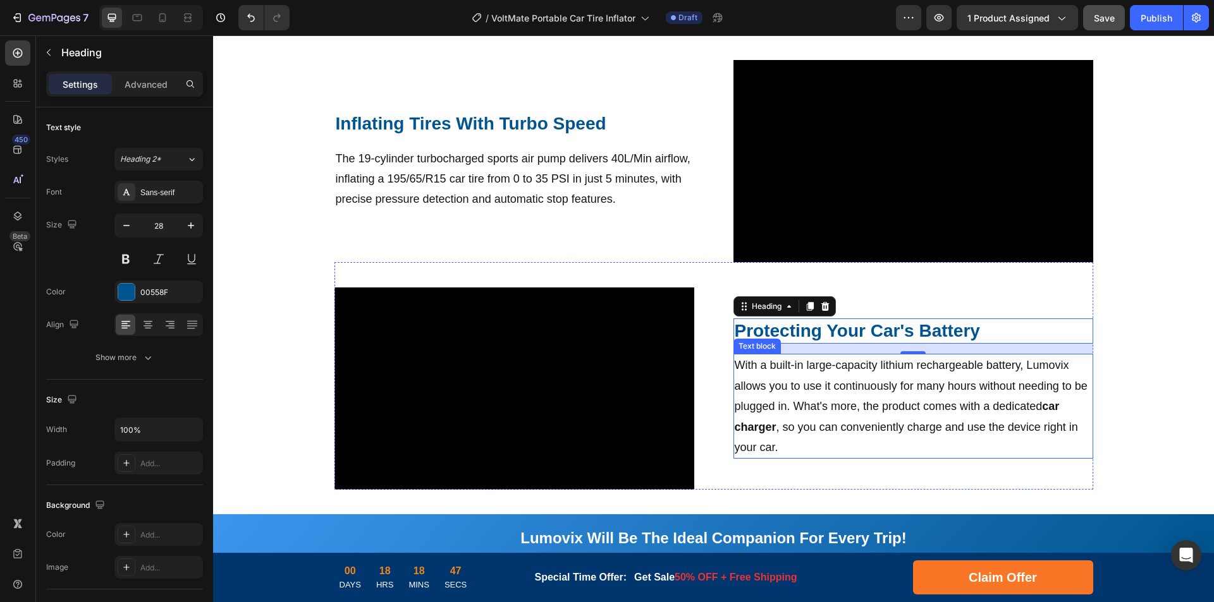
drag, startPoint x: 807, startPoint y: 400, endPoint x: 917, endPoint y: 395, distance: 110.7
click at [807, 400] on p "With a built-in large-capacity lithium rechargeable battery, Lumovix allows you…" at bounding box center [913, 406] width 357 height 102
click at [917, 395] on p "With a built-in large-capacity lithium rechargeable battery, Lumovix allows you…" at bounding box center [913, 406] width 357 height 102
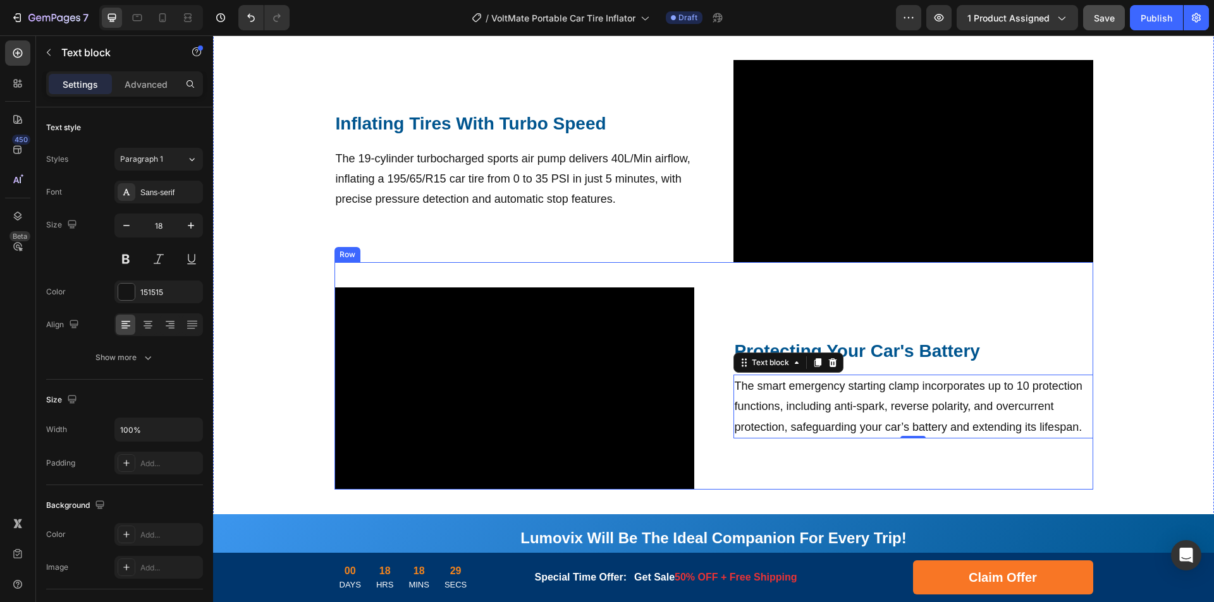
scroll to position [1022, 0]
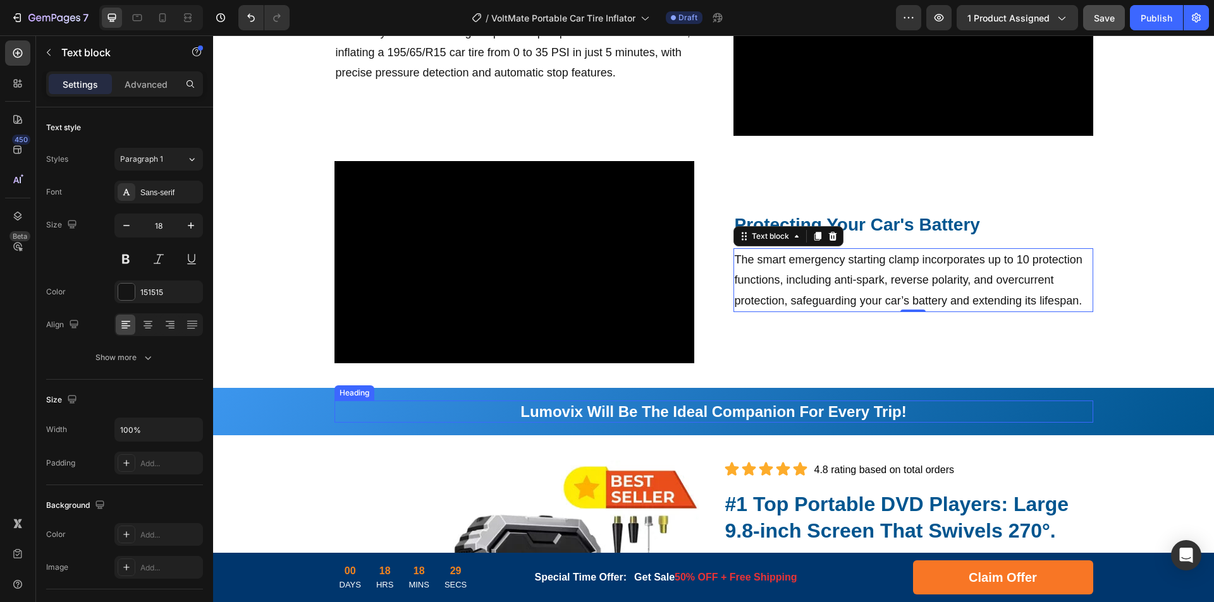
drag, startPoint x: 680, startPoint y: 418, endPoint x: 754, endPoint y: 413, distance: 73.5
click at [680, 418] on strong "Lumovix Will Be The Ideal Companion For Every Trip!" at bounding box center [713, 411] width 386 height 17
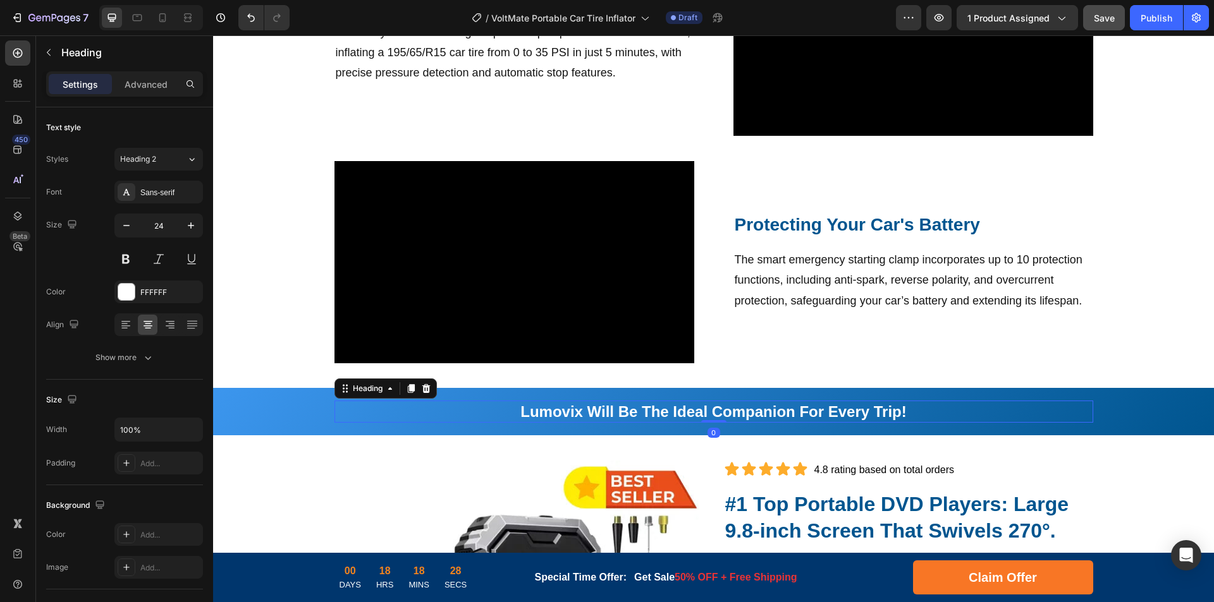
click at [786, 410] on strong "Lumovix Will Be The Ideal Companion For Every Trip!" at bounding box center [713, 411] width 386 height 17
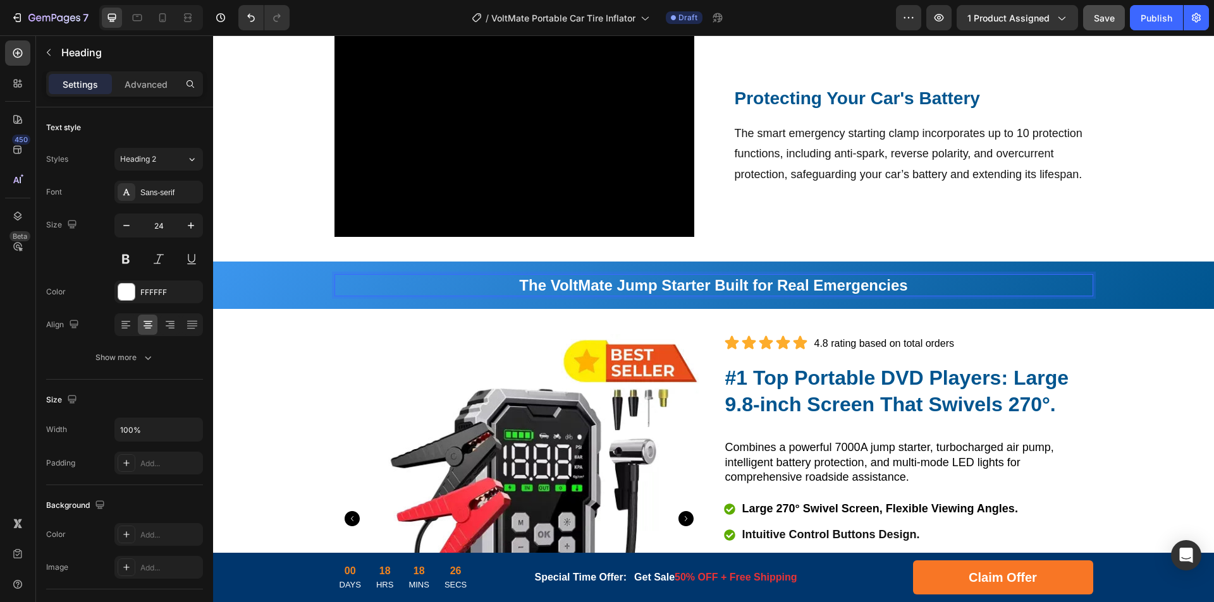
scroll to position [1211, 0]
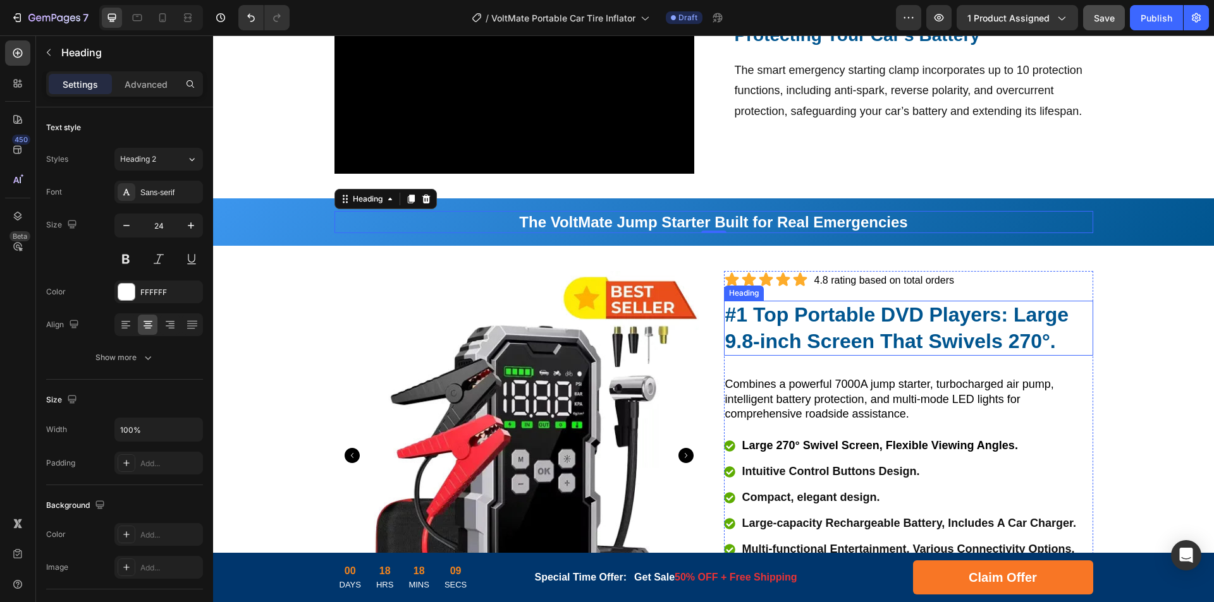
drag, startPoint x: 848, startPoint y: 309, endPoint x: 815, endPoint y: 318, distance: 34.0
click at [848, 309] on strong "#1 Top Portable DVD Players: Large 9.8-inch Screen That Swivels 270°." at bounding box center [897, 327] width 344 height 49
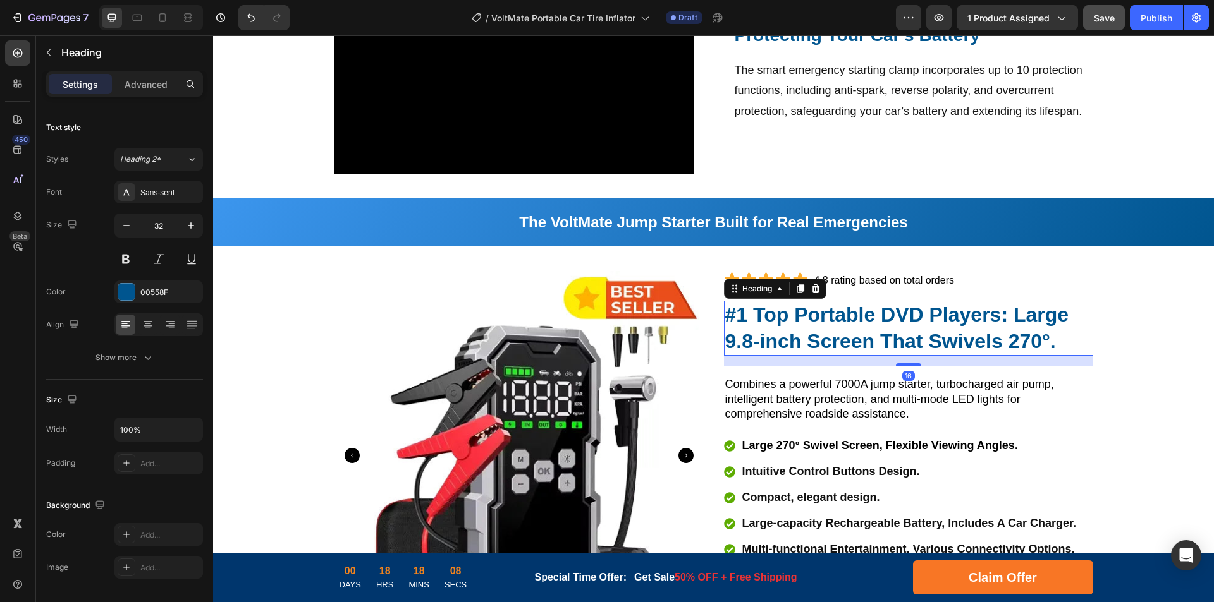
click at [760, 315] on strong "#1 Top Portable DVD Players: Large 9.8-inch Screen That Swivels 270°." at bounding box center [897, 327] width 344 height 49
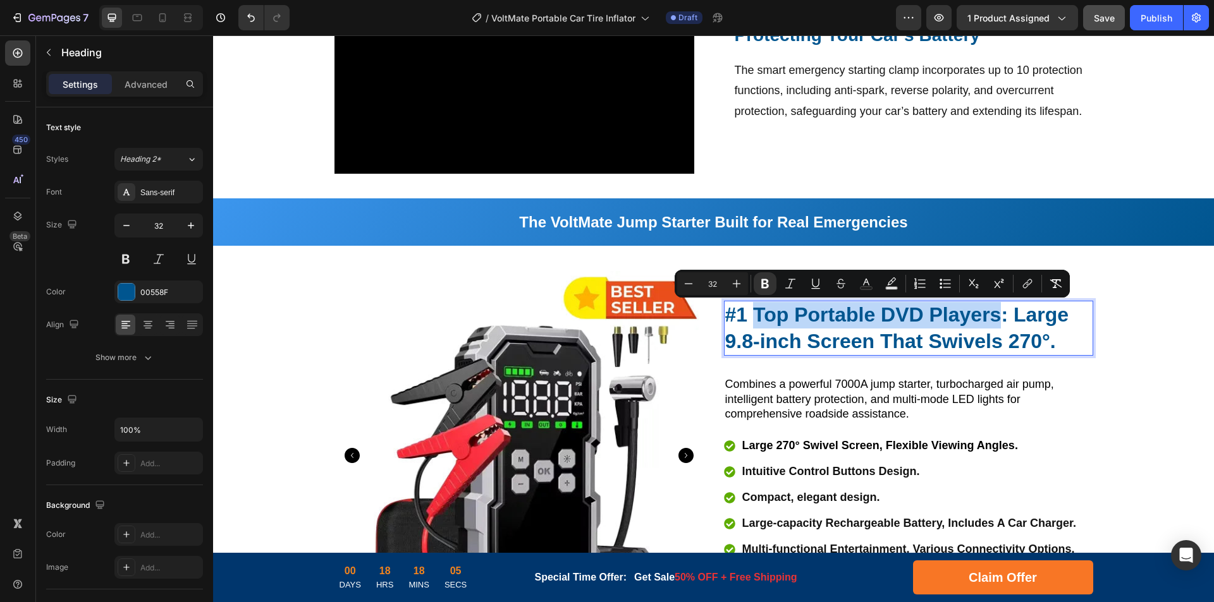
drag, startPoint x: 752, startPoint y: 315, endPoint x: 995, endPoint y: 317, distance: 243.4
click at [995, 317] on strong "#1 Top Portable DVD Players: Large 9.8-inch Screen That Swivels 270°." at bounding box center [897, 327] width 344 height 49
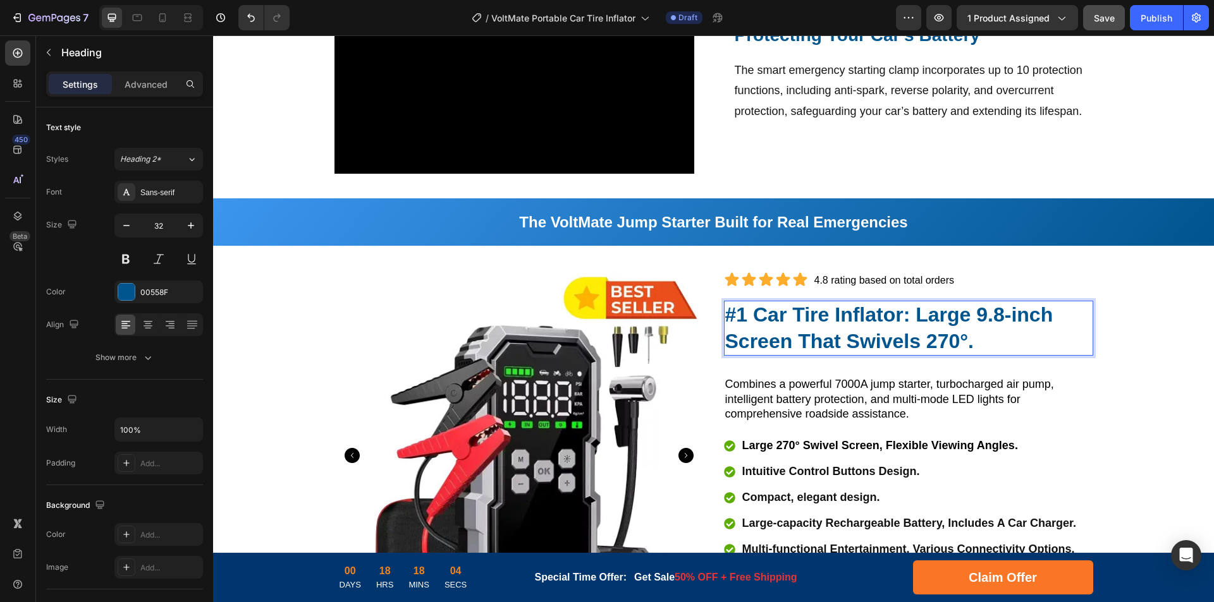
click at [956, 313] on strong "#1 Car Tire Inflator: Large 9.8-inch Screen That Swivels 270°." at bounding box center [889, 327] width 328 height 49
click at [990, 315] on strong "#1 Car Tire Inflator: Large 9.8-inch Screen That Swivels 270°." at bounding box center [889, 327] width 328 height 49
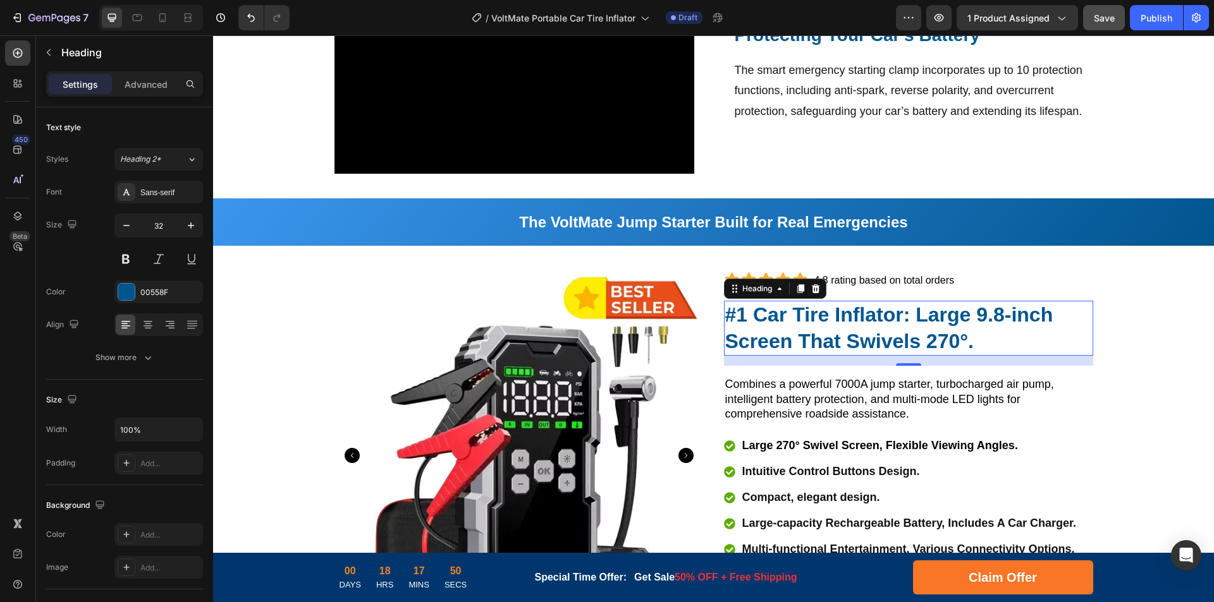
click at [925, 342] on strong "#1 Car Tire Inflator: Large 9.8-inch Screen That Swivels 270°." at bounding box center [889, 327] width 328 height 49
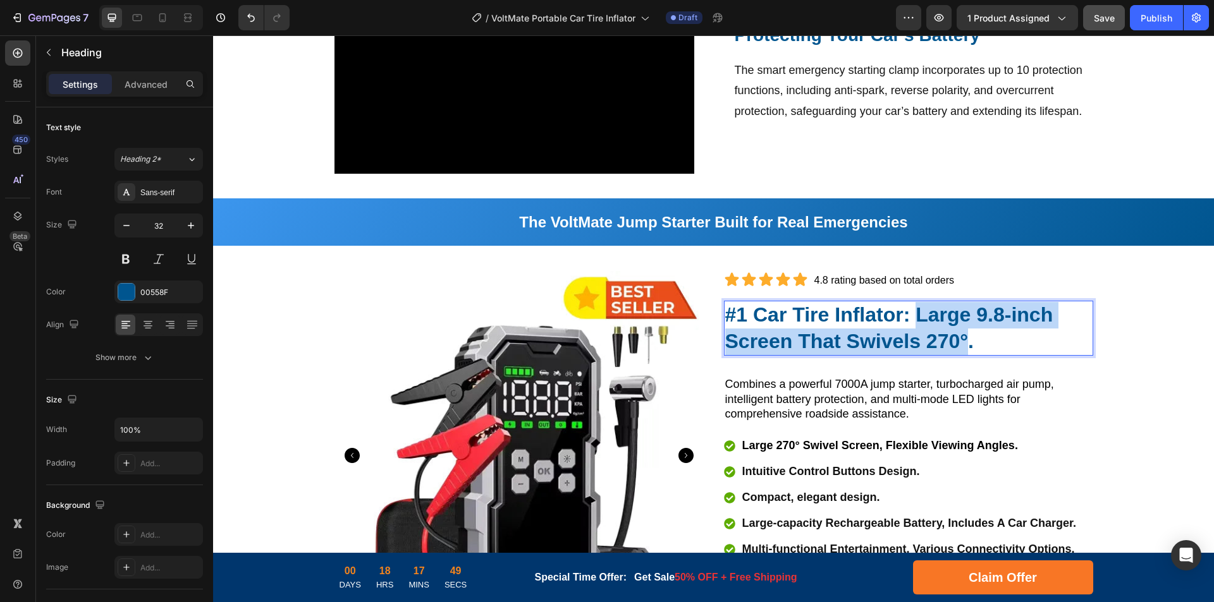
drag, startPoint x: 913, startPoint y: 315, endPoint x: 961, endPoint y: 348, distance: 58.6
click at [961, 348] on strong "#1 Car Tire Inflator: Large 9.8-inch Screen That Swivels 270°." at bounding box center [889, 327] width 328 height 49
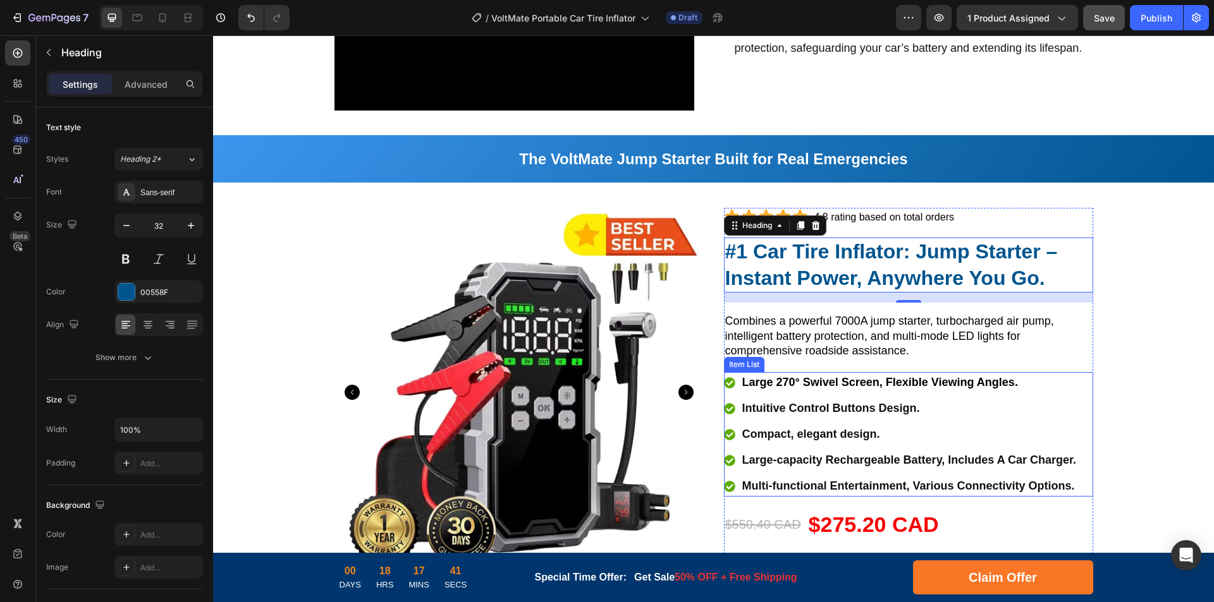
scroll to position [1338, 0]
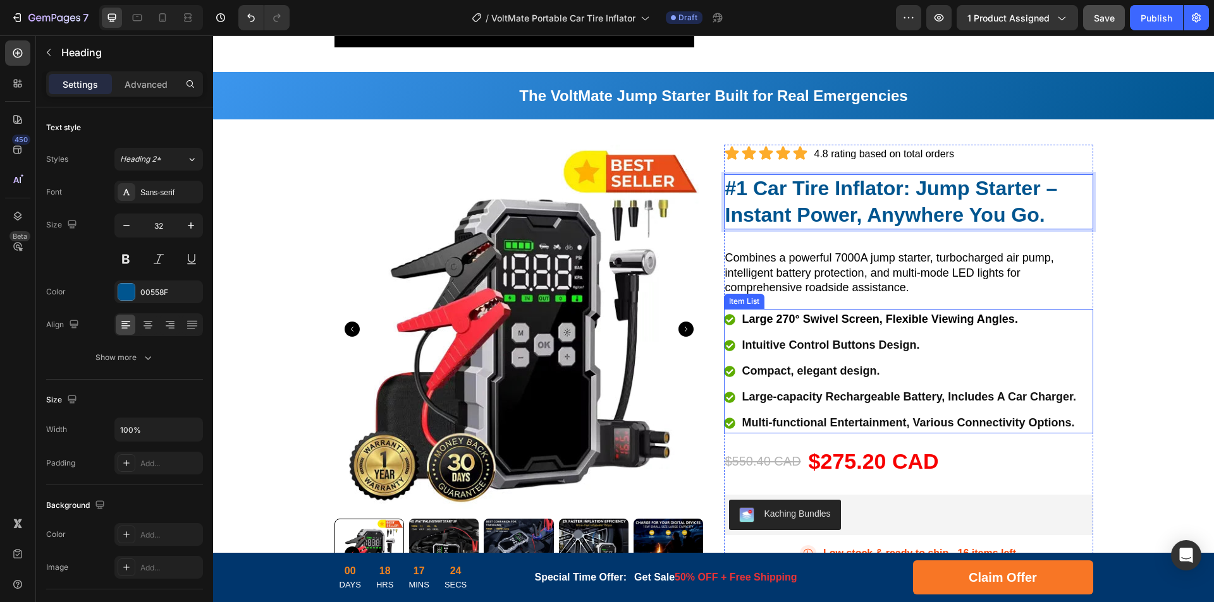
drag, startPoint x: 810, startPoint y: 315, endPoint x: 879, endPoint y: 324, distance: 69.5
click at [811, 315] on span "Large 270° Swivel Screen, Flexible Viewing Angles." at bounding box center [880, 319] width 276 height 13
click at [845, 315] on span "Large 270° Swivel Screen, Flexible Viewing Angles." at bounding box center [880, 319] width 276 height 13
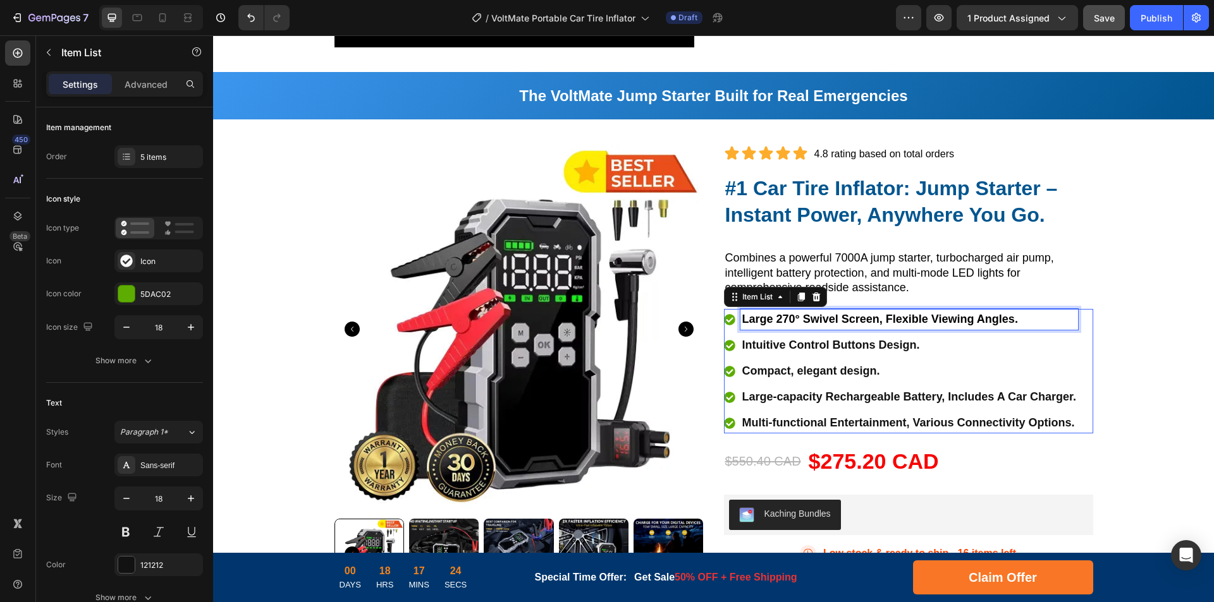
click at [880, 324] on span "Large 270° Swivel Screen, Flexible Viewing Angles." at bounding box center [880, 319] width 276 height 13
click at [818, 344] on p "Intuitive Control Buttons Design." at bounding box center [909, 345] width 334 height 17
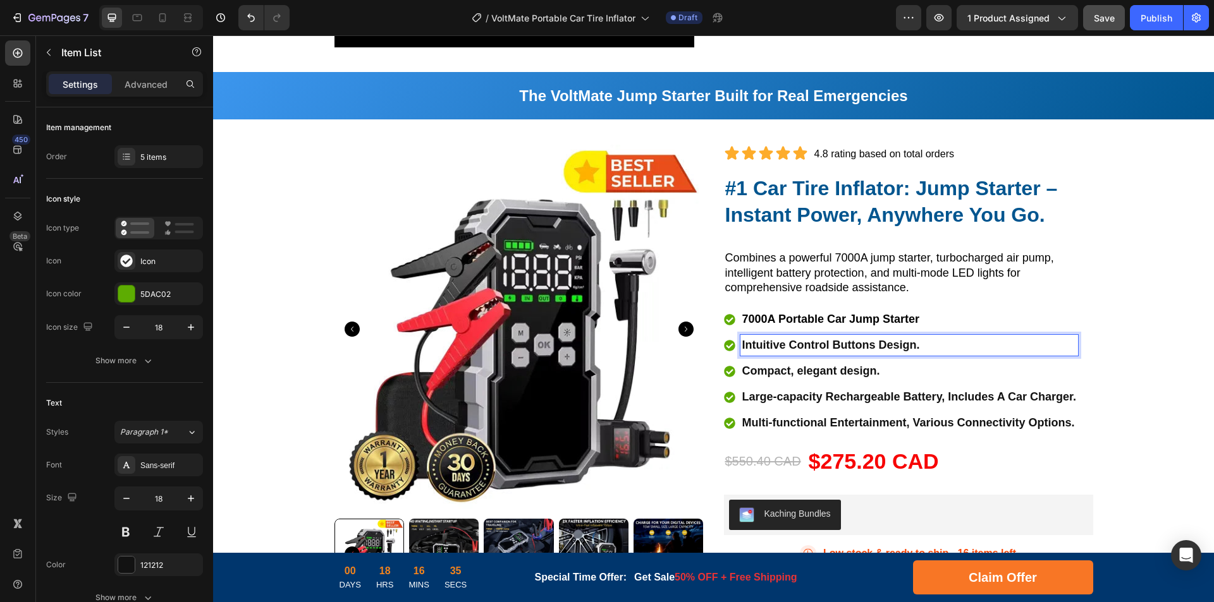
click at [842, 348] on p "Intuitive Control Buttons Design." at bounding box center [909, 345] width 334 height 17
click at [806, 372] on p "Compact, elegant design." at bounding box center [909, 371] width 334 height 17
click at [841, 374] on p "Compact, elegant design." at bounding box center [909, 371] width 334 height 17
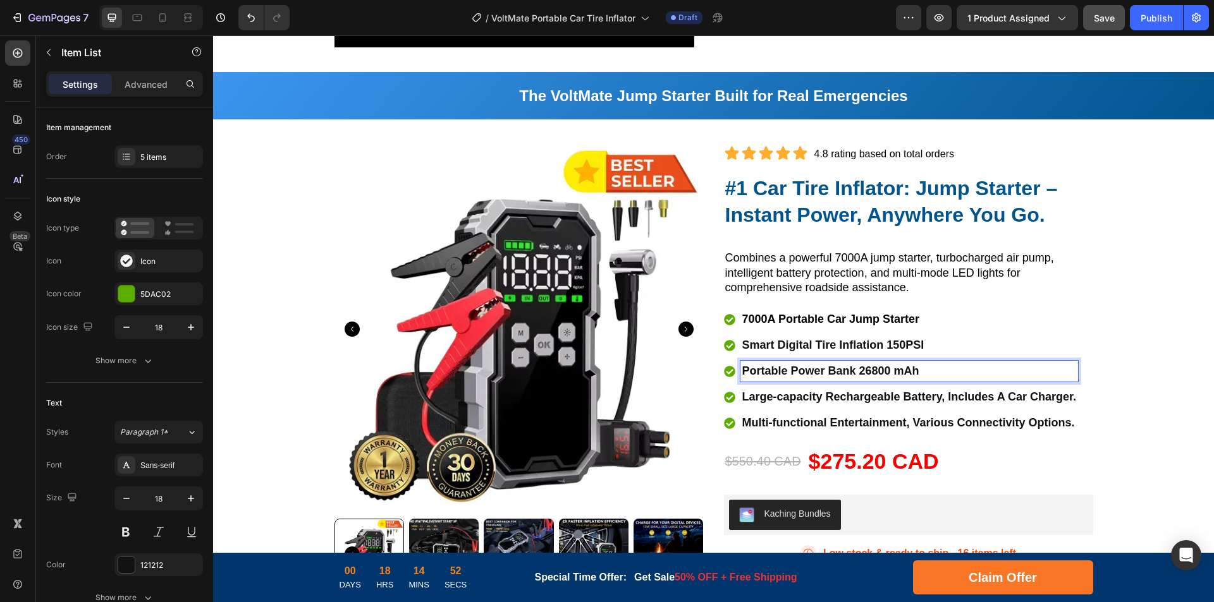
click at [834, 397] on p "Large-capacity Rechargeable Battery, Includes A Car Charger." at bounding box center [909, 397] width 334 height 17
click at [911, 400] on p "Large-capacity Rechargeable Battery, Includes A Car Charger." at bounding box center [909, 397] width 334 height 17
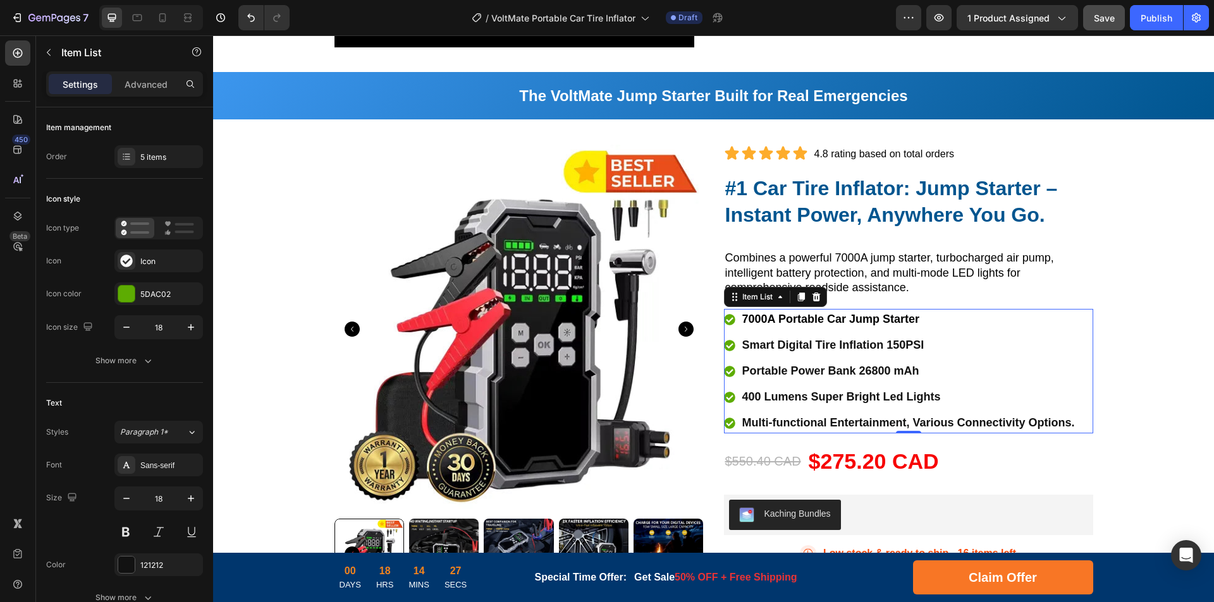
click at [853, 426] on p "Multi-functional Entertainment, Various Connectivity Options." at bounding box center [908, 423] width 333 height 17
click at [885, 422] on p "Multi-functional Entertainment, Various Connectivity Options." at bounding box center [908, 423] width 333 height 17
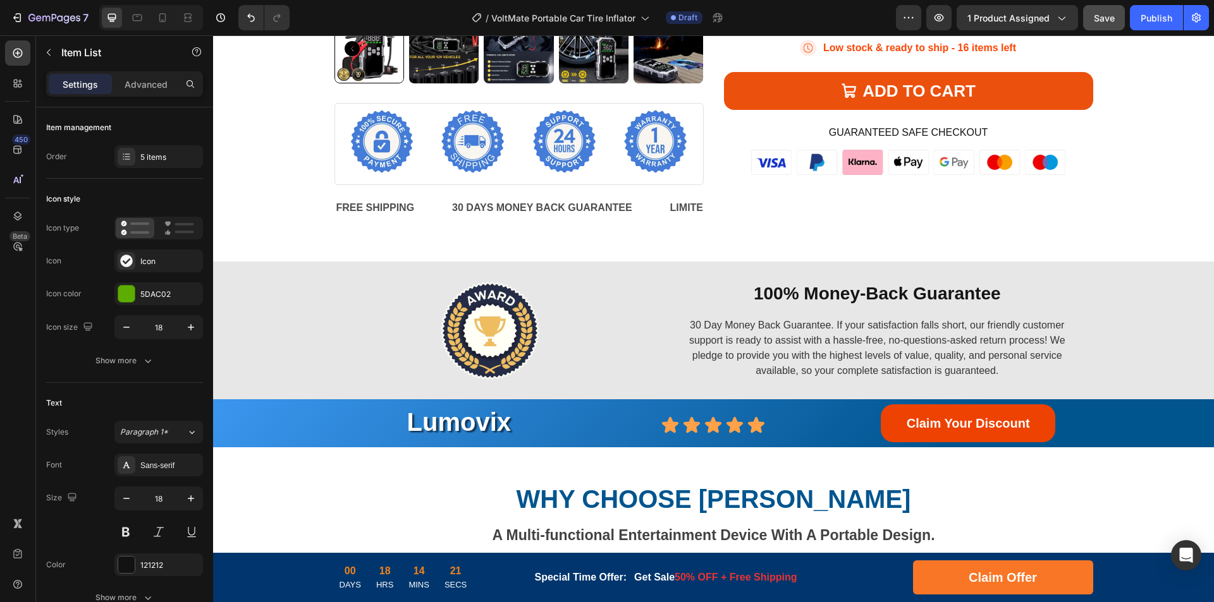
scroll to position [1907, 0]
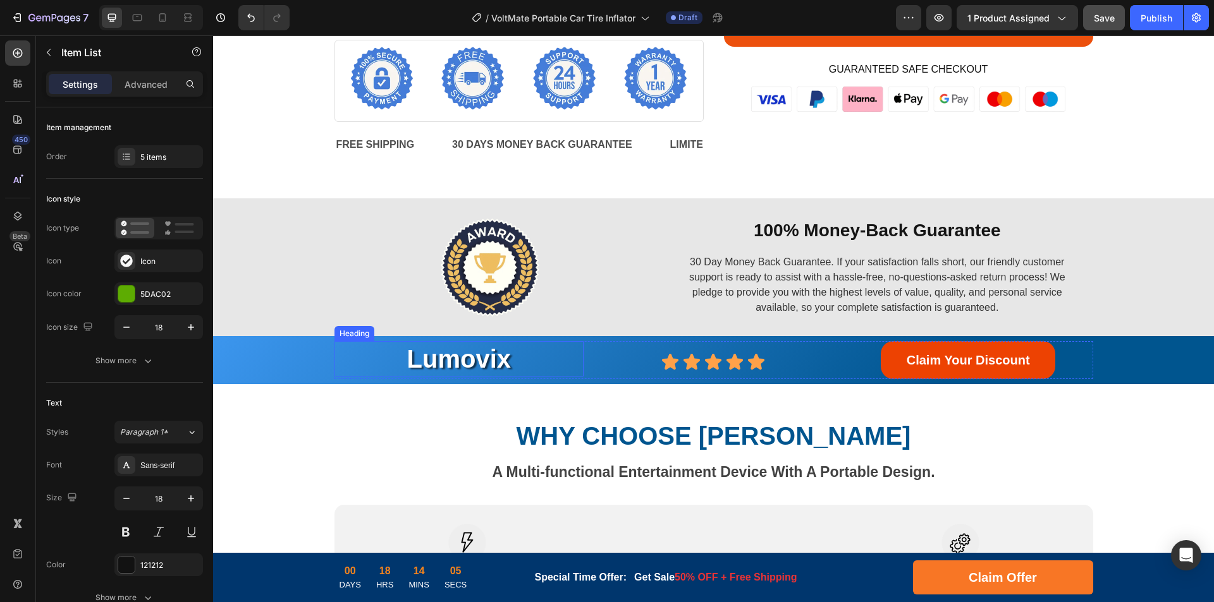
click at [479, 363] on h2 "Lumovix" at bounding box center [459, 358] width 250 height 35
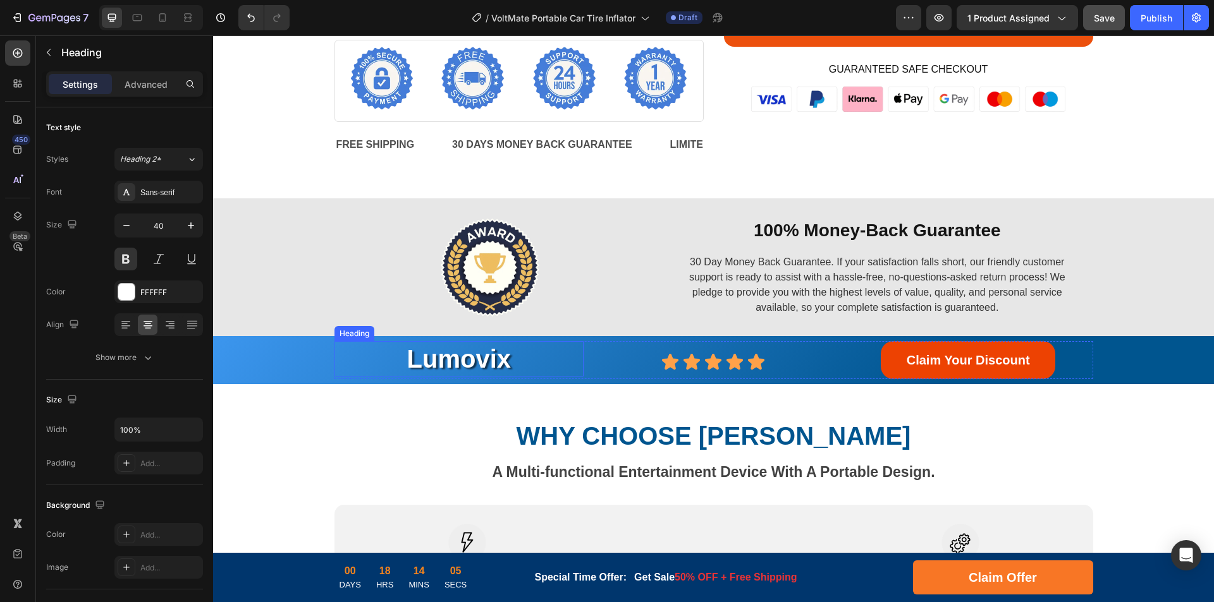
click at [501, 360] on h2 "Lumovix" at bounding box center [459, 358] width 250 height 35
click at [478, 364] on p "Lumovix" at bounding box center [459, 359] width 247 height 33
click at [842, 442] on strong "WHY CHOOSE [PERSON_NAME]" at bounding box center [713, 436] width 394 height 28
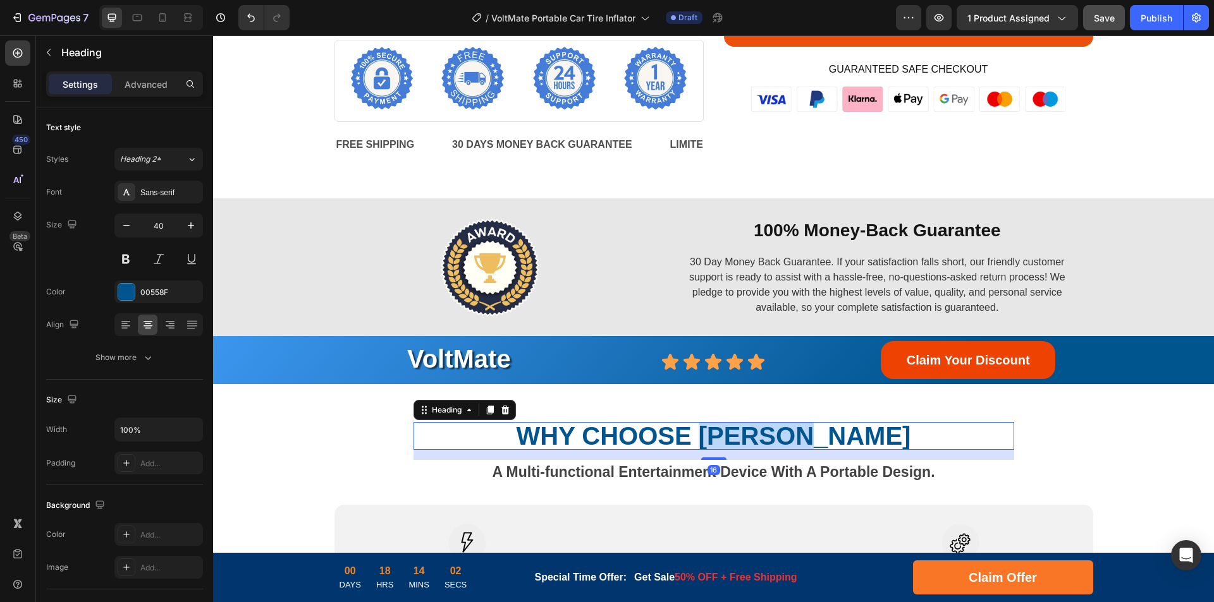
click at [790, 433] on strong "WHY CHOOSE [PERSON_NAME]" at bounding box center [713, 436] width 394 height 28
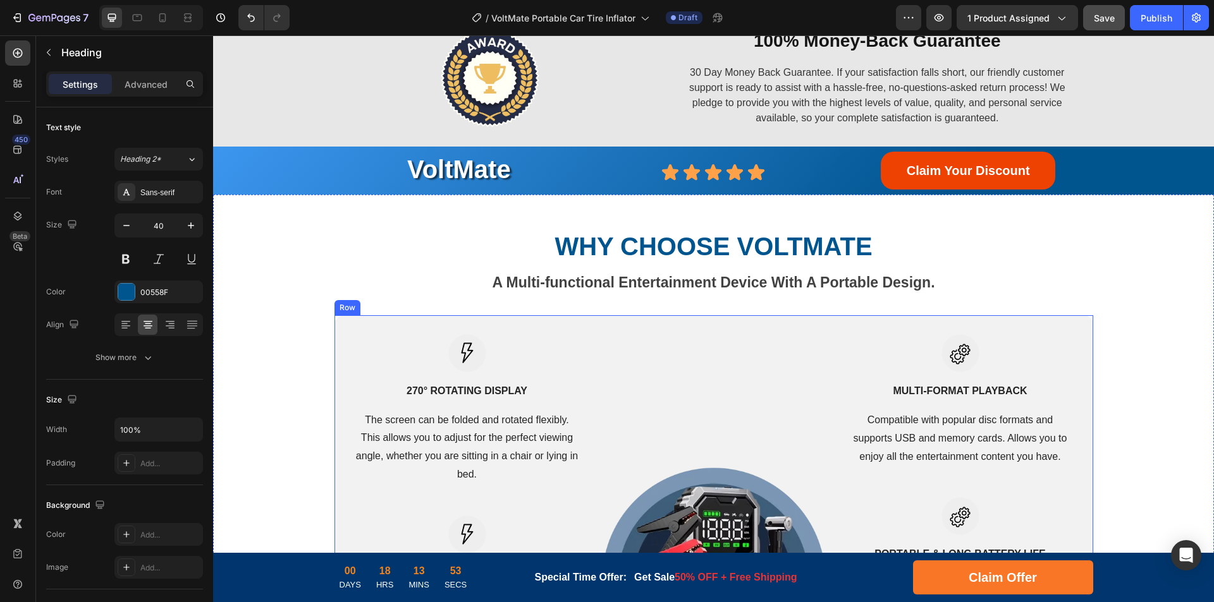
scroll to position [2160, 0]
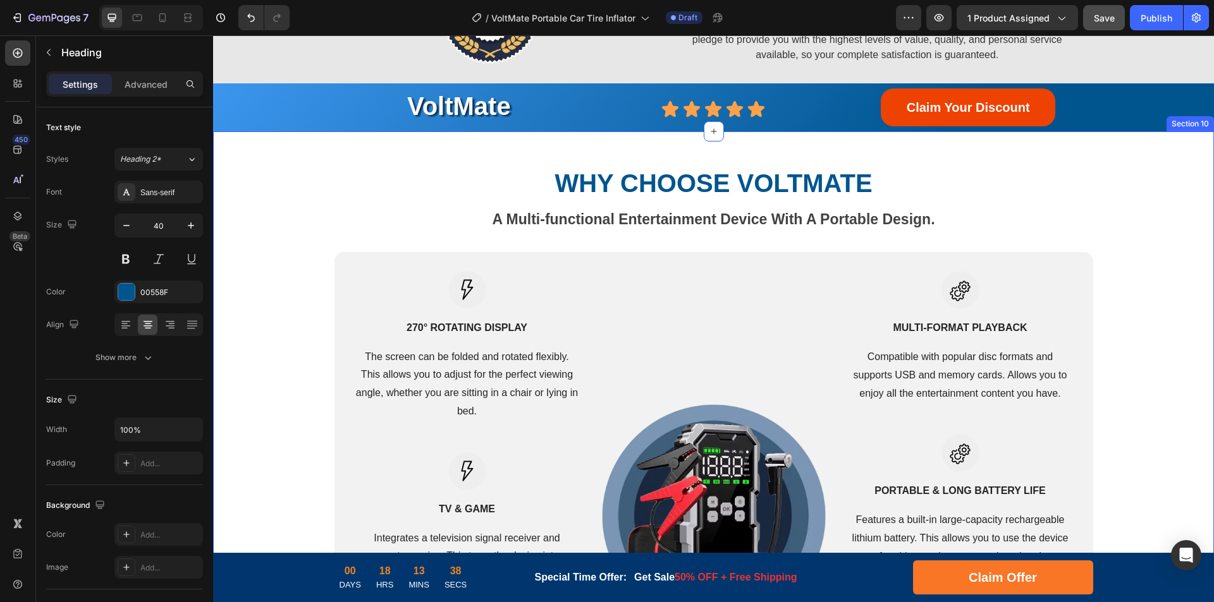
click at [681, 223] on strong "A Multi-functional Entertainment Device With A Portable Design." at bounding box center [713, 219] width 443 height 16
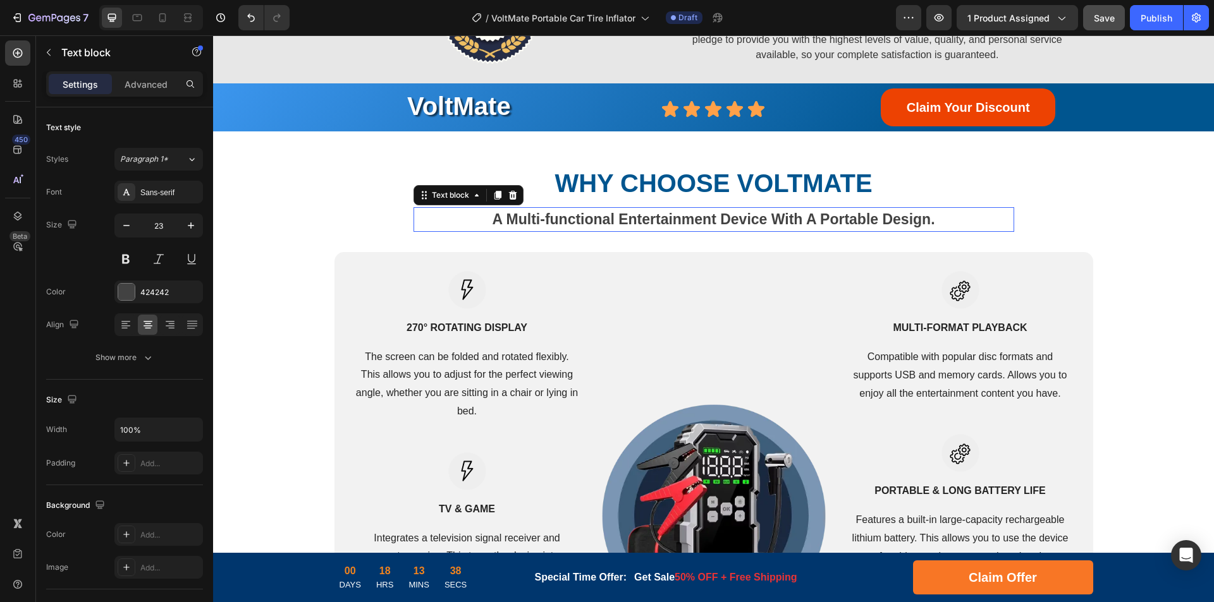
click at [730, 216] on strong "A Multi-functional Entertainment Device With A Portable Design." at bounding box center [713, 219] width 443 height 16
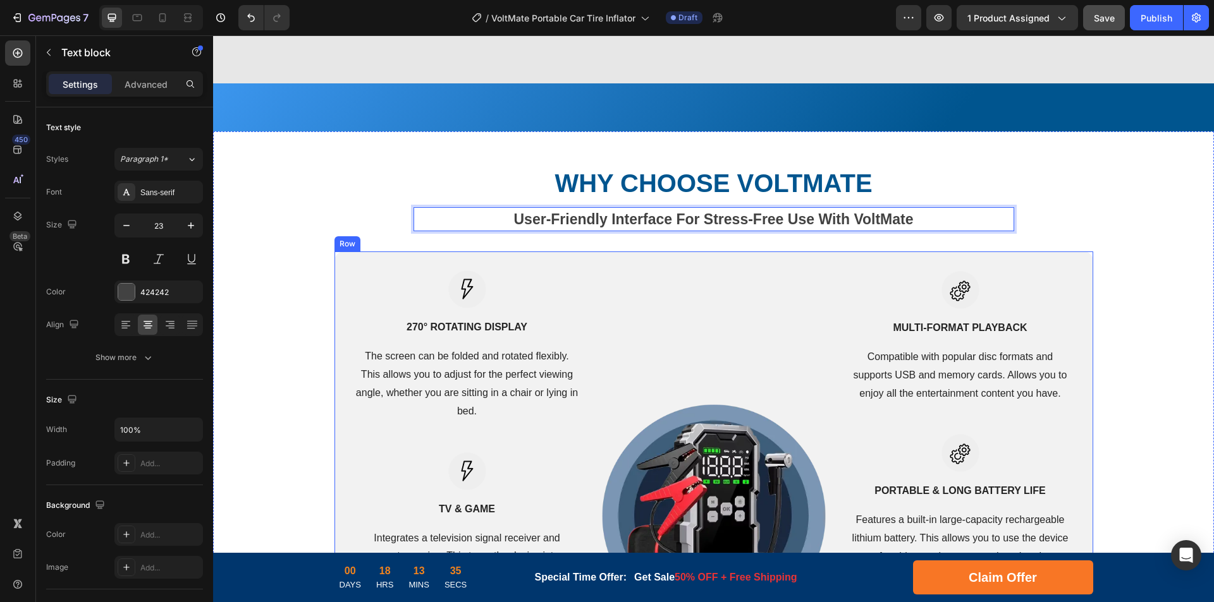
scroll to position [2286, 0]
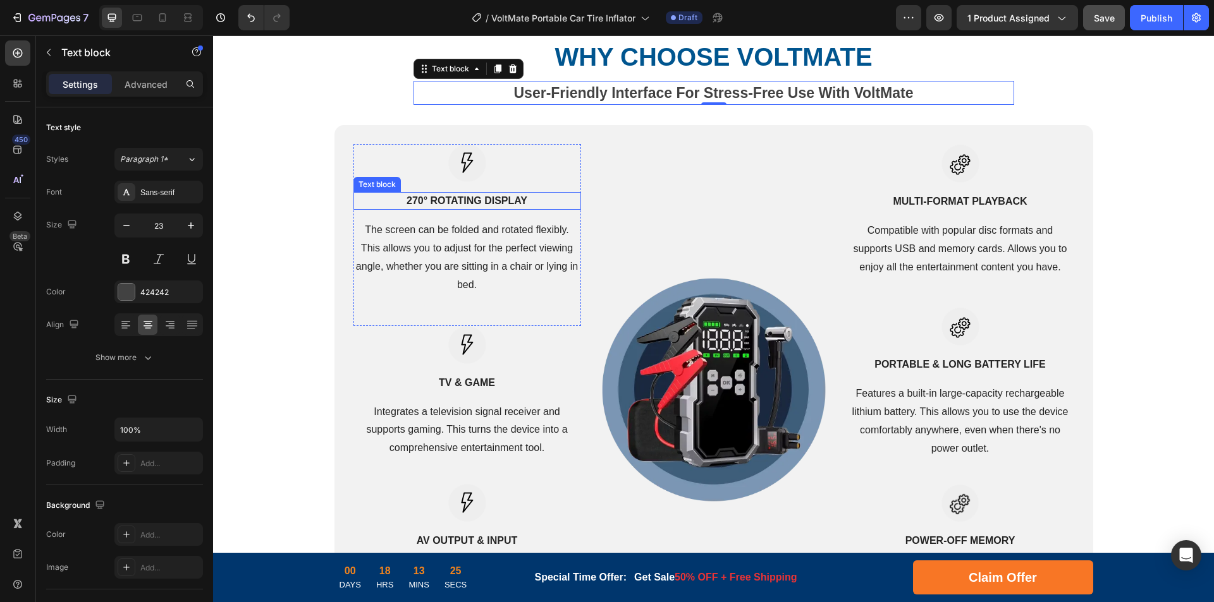
drag, startPoint x: 458, startPoint y: 201, endPoint x: 468, endPoint y: 200, distance: 9.5
click at [458, 201] on p "270° Rotating Display" at bounding box center [467, 200] width 225 height 15
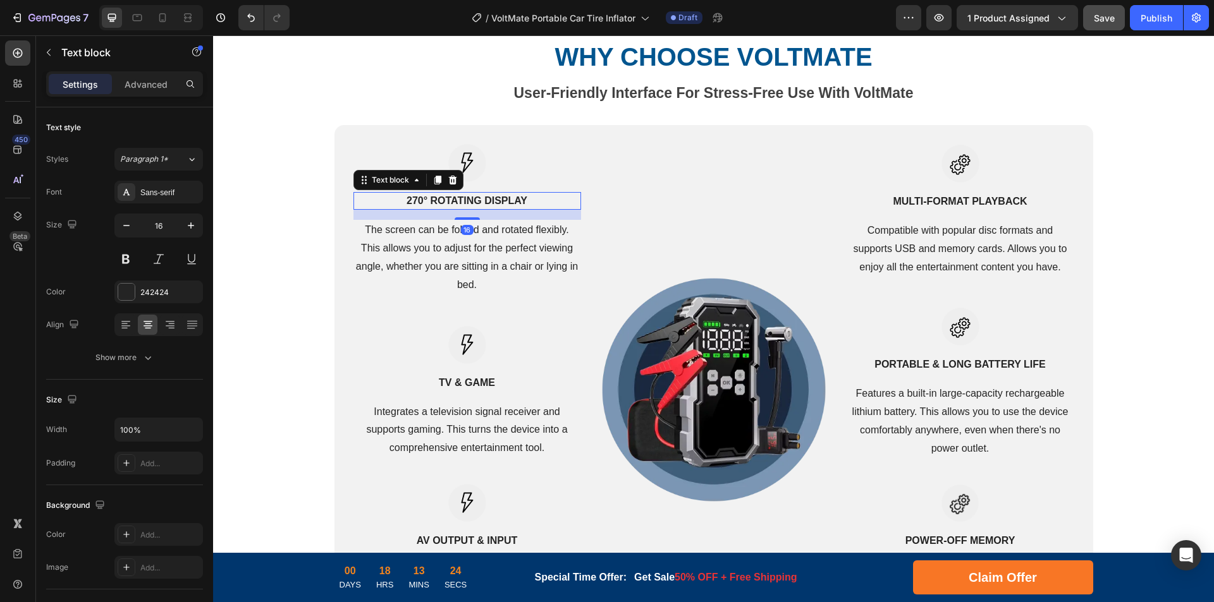
click at [479, 199] on p "270° Rotating Display" at bounding box center [467, 200] width 225 height 15
click at [499, 199] on p "270° Rotating Display" at bounding box center [467, 200] width 225 height 15
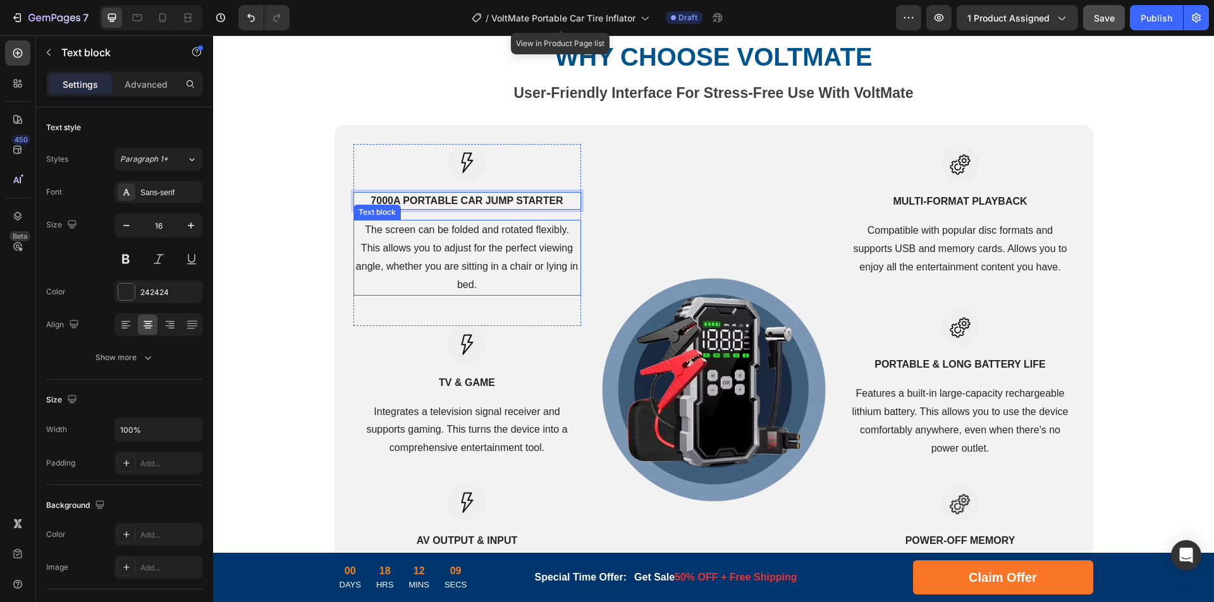
click at [434, 254] on p "The screen can be folded and rotated flexibly. This allows you to adjust for th…" at bounding box center [467, 257] width 225 height 73
click at [496, 247] on p "The screen can be folded and rotated flexibly. This allows you to adjust for th…" at bounding box center [467, 257] width 225 height 73
click at [529, 249] on p "The screen can be folded and rotated flexibly. This allows you to adjust for th…" at bounding box center [467, 257] width 225 height 73
click at [529, 249] on p "This car jumper starter portable peak current 7000A. Suitable for all 12V truck…" at bounding box center [467, 257] width 225 height 73
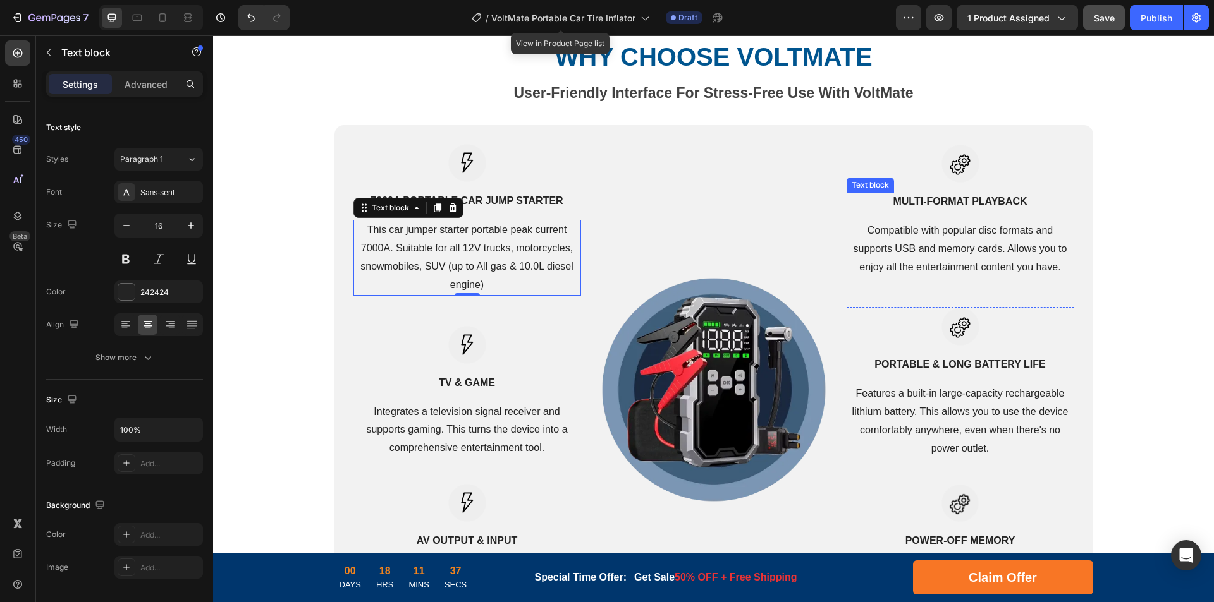
drag, startPoint x: 944, startPoint y: 202, endPoint x: 969, endPoint y: 202, distance: 24.7
click at [944, 202] on p "Multi-Format Playback" at bounding box center [960, 201] width 225 height 15
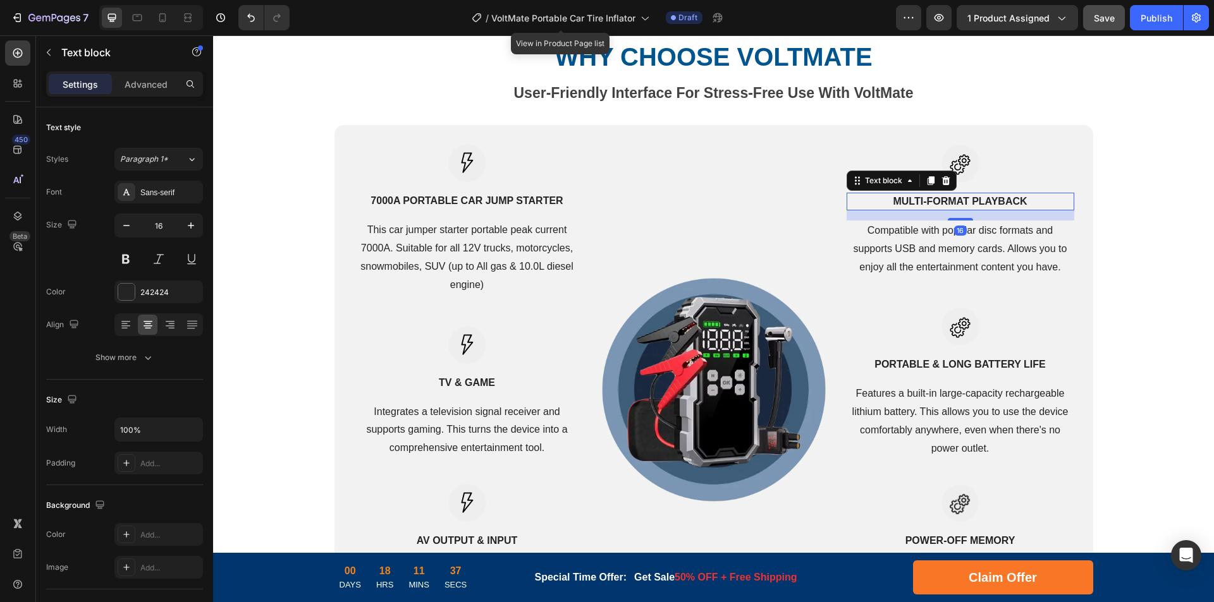
click at [974, 201] on p "Multi-Format Playback" at bounding box center [960, 201] width 225 height 15
click at [938, 245] on p "Compatible with popular disc formats and supports USB and memory cards. Allows …" at bounding box center [960, 249] width 225 height 54
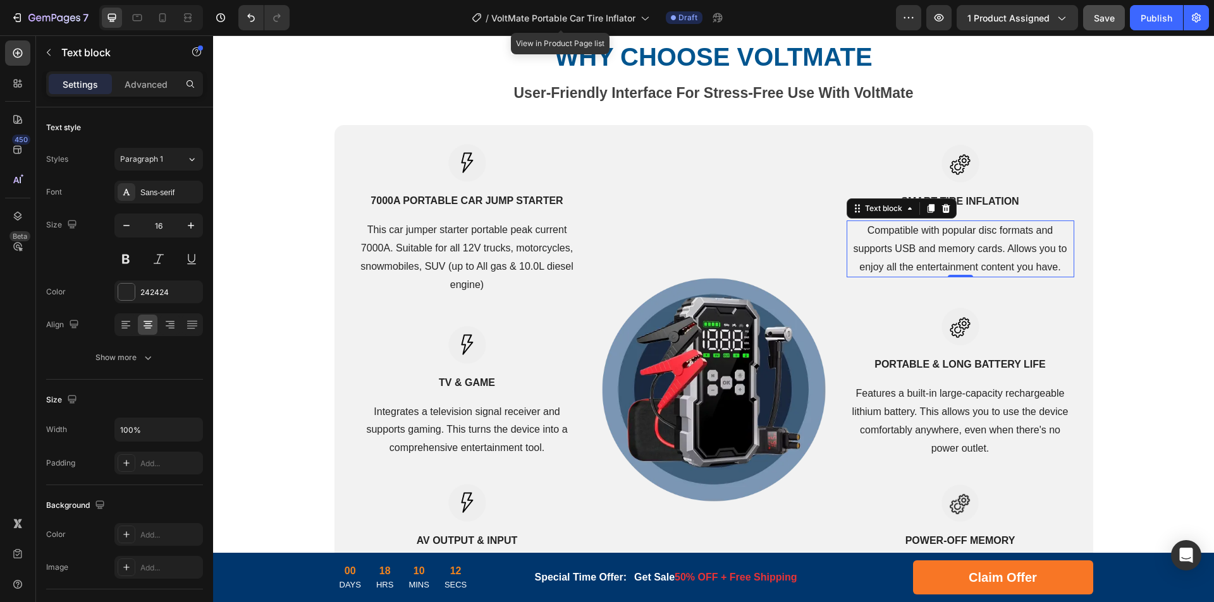
click at [1022, 246] on p "Compatible with popular disc formats and supports USB and memory cards. Allows …" at bounding box center [960, 249] width 225 height 54
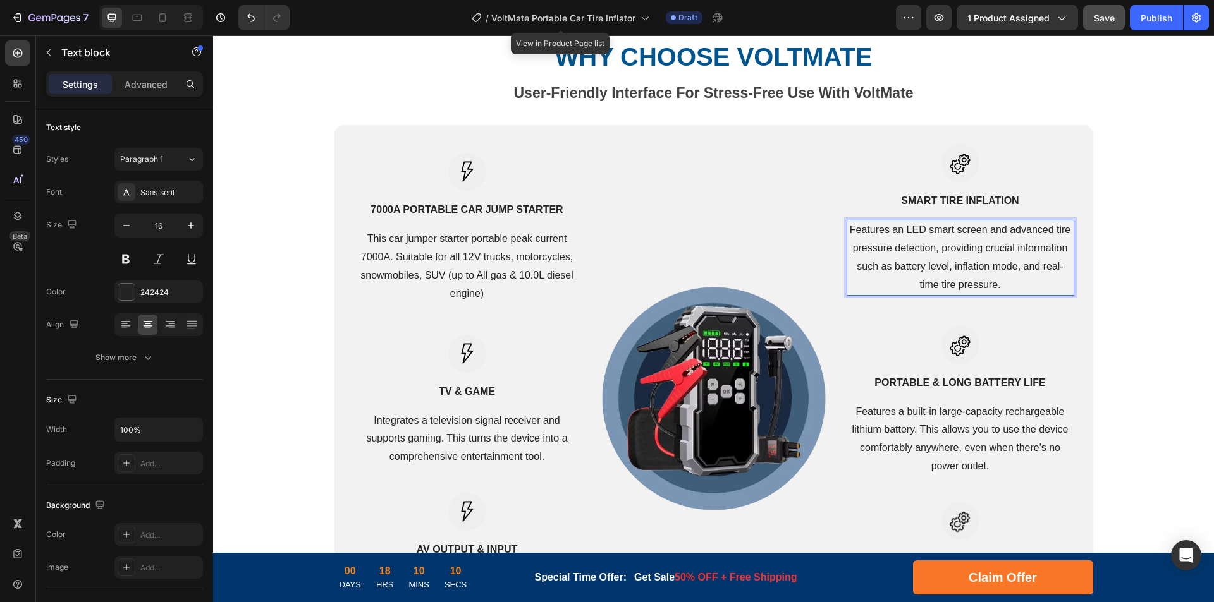
click at [982, 261] on p "Features an LED smart screen and advanced tire pressure detection, providing cr…" at bounding box center [960, 257] width 225 height 73
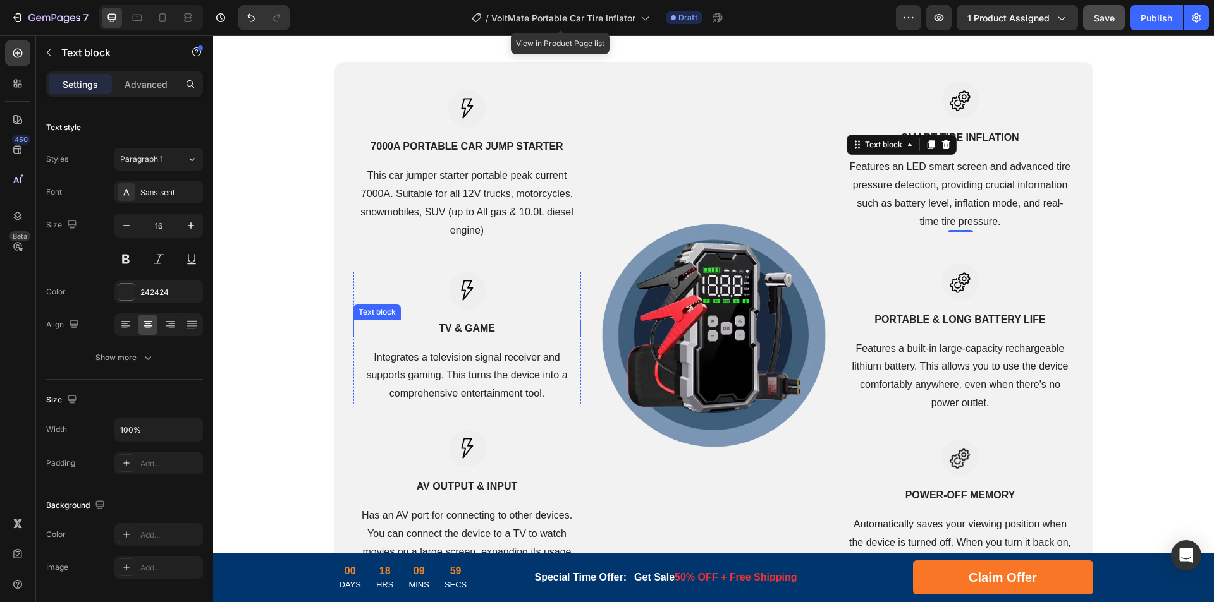
click at [472, 329] on strong "TV & Game" at bounding box center [467, 328] width 56 height 11
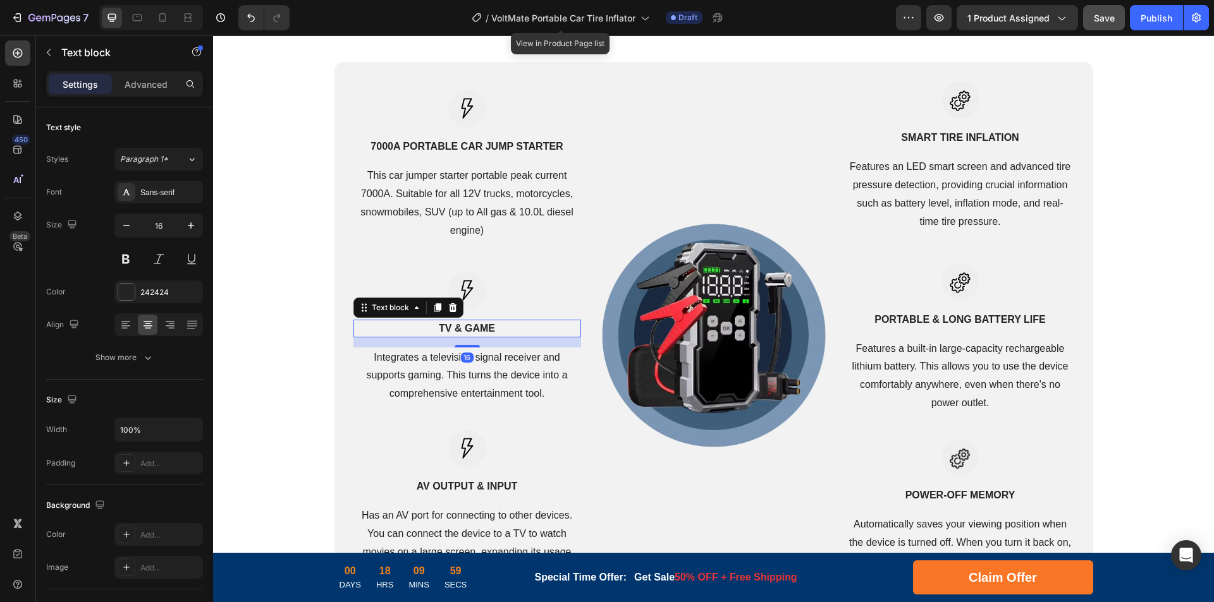
click at [484, 329] on strong "TV & Game" at bounding box center [467, 328] width 56 height 11
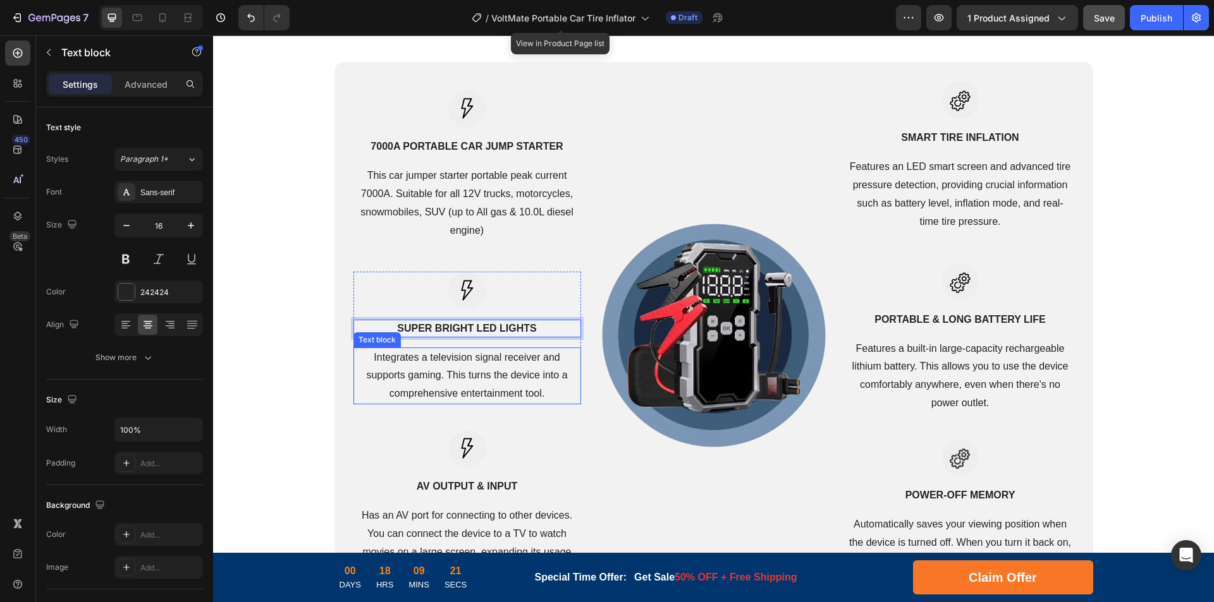
click at [463, 361] on p "Integrates a television signal receiver and supports gaming. This turns the dev…" at bounding box center [467, 376] width 225 height 54
click at [472, 367] on p "Integrates a television signal receiver and supports gaming. This turns the dev…" at bounding box center [467, 376] width 225 height 54
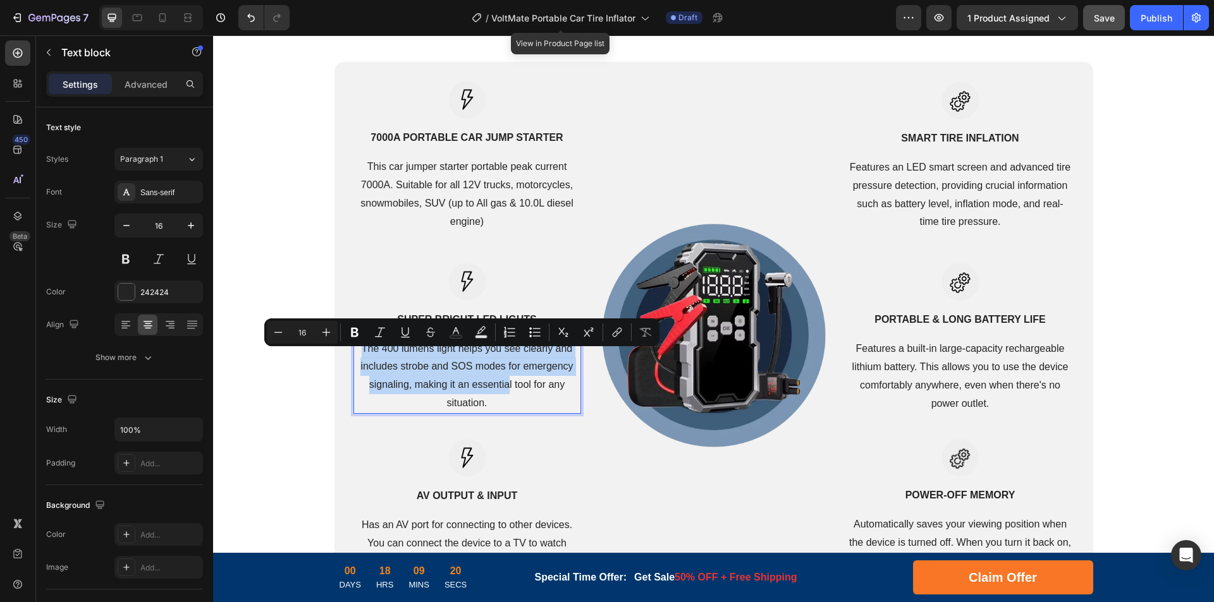
scroll to position [2340, 0]
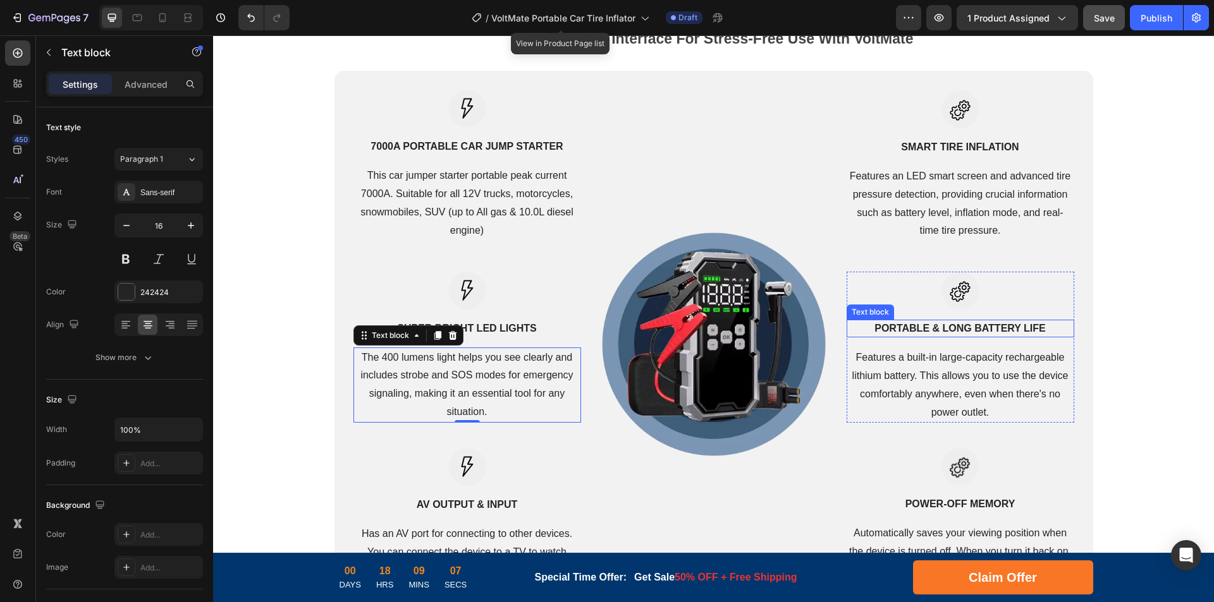
click at [974, 329] on p "Portable & Long Battery Life" at bounding box center [960, 328] width 225 height 15
click at [993, 329] on p "Portable & Long Battery Life" at bounding box center [960, 328] width 225 height 15
click at [1025, 329] on p "Portable & Long Battery Life" at bounding box center [960, 328] width 225 height 15
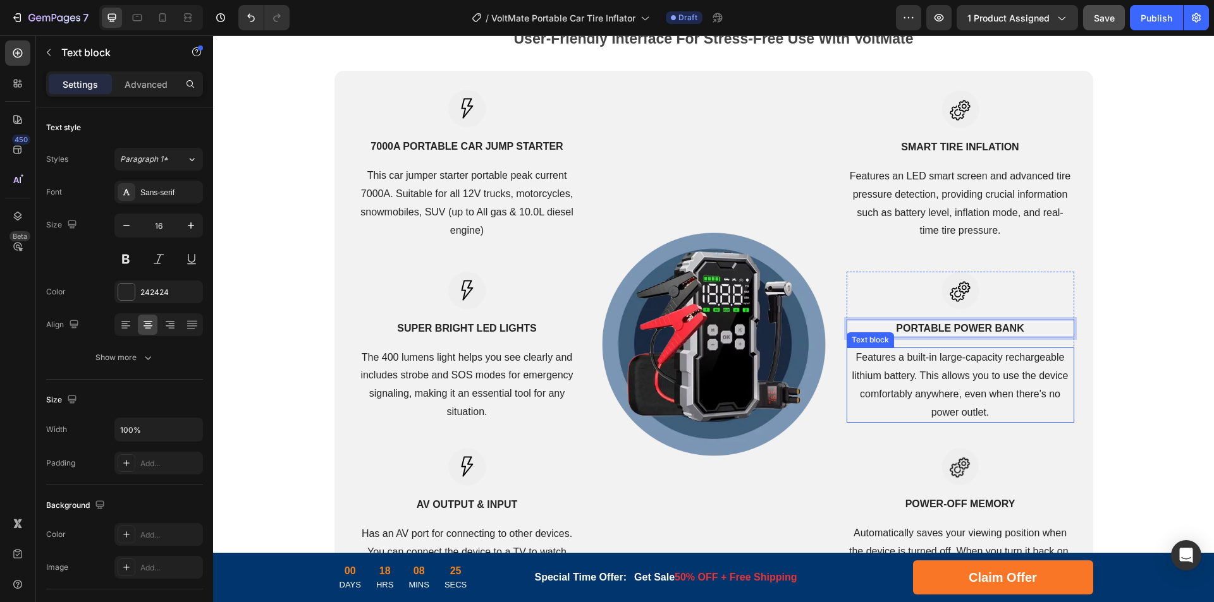
click at [930, 363] on p "Features a built-in large-capacity rechargeable lithium battery. This allows yo…" at bounding box center [960, 385] width 225 height 73
click at [1005, 370] on p "Features a built-in large-capacity rechargeable lithium battery. This allows yo…" at bounding box center [960, 385] width 225 height 73
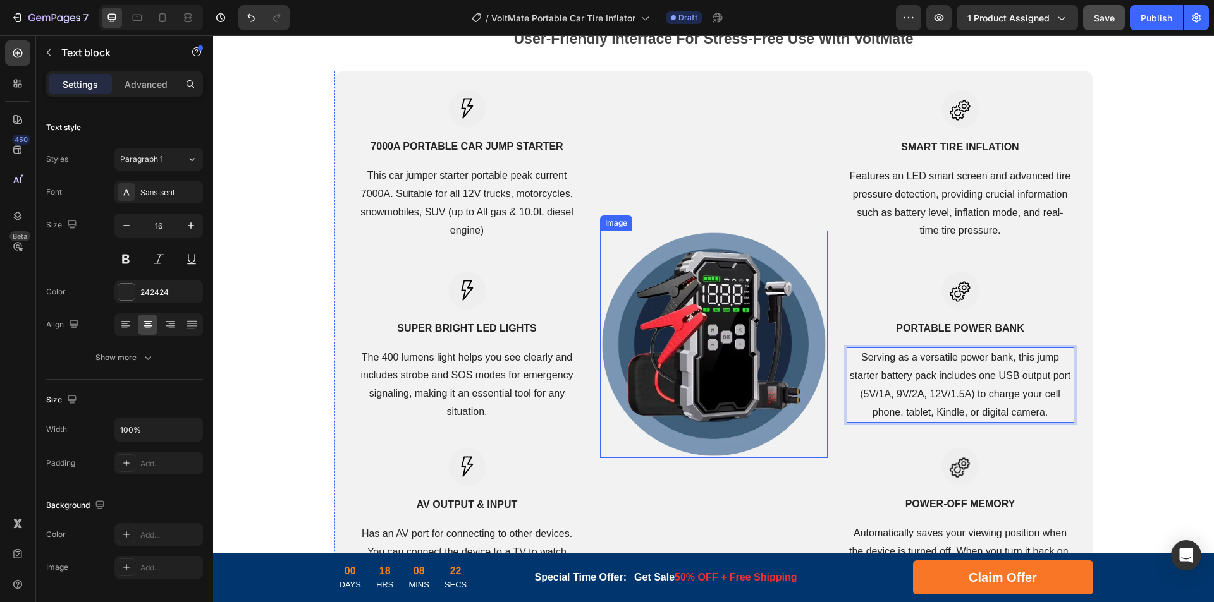
scroll to position [2467, 0]
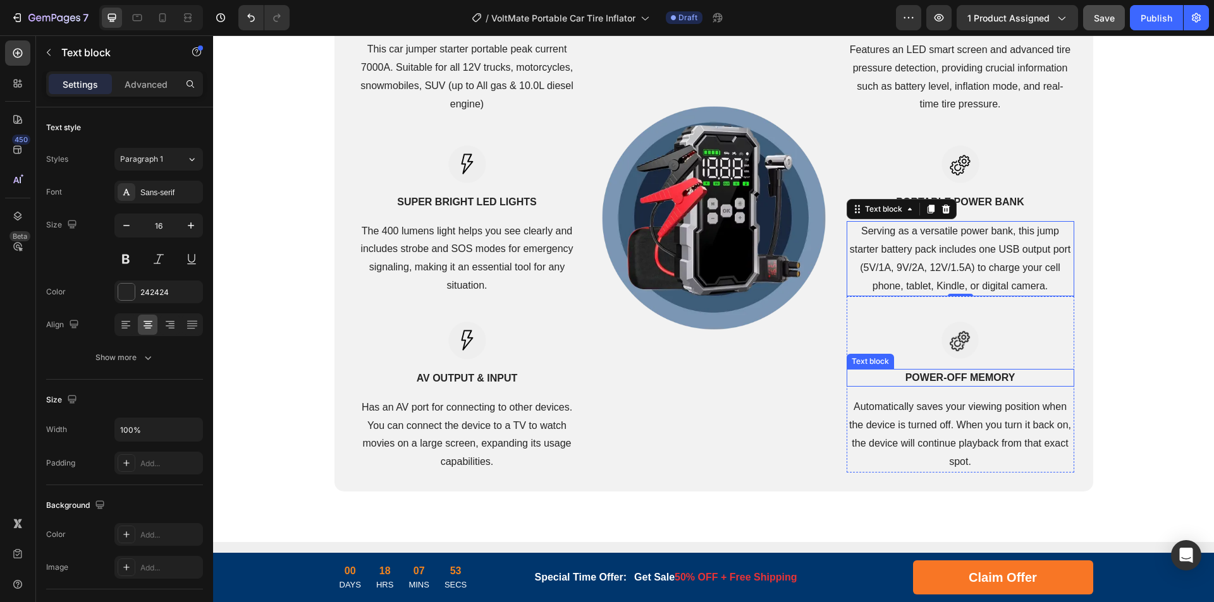
drag, startPoint x: 958, startPoint y: 372, endPoint x: 1003, endPoint y: 378, distance: 45.2
click at [958, 372] on p "Power-Off Memory" at bounding box center [960, 377] width 225 height 15
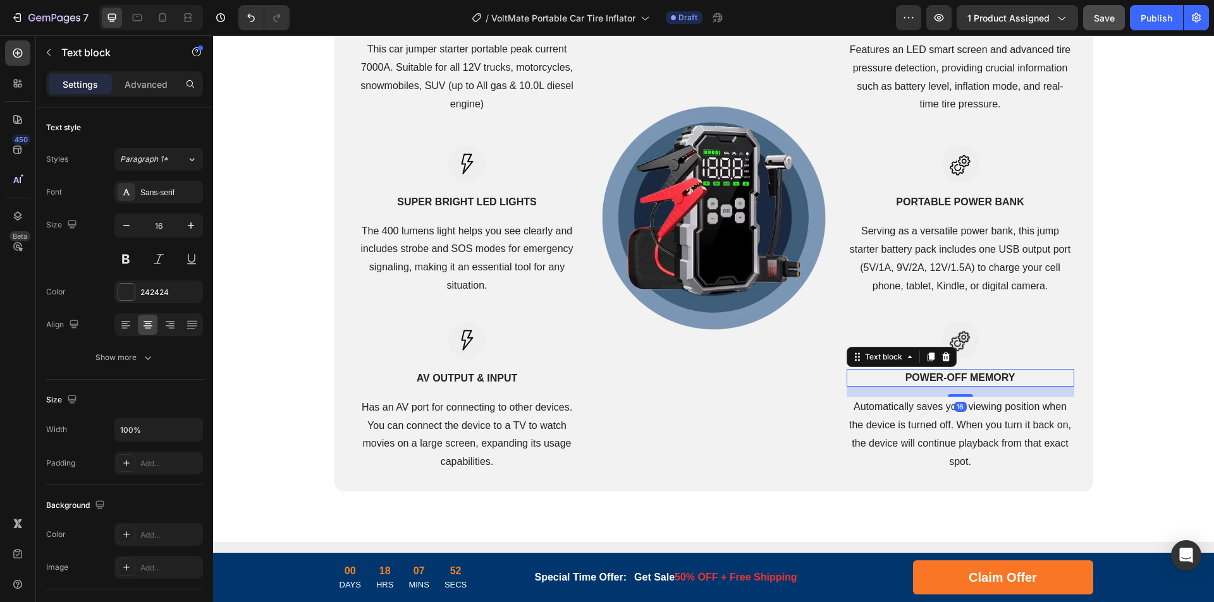
click at [995, 377] on p "Power-Off Memory" at bounding box center [960, 377] width 225 height 15
click at [954, 374] on p "Power-Off Memory" at bounding box center [960, 377] width 225 height 15
click at [990, 377] on p "Power-Off Memory" at bounding box center [960, 377] width 225 height 15
click at [956, 431] on p "Automatically saves your viewing position when the device is turned off. When y…" at bounding box center [960, 434] width 225 height 73
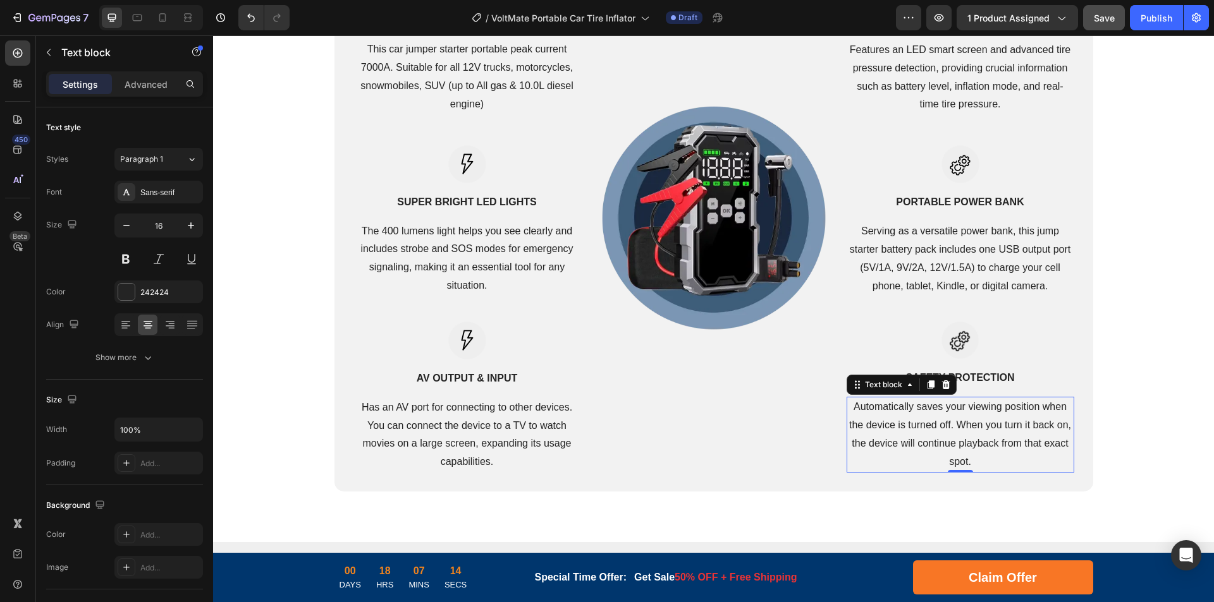
click at [991, 421] on p "Automatically saves your viewing position when the device is turned off. When y…" at bounding box center [960, 434] width 225 height 73
click at [475, 377] on strong "AV Output & Input" at bounding box center [467, 378] width 101 height 11
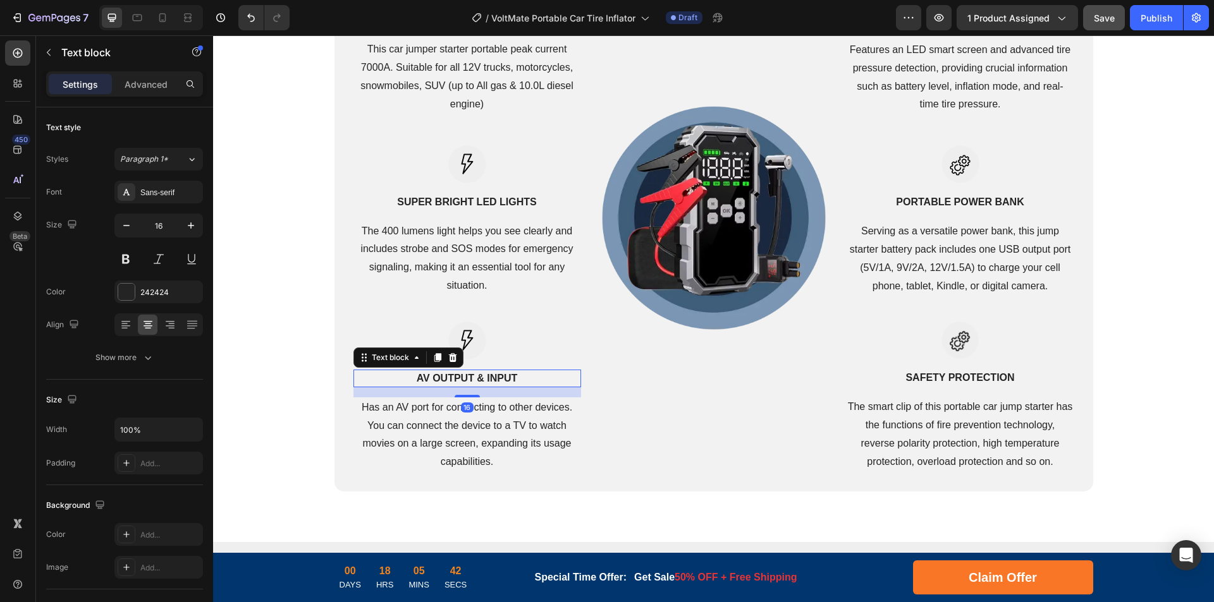
click at [499, 379] on strong "AV Output & Input" at bounding box center [467, 378] width 101 height 11
click at [481, 427] on p "Has an AV port for connecting to other devices. You can connect the device to a…" at bounding box center [467, 435] width 225 height 73
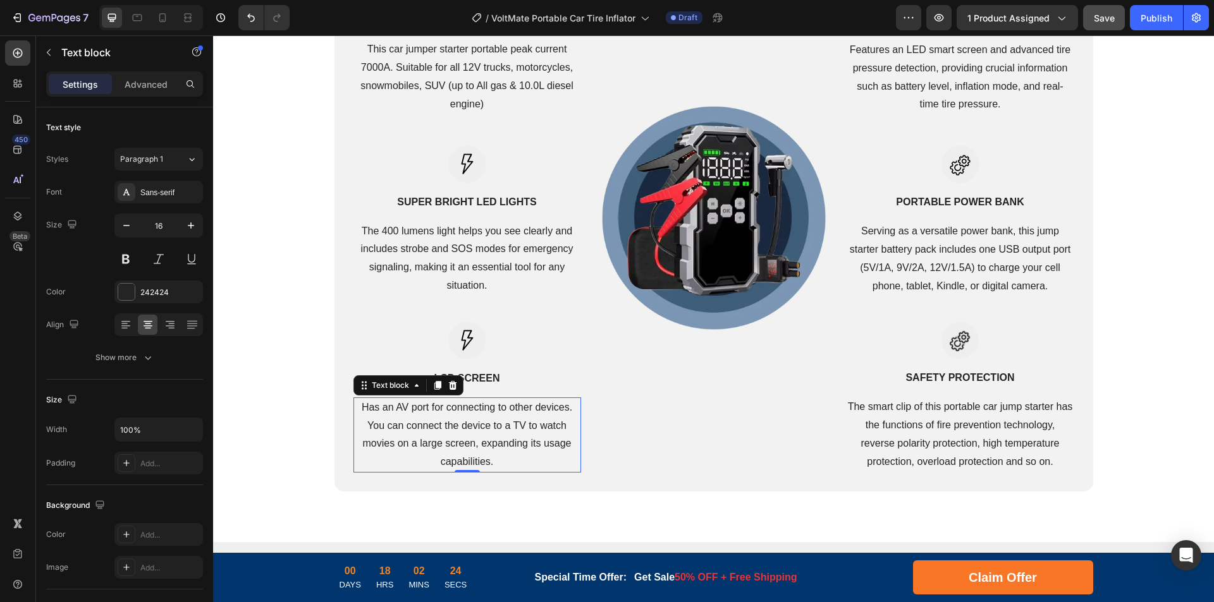
click at [508, 426] on p "Has an AV port for connecting to other devices. You can connect the device to a…" at bounding box center [467, 435] width 225 height 73
click at [515, 427] on p "Has an AV port for connecting to other devices. You can connect the device to a…" at bounding box center [467, 435] width 225 height 73
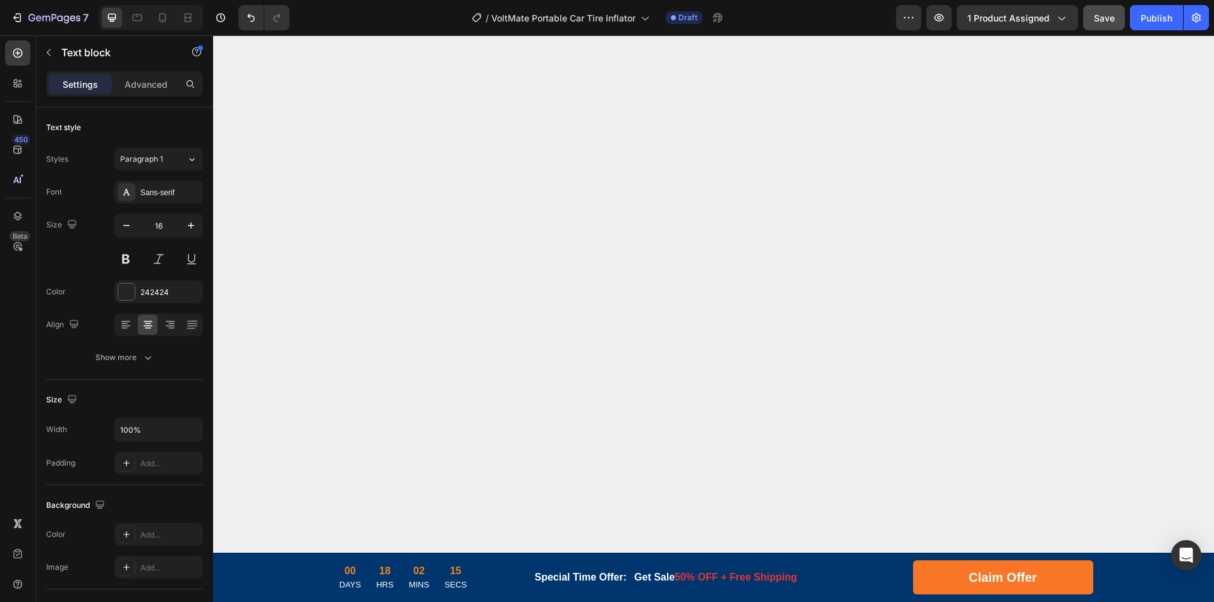
scroll to position [4372, 0]
click at [1100, 16] on span "Save" at bounding box center [1104, 18] width 21 height 11
drag, startPoint x: 640, startPoint y: 388, endPoint x: 647, endPoint y: 388, distance: 7.0
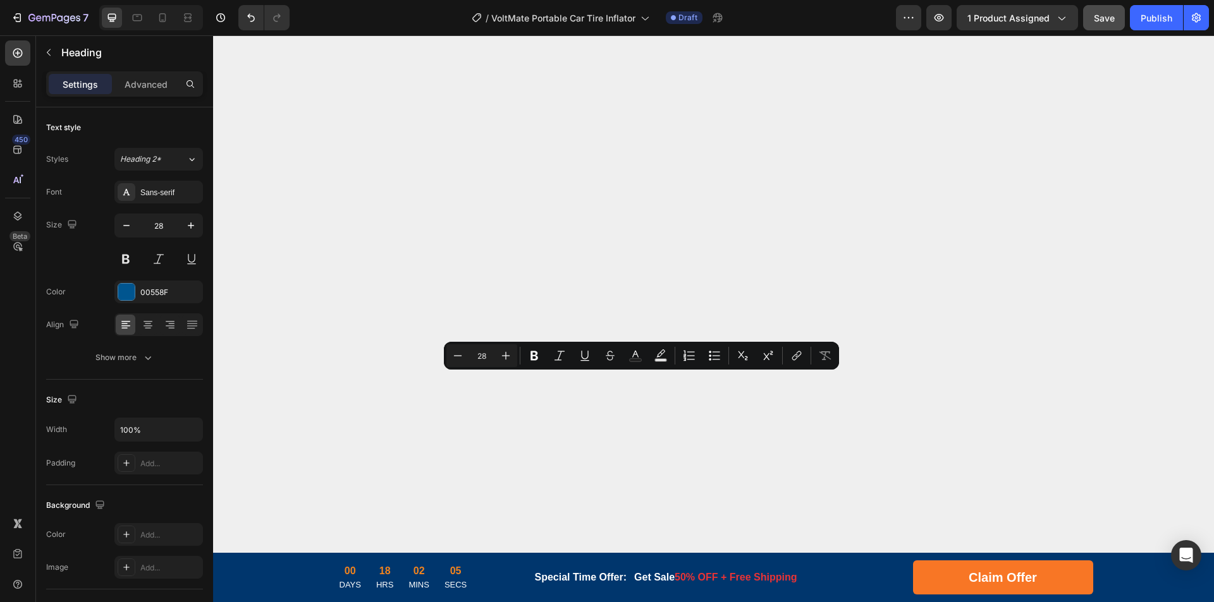
drag, startPoint x: 608, startPoint y: 386, endPoint x: 678, endPoint y: 386, distance: 70.2
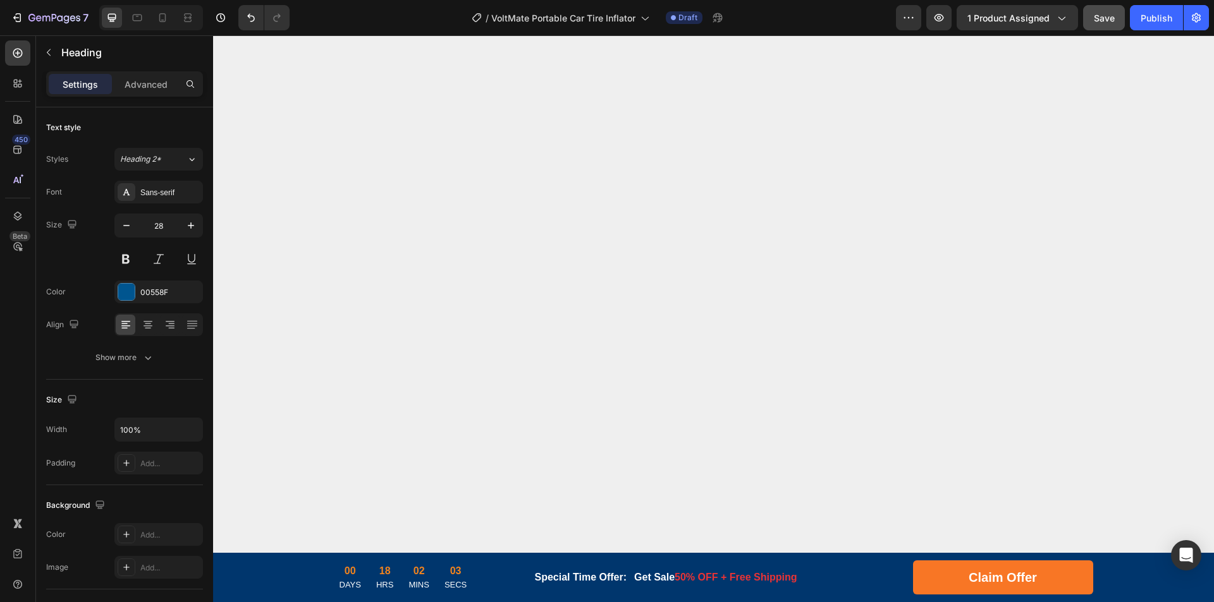
scroll to position [4688, 0]
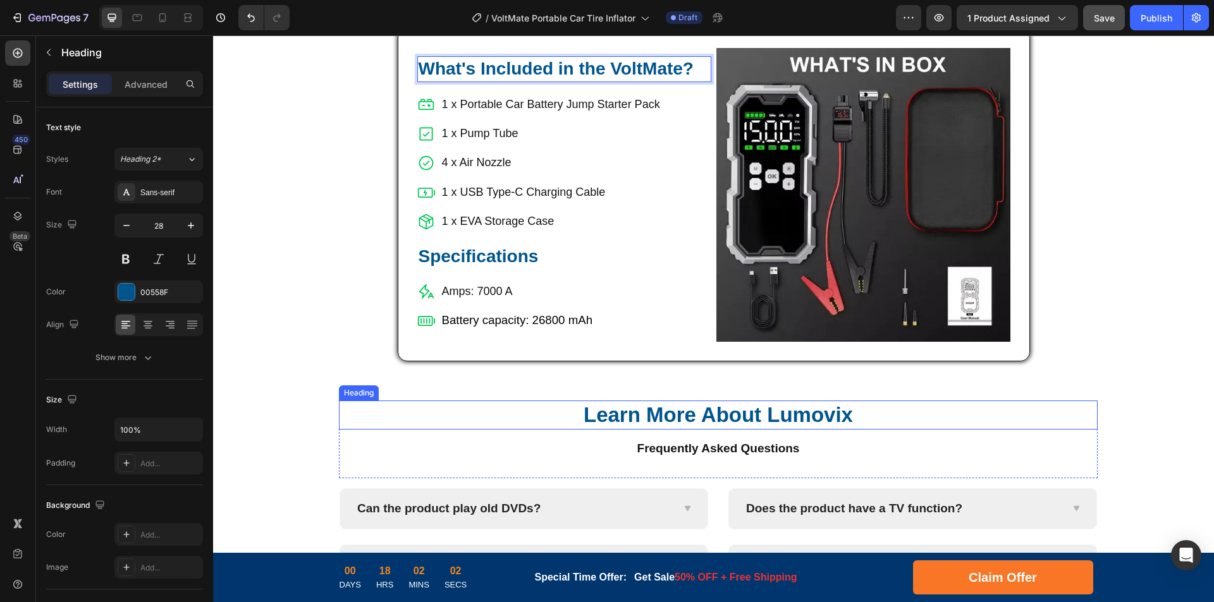
click at [819, 415] on h2 "Learn More About Lumovix" at bounding box center [718, 416] width 759 height 30
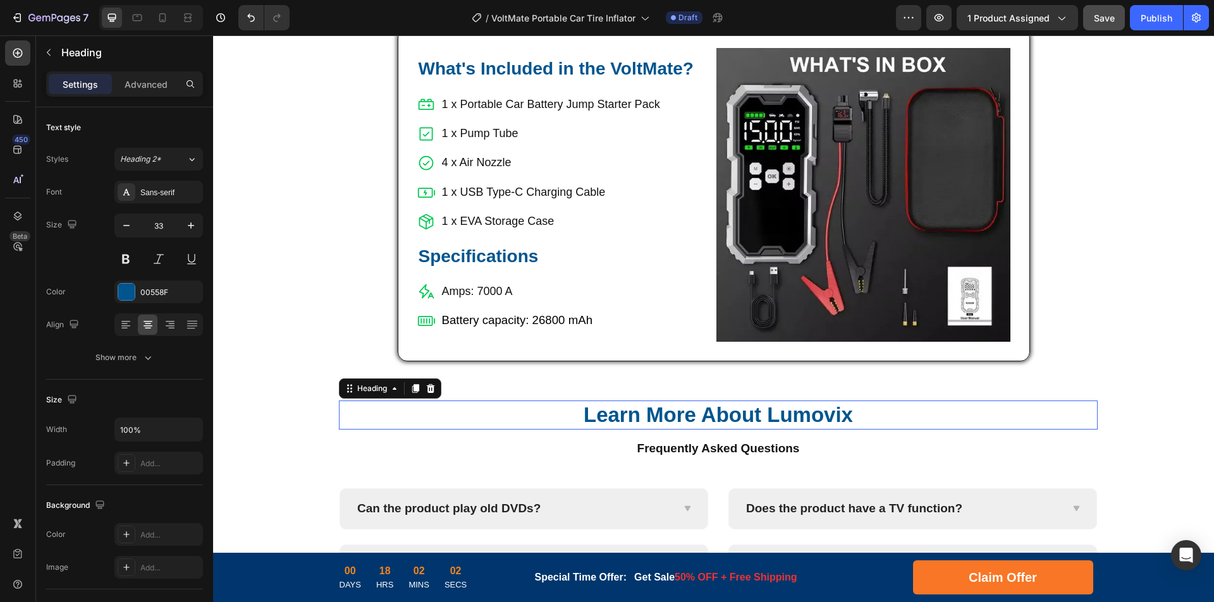
click at [797, 416] on h2 "Learn More About Lumovix" at bounding box center [718, 416] width 759 height 30
click at [778, 417] on p "Learn More About Lumovix" at bounding box center [718, 415] width 756 height 27
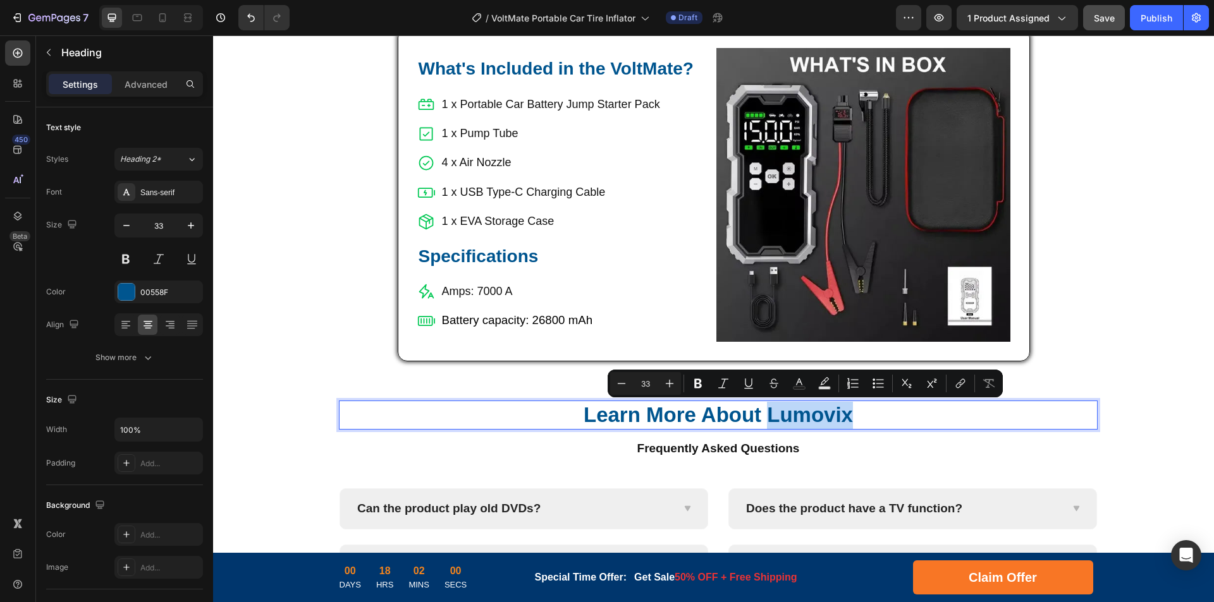
drag, startPoint x: 766, startPoint y: 417, endPoint x: 849, endPoint y: 416, distance: 83.5
click at [849, 416] on p "Learn More About Lumovix" at bounding box center [718, 415] width 756 height 27
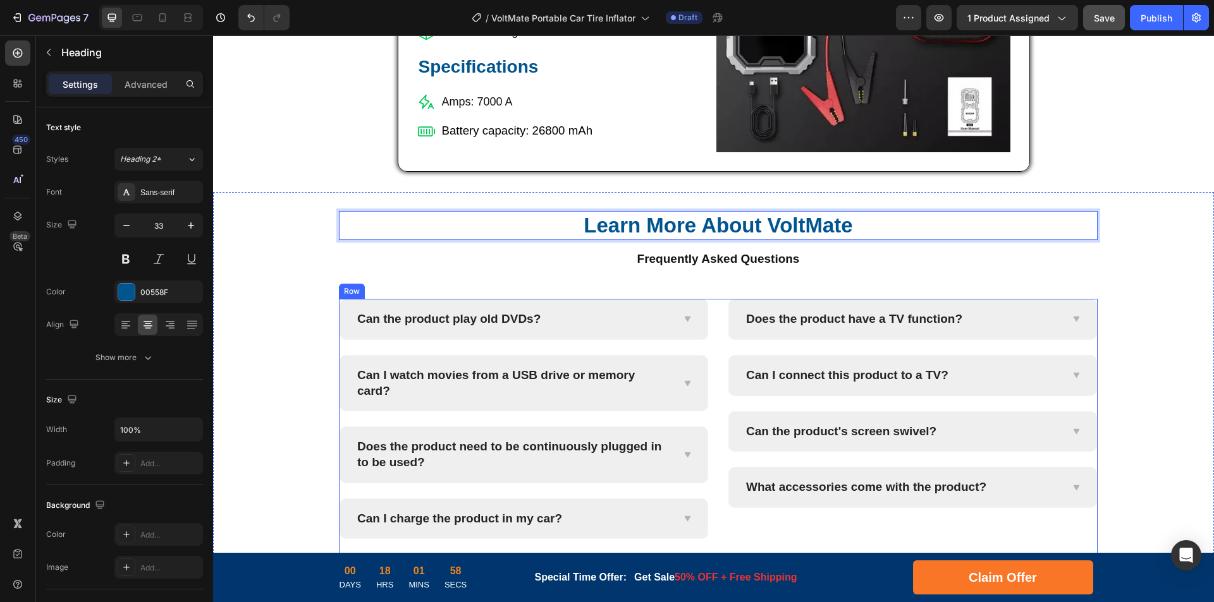
scroll to position [4941, 0]
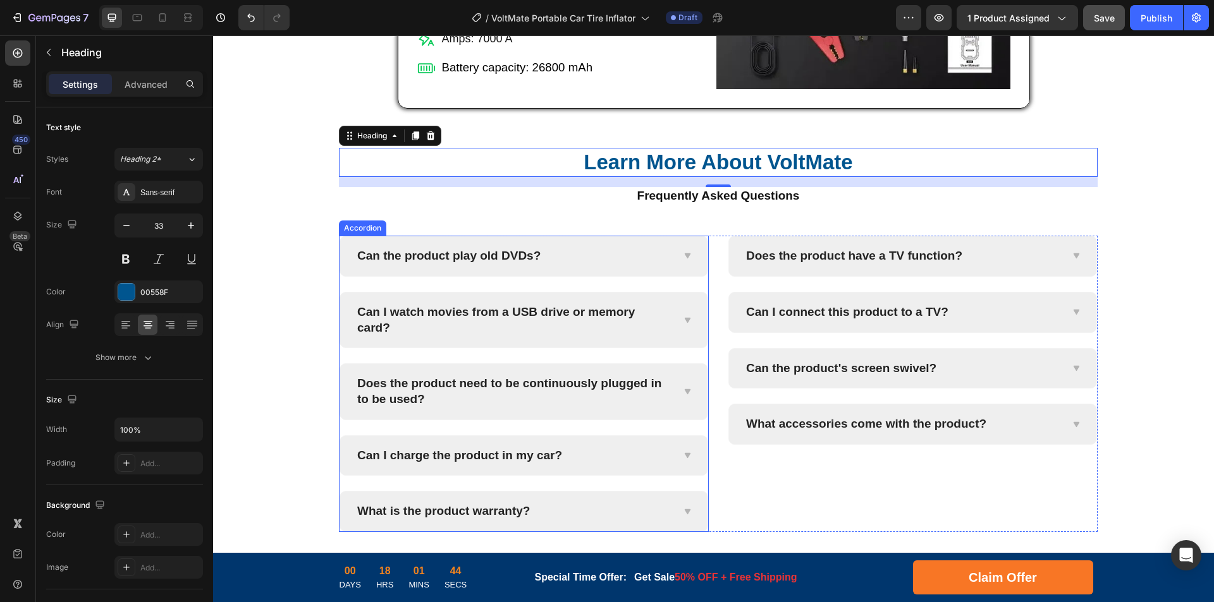
drag, startPoint x: 478, startPoint y: 252, endPoint x: 506, endPoint y: 254, distance: 27.8
click at [478, 252] on p "Can the product play old DVDs?" at bounding box center [448, 256] width 183 height 16
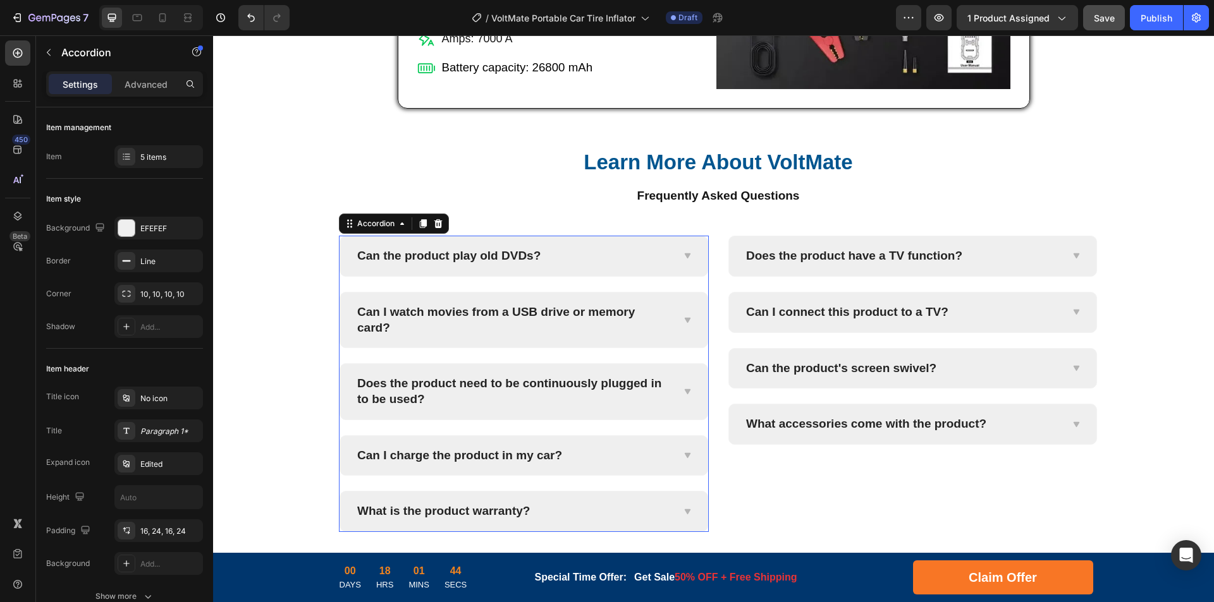
click at [507, 255] on p "Can the product play old DVDs?" at bounding box center [448, 256] width 183 height 16
click at [497, 256] on p "Can the product play old DVDs?" at bounding box center [448, 256] width 183 height 16
click at [684, 256] on icon at bounding box center [687, 256] width 6 height 5
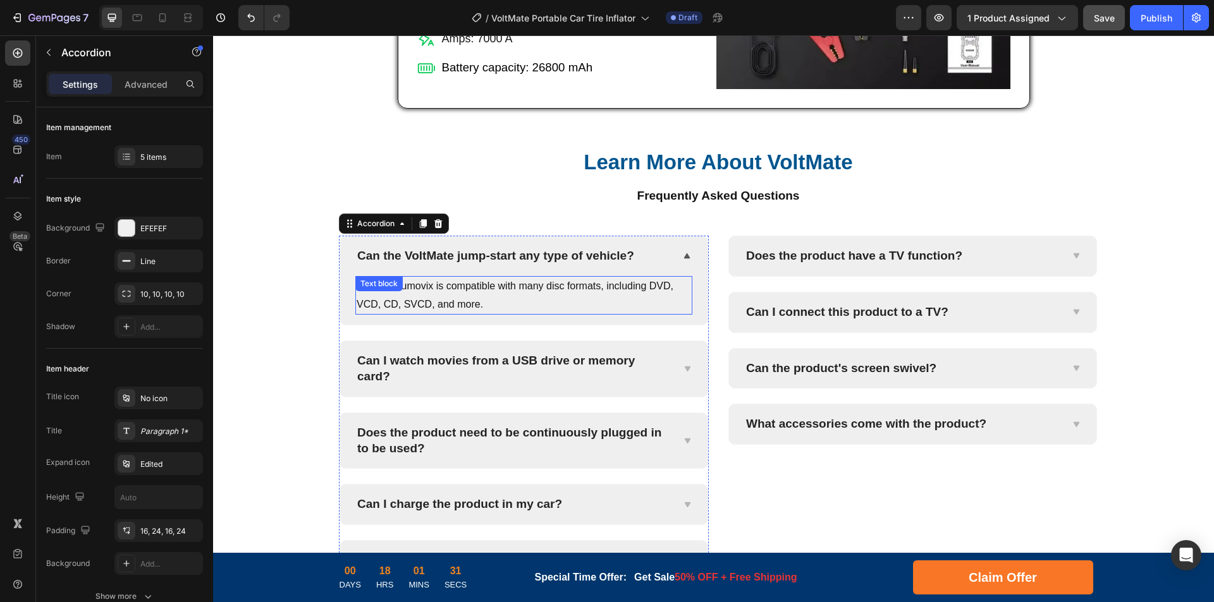
click at [597, 295] on p "Yes, the Lumovix is compatible with many disc formats, including DVD, VCD, CD, …" at bounding box center [524, 296] width 334 height 37
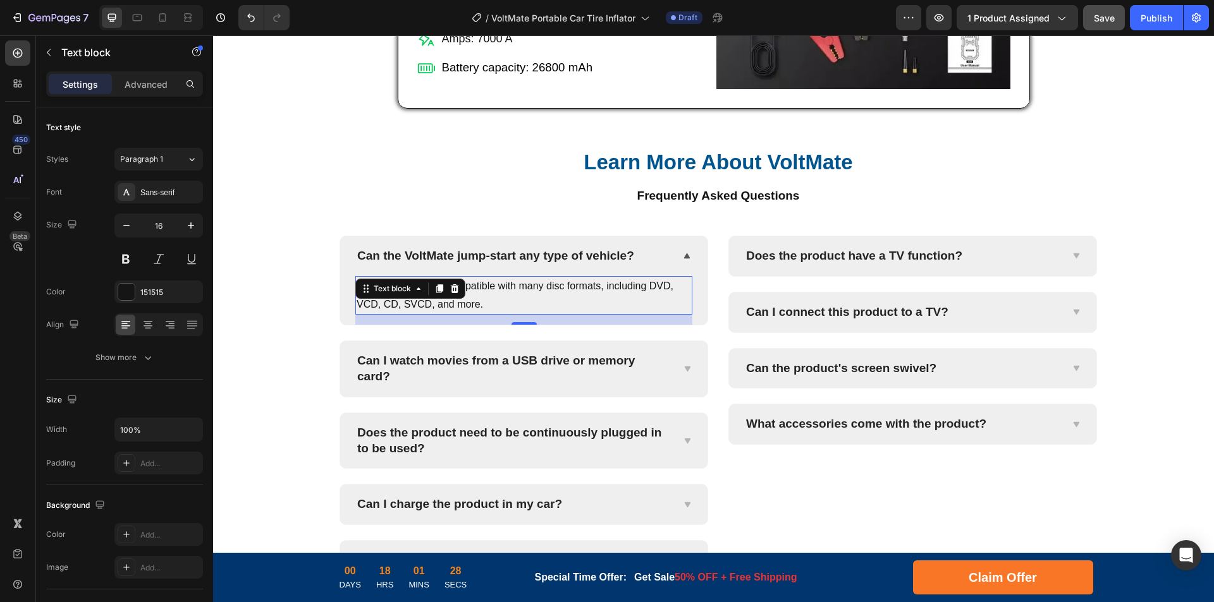
click at [577, 298] on p "Yes, the Lumovix is compatible with many disc formats, including DVD, VCD, CD, …" at bounding box center [524, 296] width 334 height 37
click at [590, 289] on p "Yes, the Lumovix is compatible with many disc formats, including DVD, VCD, CD, …" at bounding box center [524, 296] width 334 height 37
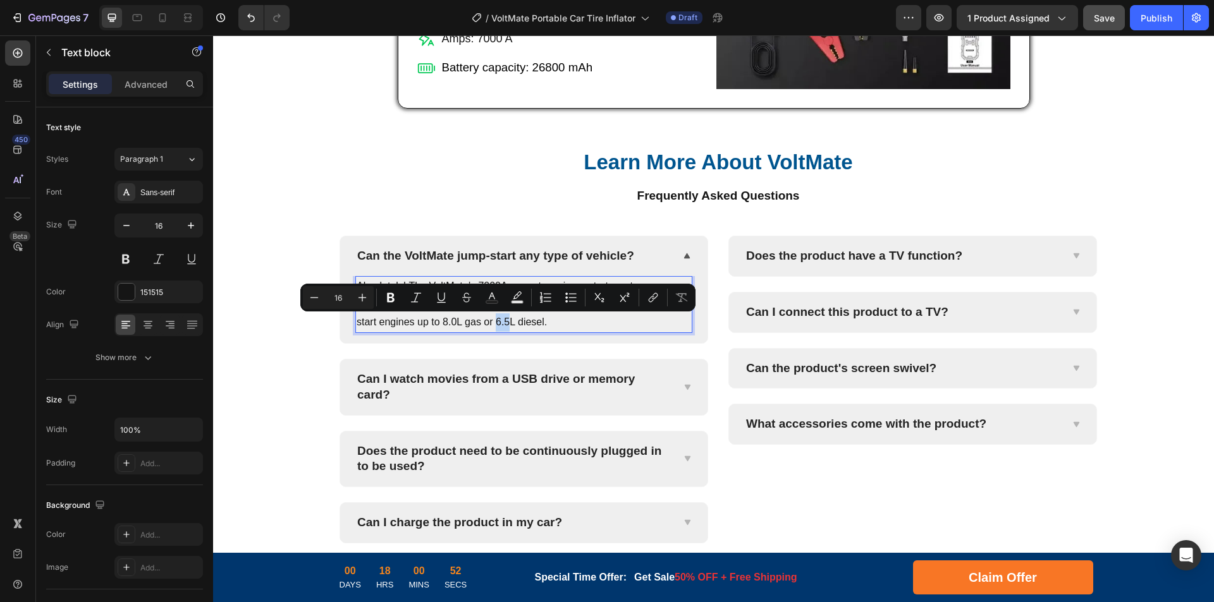
drag, startPoint x: 505, startPoint y: 324, endPoint x: 490, endPoint y: 324, distance: 15.2
click at [490, 324] on p "Absolutely! The VoltMate’s 7000A current can jump-start most passenger vehicles…" at bounding box center [524, 305] width 334 height 54
drag, startPoint x: 457, startPoint y: 323, endPoint x: 438, endPoint y: 326, distance: 19.1
click at [438, 326] on p "Absolutely! The VoltMate’s 7000A current can jump-start most passenger vehicles…" at bounding box center [524, 305] width 334 height 54
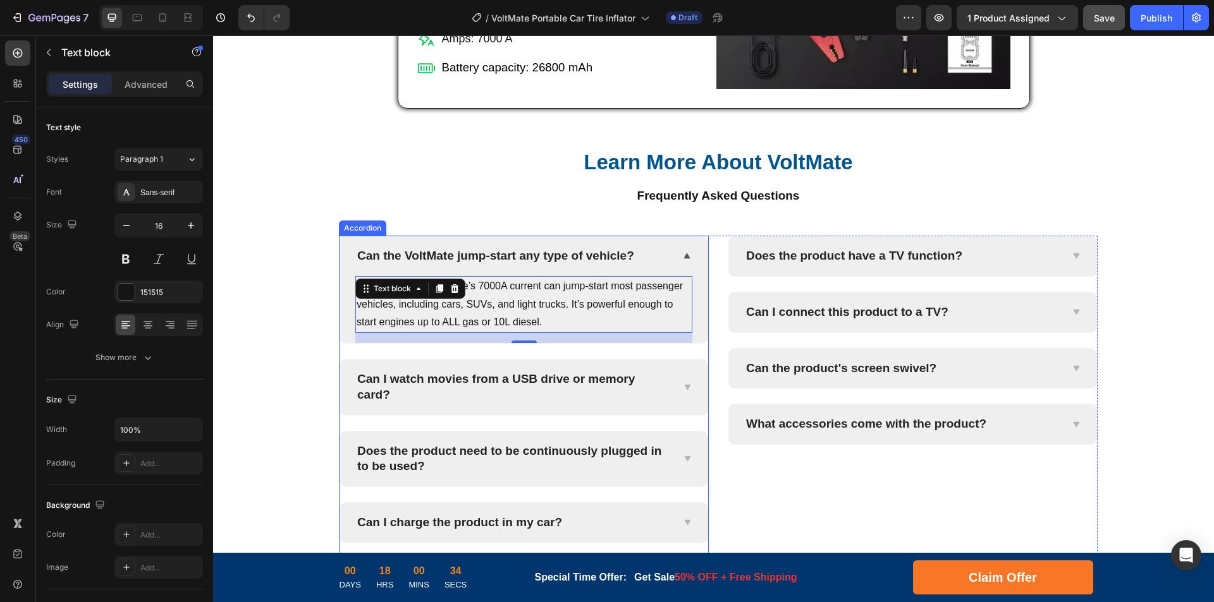
drag, startPoint x: 505, startPoint y: 391, endPoint x: 572, endPoint y: 389, distance: 67.0
click at [505, 391] on p "Can I watch movies from a USB drive or memory card?" at bounding box center [513, 387] width 313 height 31
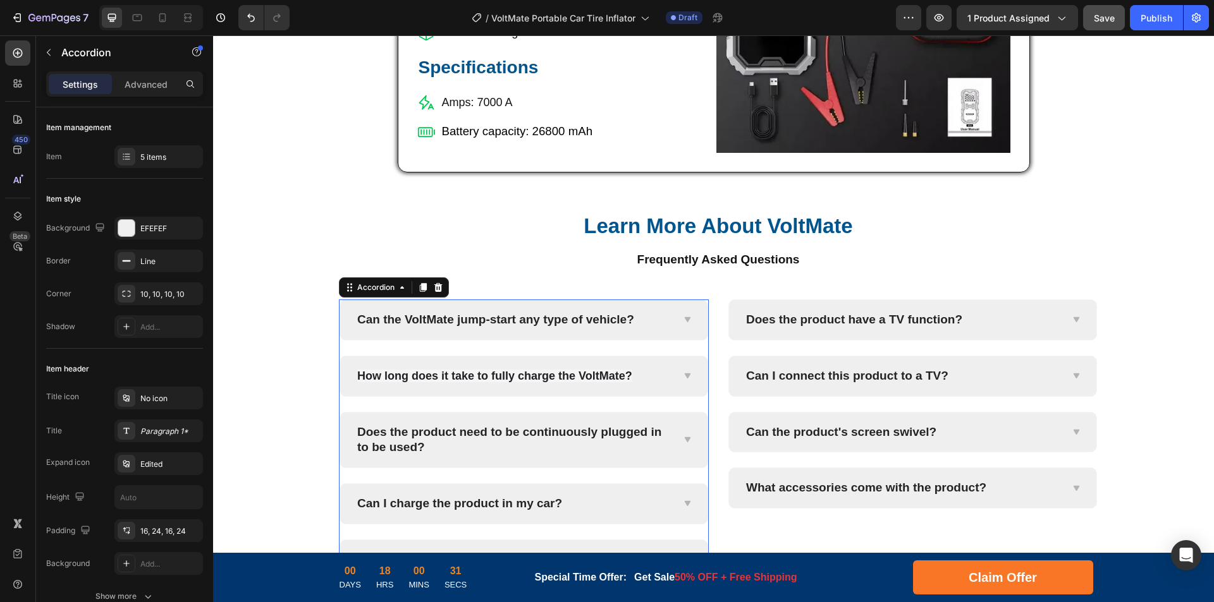
scroll to position [4874, 0]
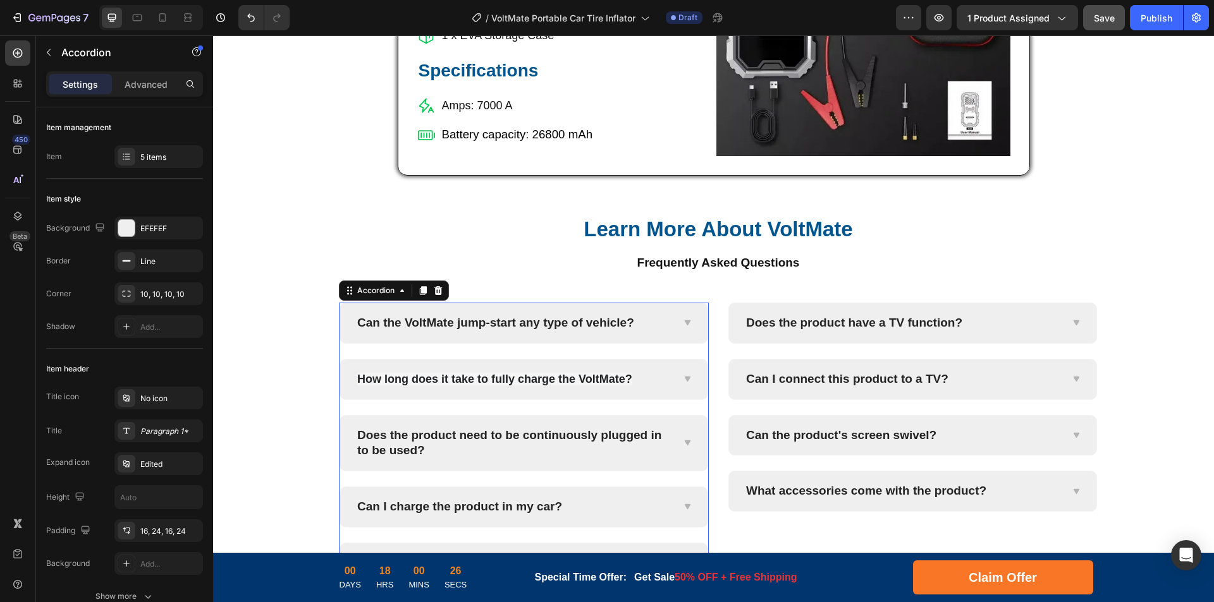
click at [676, 378] on div "How long does it take to fully charge the VoltMate?" at bounding box center [523, 380] width 367 height 40
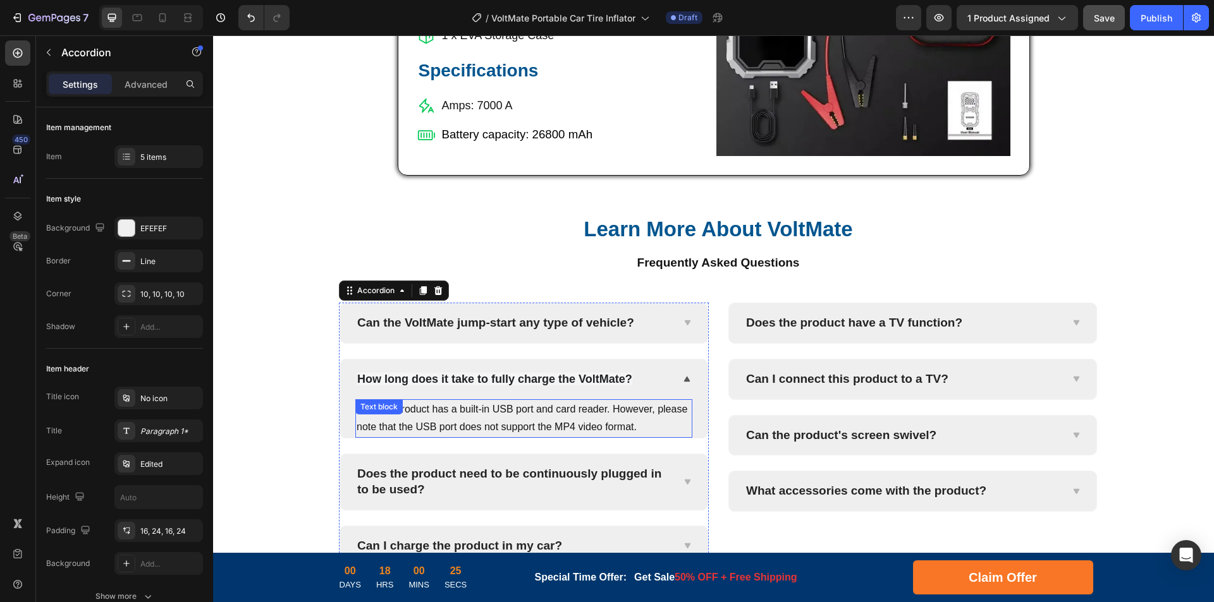
click at [581, 415] on p "Yes, the product has a built-in USB port and card reader. However, please note …" at bounding box center [524, 419] width 334 height 37
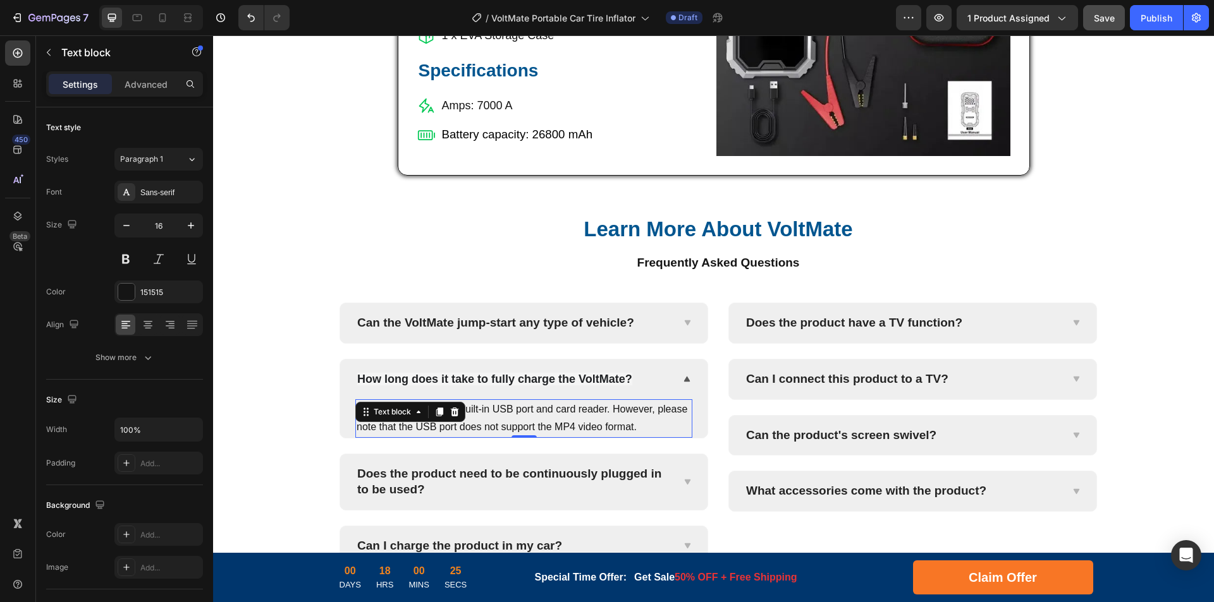
click at [651, 420] on p "Yes, the product has a built-in USB port and card reader. However, please note …" at bounding box center [524, 419] width 334 height 37
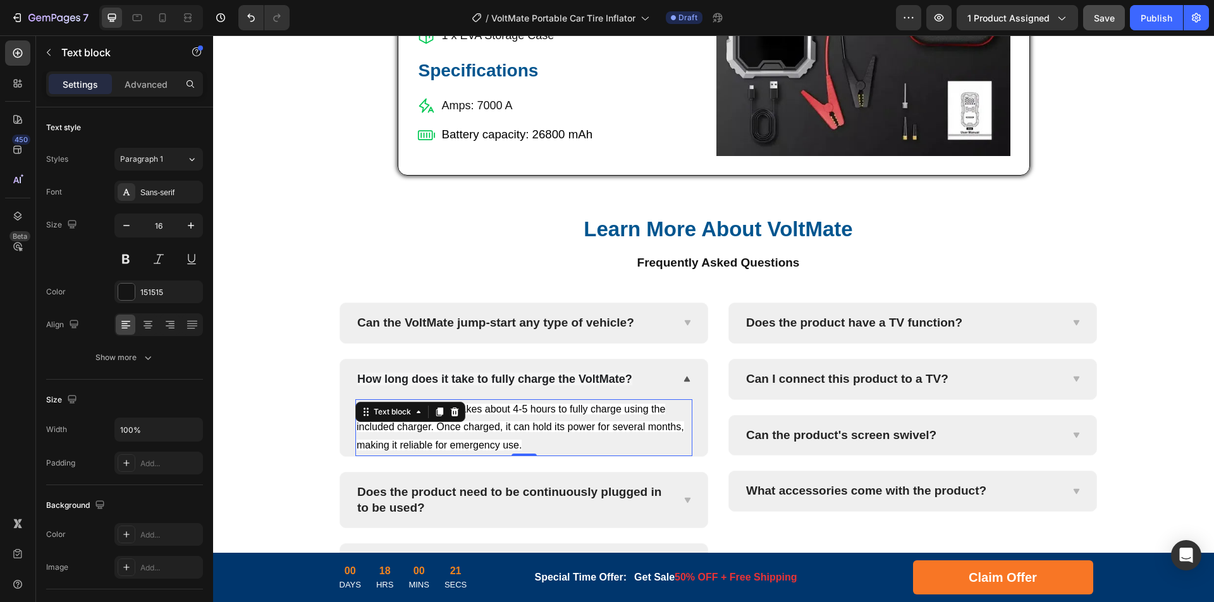
click at [573, 434] on p "The VoltMate typically takes about 4-5 hours to fully charge using the included…" at bounding box center [524, 428] width 334 height 54
click at [534, 489] on p "Does the product need to be continuously plugged in to be used?" at bounding box center [513, 500] width 313 height 31
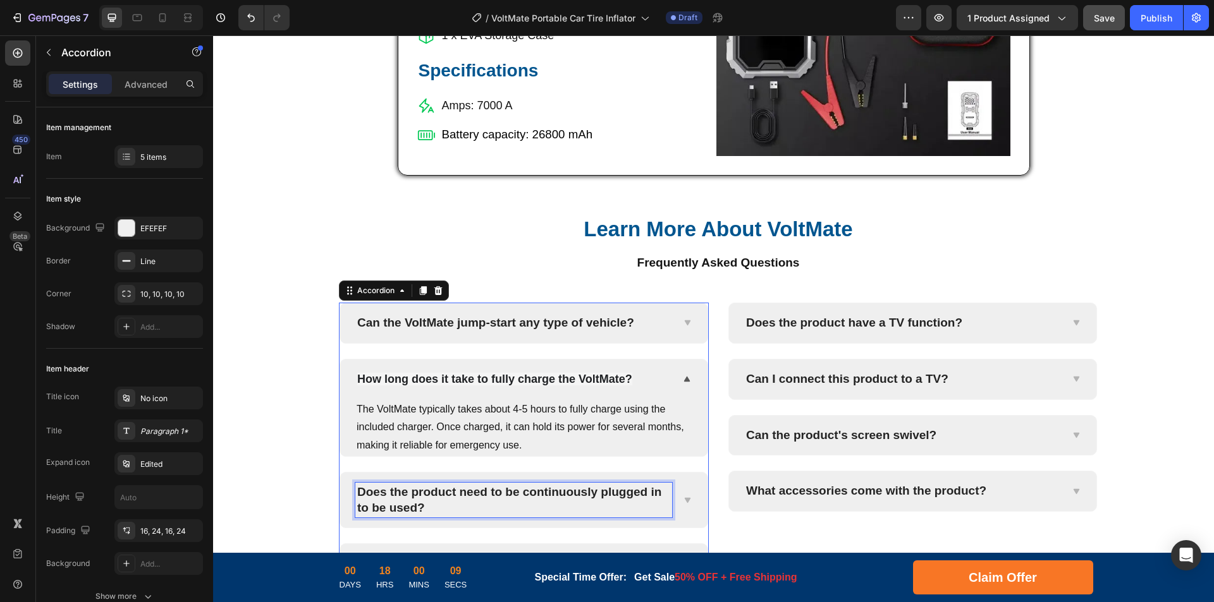
click at [578, 489] on p "Does the product need to be continuously plugged in to be used?" at bounding box center [513, 500] width 313 height 31
click at [601, 496] on p "Does the product need to be continuously plugged in to be used?" at bounding box center [513, 500] width 313 height 31
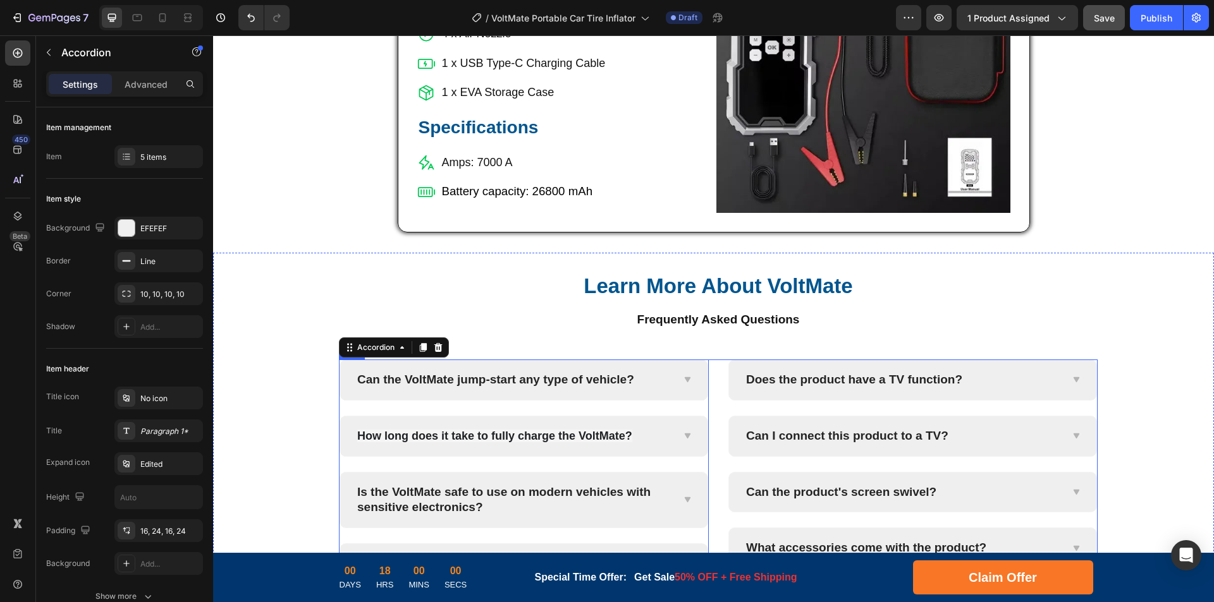
scroll to position [4880, 0]
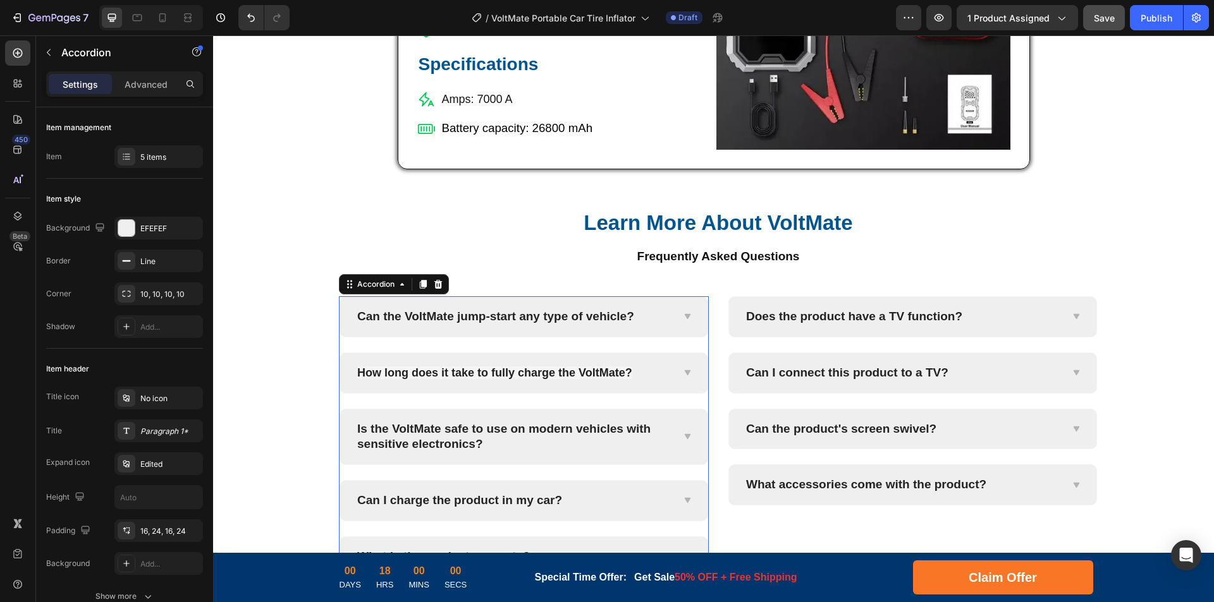
click at [682, 439] on icon at bounding box center [686, 437] width 9 height 10
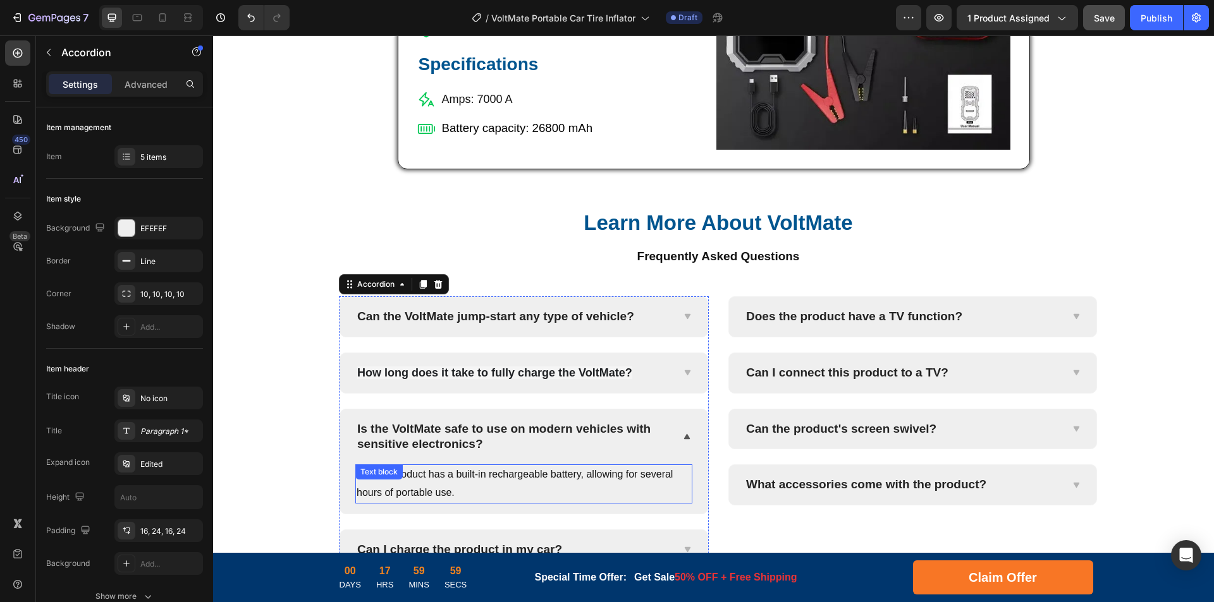
click at [544, 484] on p "No, the product has a built-in rechargeable battery, allowing for several hours…" at bounding box center [524, 484] width 334 height 37
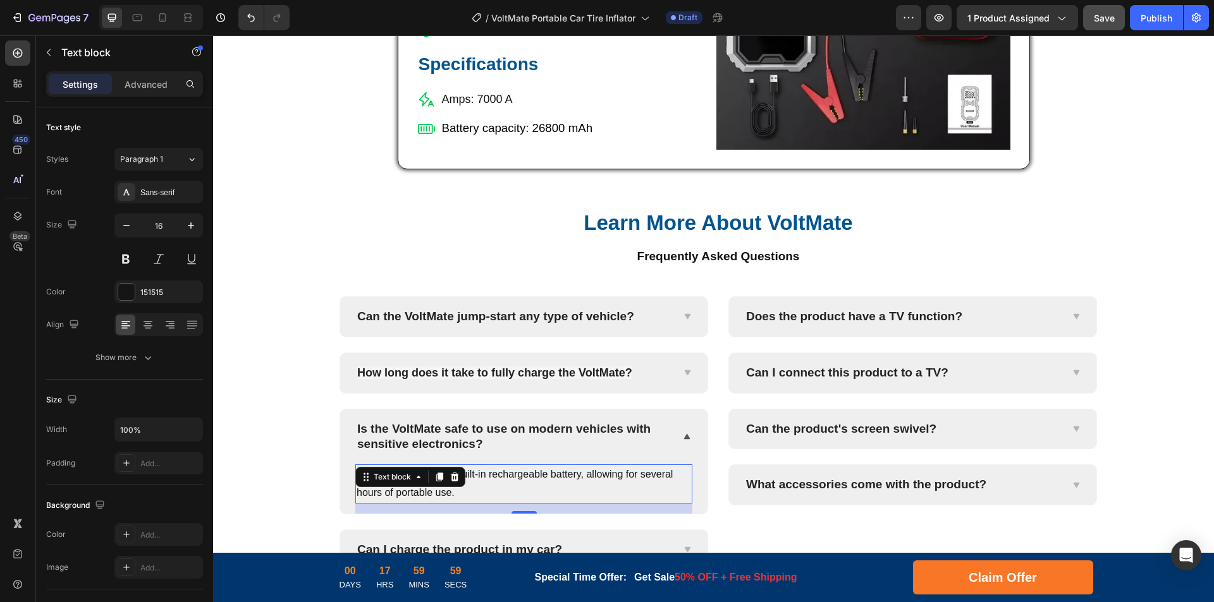
click at [629, 483] on p "No, the product has a built-in rechargeable battery, allowing for several hours…" at bounding box center [524, 484] width 334 height 37
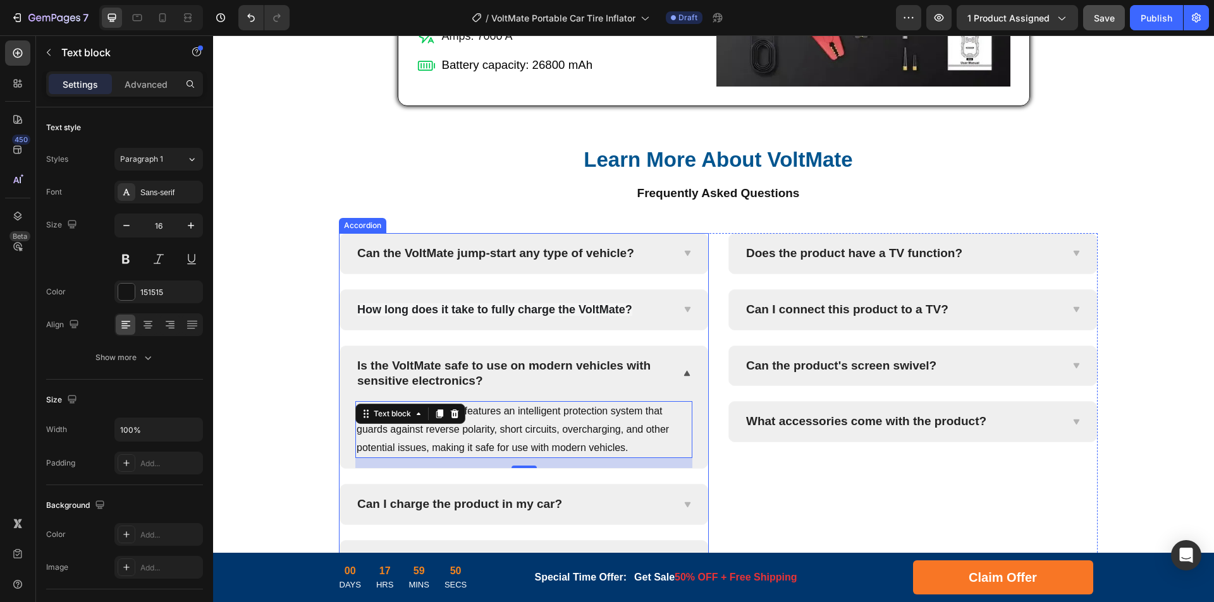
scroll to position [5007, 0]
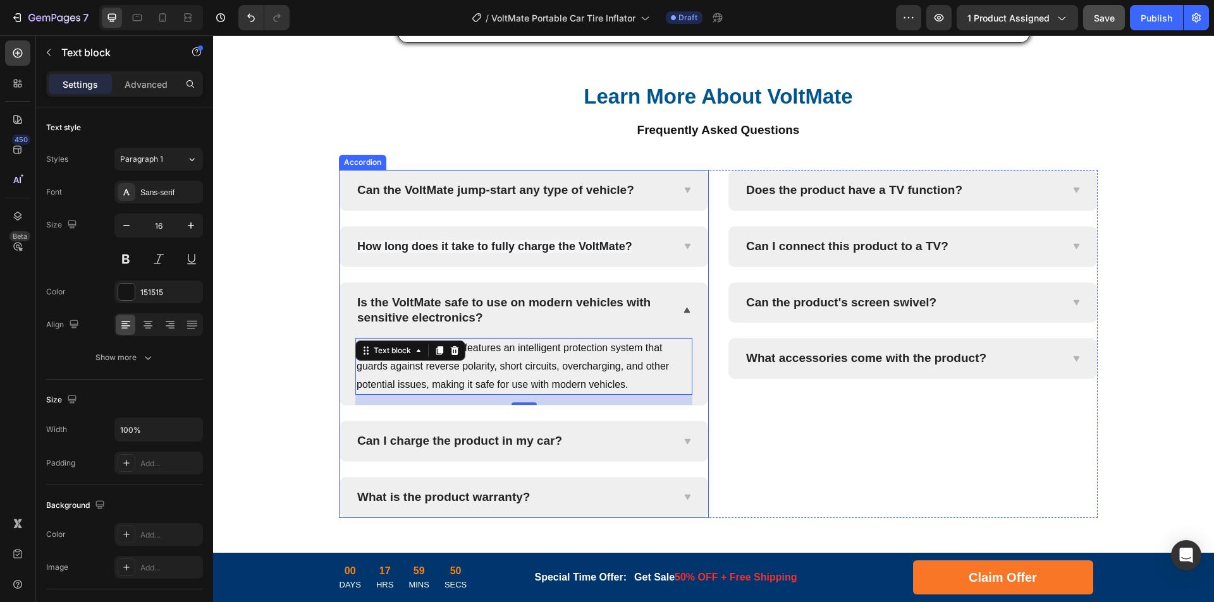
drag, startPoint x: 511, startPoint y: 445, endPoint x: 444, endPoint y: 441, distance: 67.7
click at [511, 445] on p "Can I charge the product in my car?" at bounding box center [459, 442] width 205 height 16
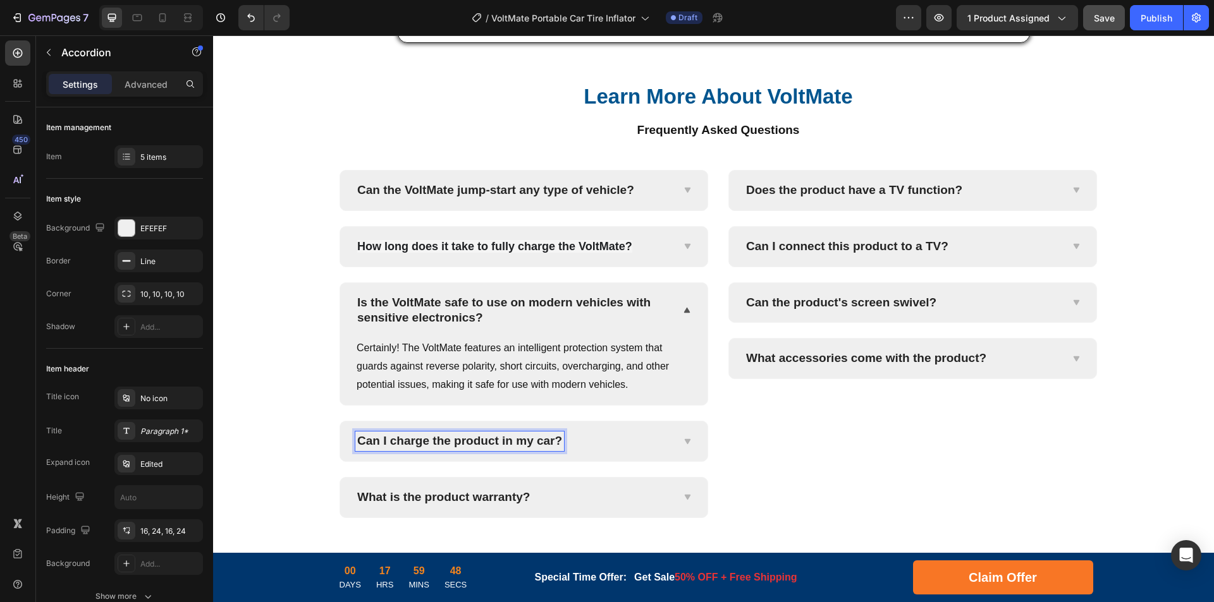
click at [449, 438] on p "Can I charge the product in my car?" at bounding box center [459, 442] width 205 height 16
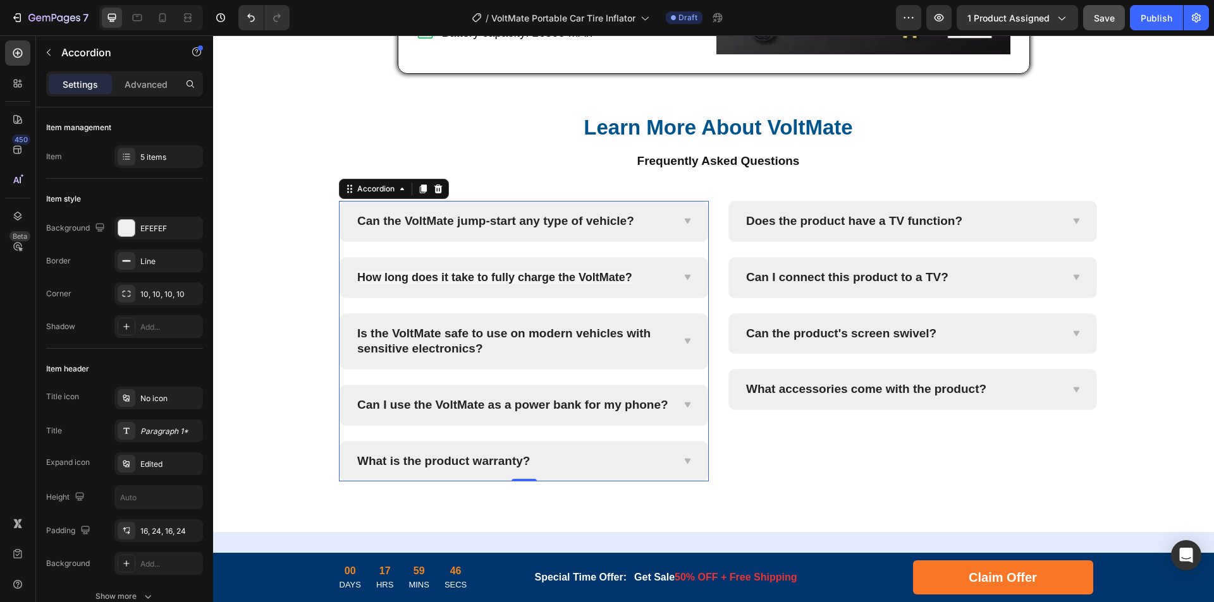
scroll to position [4940, 0]
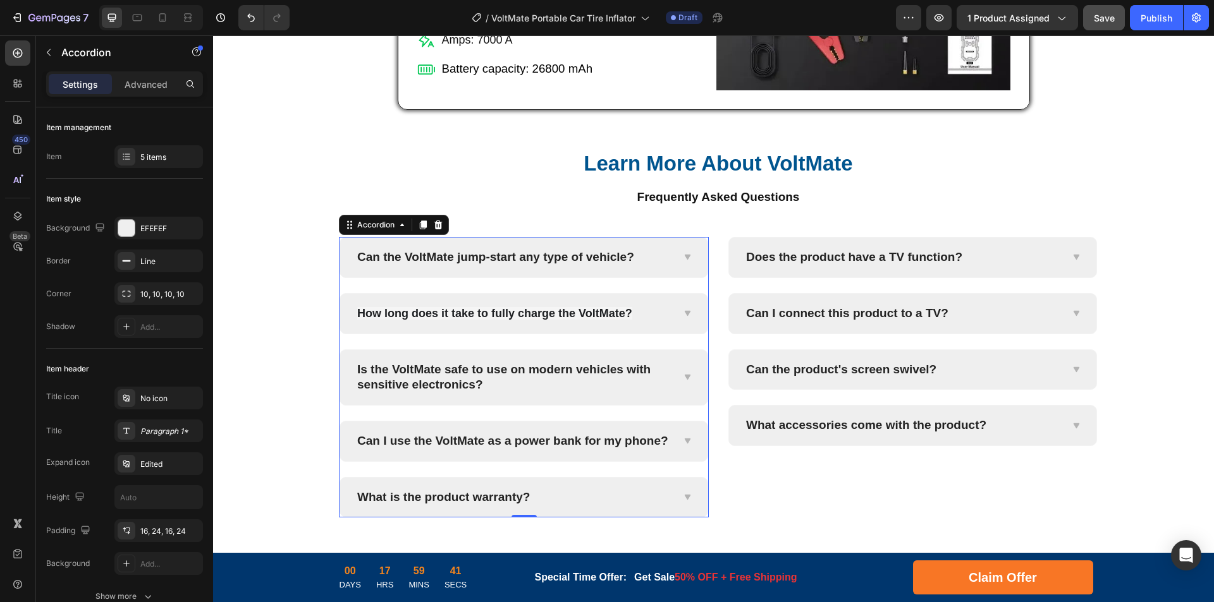
click at [685, 443] on icon at bounding box center [686, 441] width 9 height 10
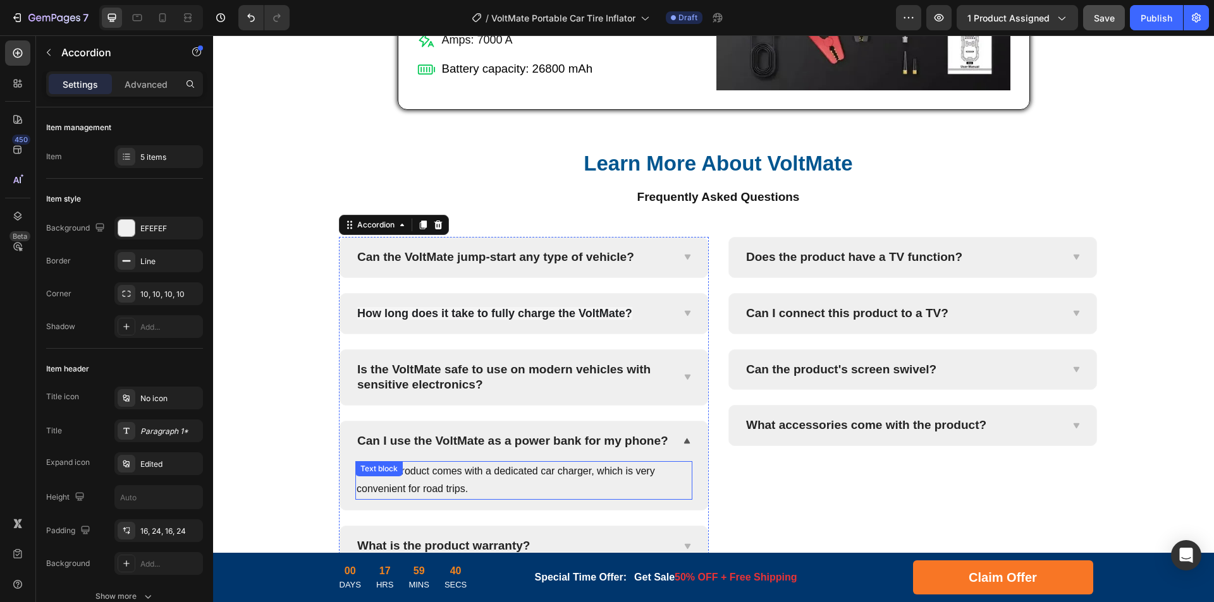
click at [566, 473] on p "Yes, the product comes with a dedicated car charger, which is very convenient f…" at bounding box center [524, 481] width 334 height 37
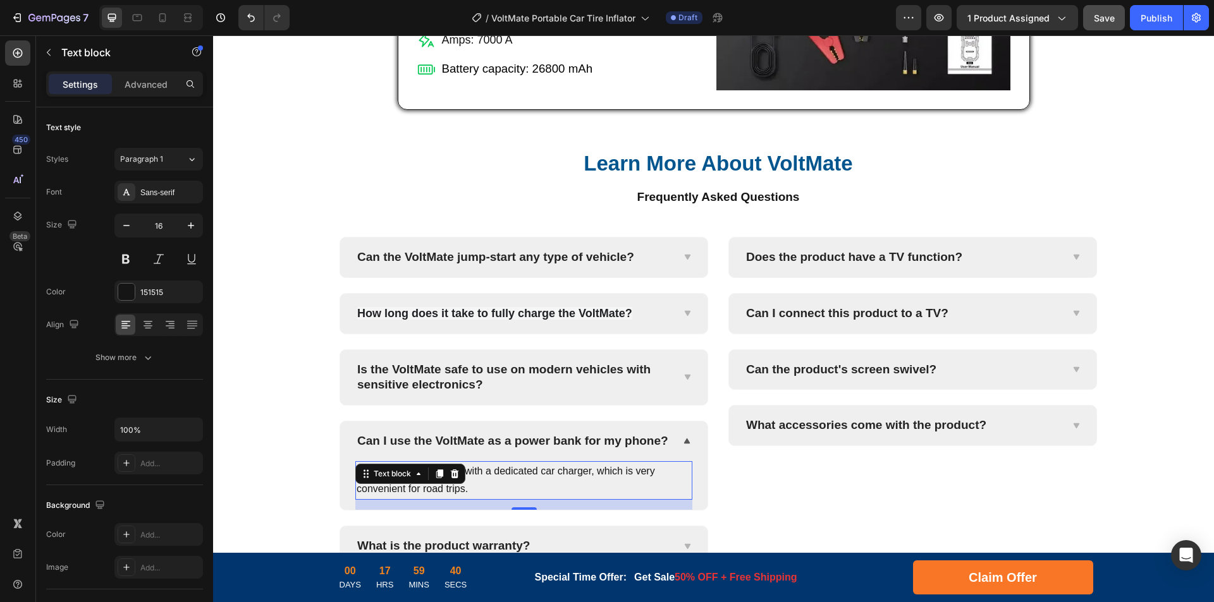
click at [596, 475] on p "Yes, the product comes with a dedicated car charger, which is very convenient f…" at bounding box center [524, 481] width 334 height 37
click at [609, 475] on p "Yes, the product comes with a dedicated car charger, which is very convenient f…" at bounding box center [524, 481] width 334 height 37
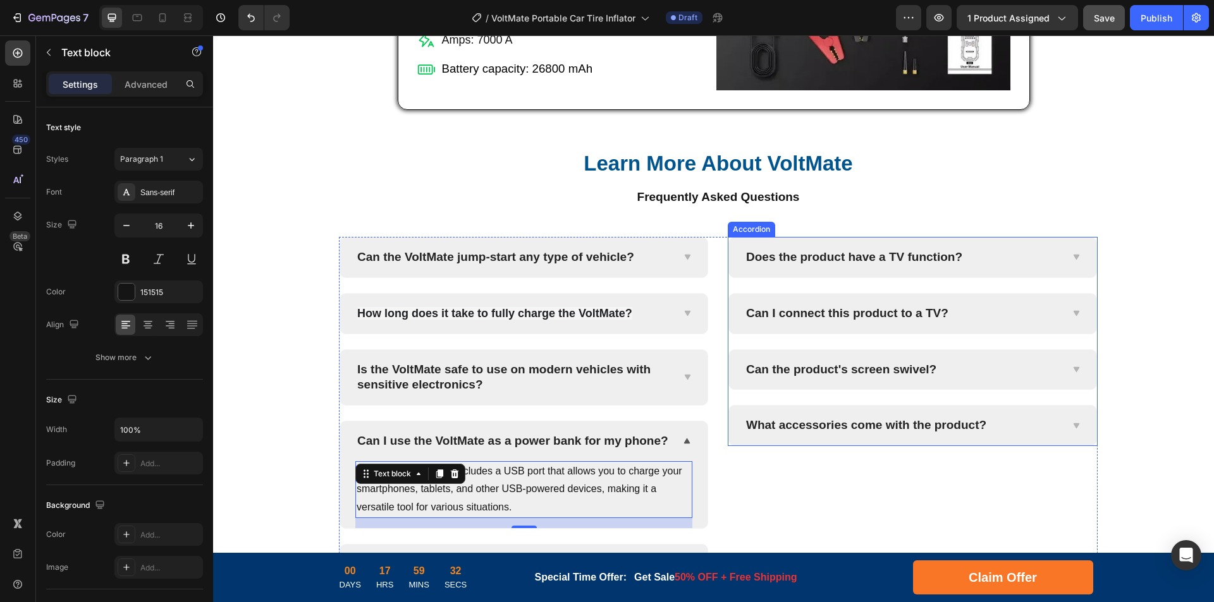
click at [856, 263] on p "Does the product have a TV function?" at bounding box center [854, 258] width 216 height 16
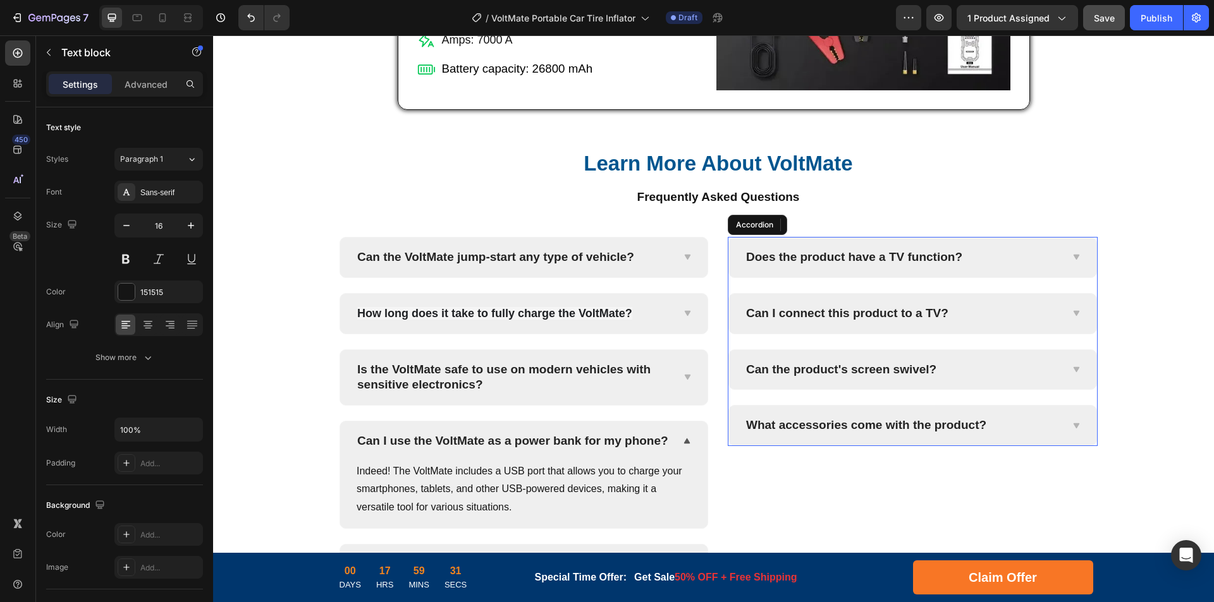
click at [900, 255] on p "Does the product have a TV function?" at bounding box center [854, 258] width 216 height 16
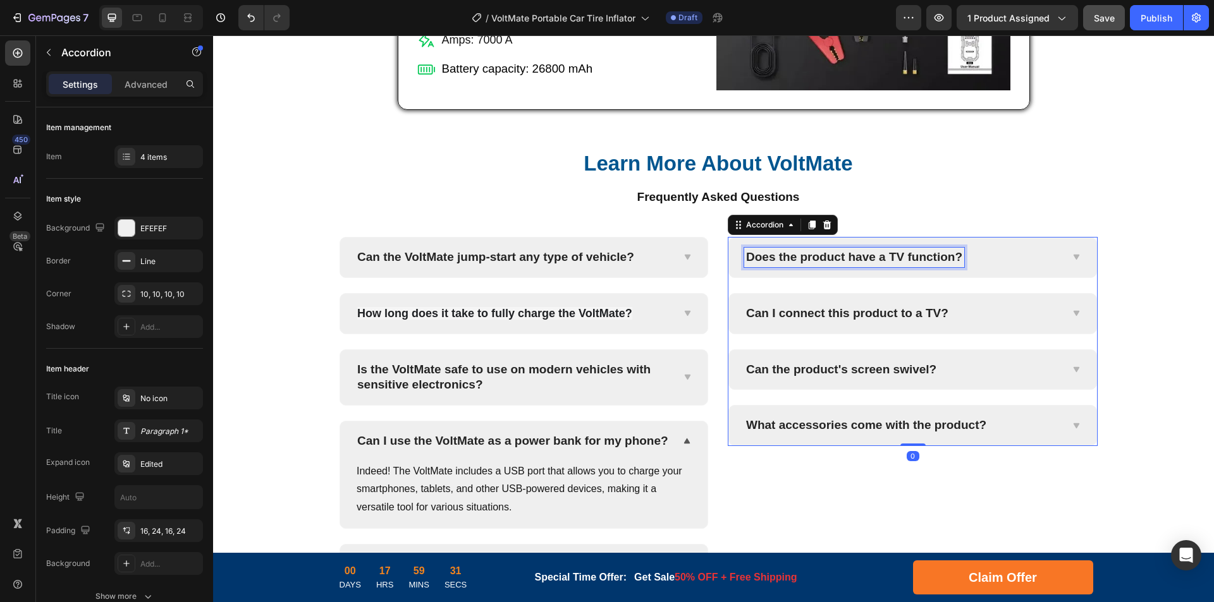
click at [943, 259] on p "Does the product have a TV function?" at bounding box center [854, 258] width 216 height 16
click at [1046, 258] on div "How accurate is the tire inflation feature?" at bounding box center [902, 258] width 317 height 20
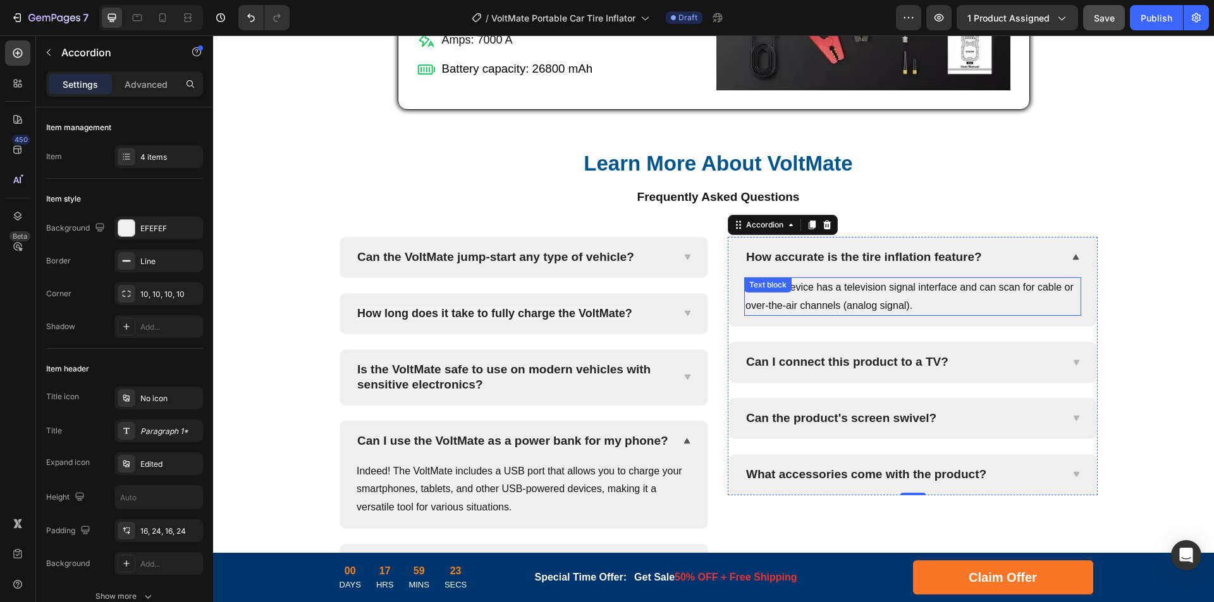
click at [911, 295] on p "Yes, the device has a television signal interface and can scan for cable or ove…" at bounding box center [912, 297] width 334 height 37
click at [992, 290] on p "Yes, the device has a television signal interface and can scan for cable or ove…" at bounding box center [912, 297] width 334 height 37
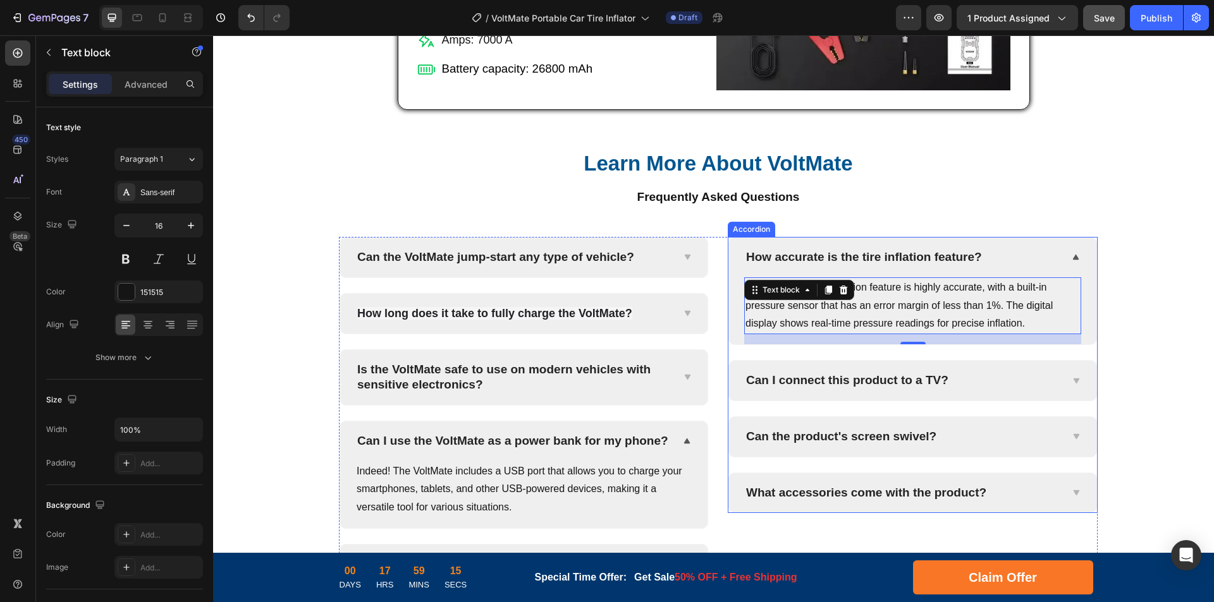
drag, startPoint x: 894, startPoint y: 381, endPoint x: 905, endPoint y: 379, distance: 11.4
click at [894, 381] on p "Can I connect this product to a TV?" at bounding box center [847, 381] width 202 height 16
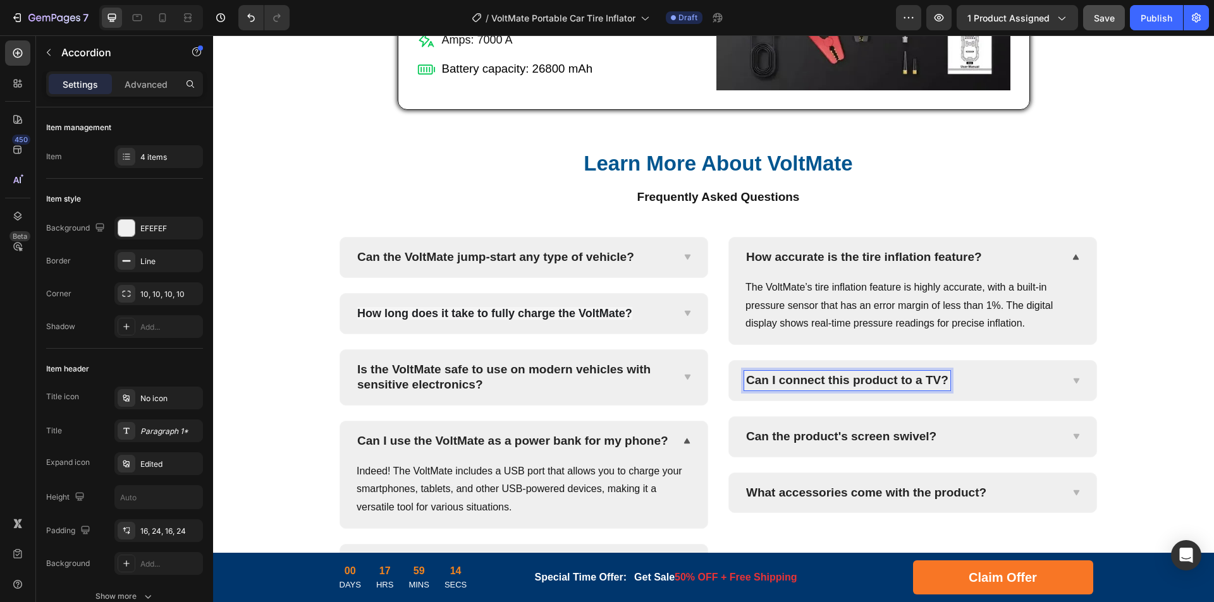
click at [907, 380] on p "Can I connect this product to a TV?" at bounding box center [847, 381] width 202 height 16
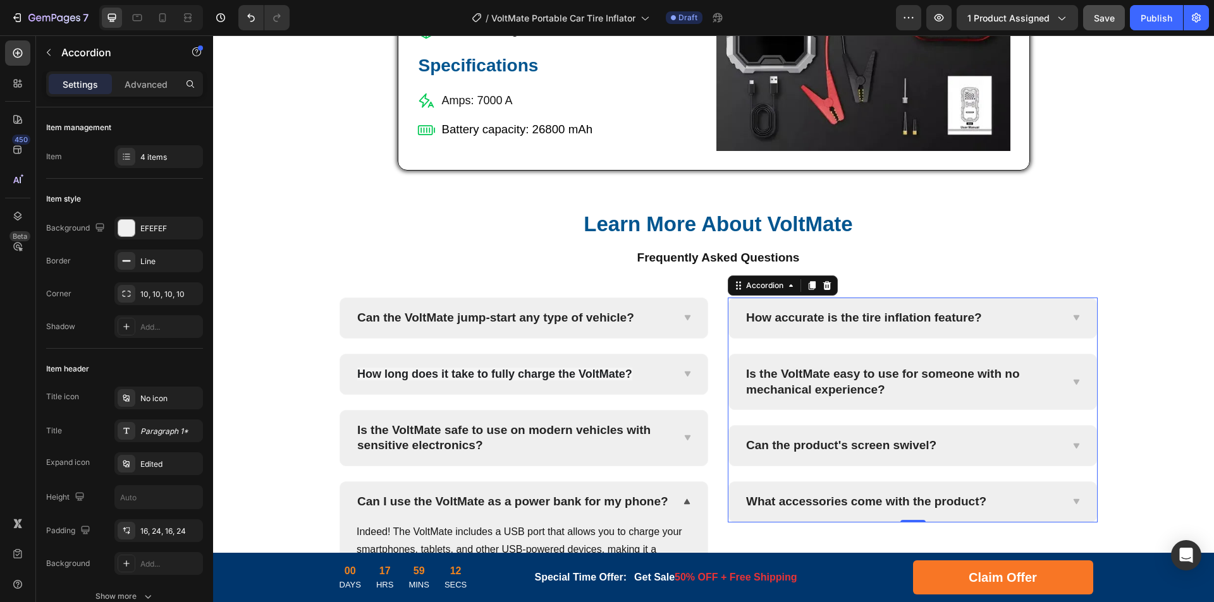
scroll to position [4873, 0]
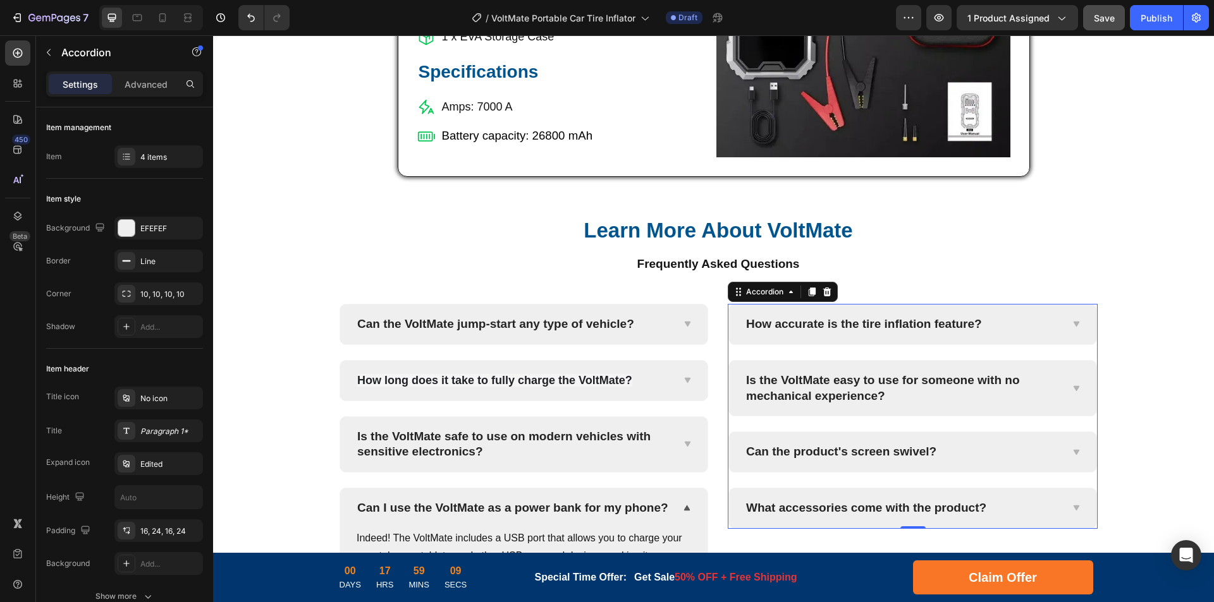
click at [1061, 388] on div "Is the VoltMate easy to use for someone with no mechanical experience?" at bounding box center [912, 388] width 367 height 55
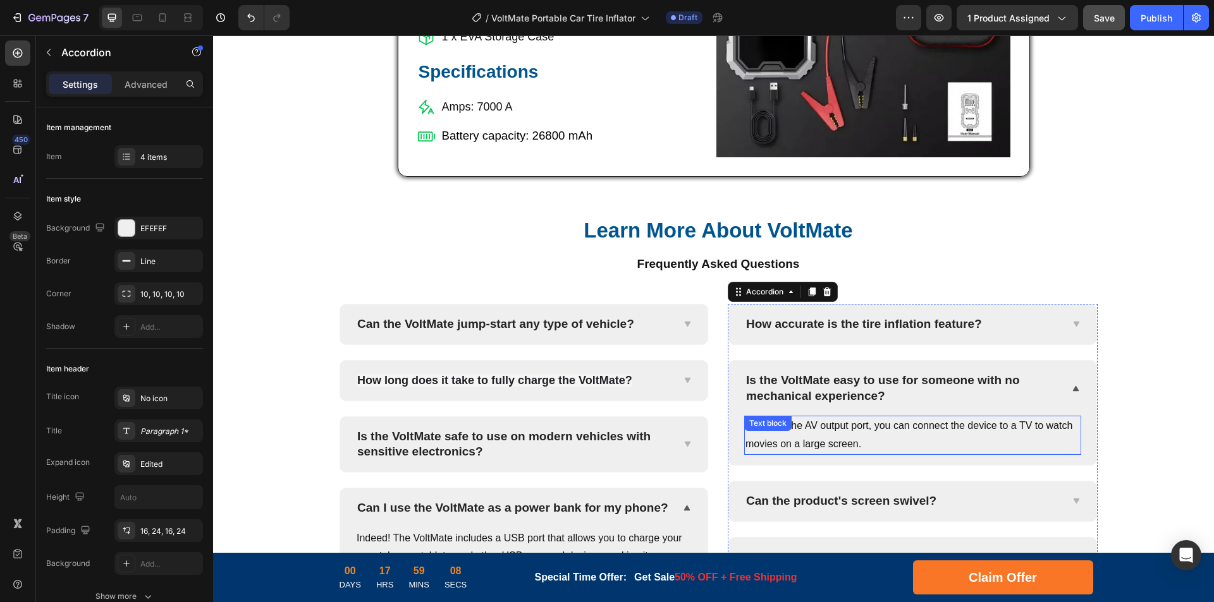
click at [905, 425] on p "Yes, with the AV output port, you can connect the device to a TV to watch movie…" at bounding box center [912, 435] width 334 height 37
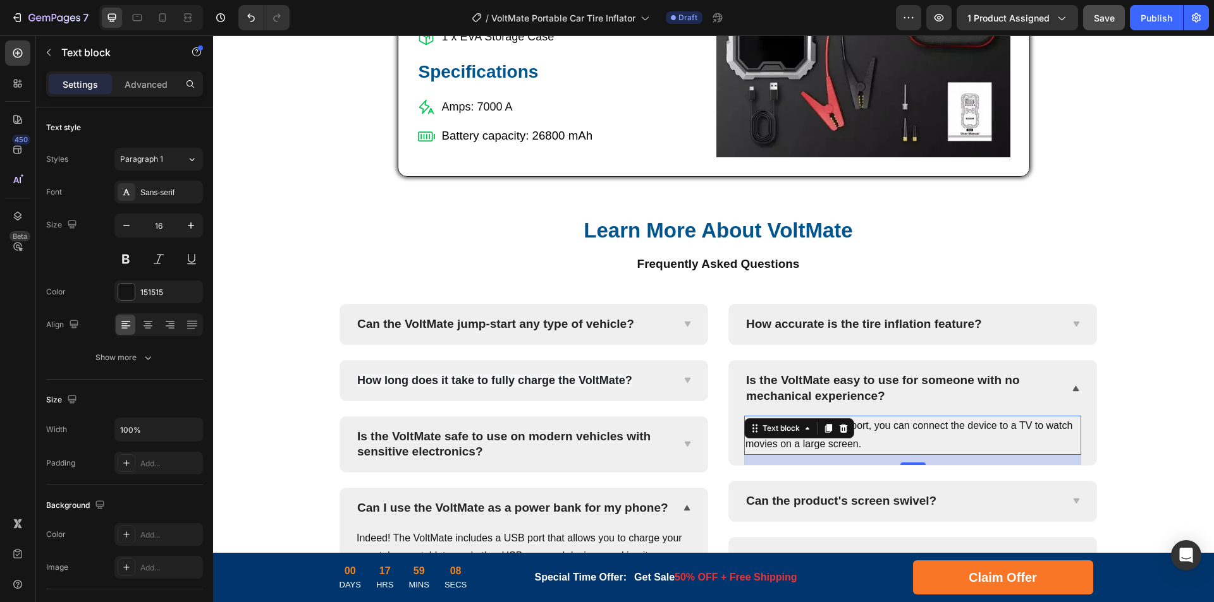
click at [967, 427] on p "Yes, with the AV output port, you can connect the device to a TV to watch movie…" at bounding box center [912, 435] width 334 height 37
click at [967, 431] on p "Yes, with the AV output port, you can connect the device to a TV to watch movie…" at bounding box center [912, 435] width 334 height 37
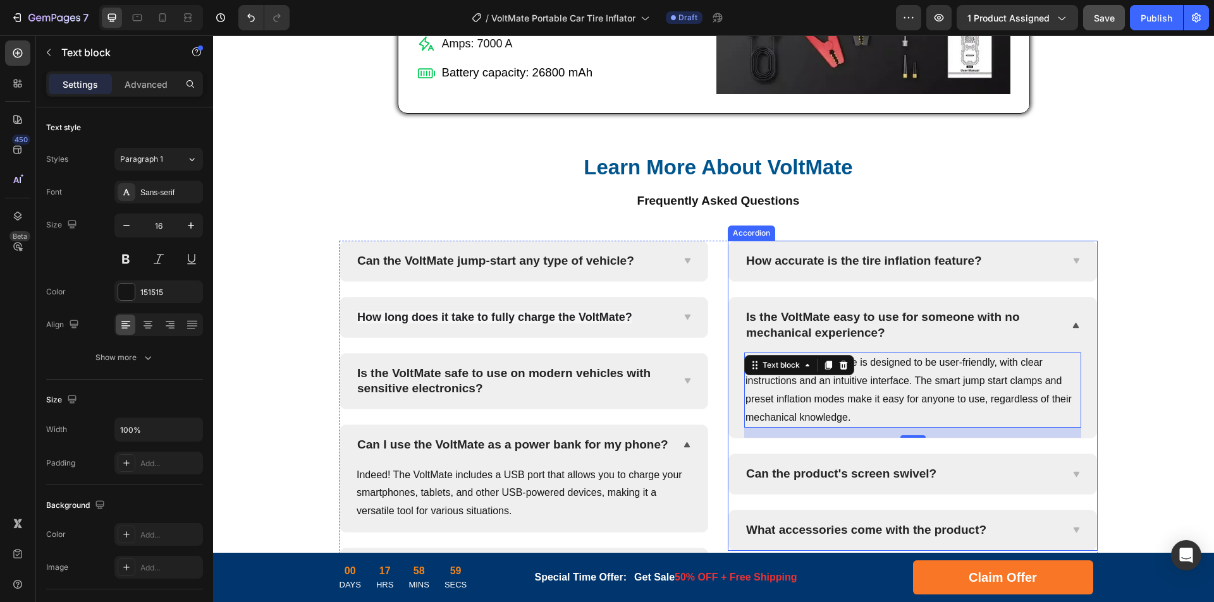
scroll to position [4999, 0]
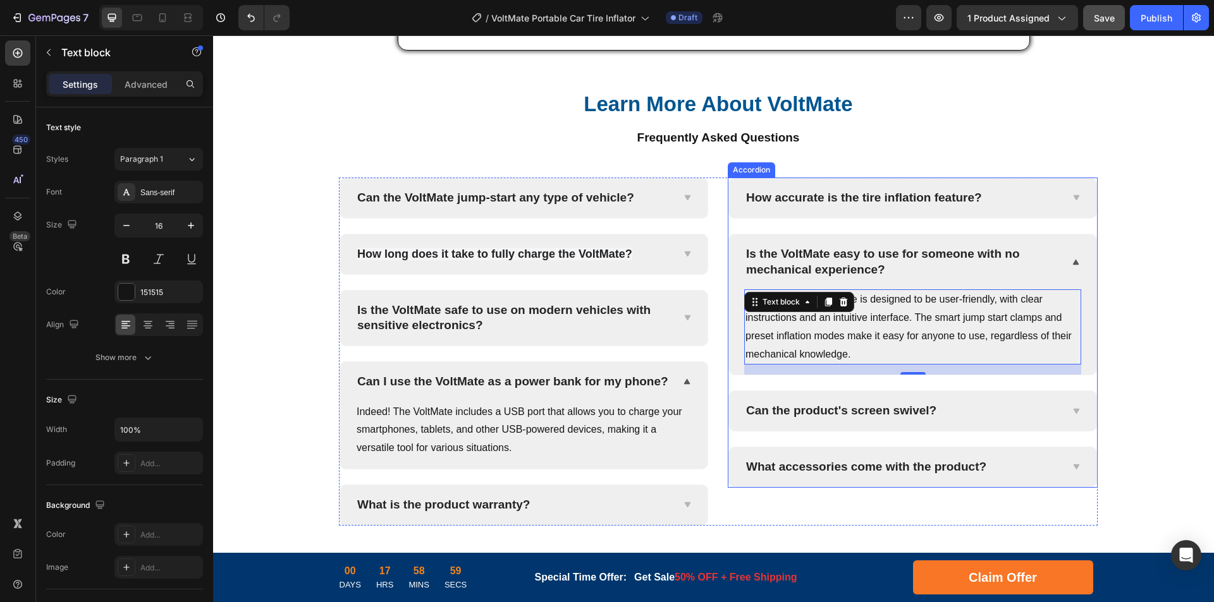
click at [850, 411] on p "Can the product's screen swivel?" at bounding box center [841, 411] width 190 height 16
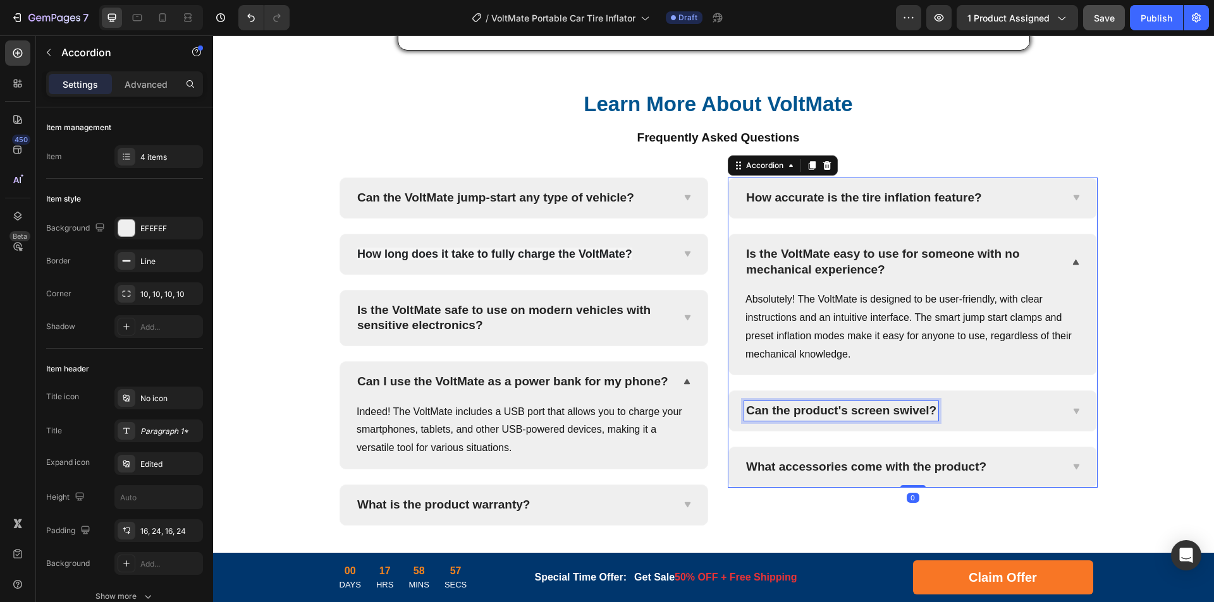
click at [840, 410] on p "Can the product's screen swivel?" at bounding box center [841, 411] width 190 height 16
click at [862, 410] on p "Can the product's screen swivel?" at bounding box center [841, 411] width 190 height 16
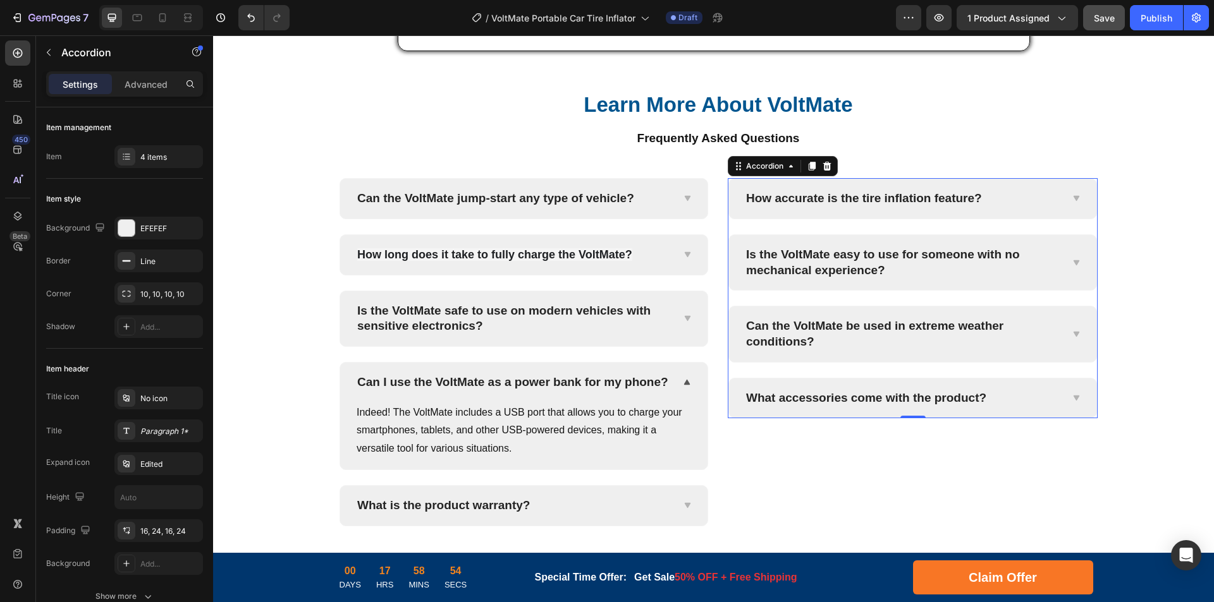
scroll to position [4913, 0]
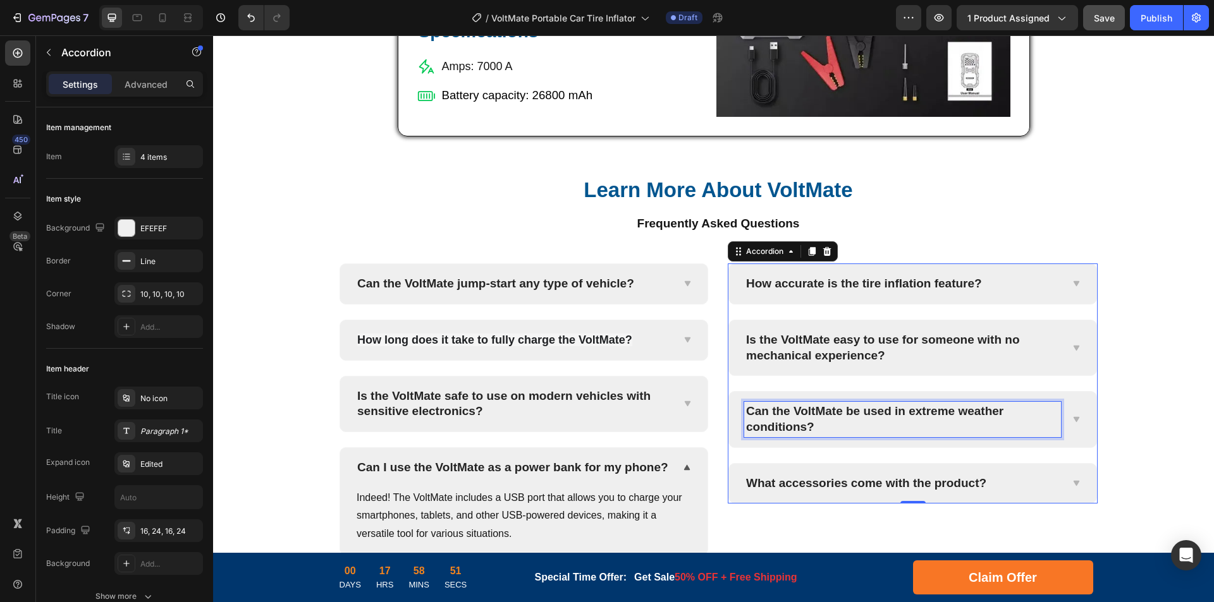
click at [1052, 425] on p "Can the VoltMate be used in extreme weather conditions?" at bounding box center [902, 419] width 313 height 31
click at [1071, 420] on icon at bounding box center [1075, 420] width 9 height 10
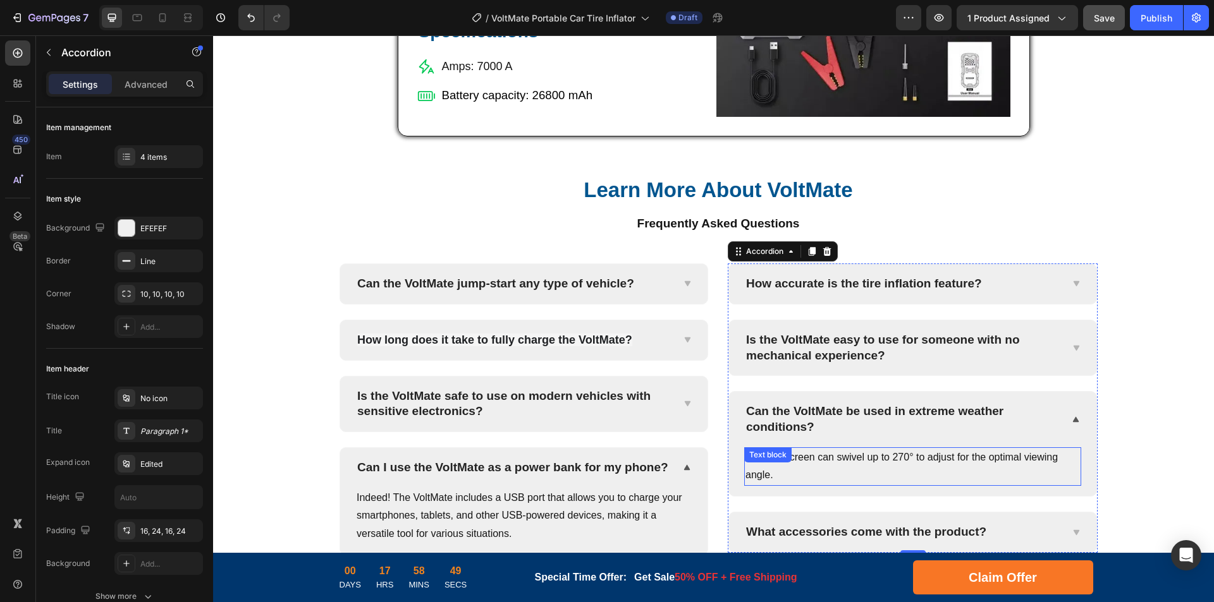
click at [929, 465] on p "Yes, the screen can swivel up to 270° to adjust for the optimal viewing angle." at bounding box center [912, 467] width 334 height 37
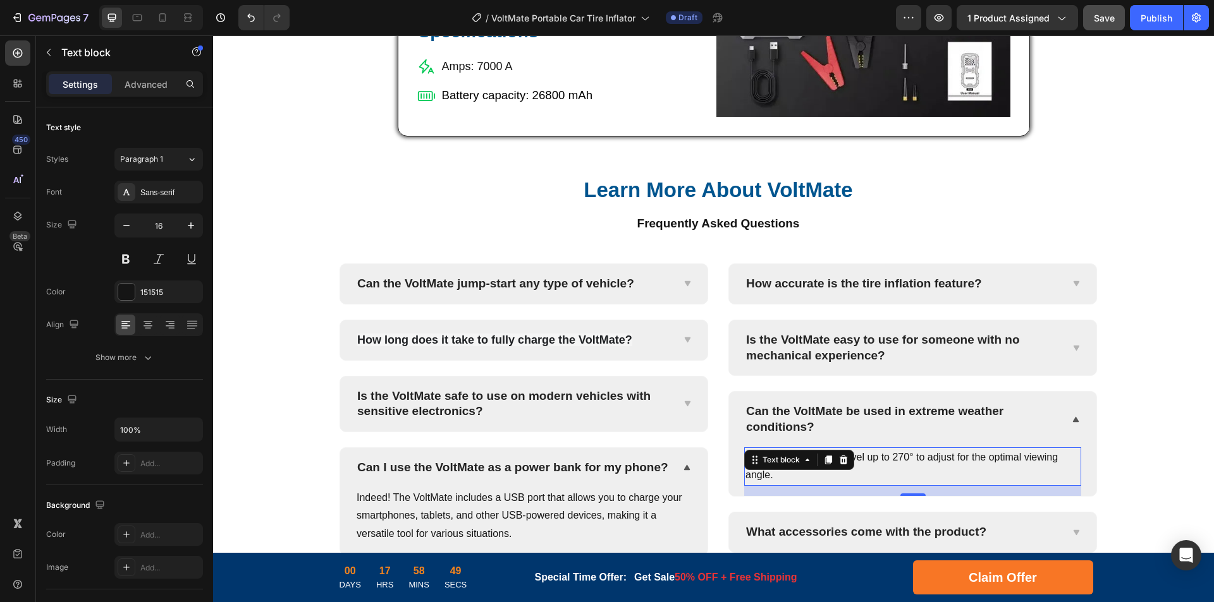
click at [977, 464] on p "Yes, the screen can swivel up to 270° to adjust for the optimal viewing angle." at bounding box center [912, 467] width 334 height 37
click at [1034, 465] on p "Yes, the screen can swivel up to 270° to adjust for the optimal viewing angle." at bounding box center [912, 467] width 334 height 37
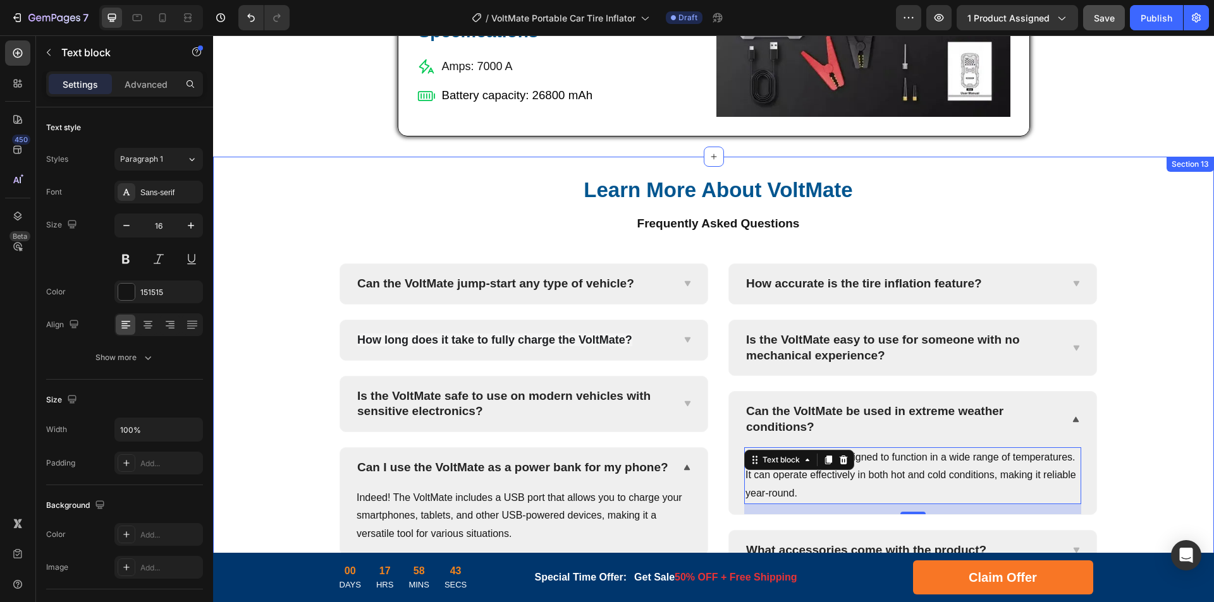
scroll to position [5040, 0]
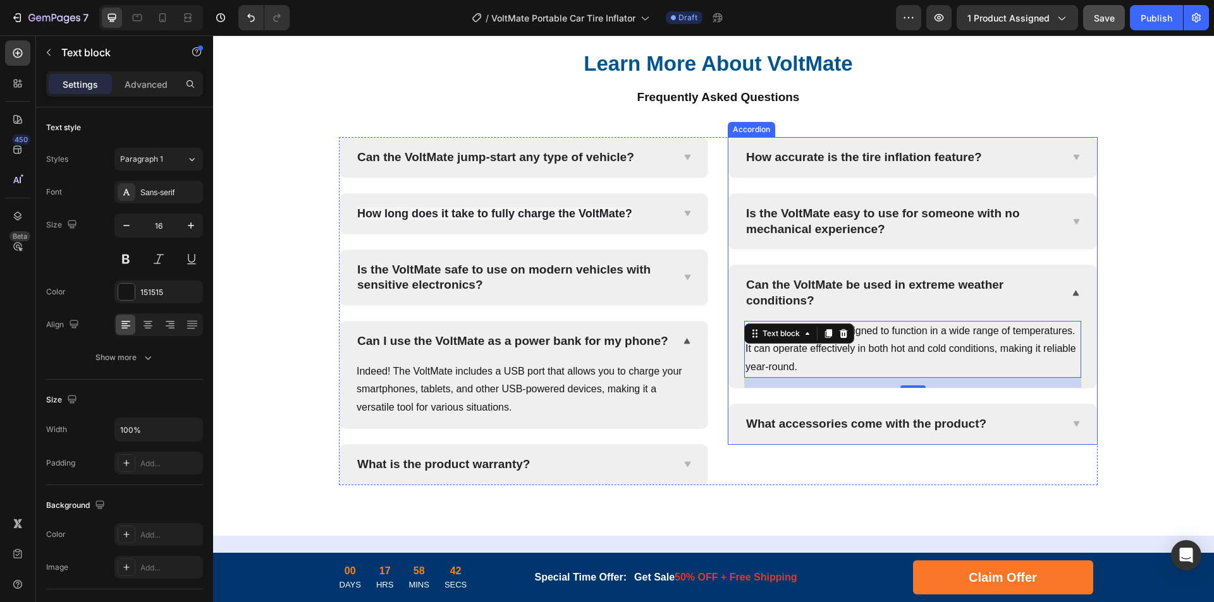
drag, startPoint x: 908, startPoint y: 425, endPoint x: 924, endPoint y: 423, distance: 15.4
click at [908, 425] on p "What accessories come with the product?" at bounding box center [866, 425] width 240 height 16
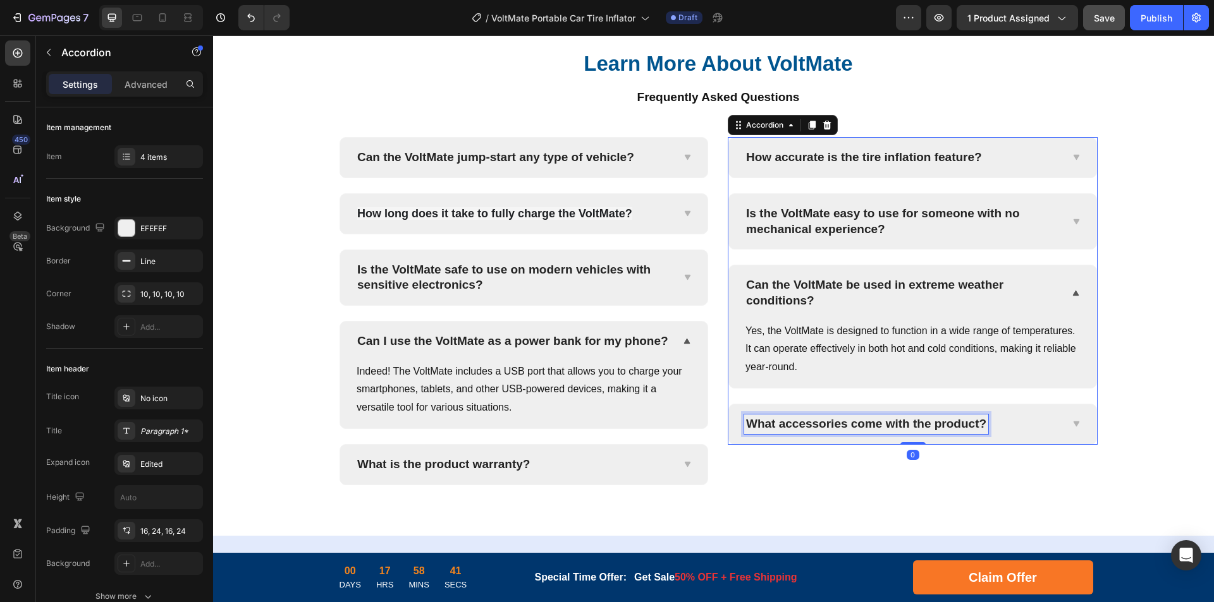
click at [944, 420] on p "What accessories come with the product?" at bounding box center [866, 425] width 240 height 16
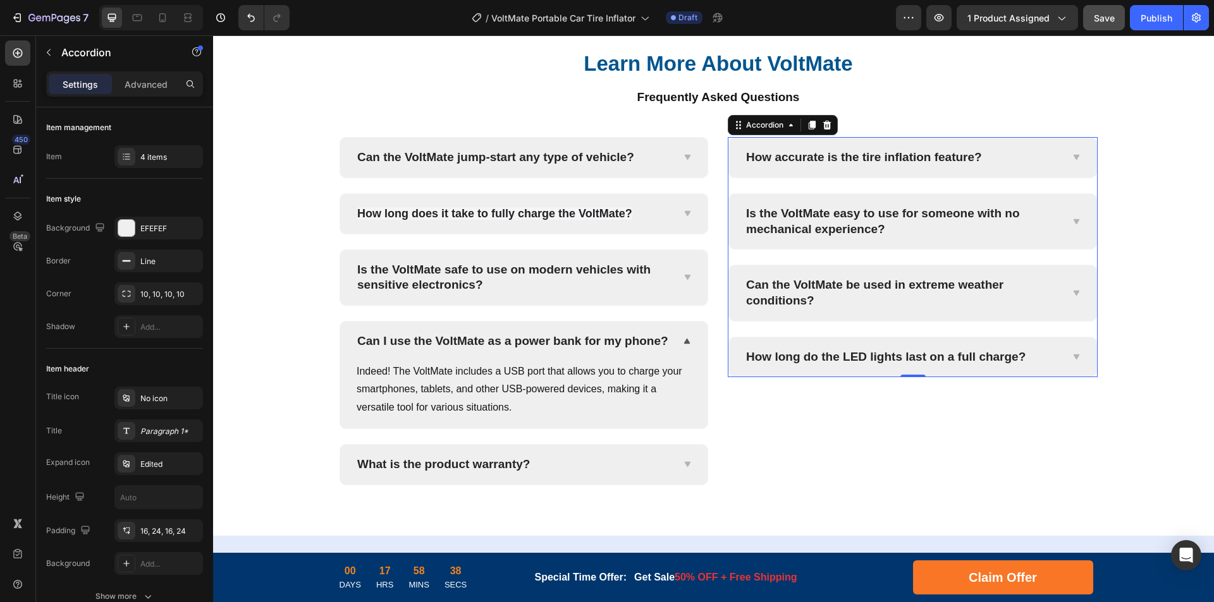
scroll to position [4973, 0]
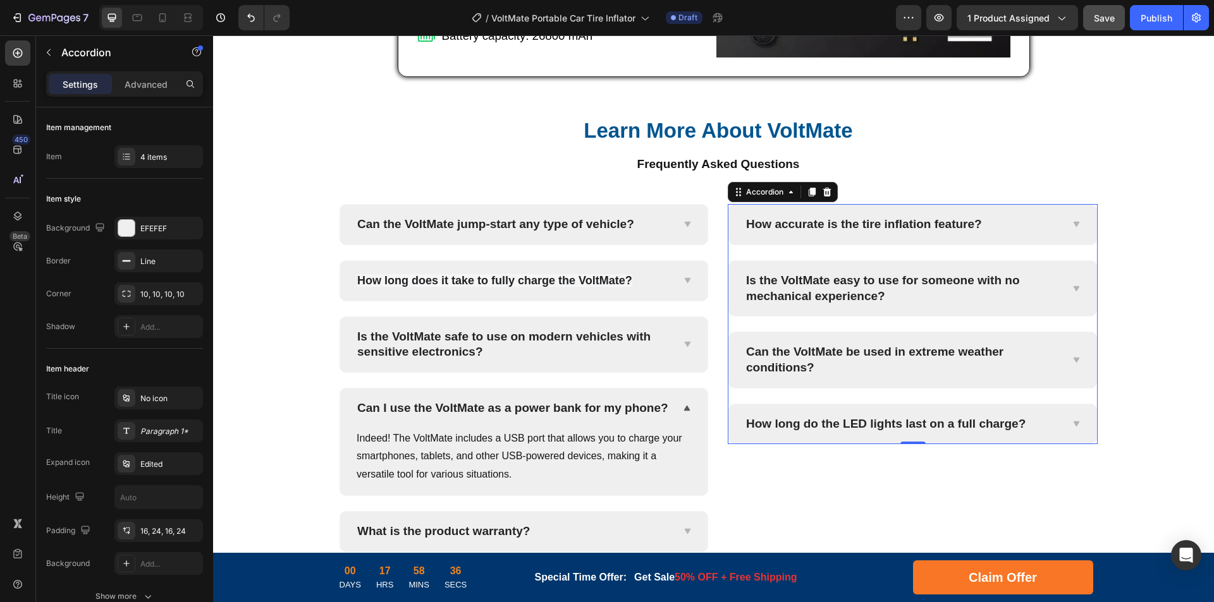
click at [1062, 429] on div "How long do the LED lights last on a full charge?" at bounding box center [912, 425] width 367 height 40
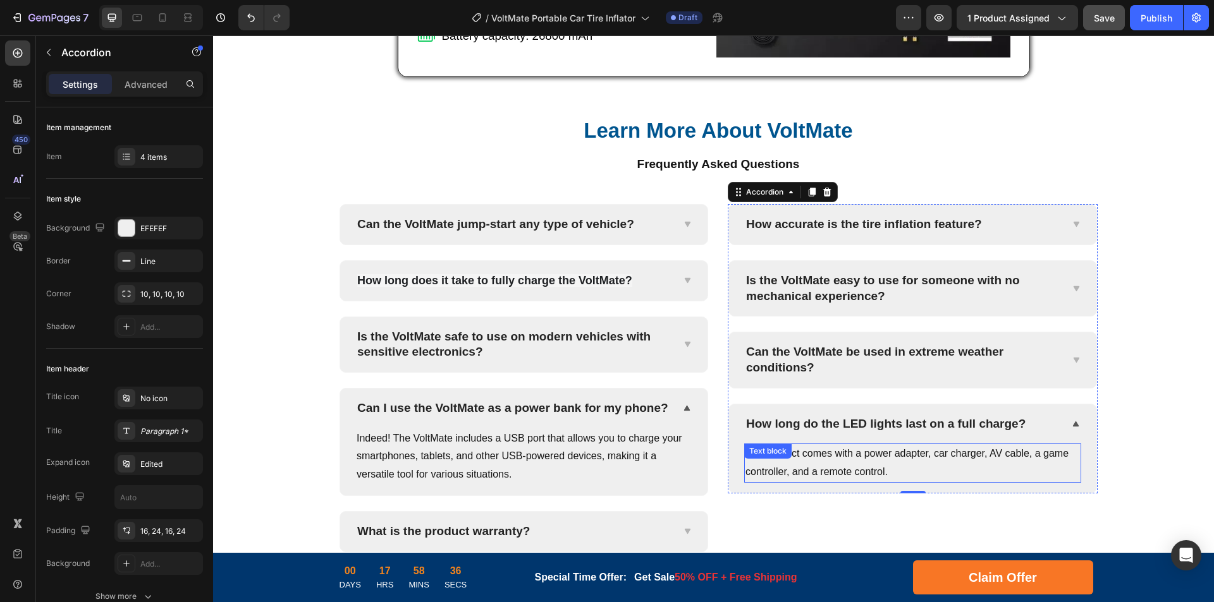
click at [906, 460] on p "The product comes with a power adapter, car charger, AV cable, a game controlle…" at bounding box center [912, 463] width 334 height 37
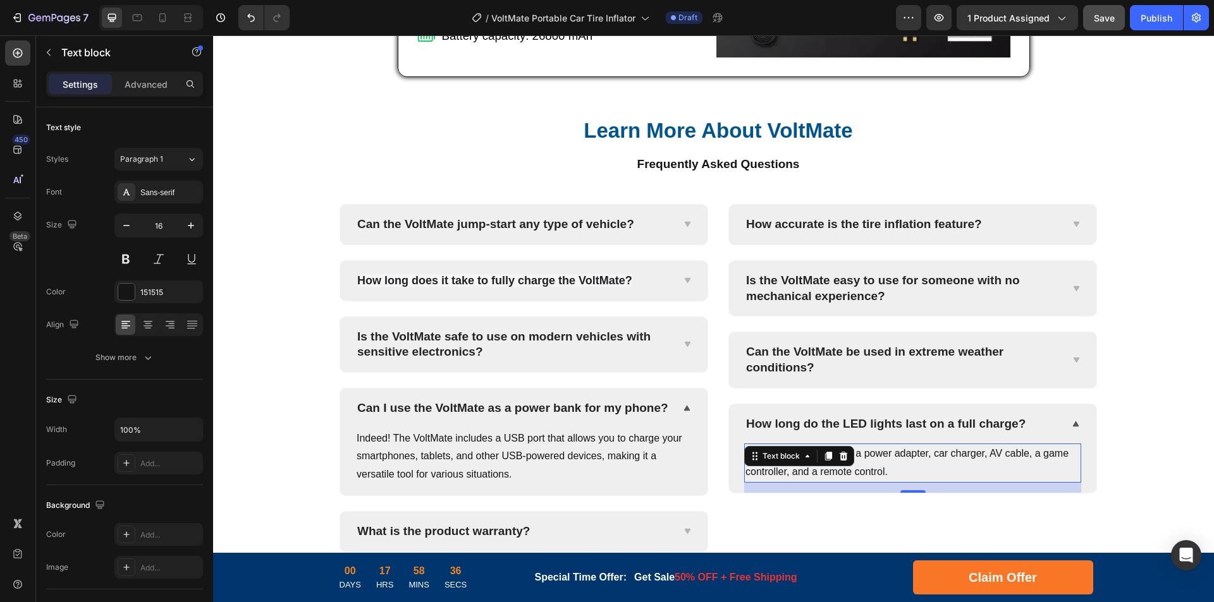
click at [943, 454] on p "The product comes with a power adapter, car charger, AV cable, a game controlle…" at bounding box center [912, 463] width 334 height 37
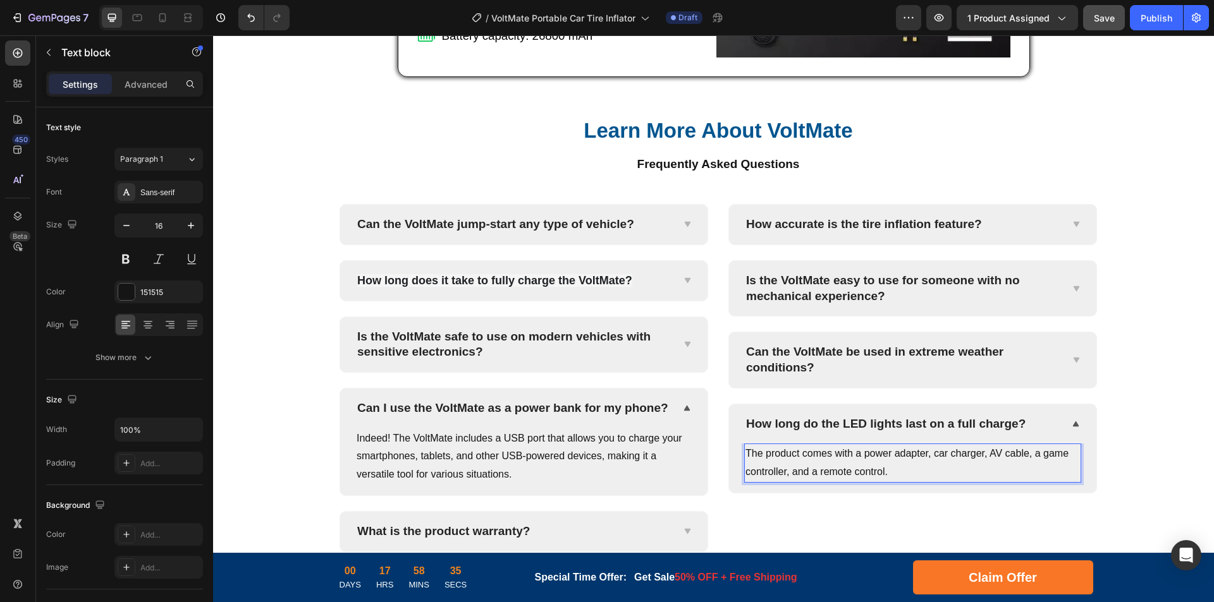
click at [981, 454] on p "The product comes with a power adapter, car charger, AV cable, a game controlle…" at bounding box center [912, 463] width 334 height 37
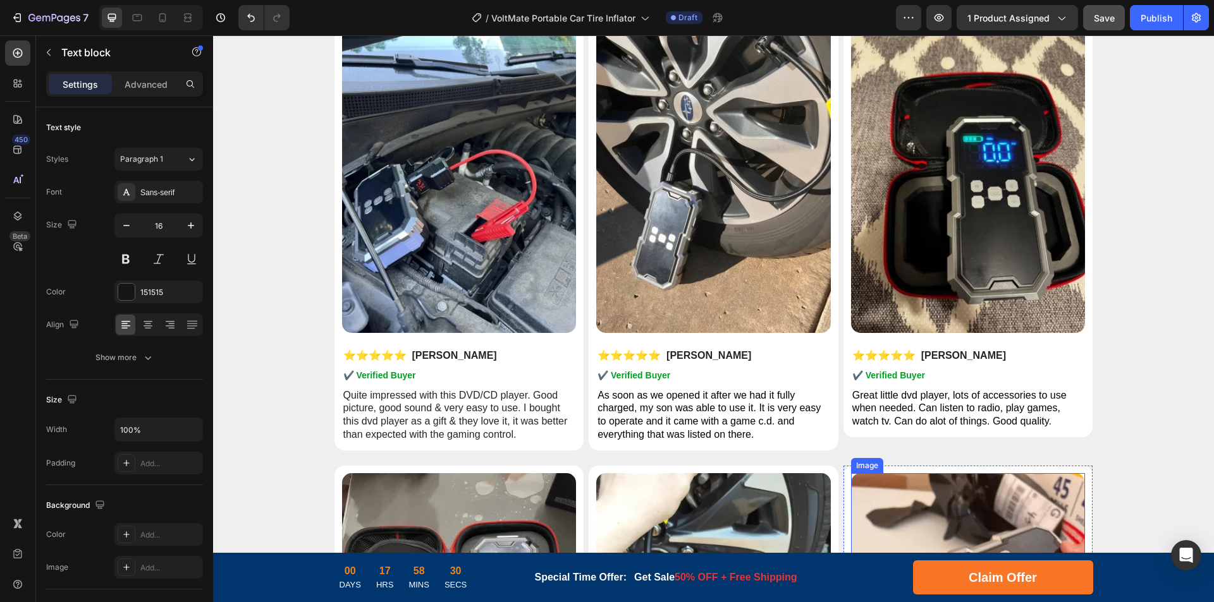
scroll to position [5731, 0]
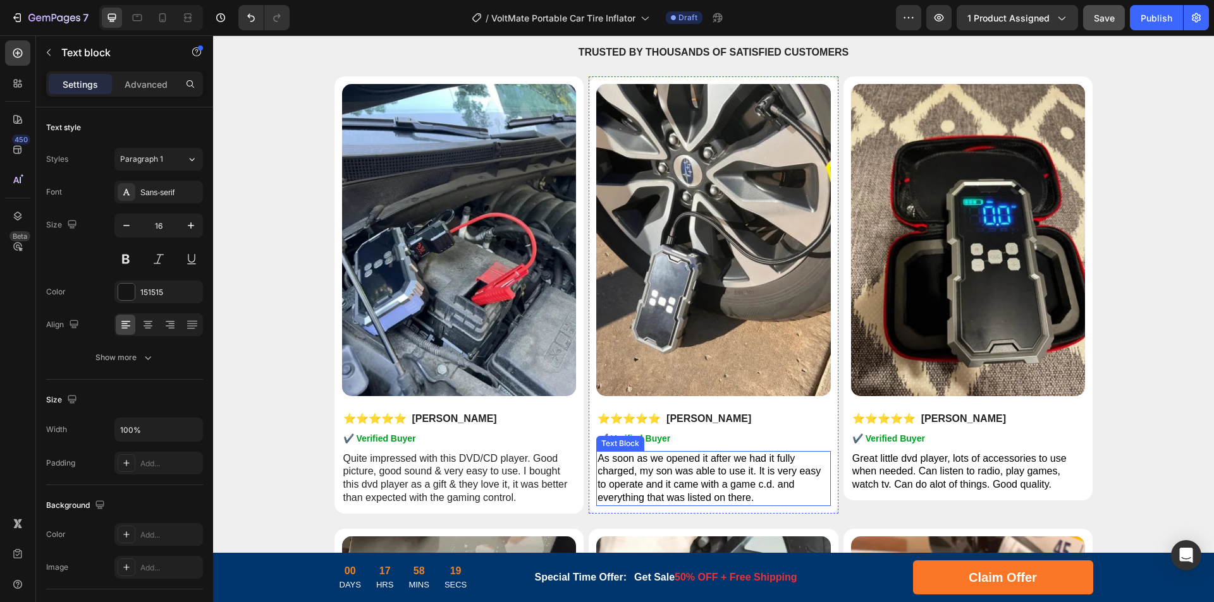
drag, startPoint x: 669, startPoint y: 469, endPoint x: 731, endPoint y: 473, distance: 61.4
click at [669, 469] on span "As soon as we opened it after we had it fully charged, my son was able to use i…" at bounding box center [708, 478] width 223 height 50
click at [731, 473] on span "As soon as we opened it after we had it fully charged, my son was able to use i…" at bounding box center [708, 478] width 223 height 50
click at [747, 475] on span "As soon as we opened it after we had it fully charged, my son was able to use i…" at bounding box center [708, 478] width 223 height 50
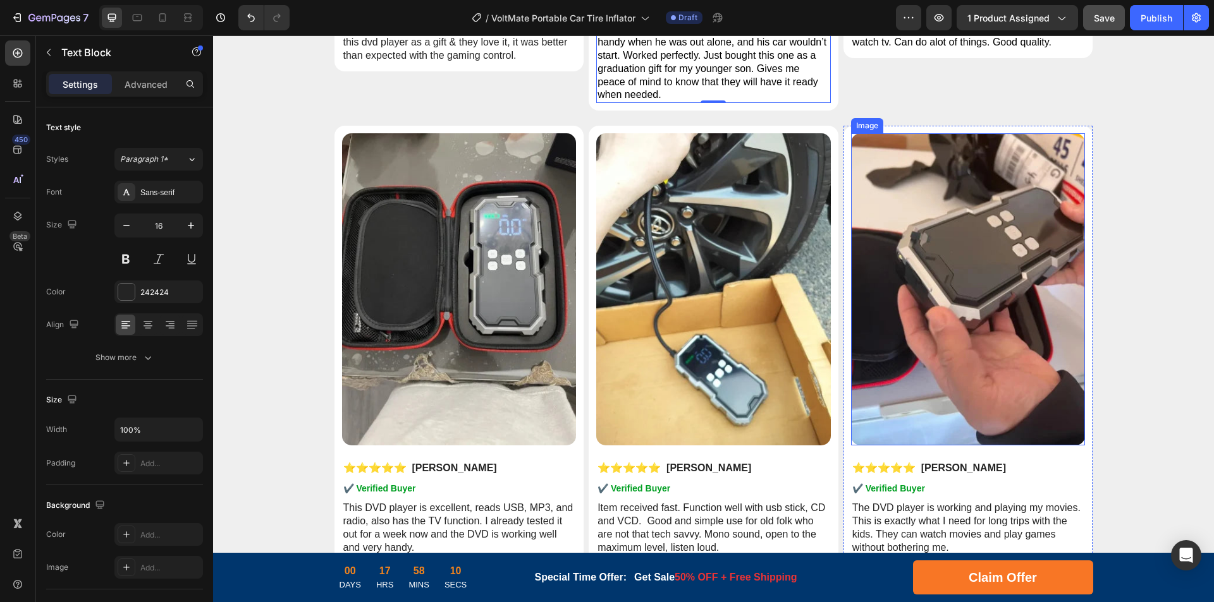
scroll to position [6237, 0]
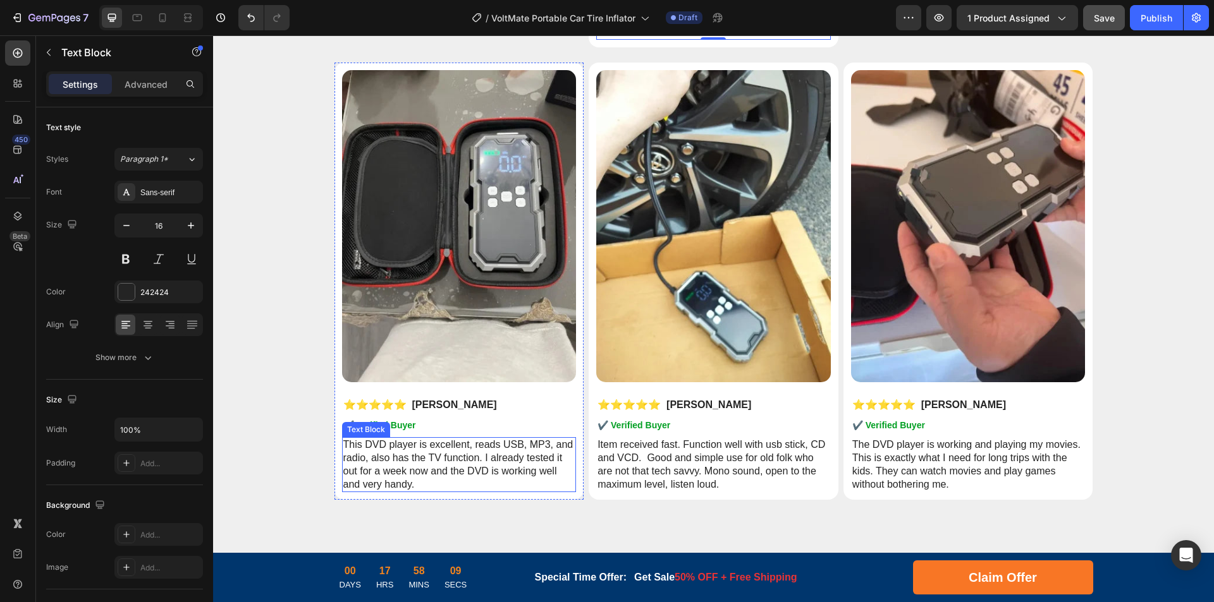
drag, startPoint x: 441, startPoint y: 447, endPoint x: 464, endPoint y: 449, distance: 23.5
click at [441, 447] on p "This DVD player is excellent, reads USB, MP3, and radio, also has the TV functi…" at bounding box center [459, 465] width 232 height 52
click at [484, 452] on p "This DVD player is excellent, reads USB, MP3, and radio, also has the TV functi…" at bounding box center [459, 465] width 232 height 52
click at [512, 459] on p "This DVD player is excellent, reads USB, MP3, and radio, also has the TV functi…" at bounding box center [459, 465] width 232 height 52
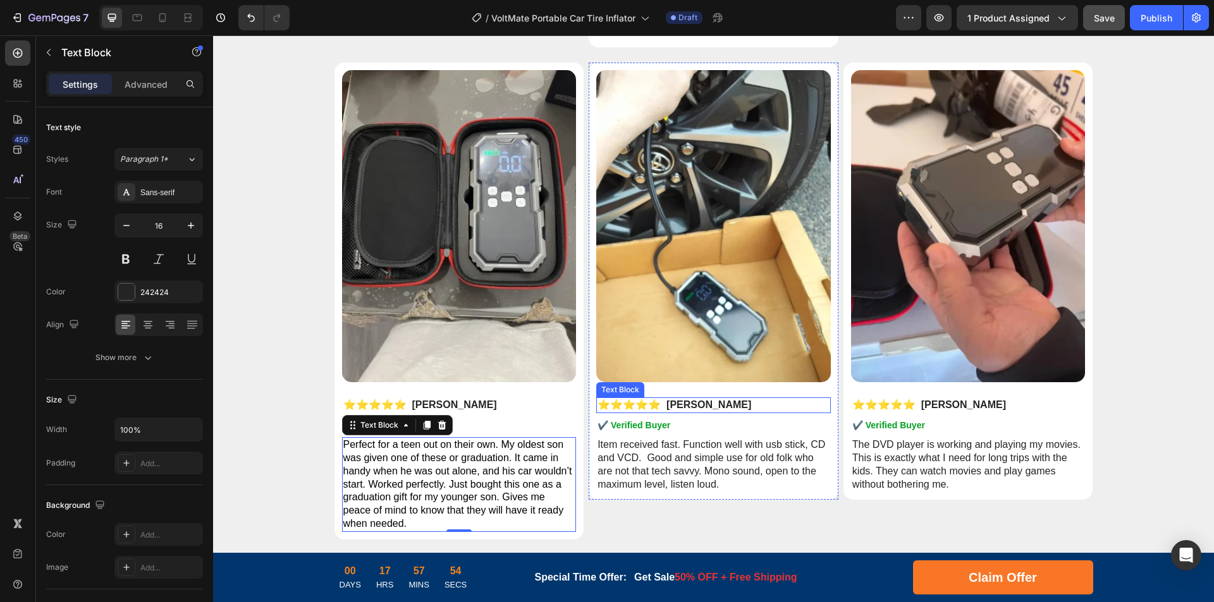
scroll to position [6047, 0]
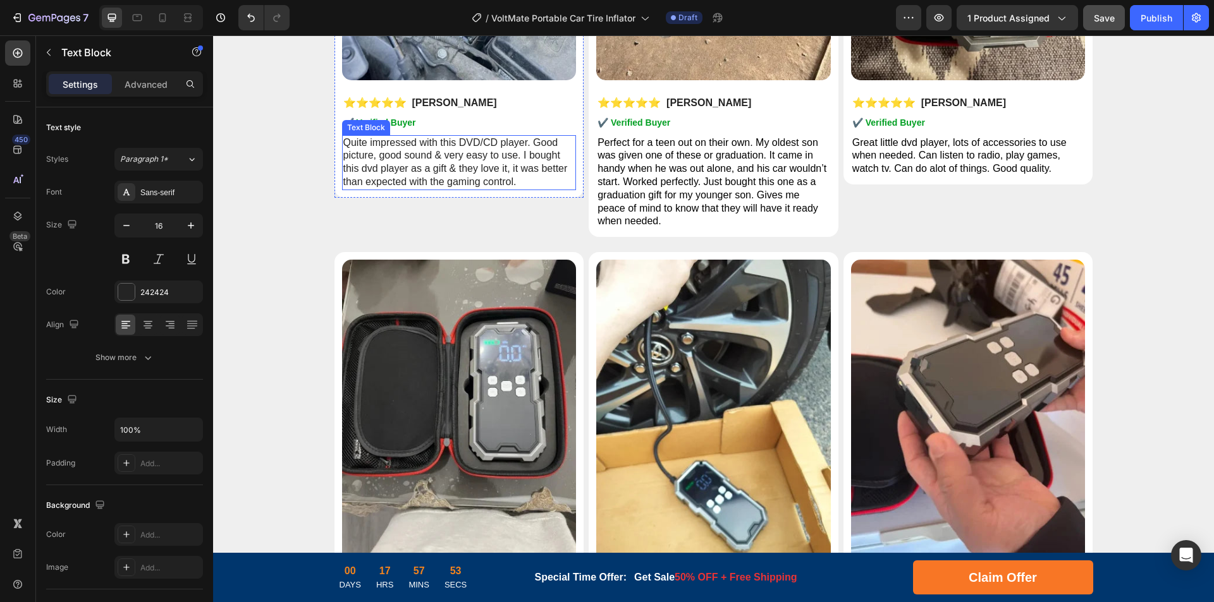
click at [482, 157] on p "Quite impressed with this DVD/CD player. Good picture, good sound & very easy t…" at bounding box center [459, 163] width 232 height 52
click at [498, 152] on p "Quite impressed with this DVD/CD player. Good picture, good sound & very easy t…" at bounding box center [459, 163] width 232 height 52
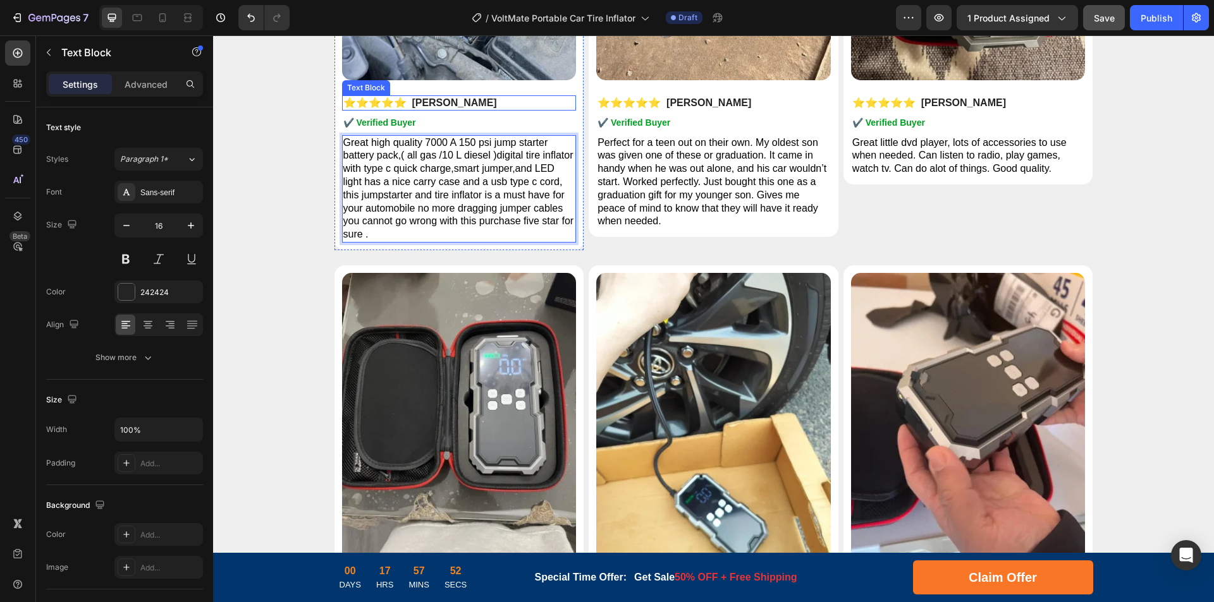
click at [434, 102] on p "⭐⭐⭐⭐⭐ [PERSON_NAME]" at bounding box center [459, 103] width 232 height 13
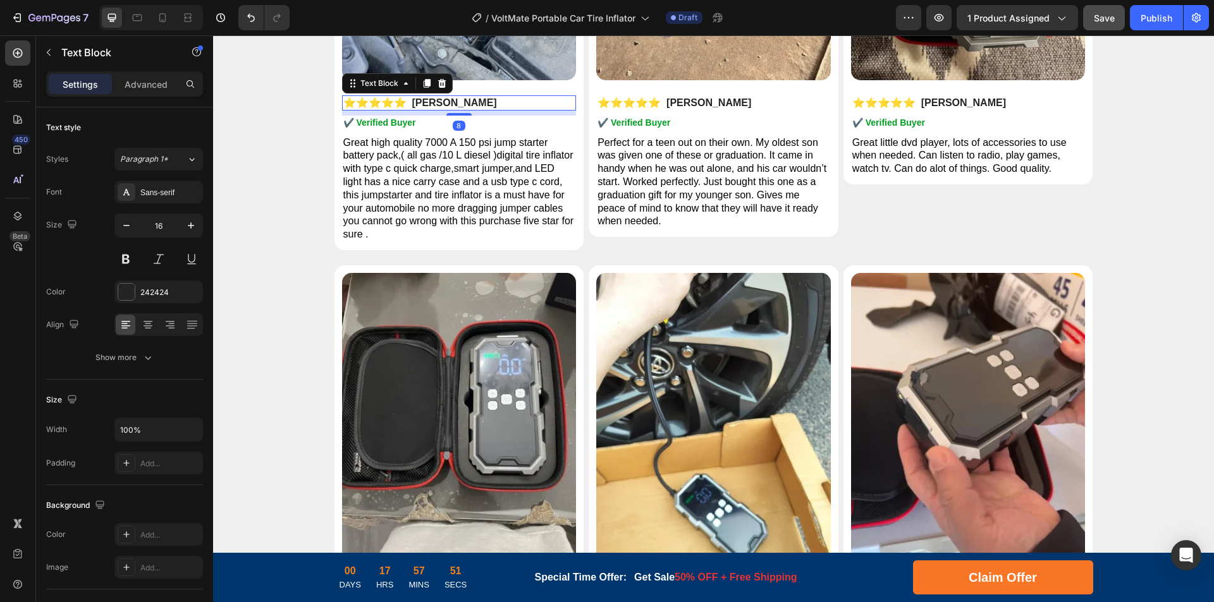
click at [444, 101] on p "⭐⭐⭐⭐⭐ [PERSON_NAME]" at bounding box center [459, 103] width 232 height 13
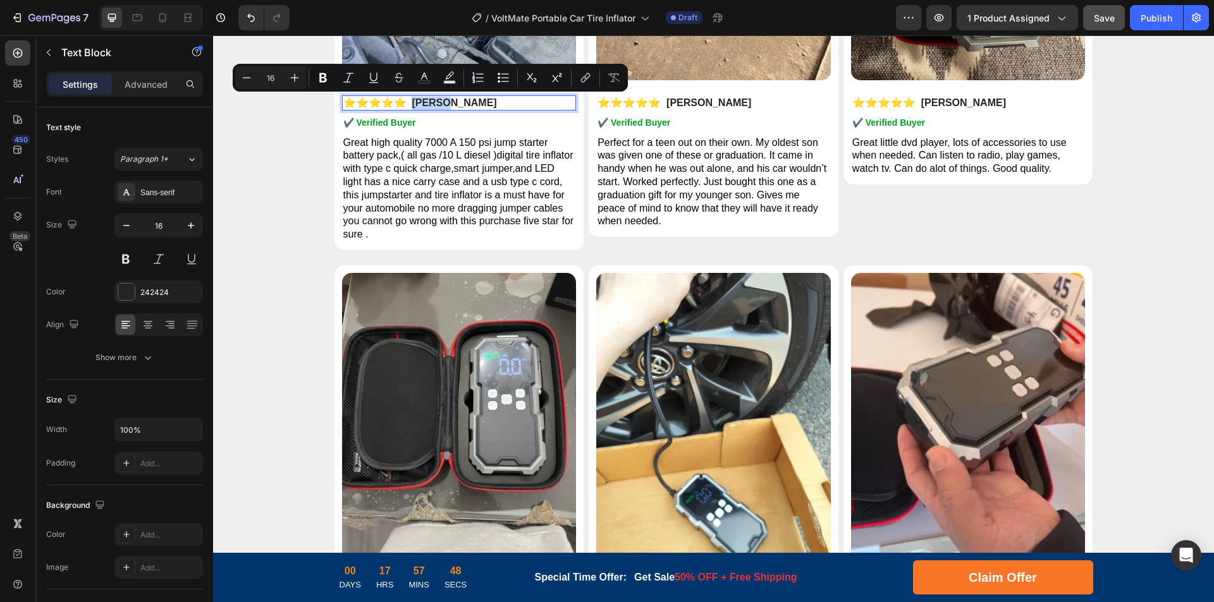
drag, startPoint x: 446, startPoint y: 102, endPoint x: 413, endPoint y: 105, distance: 33.0
click at [413, 105] on p "⭐⭐⭐⭐⭐ [PERSON_NAME]" at bounding box center [459, 103] width 232 height 13
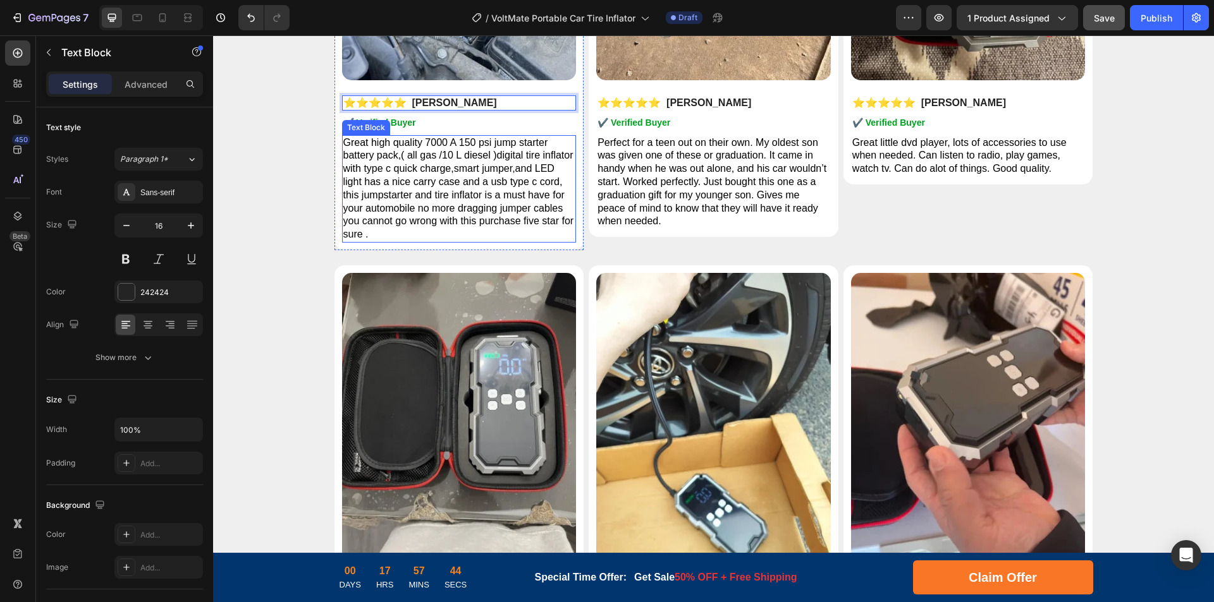
click at [527, 169] on span "Great high quality 7000 A 150 psi jump starter battery pack,( all gas /10 L die…" at bounding box center [458, 188] width 231 height 103
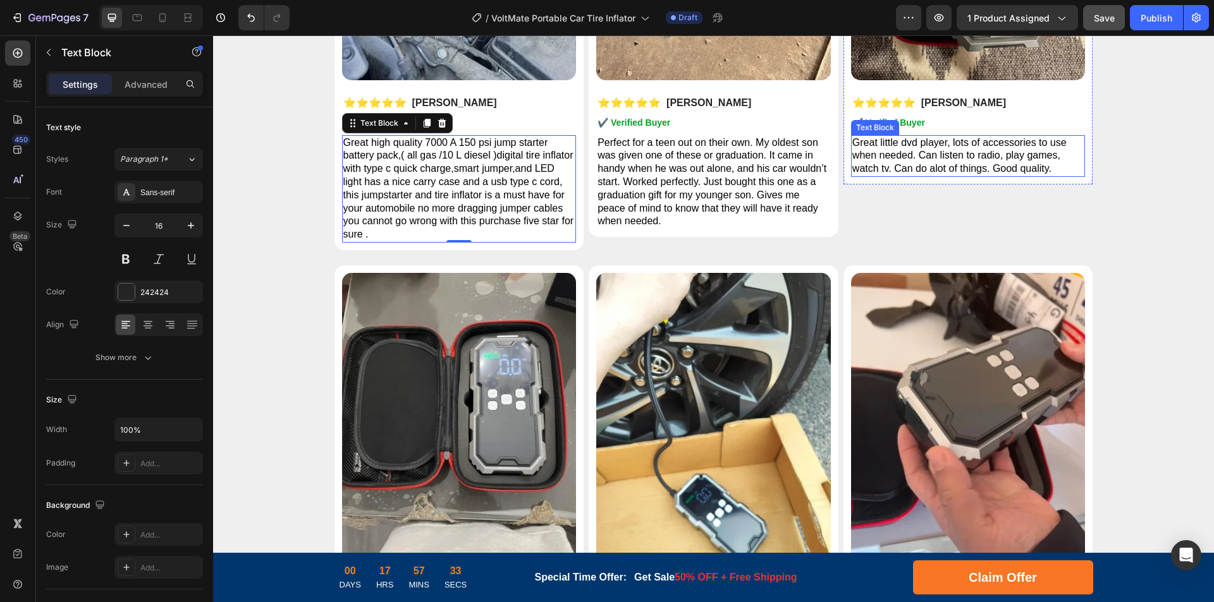
click at [927, 164] on span "Great little dvd player, lots of accessories to use when needed. Can listen to …" at bounding box center [959, 155] width 214 height 37
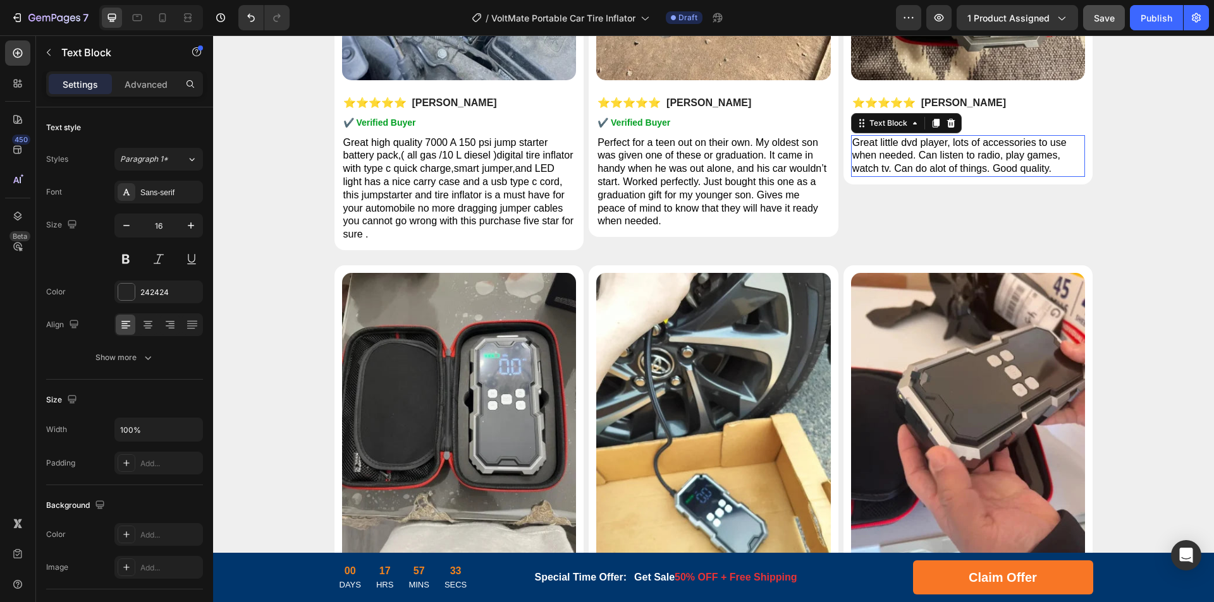
click at [991, 160] on span "Great little dvd player, lots of accessories to use when needed. Can listen to …" at bounding box center [959, 155] width 214 height 37
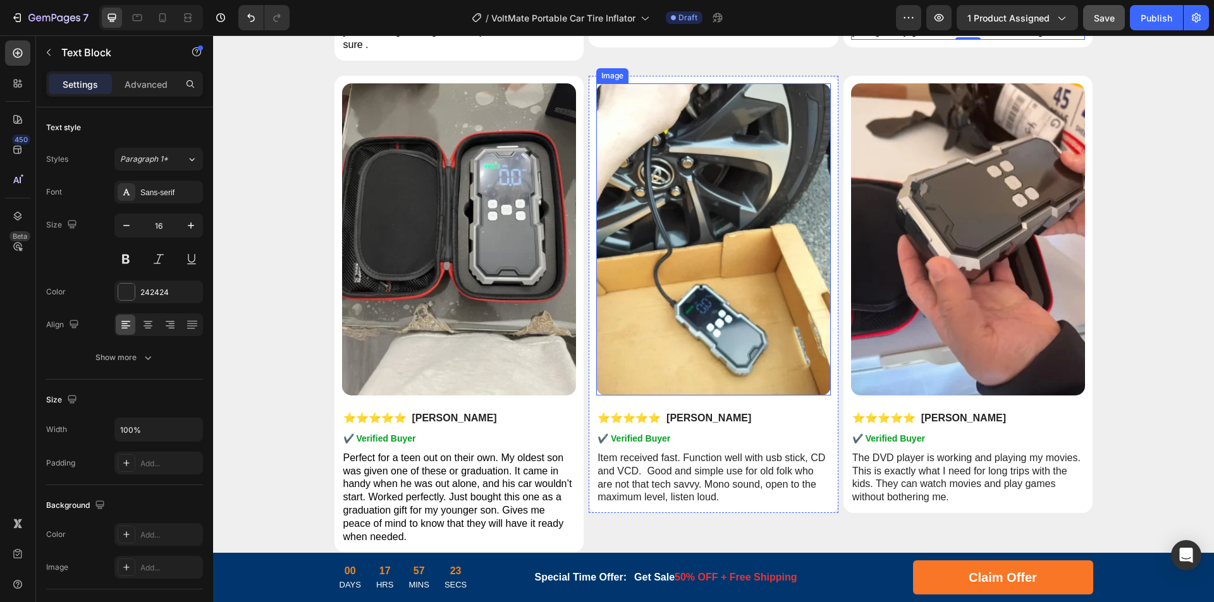
scroll to position [6300, 0]
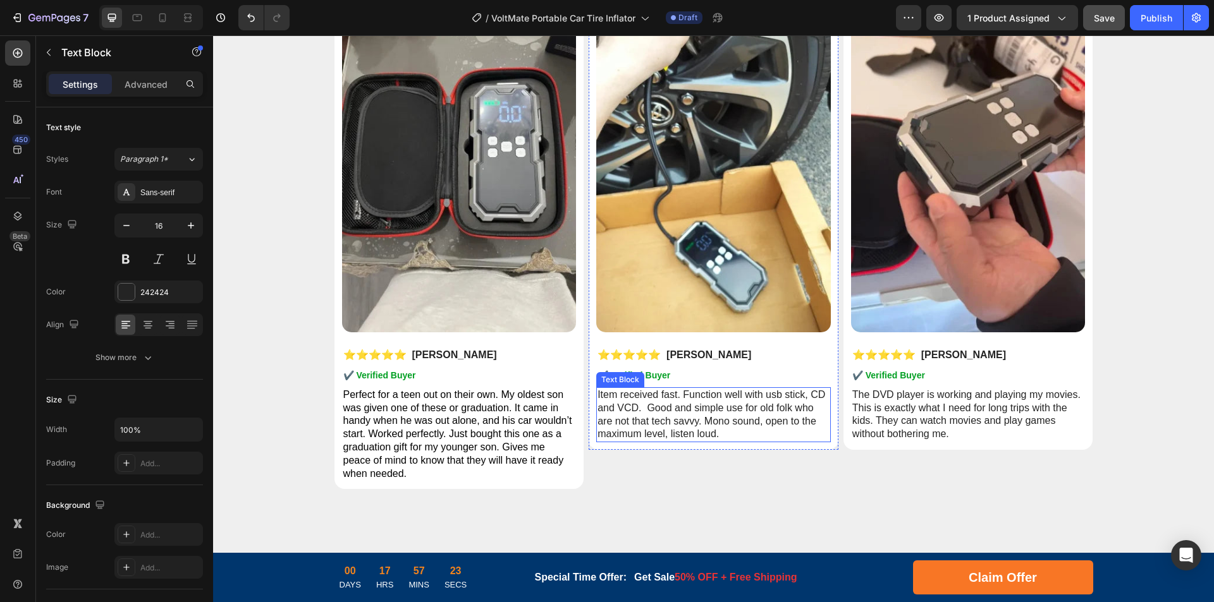
click at [739, 403] on p "Item received fast. Function well with usb stick, CD and VCD. Good and simple u…" at bounding box center [713, 415] width 232 height 52
click at [756, 406] on p "Item received fast. Function well with usb stick, CD and VCD. Good and simple u…" at bounding box center [713, 415] width 232 height 52
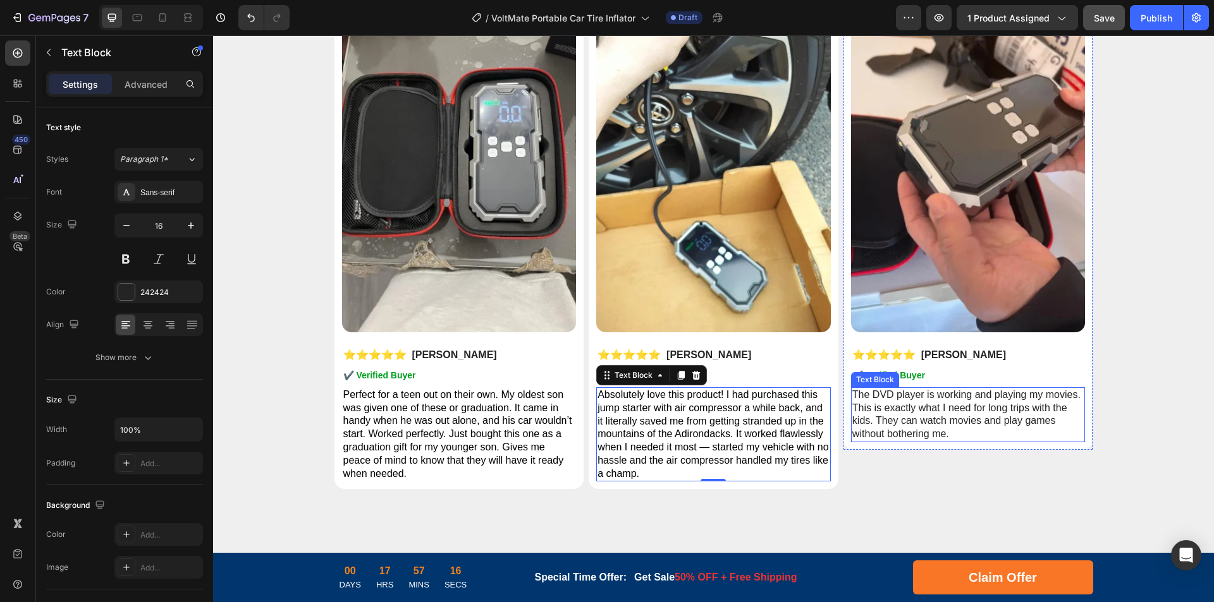
click at [945, 402] on p "The DVD player is working and playing my movies. This is exactly what I need fo…" at bounding box center [968, 415] width 232 height 52
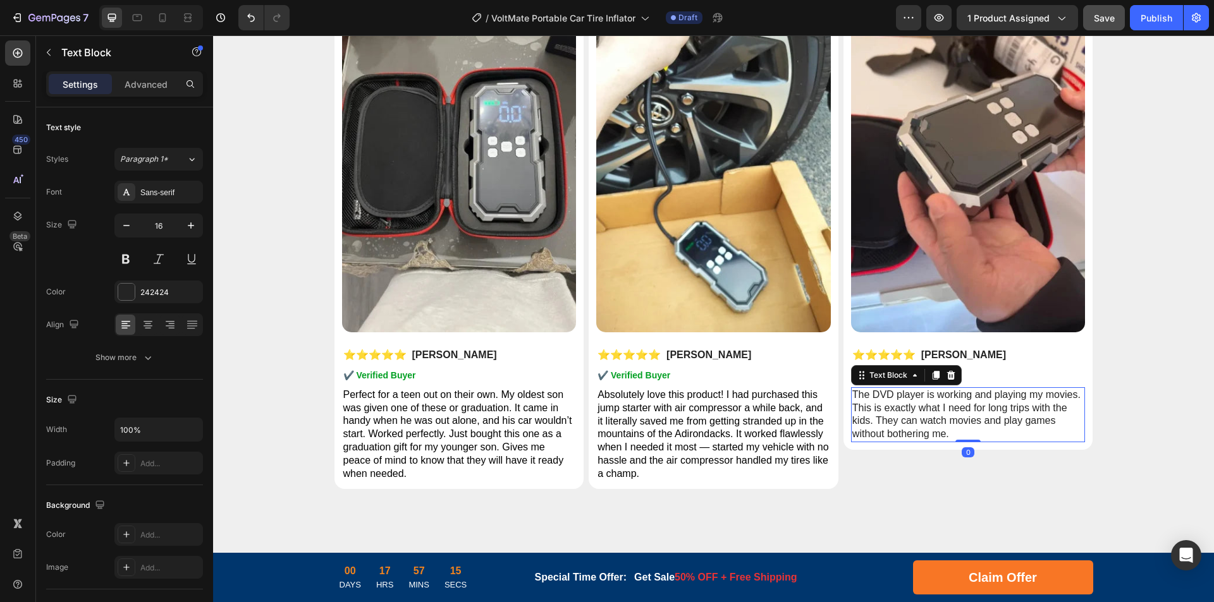
click at [1006, 406] on p "The DVD player is working and playing my movies. This is exactly what I need fo…" at bounding box center [968, 415] width 232 height 52
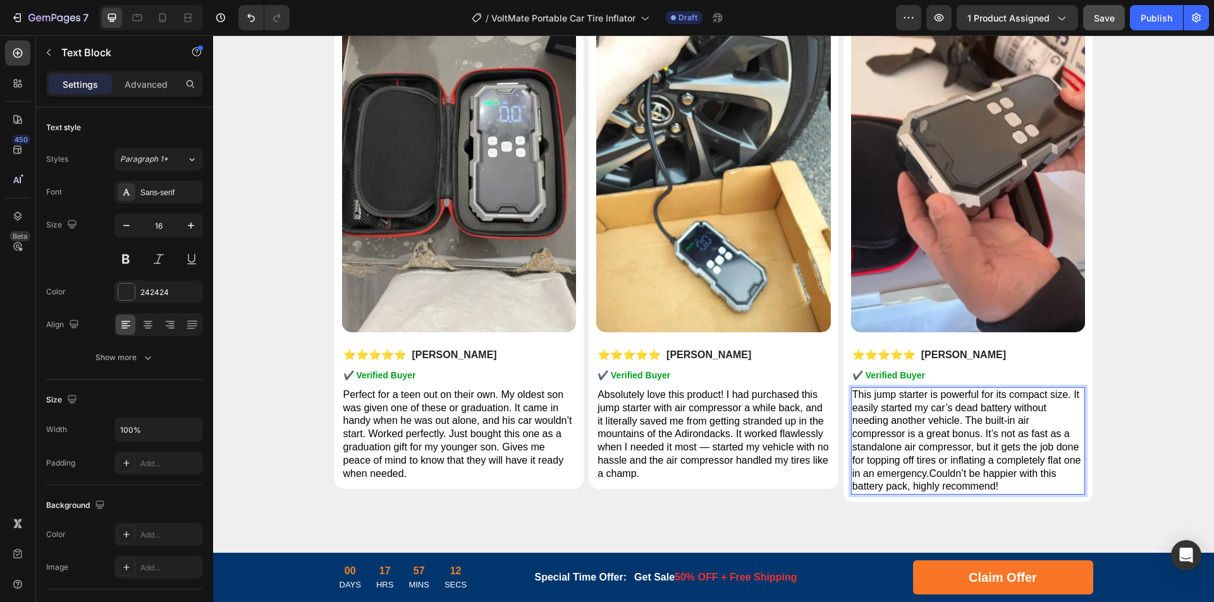
click at [926, 476] on span "This jump starter is powerful for its compact size. It easily started my car’s …" at bounding box center [966, 440] width 229 height 103
click at [772, 435] on span "Absolutely love this product! I had purchased this jump starter with air compre…" at bounding box center [712, 434] width 231 height 90
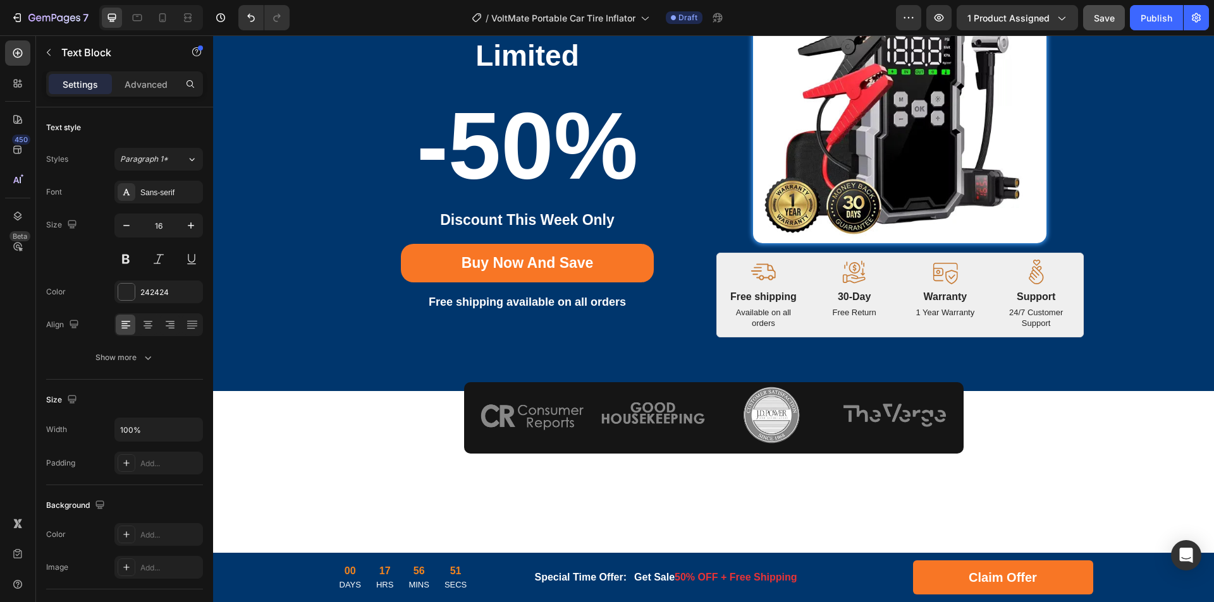
scroll to position [0, 0]
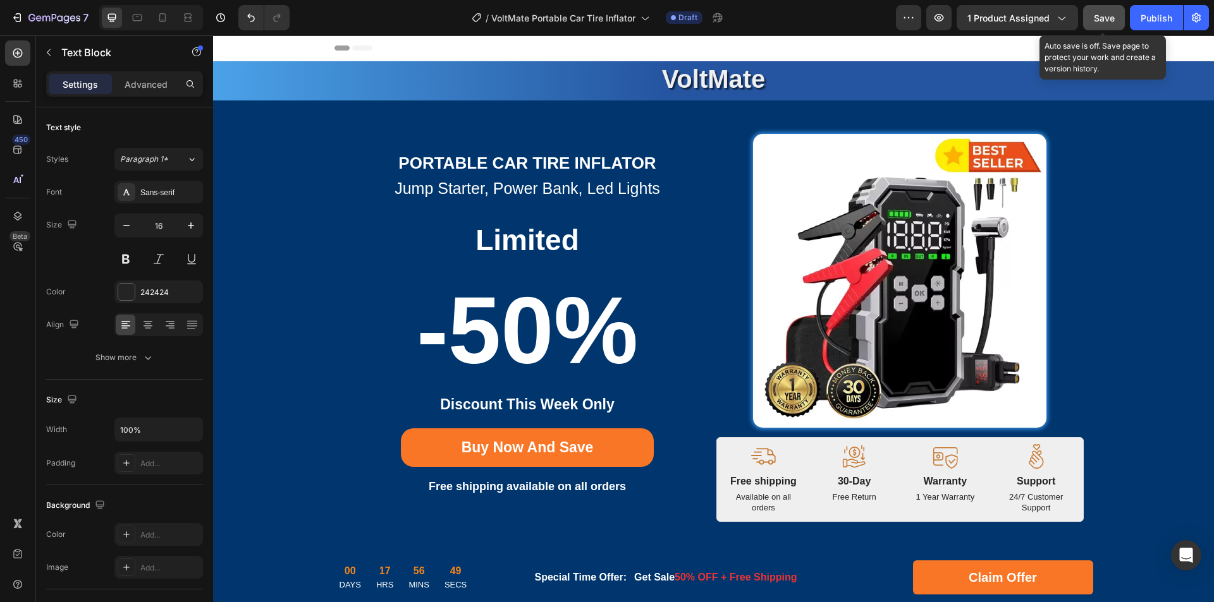
click at [1104, 18] on span "Save" at bounding box center [1104, 18] width 21 height 11
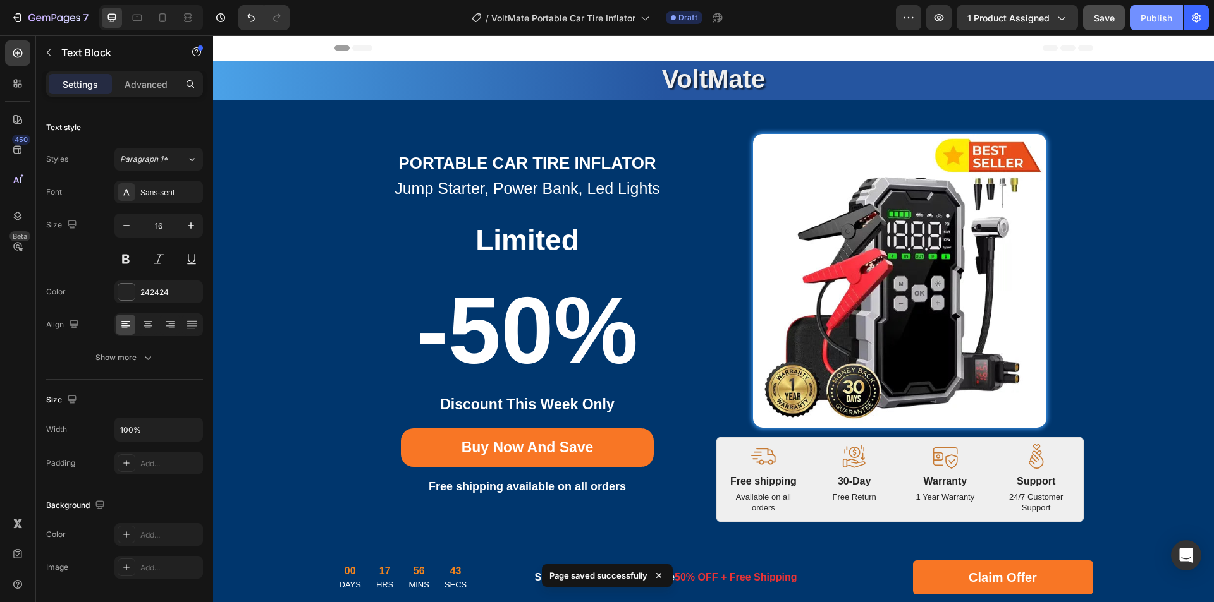
click at [1151, 22] on div "Publish" at bounding box center [1156, 17] width 32 height 13
click at [633, 575] on div "View live page" at bounding box center [631, 574] width 72 height 18
